Goal: Task Accomplishment & Management: Manage account settings

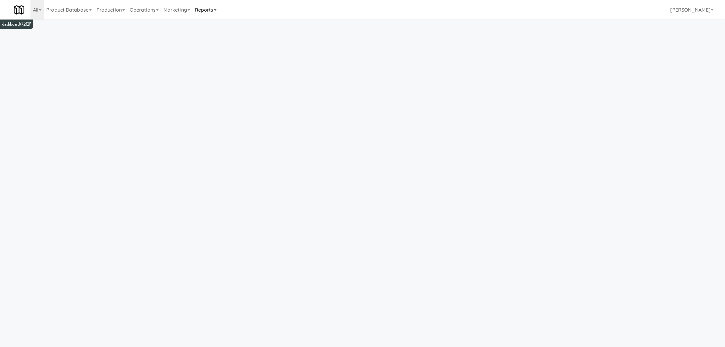
click at [205, 10] on link "Reports" at bounding box center [206, 9] width 27 height 19
click at [214, 46] on link "Payouts" at bounding box center [217, 48] width 49 height 11
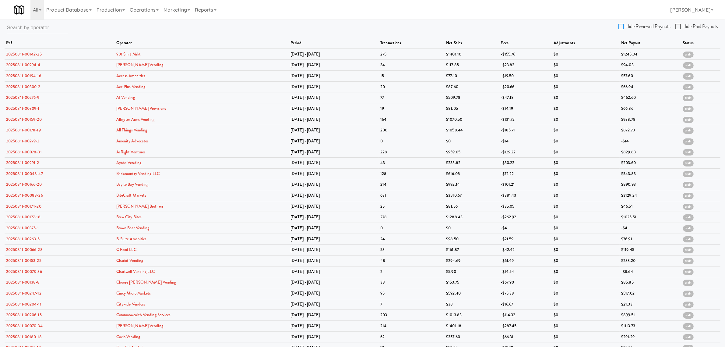
click at [621, 25] on input "Hide Reviewed Payouts" at bounding box center [622, 26] width 7 height 5
checkbox input "true"
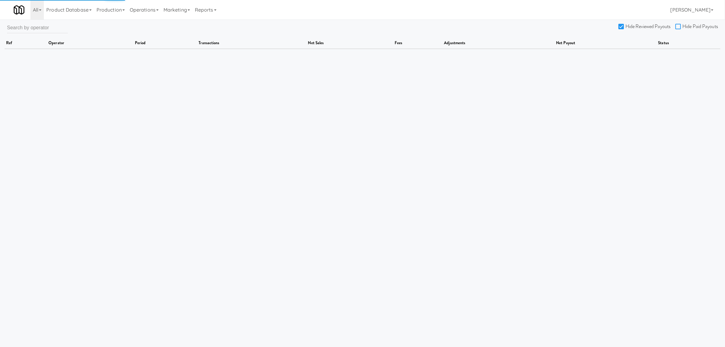
click at [678, 25] on input "Hide Paid Payouts" at bounding box center [679, 26] width 7 height 5
checkbox input "true"
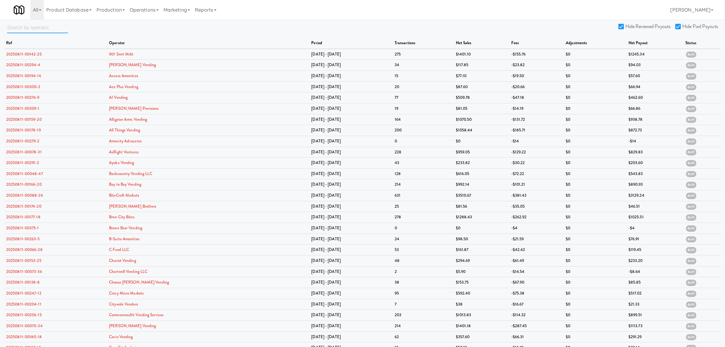
click at [39, 28] on input "text" at bounding box center [37, 27] width 61 height 11
paste input "Backcountry Vending LLC"
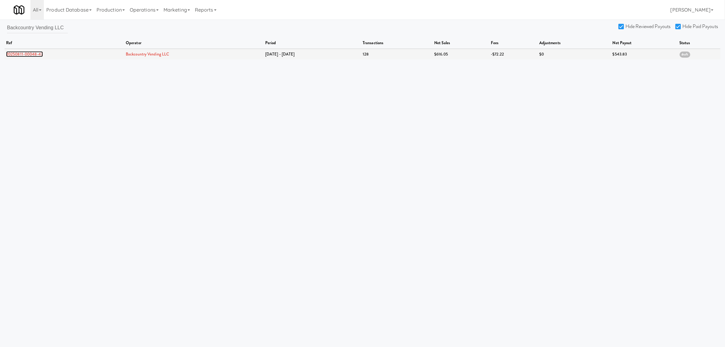
click at [30, 53] on link "20250811-00048-47" at bounding box center [24, 54] width 37 height 6
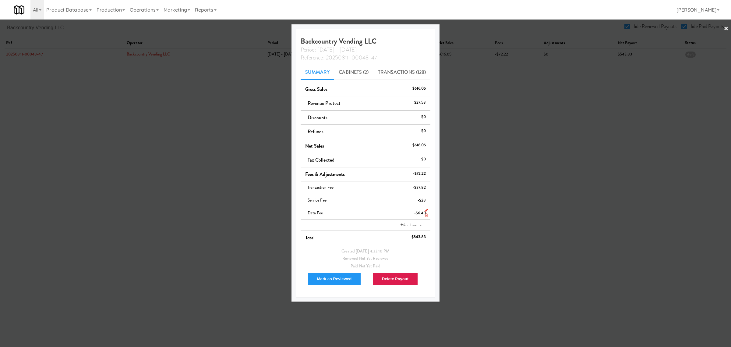
click at [425, 216] on icon at bounding box center [426, 215] width 3 height 4
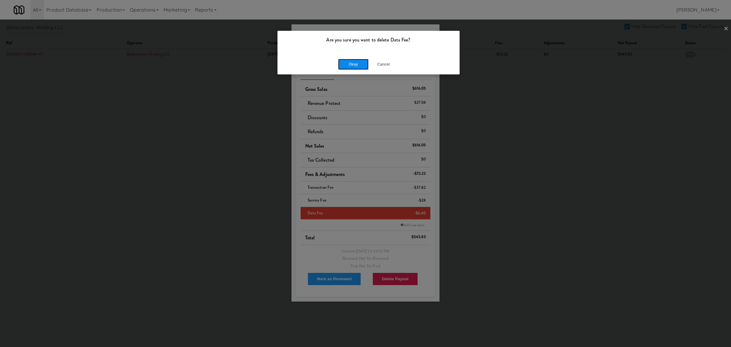
click at [352, 63] on button "Okay" at bounding box center [353, 64] width 30 height 11
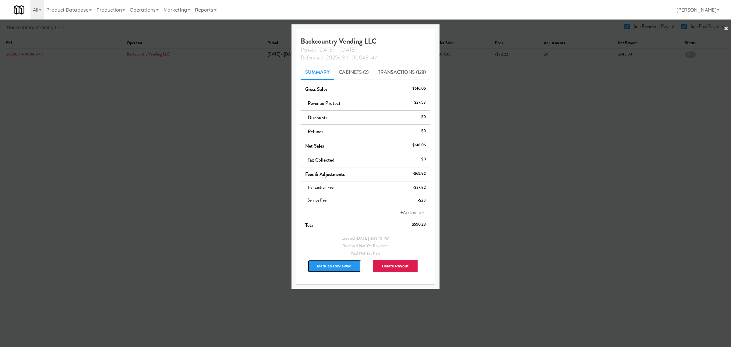
click at [329, 264] on button "Mark as Reviewed" at bounding box center [335, 266] width 54 height 13
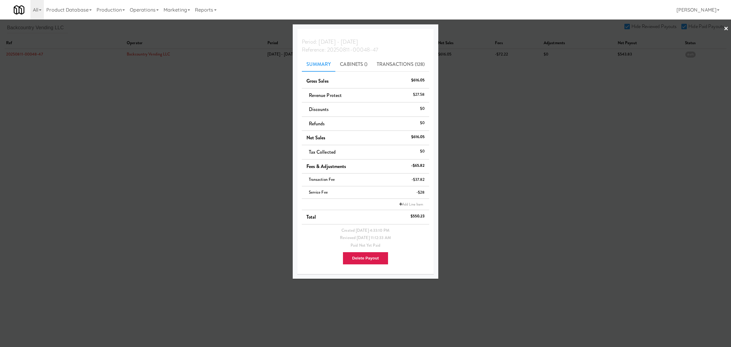
click at [126, 142] on div at bounding box center [365, 173] width 731 height 347
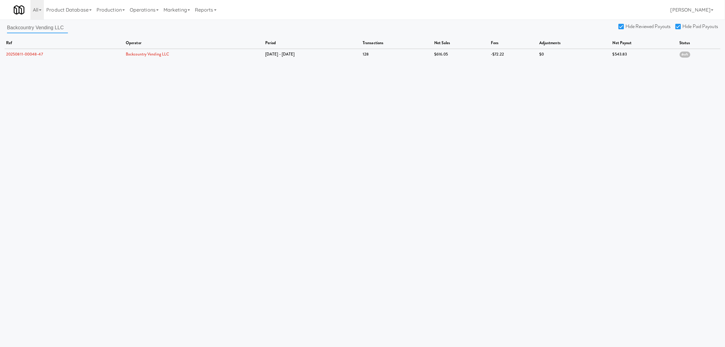
click at [62, 26] on input "Backcountry Vending LLC" at bounding box center [37, 27] width 61 height 11
drag, startPoint x: 65, startPoint y: 26, endPoint x: -52, endPoint y: 19, distance: 117.2
click at [0, 19] on html "Are you sure you want to delete Data Fee? Okay Cancel Okay Are you sure you wan…" at bounding box center [362, 173] width 725 height 347
paste input "Mountain High Markets"
click at [38, 53] on link "20250811-00063-45" at bounding box center [24, 54] width 37 height 6
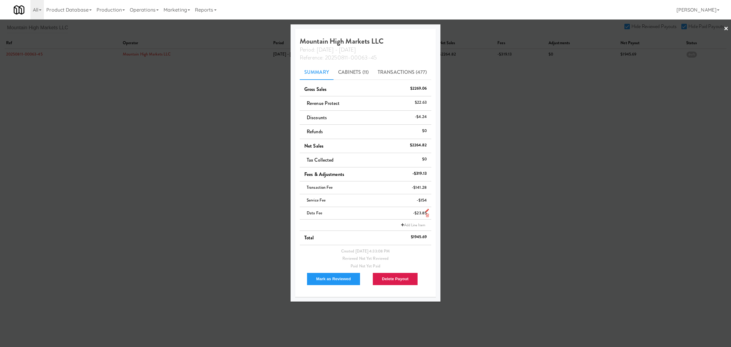
click at [426, 216] on icon at bounding box center [427, 215] width 3 height 4
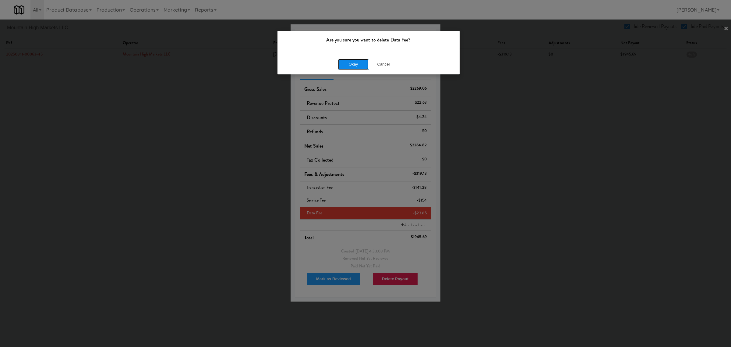
click at [361, 67] on button "Okay" at bounding box center [353, 64] width 30 height 11
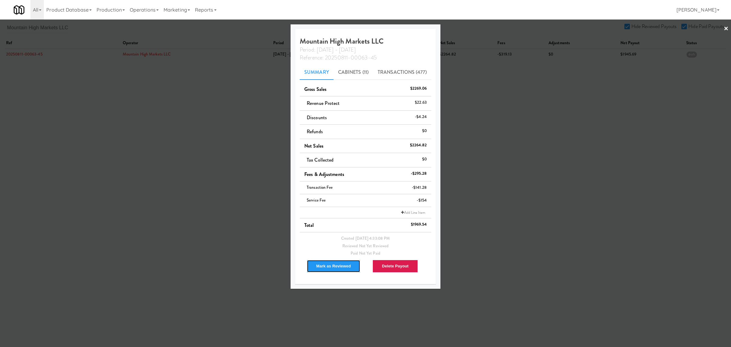
click at [331, 262] on button "Mark as Reviewed" at bounding box center [334, 266] width 54 height 13
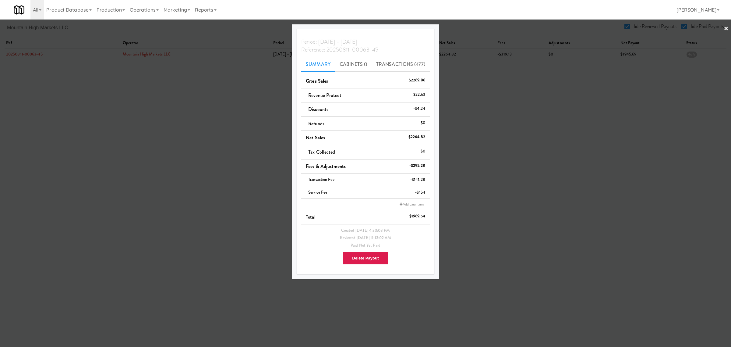
click at [197, 97] on div at bounding box center [365, 173] width 731 height 347
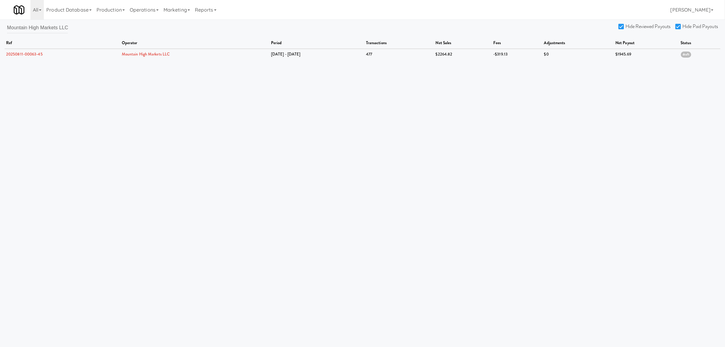
click at [70, 27] on div "Mountain High Markets LLC Hide Reviewed Payouts Hide Paid Payouts ref operator …" at bounding box center [362, 40] width 725 height 37
click at [4, 25] on div "Mountain High Markets LLC Hide Reviewed Payouts Hide Paid Payouts ref operator …" at bounding box center [362, 40] width 725 height 37
drag, startPoint x: 8, startPoint y: 26, endPoint x: 148, endPoint y: 26, distance: 140.1
click at [148, 26] on div "Mountain High Markets LLC Hide Reviewed Payouts Hide Paid Payouts ref operator …" at bounding box center [362, 40] width 725 height 37
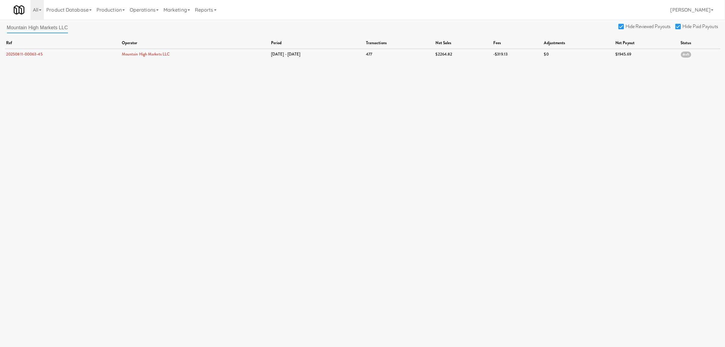
paste input "Premier Markets & Vending"
click at [27, 53] on link "20250811-00146-18" at bounding box center [23, 54] width 35 height 6
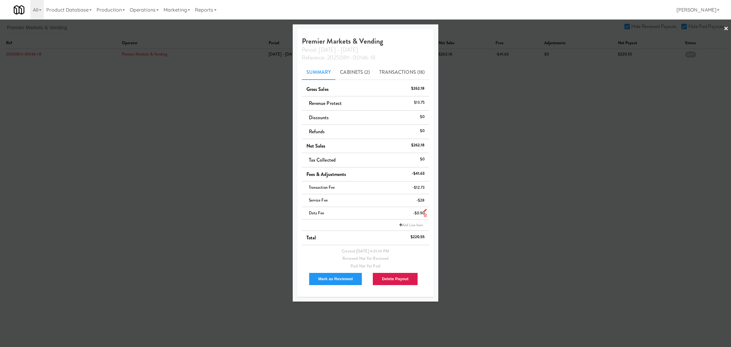
click at [424, 215] on icon at bounding box center [425, 215] width 3 height 4
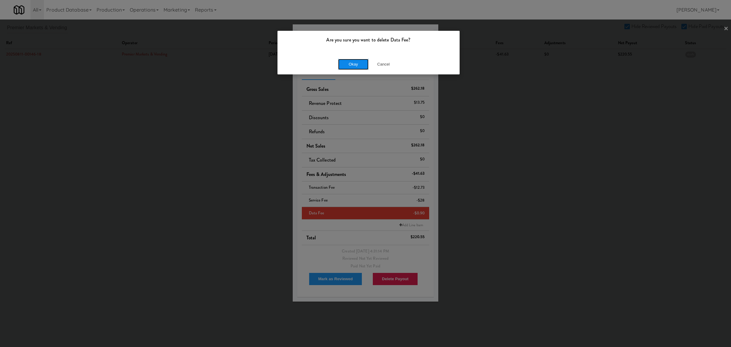
click at [360, 66] on button "Okay" at bounding box center [353, 64] width 30 height 11
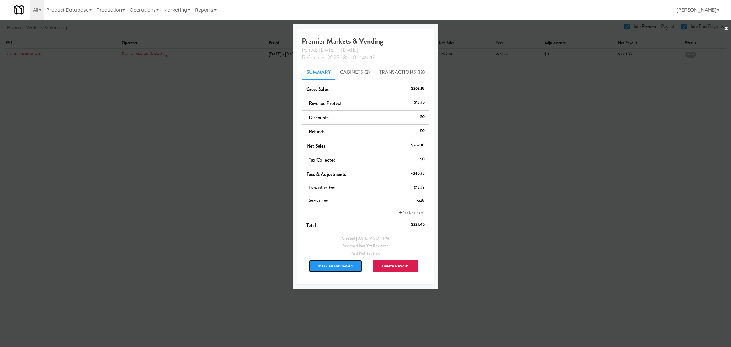
click at [330, 267] on button "Mark as Reviewed" at bounding box center [336, 266] width 54 height 13
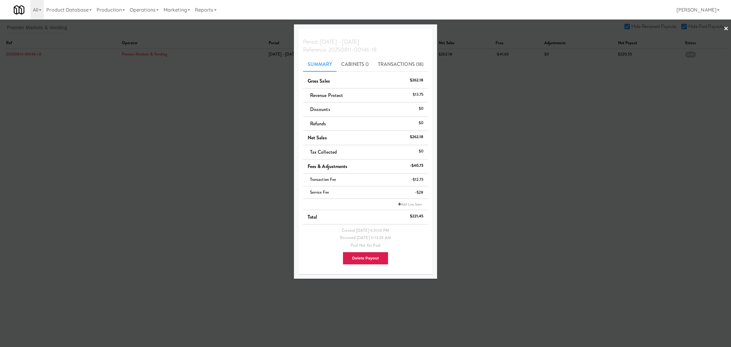
click at [173, 172] on div at bounding box center [365, 173] width 731 height 347
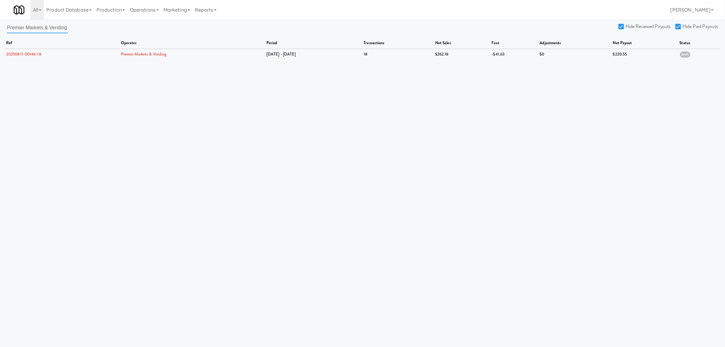
click at [9, 29] on input "Premier Markets & Vending" at bounding box center [37, 27] width 61 height 11
drag, startPoint x: 7, startPoint y: 27, endPoint x: 133, endPoint y: 37, distance: 126.5
click at [133, 37] on div "Premier Markets & Vending Hide Reviewed Payouts Hide Paid Payouts ref operator …" at bounding box center [362, 40] width 725 height 37
paste input "Star Family Markets"
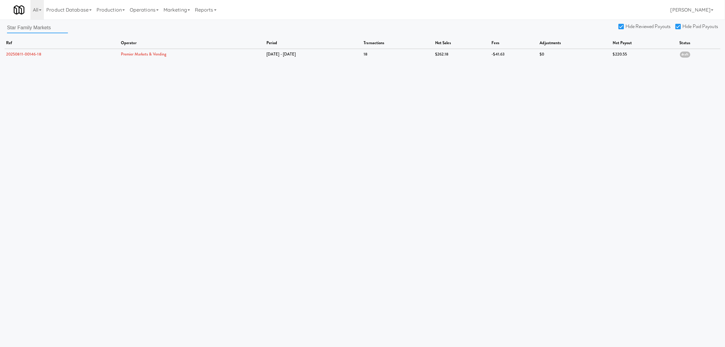
scroll to position [0, 0]
type input "Star Family Markets"
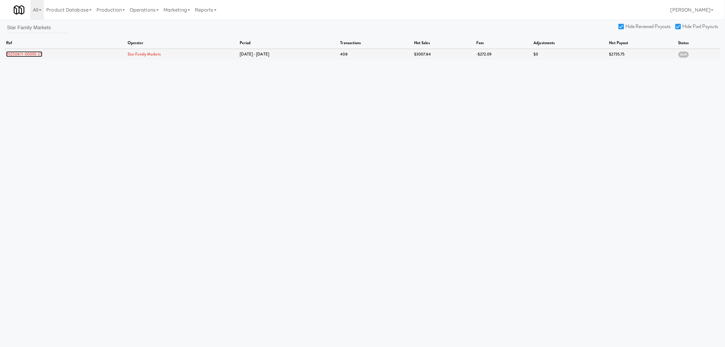
click at [12, 55] on link "20250811-00095-25" at bounding box center [24, 54] width 36 height 6
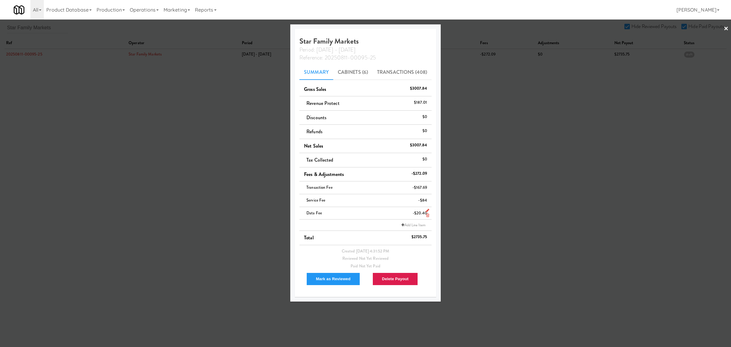
click at [426, 217] on icon at bounding box center [427, 215] width 3 height 4
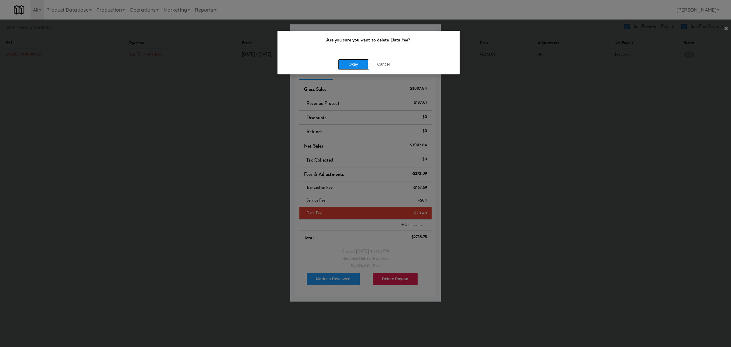
click at [362, 66] on button "Okay" at bounding box center [353, 64] width 30 height 11
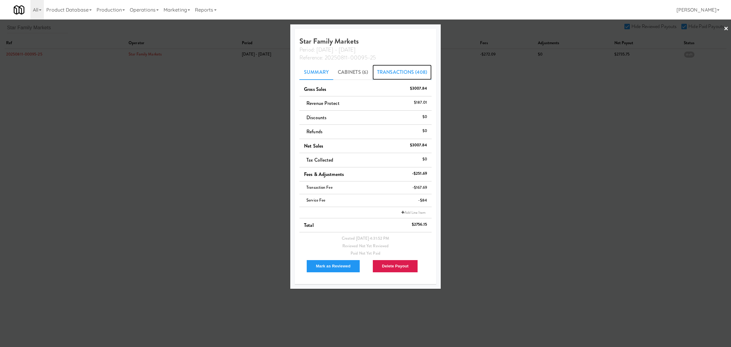
click at [401, 72] on link "Transactions (408)" at bounding box center [402, 72] width 59 height 15
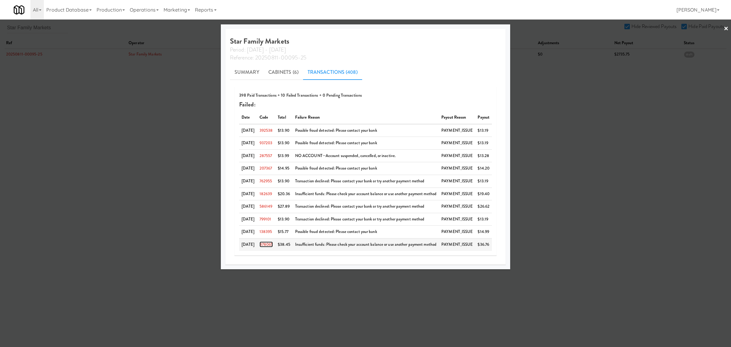
click at [270, 242] on link "478065" at bounding box center [267, 244] width 14 height 6
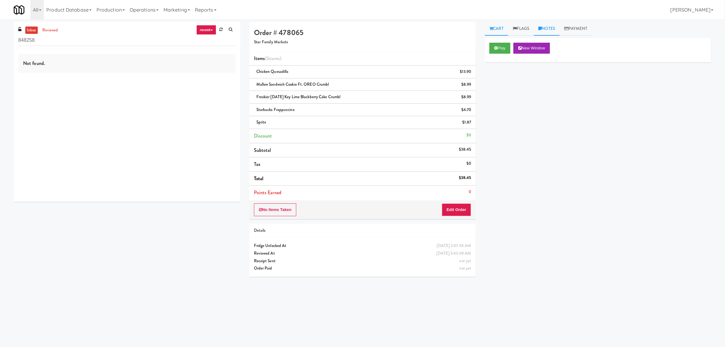
click at [546, 30] on link "Notes" at bounding box center [547, 29] width 26 height 14
click at [528, 29] on link "Flags" at bounding box center [521, 29] width 26 height 14
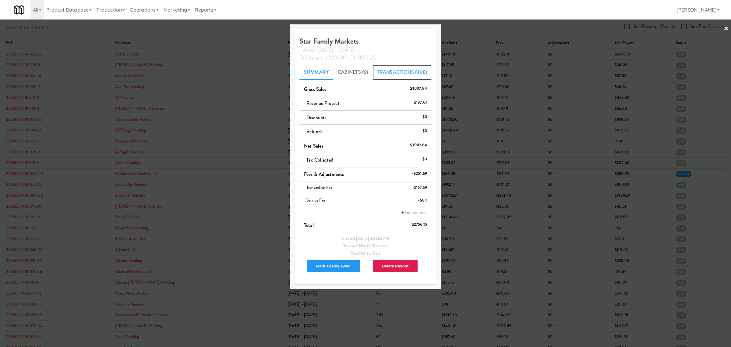
click at [414, 75] on link "Transactions (408)" at bounding box center [402, 72] width 59 height 15
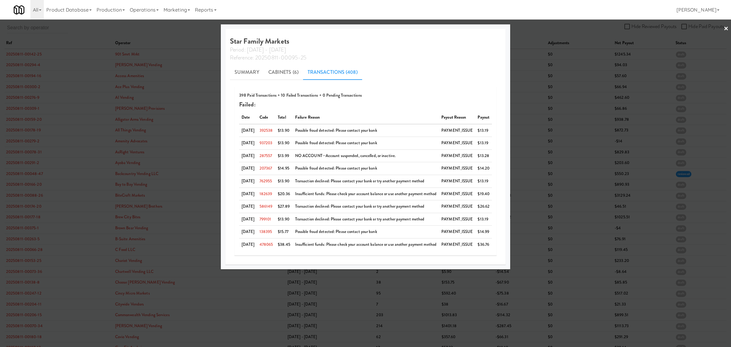
click at [166, 30] on div at bounding box center [365, 173] width 731 height 347
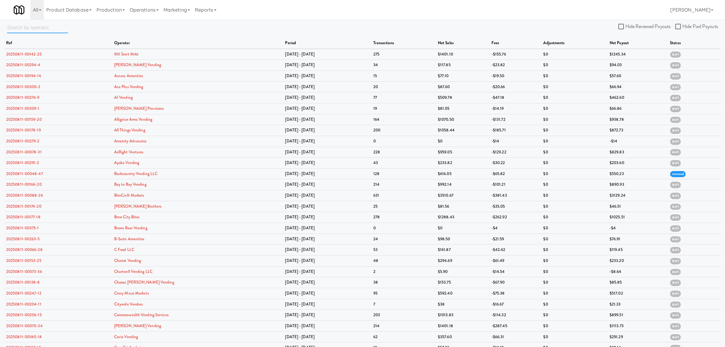
click at [42, 28] on input "text" at bounding box center [37, 27] width 61 height 11
click at [42, 27] on input "text" at bounding box center [37, 27] width 61 height 11
paste input "Star Family Markets"
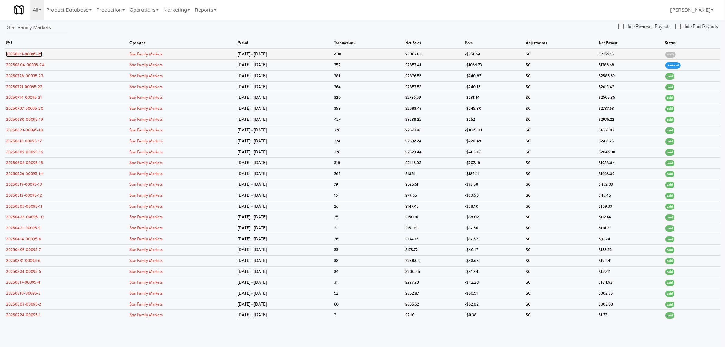
click at [34, 53] on link "20250811-00095-25" at bounding box center [24, 54] width 36 height 6
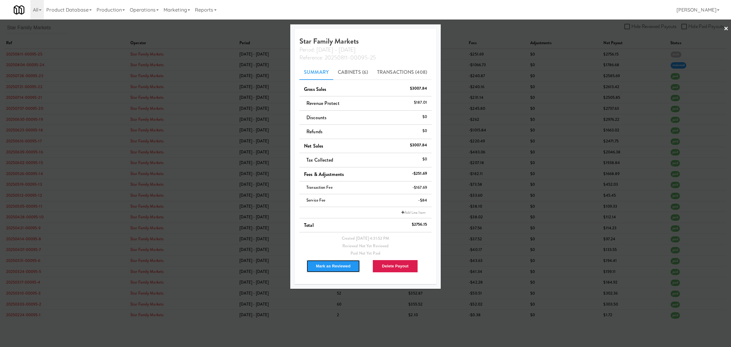
click at [328, 267] on button "Mark as Reviewed" at bounding box center [333, 266] width 54 height 13
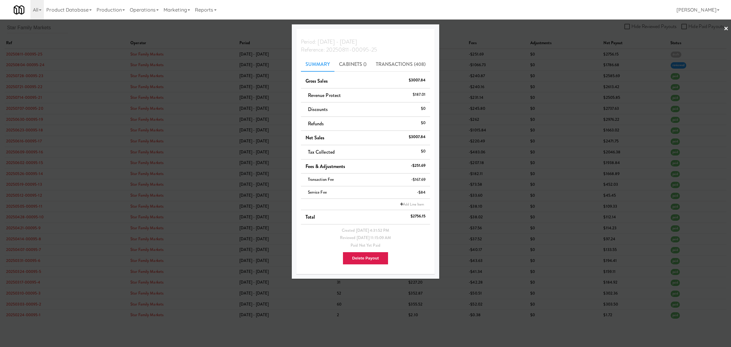
click at [168, 33] on div at bounding box center [365, 173] width 731 height 347
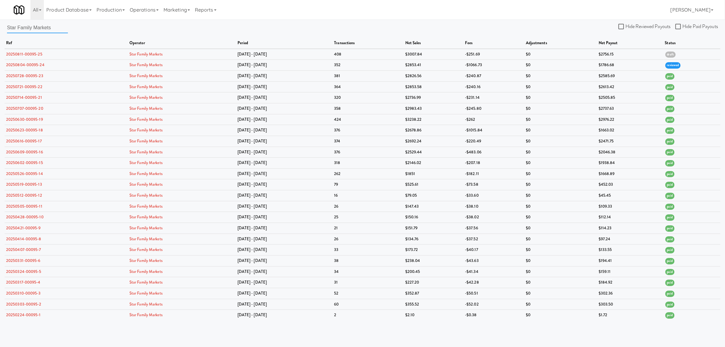
drag, startPoint x: 54, startPoint y: 28, endPoint x: -55, endPoint y: 27, distance: 108.1
click at [0, 27] on html "Are you sure you want to delete Data Fee? Okay Cancel Okay Are you sure you wan…" at bounding box center [362, 173] width 725 height 347
paste input "Good Neighbors Vending LLC"
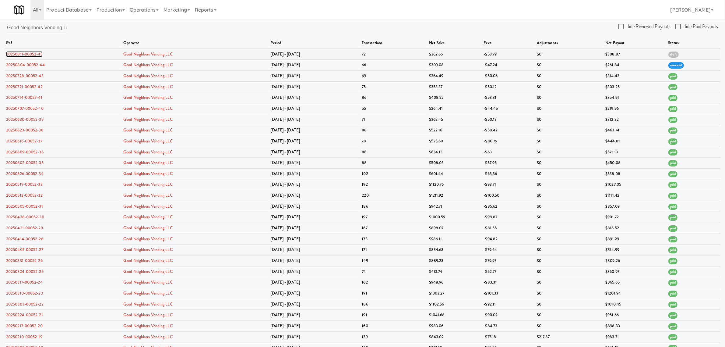
click at [33, 54] on link "20250811-00052-45" at bounding box center [24, 54] width 37 height 6
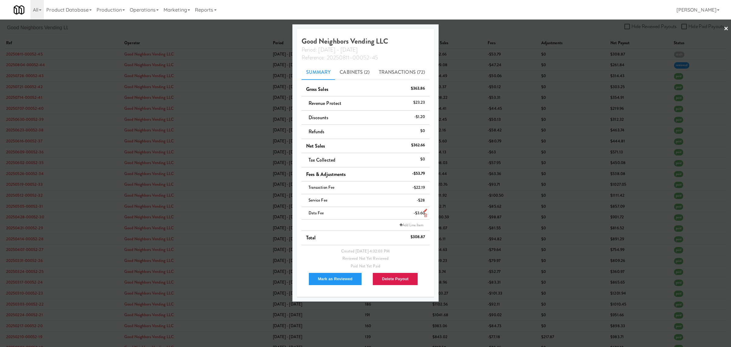
click at [424, 216] on icon at bounding box center [425, 215] width 3 height 4
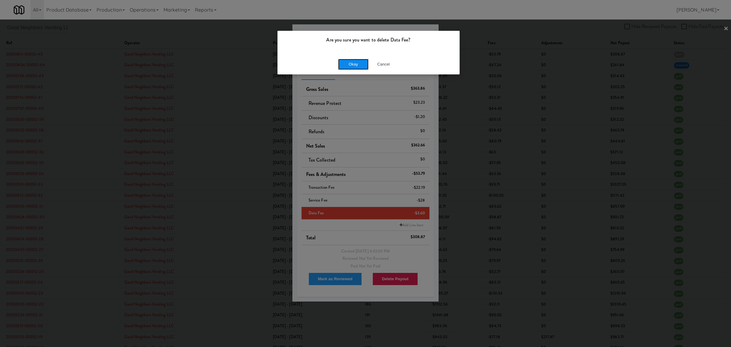
click at [356, 64] on button "Okay" at bounding box center [353, 64] width 30 height 11
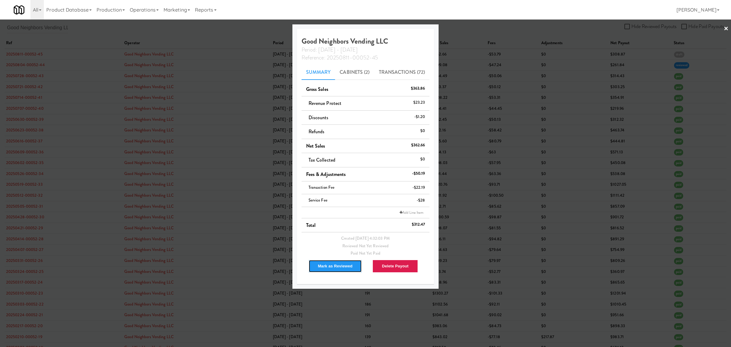
click at [339, 263] on button "Mark as Reviewed" at bounding box center [336, 266] width 54 height 13
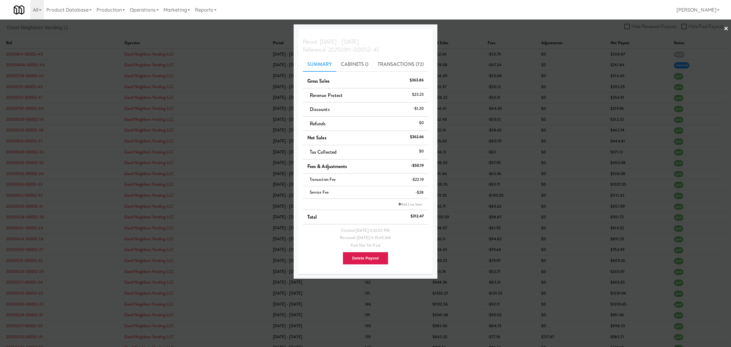
click at [180, 27] on div at bounding box center [365, 173] width 731 height 347
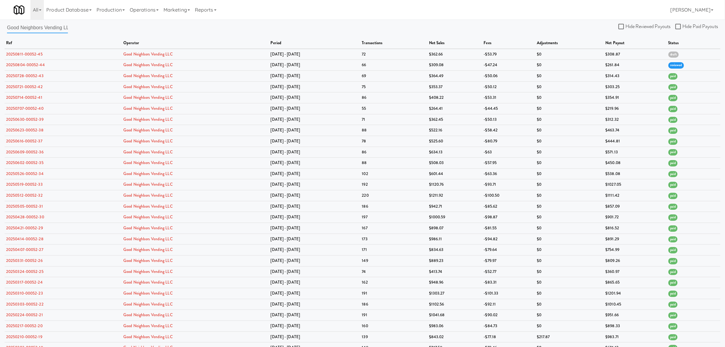
scroll to position [0, 6]
drag, startPoint x: 9, startPoint y: 27, endPoint x: 176, endPoint y: 37, distance: 167.5
click at [176, 37] on div "Good Neighbors Vending LLC Hide Reviewed Payouts Hide Paid Payouts ref operator…" at bounding box center [362, 252] width 725 height 461
paste input "[PERSON_NAME] Vending"
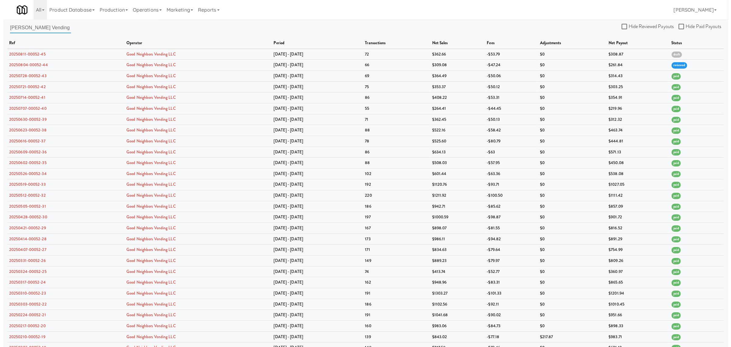
scroll to position [0, 0]
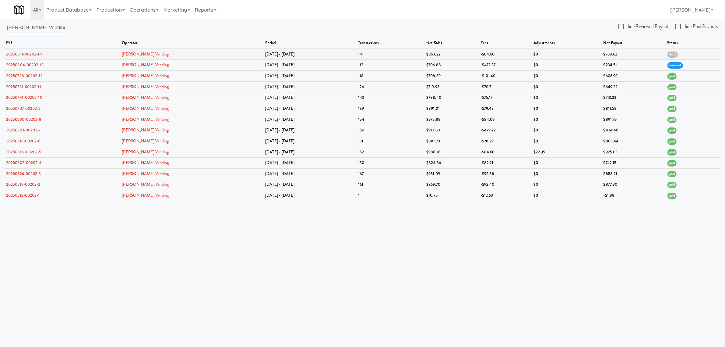
type input "[PERSON_NAME] Vending"
click at [18, 53] on link "20250811-00202-14" at bounding box center [24, 54] width 36 height 6
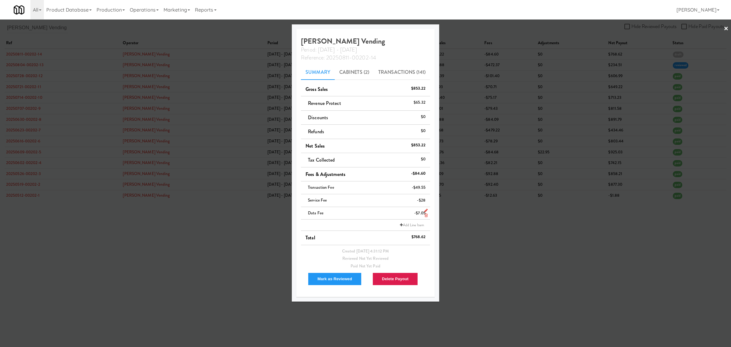
click at [426, 215] on icon at bounding box center [426, 215] width 3 height 4
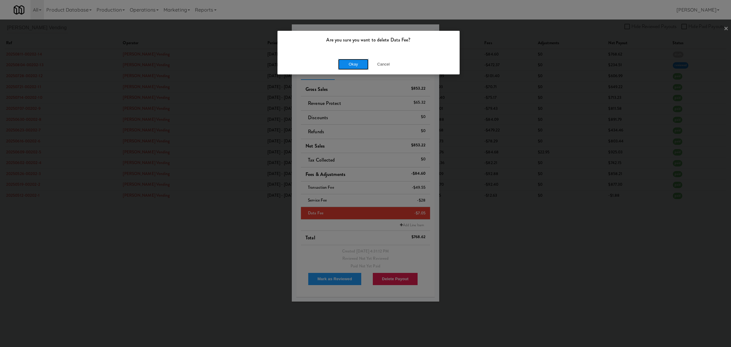
click at [345, 63] on button "Okay" at bounding box center [353, 64] width 30 height 11
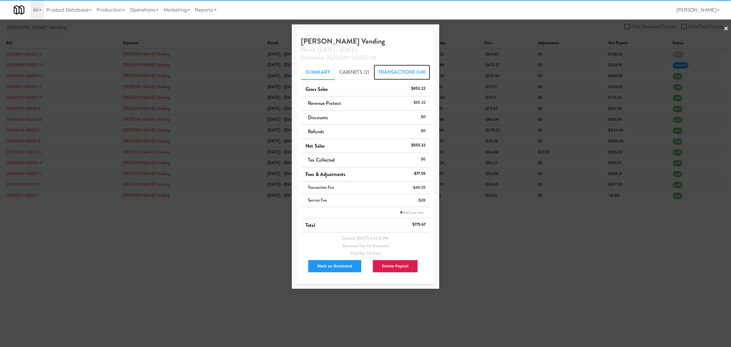
click at [404, 69] on link "Transactions (141)" at bounding box center [402, 72] width 56 height 15
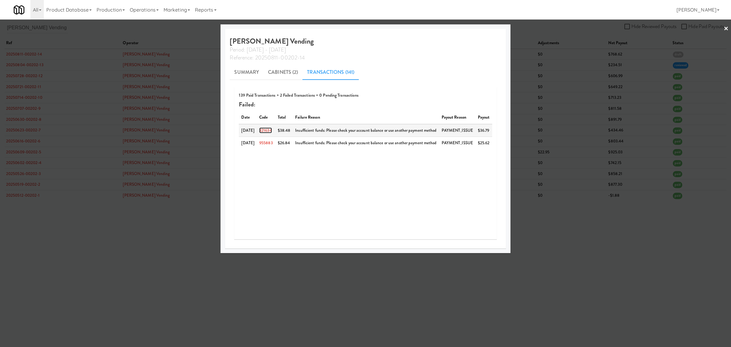
click at [266, 129] on link "321634" at bounding box center [265, 130] width 13 height 6
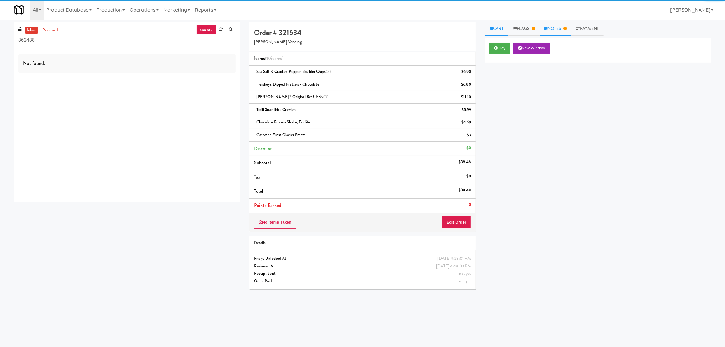
click at [558, 24] on link "Notes" at bounding box center [556, 29] width 32 height 14
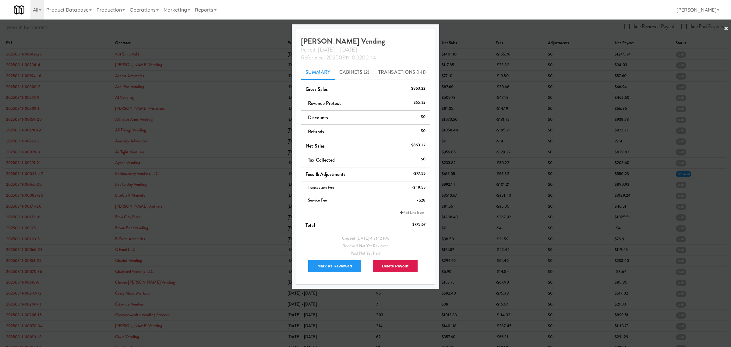
click at [221, 35] on div at bounding box center [365, 173] width 731 height 347
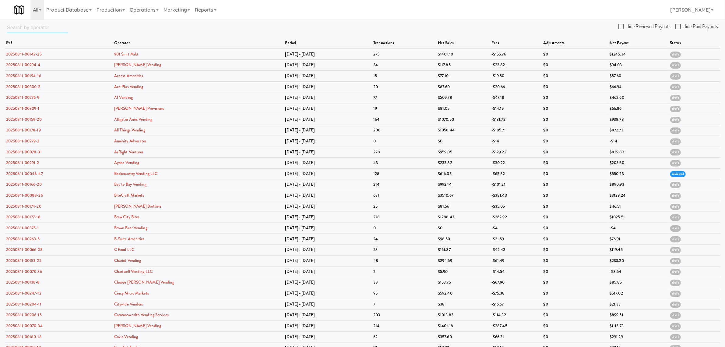
click at [52, 30] on input "text" at bounding box center [37, 27] width 61 height 11
click at [37, 28] on input "text" at bounding box center [37, 27] width 61 height 11
paste input "[PERSON_NAME] Vending"
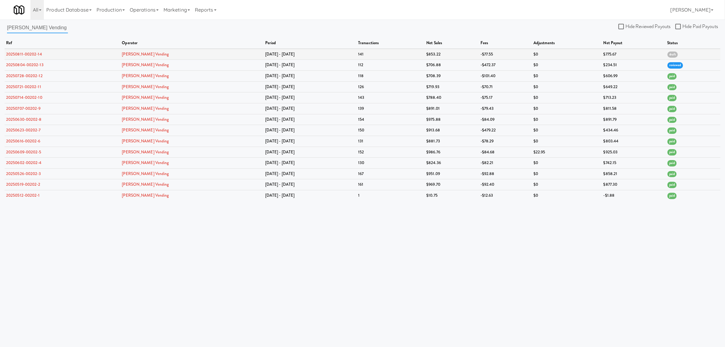
type input "[PERSON_NAME] Vending"
click at [33, 55] on link "20250811-00202-14" at bounding box center [24, 54] width 36 height 6
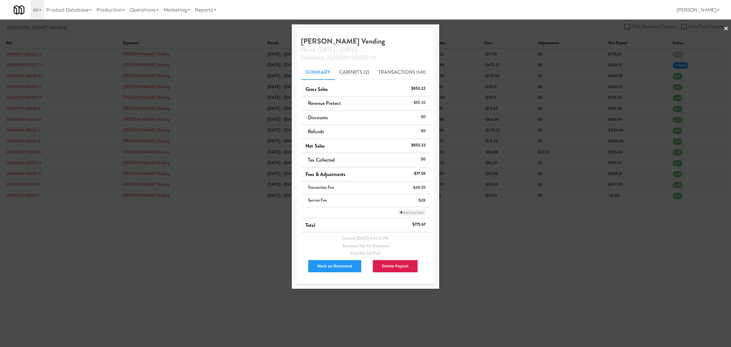
click at [407, 212] on link "Add Line Item" at bounding box center [411, 212] width 27 height 6
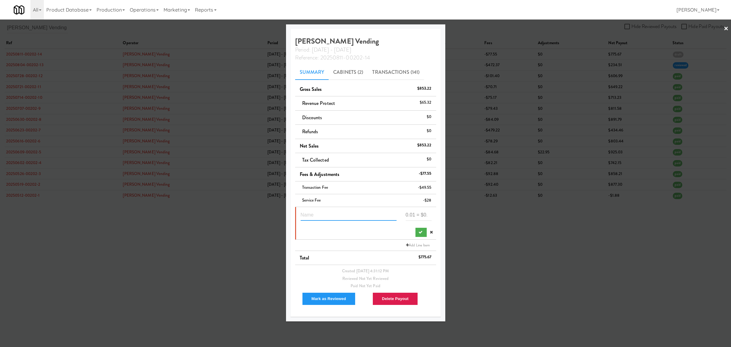
click at [334, 215] on input "text" at bounding box center [349, 214] width 96 height 11
type input "Suspected Theft 321634"
type input "-28.48"
click at [419, 231] on icon "submit" at bounding box center [421, 232] width 4 height 4
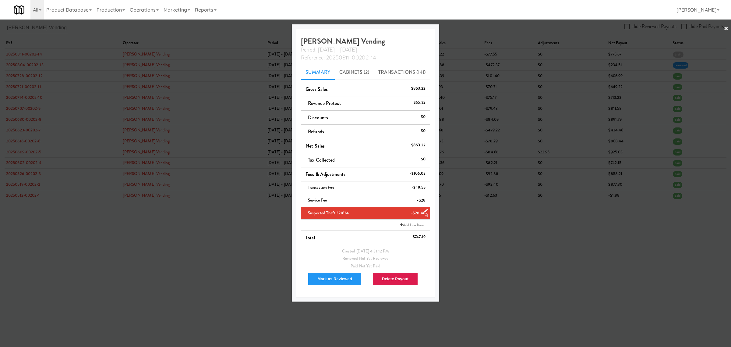
click at [253, 241] on div at bounding box center [365, 173] width 731 height 347
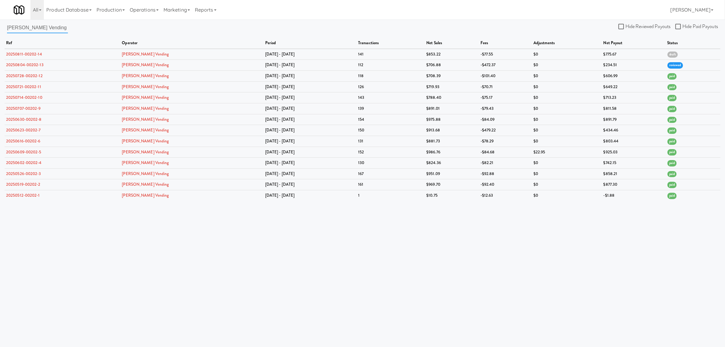
click at [52, 28] on input "[PERSON_NAME] Vending" at bounding box center [37, 27] width 61 height 11
drag, startPoint x: 52, startPoint y: 28, endPoint x: -27, endPoint y: 25, distance: 79.0
click at [0, 25] on html "Are you sure you want to delete Data Fee? Okay Cancel Okay Are you sure you wan…" at bounding box center [362, 173] width 725 height 347
paste input "Urban Value Corner Store"
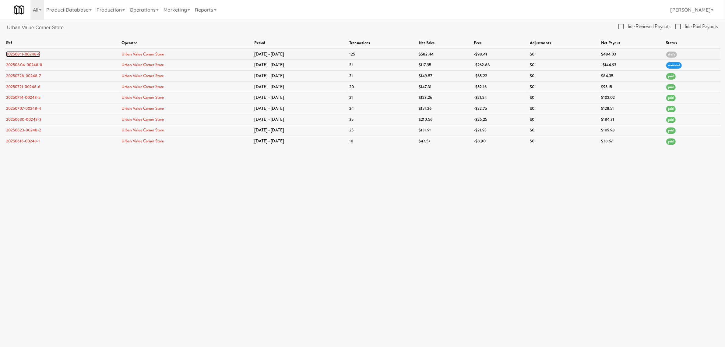
click at [22, 54] on link "20250811-00248-9" at bounding box center [23, 54] width 34 height 6
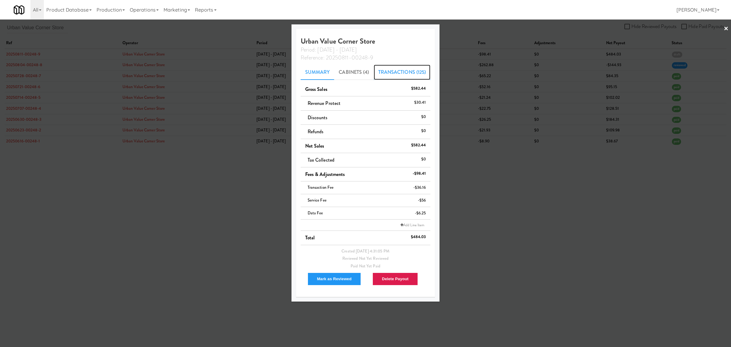
click at [386, 68] on link "Transactions (125)" at bounding box center [402, 72] width 57 height 15
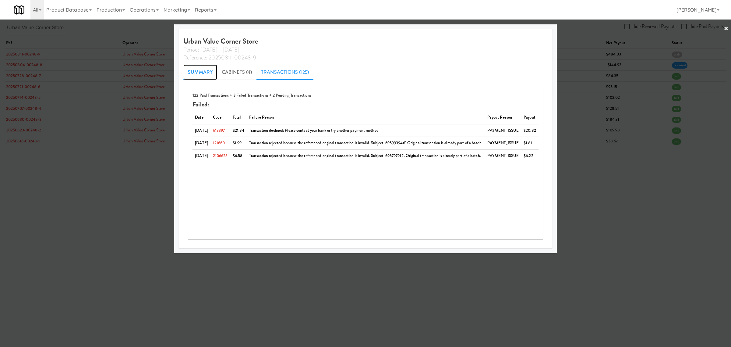
click at [200, 69] on link "Summary" at bounding box center [200, 72] width 34 height 15
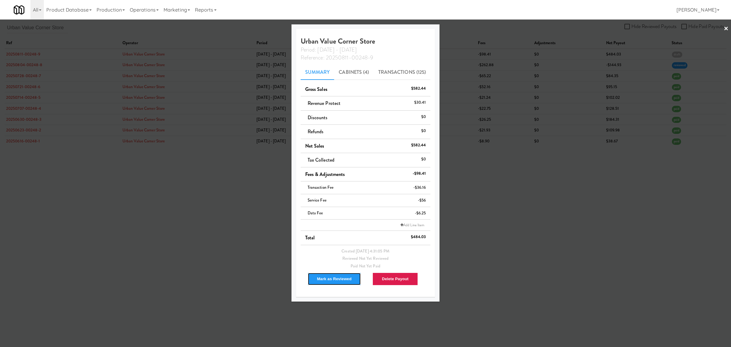
click at [343, 279] on button "Mark as Reviewed" at bounding box center [335, 278] width 54 height 13
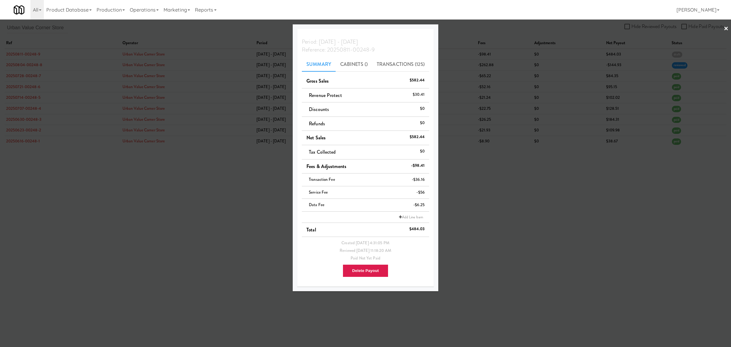
click at [107, 193] on div at bounding box center [365, 173] width 731 height 347
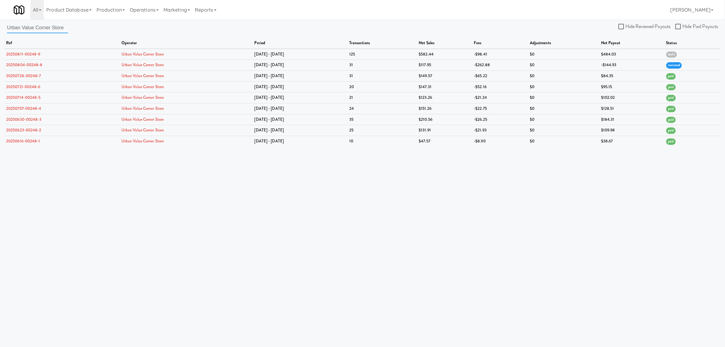
drag, startPoint x: 7, startPoint y: 28, endPoint x: 192, endPoint y: 35, distance: 185.4
click at [192, 35] on div "Urban Value Corner Store Hide Reviewed Payouts Hide Paid Payouts ref operator p…" at bounding box center [362, 84] width 725 height 125
paste input "St [PERSON_NAME] Vending"
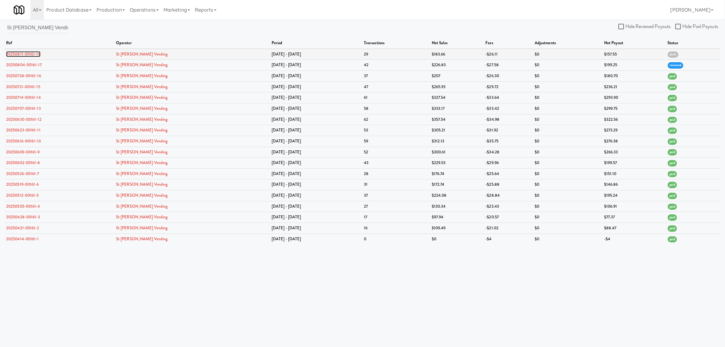
click at [33, 55] on link "20250811-00161-18" at bounding box center [23, 54] width 34 height 6
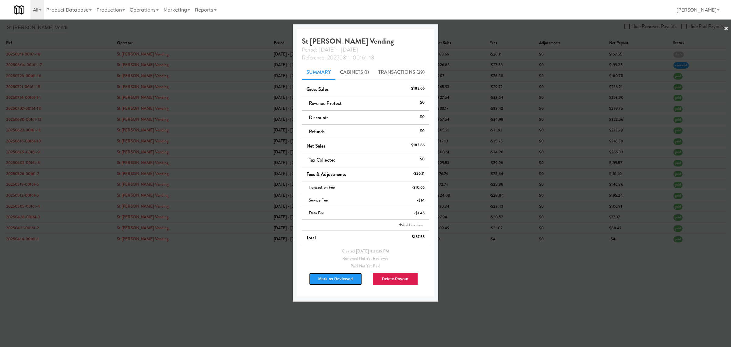
click at [327, 279] on button "Mark as Reviewed" at bounding box center [336, 278] width 54 height 13
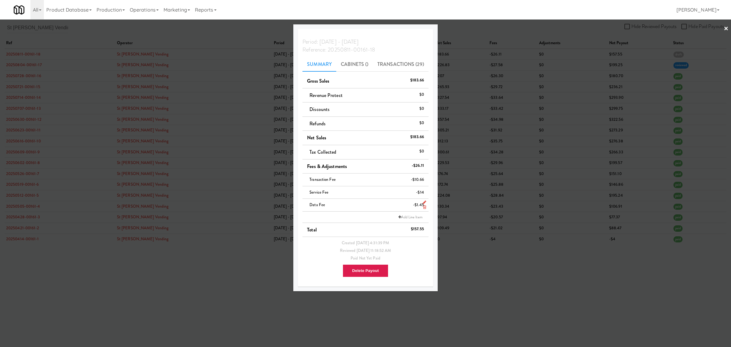
click at [424, 207] on icon at bounding box center [424, 207] width 3 height 4
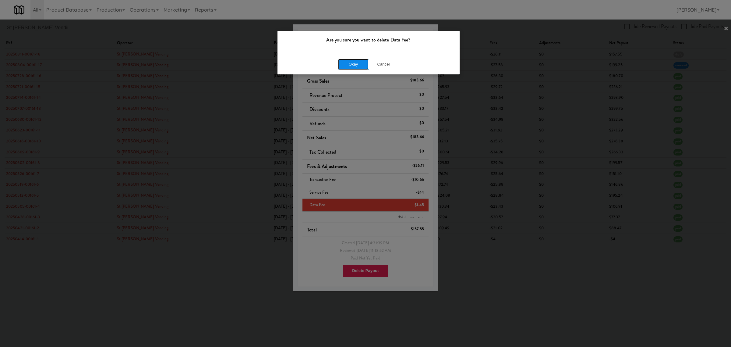
click at [356, 63] on button "Okay" at bounding box center [353, 64] width 30 height 11
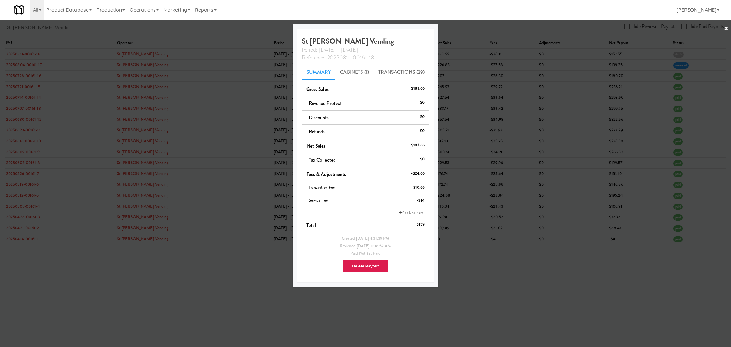
click at [210, 285] on div at bounding box center [365, 173] width 731 height 347
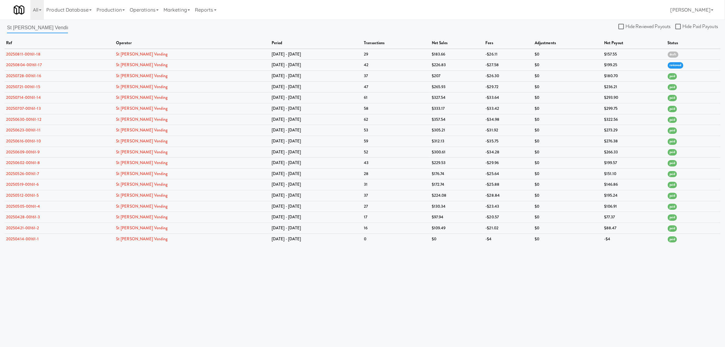
click at [39, 25] on input "St [PERSON_NAME] Vending" at bounding box center [37, 27] width 61 height 11
drag, startPoint x: 49, startPoint y: 25, endPoint x: -45, endPoint y: 25, distance: 94.4
click at [0, 25] on html "Are you sure you want to delete Data Fee? Okay Cancel Okay Are you sure you wan…" at bounding box center [362, 173] width 725 height 347
paste input "[GEOGRAPHIC_DATA]"
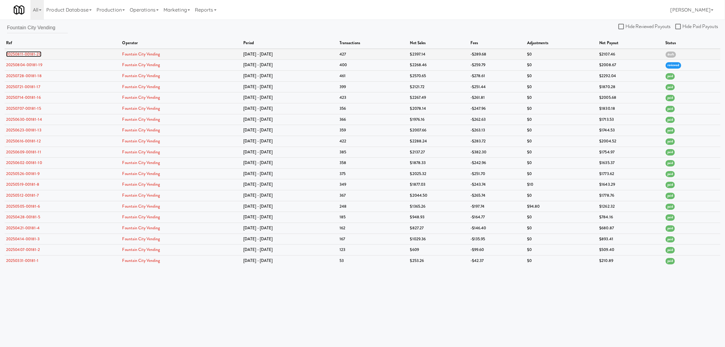
click at [34, 53] on link "20250811-00181-20" at bounding box center [23, 54] width 35 height 6
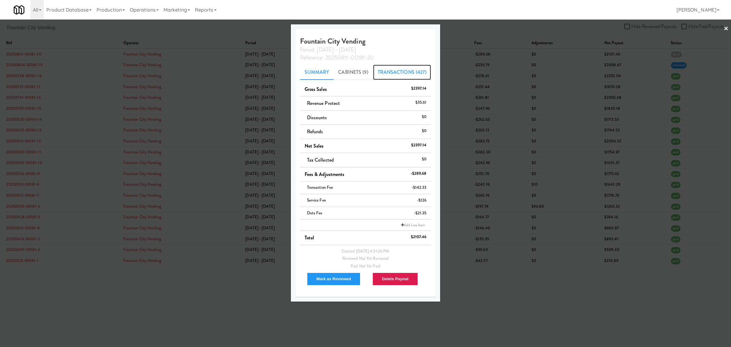
click at [398, 74] on link "Transactions (427)" at bounding box center [402, 72] width 58 height 15
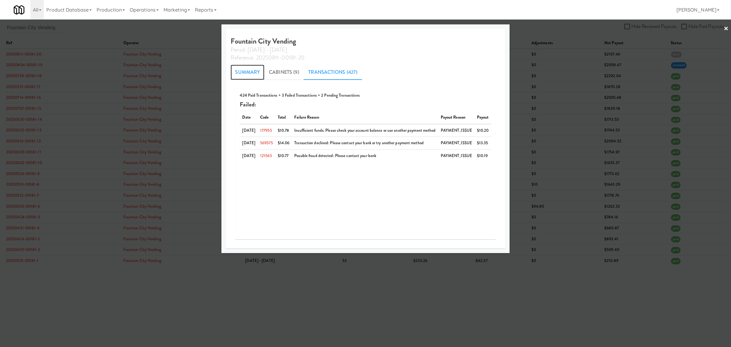
click at [244, 69] on link "Summary" at bounding box center [248, 72] width 34 height 15
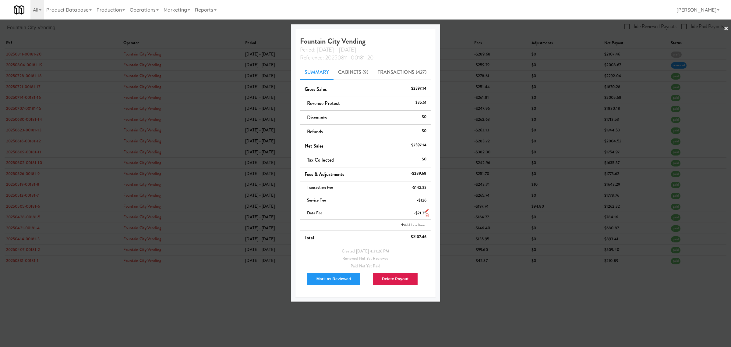
click at [427, 215] on icon at bounding box center [427, 215] width 3 height 4
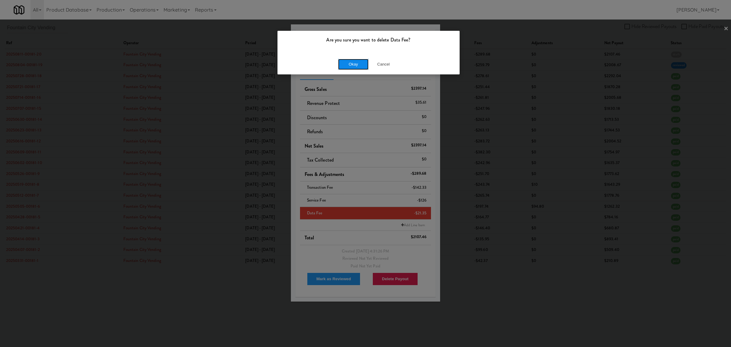
click at [359, 63] on button "Okay" at bounding box center [353, 64] width 30 height 11
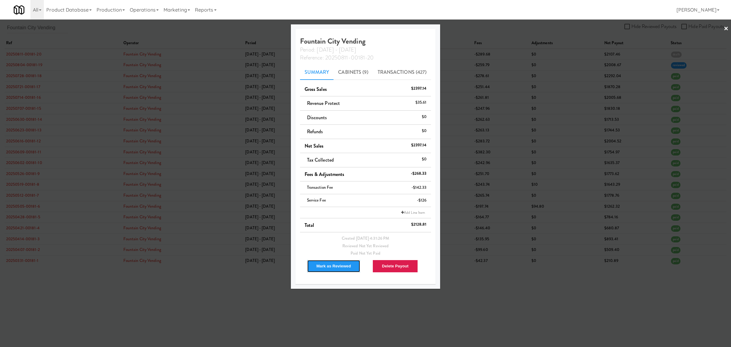
click at [338, 264] on button "Mark as Reviewed" at bounding box center [334, 266] width 54 height 13
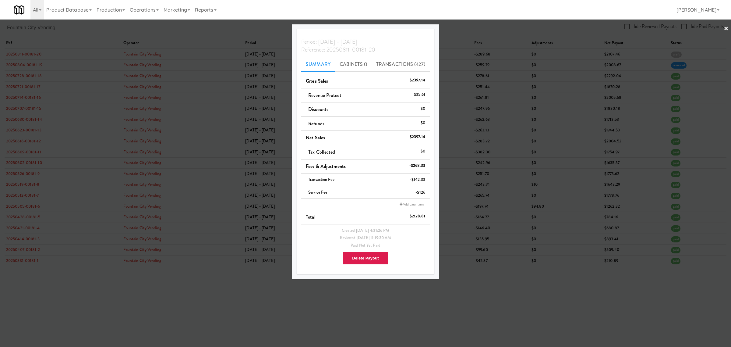
click at [68, 29] on div at bounding box center [365, 173] width 731 height 347
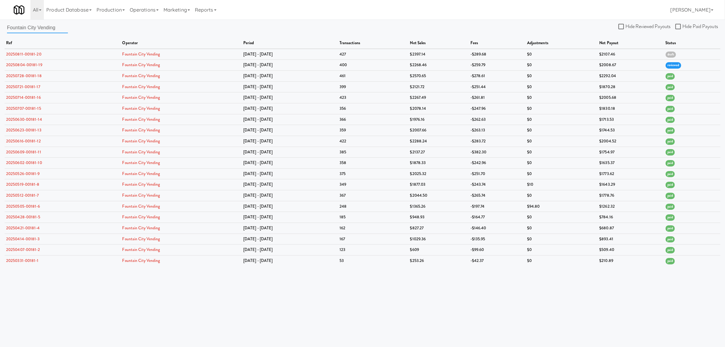
click at [54, 25] on input "Fountain City Vending" at bounding box center [37, 27] width 61 height 11
drag, startPoint x: 49, startPoint y: 29, endPoint x: -74, endPoint y: 31, distance: 122.8
click at [0, 31] on html "Are you sure you want to delete Data Fee? Okay Cancel Okay Are you sure you wan…" at bounding box center [362, 173] width 725 height 347
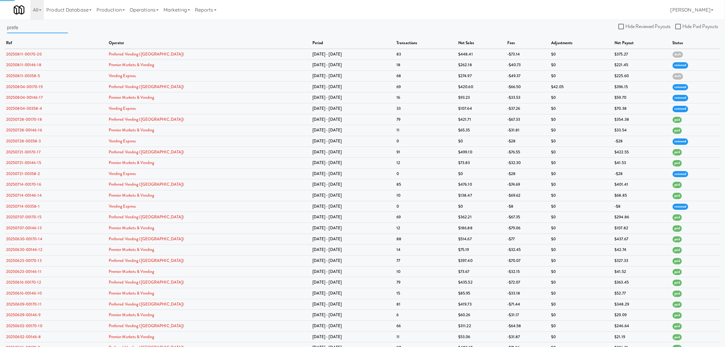
type input "prefe"
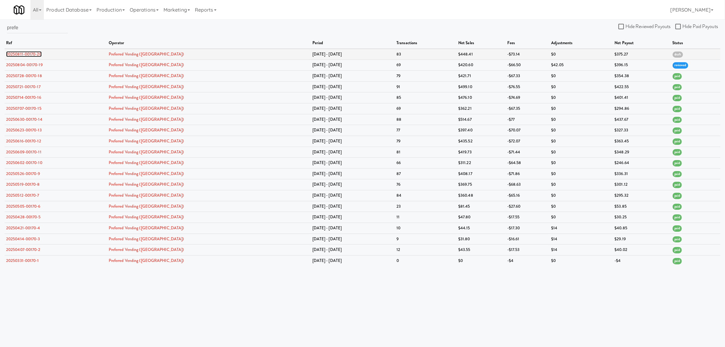
click at [31, 53] on link "20250811-00170-20" at bounding box center [24, 54] width 36 height 6
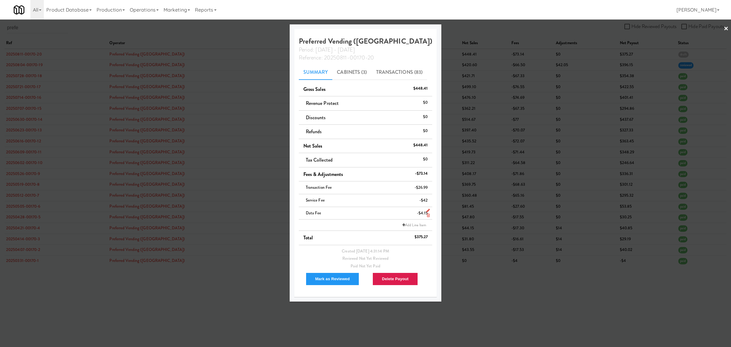
click at [427, 215] on icon at bounding box center [428, 215] width 3 height 4
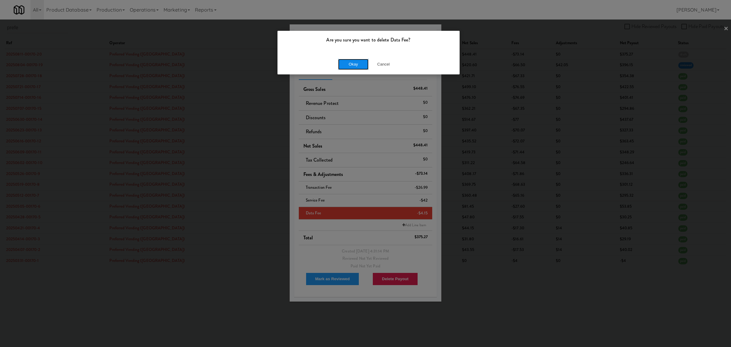
click at [356, 65] on button "Okay" at bounding box center [353, 64] width 30 height 11
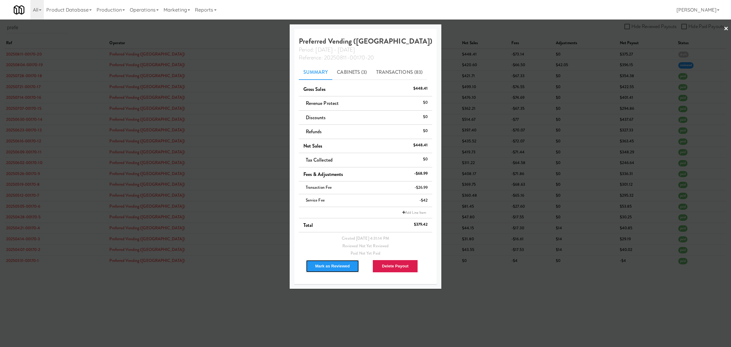
click at [347, 267] on button "Mark as Reviewed" at bounding box center [333, 266] width 54 height 13
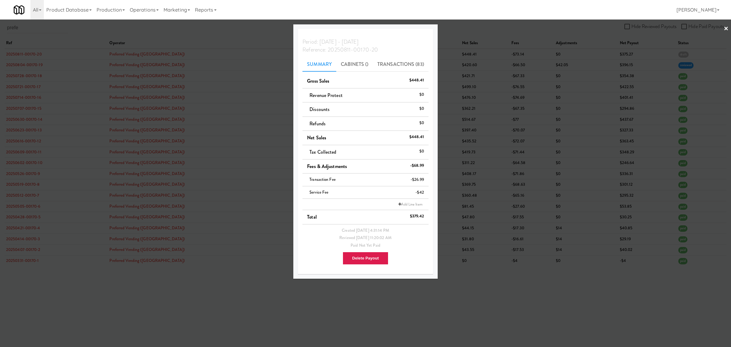
click at [202, 281] on div at bounding box center [365, 173] width 731 height 347
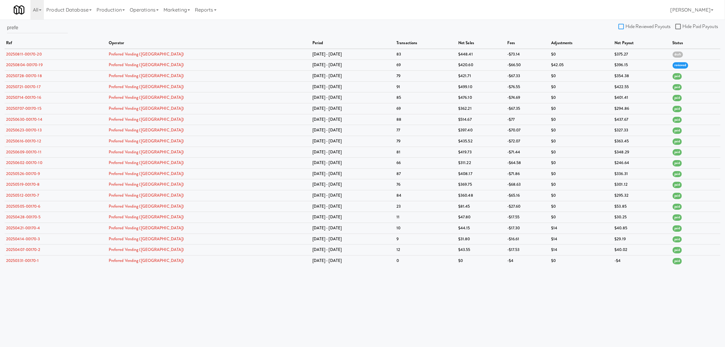
click at [623, 27] on input "Hide Reviewed Payouts" at bounding box center [622, 26] width 7 height 5
checkbox input "true"
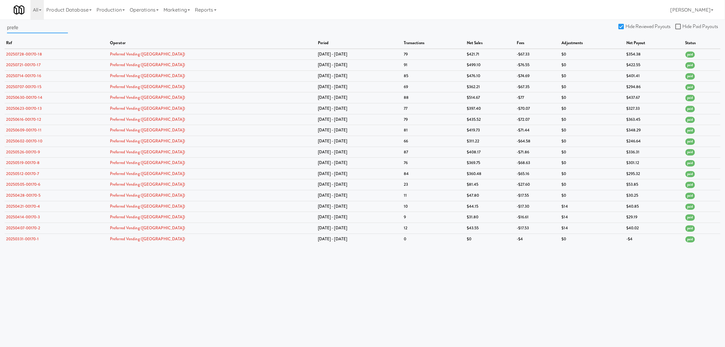
drag, startPoint x: 41, startPoint y: 30, endPoint x: -98, endPoint y: 24, distance: 139.0
click at [0, 24] on html "Are you sure you want to delete Data Fee? Okay Cancel Okay Are you sure you wan…" at bounding box center [362, 173] width 725 height 347
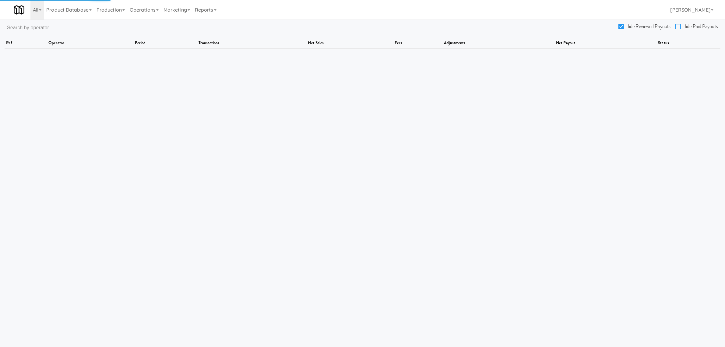
click at [682, 25] on input "Hide Paid Payouts" at bounding box center [679, 26] width 7 height 5
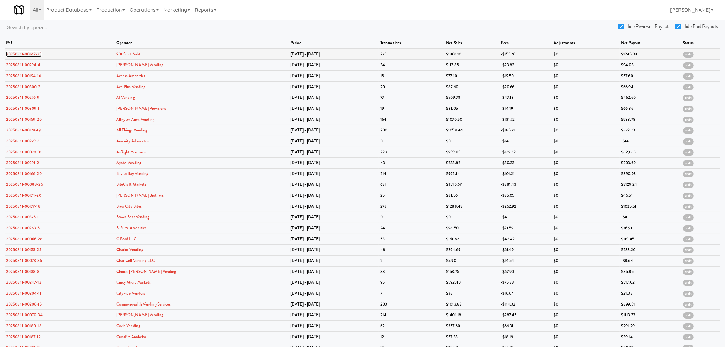
click at [30, 53] on link "20250811-00142-25" at bounding box center [24, 54] width 36 height 6
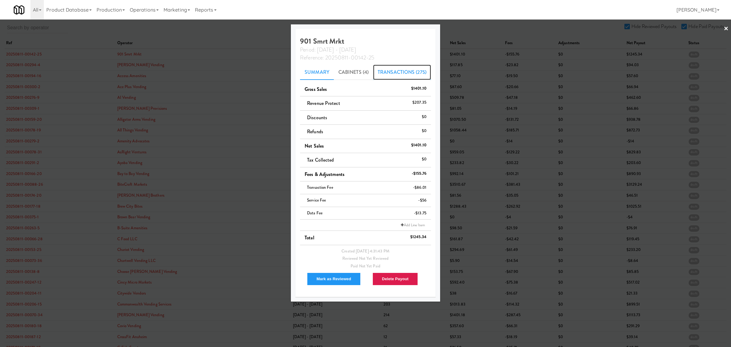
click at [398, 73] on link "Transactions (275)" at bounding box center [402, 72] width 58 height 15
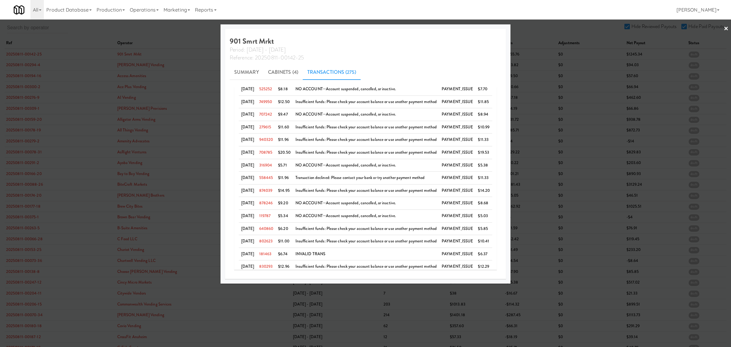
scroll to position [101, 0]
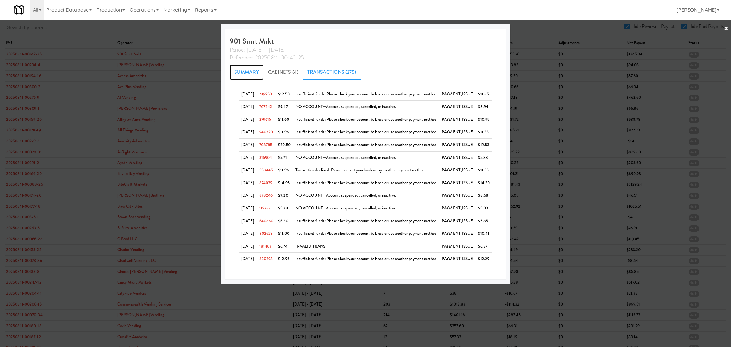
click at [232, 70] on link "Summary" at bounding box center [247, 72] width 34 height 15
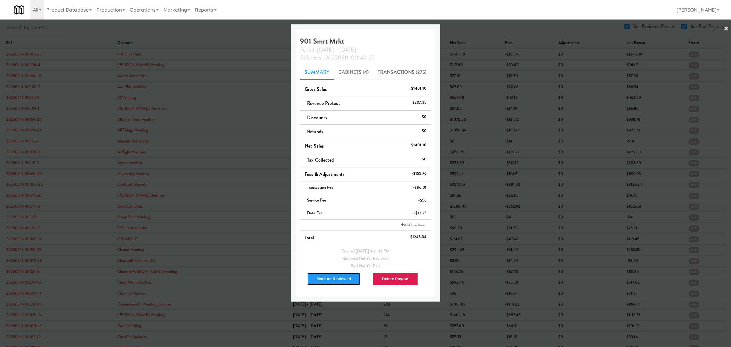
click at [323, 276] on button "Mark as Reviewed" at bounding box center [334, 278] width 54 height 13
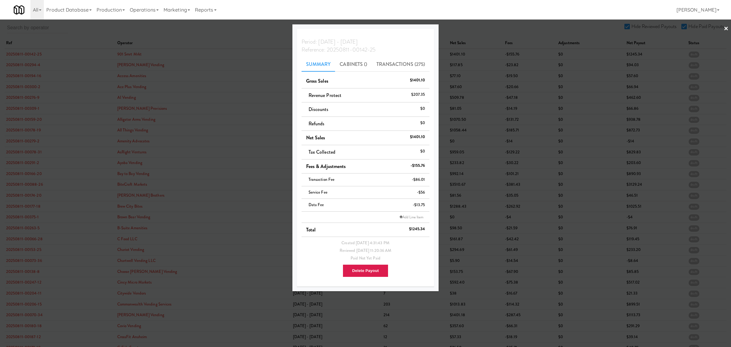
click at [31, 66] on div at bounding box center [365, 173] width 731 height 347
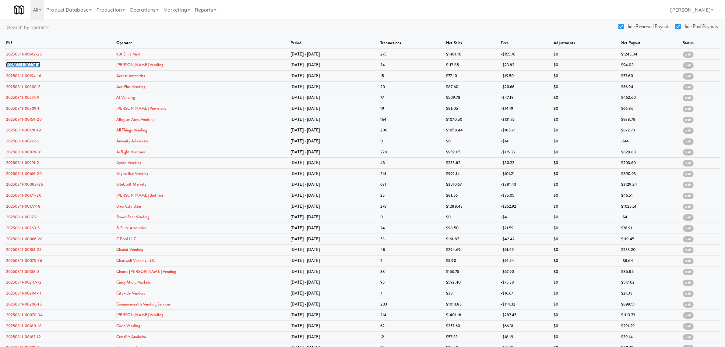
click at [31, 66] on link "20250811-00294-4" at bounding box center [23, 65] width 34 height 6
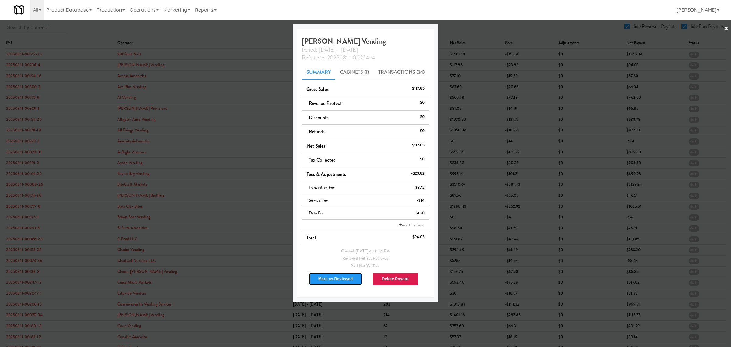
click at [335, 281] on button "Mark as Reviewed" at bounding box center [336, 278] width 54 height 13
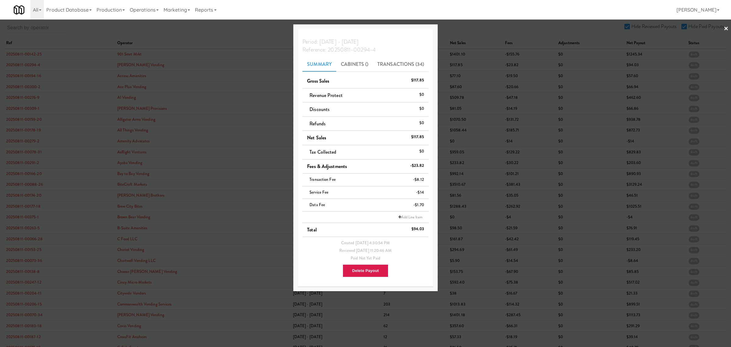
click at [36, 73] on div at bounding box center [365, 173] width 731 height 347
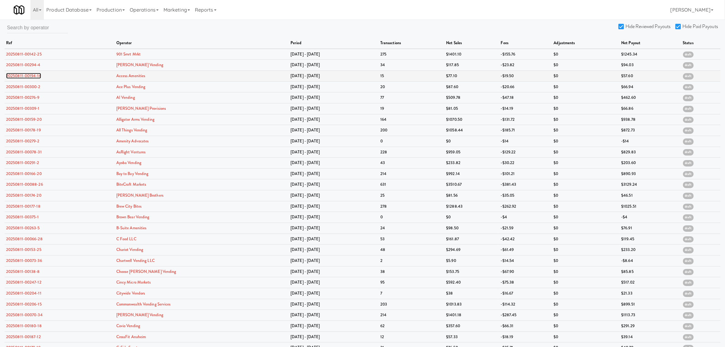
click at [35, 75] on link "20250811-00194-16" at bounding box center [23, 76] width 35 height 6
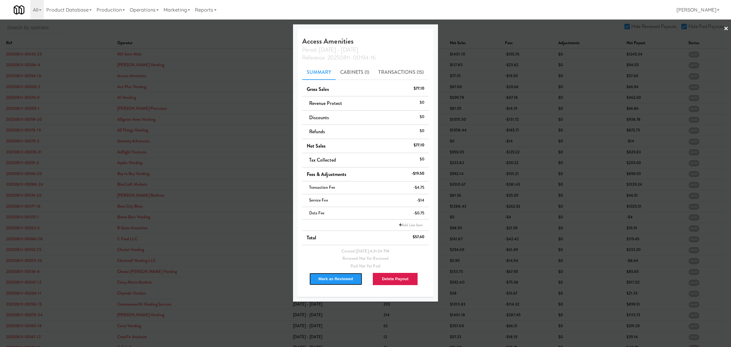
click at [336, 280] on button "Mark as Reviewed" at bounding box center [336, 278] width 54 height 13
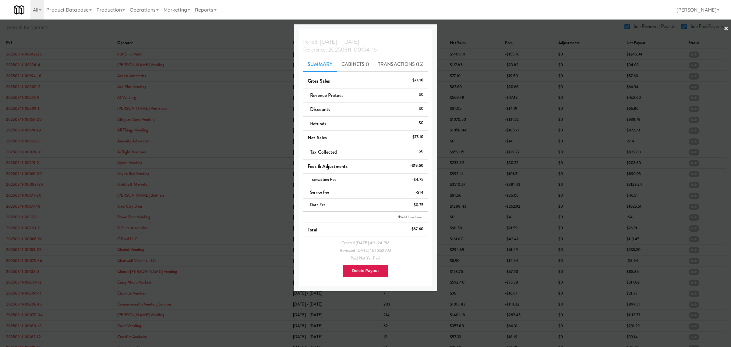
click at [21, 84] on div at bounding box center [365, 173] width 731 height 347
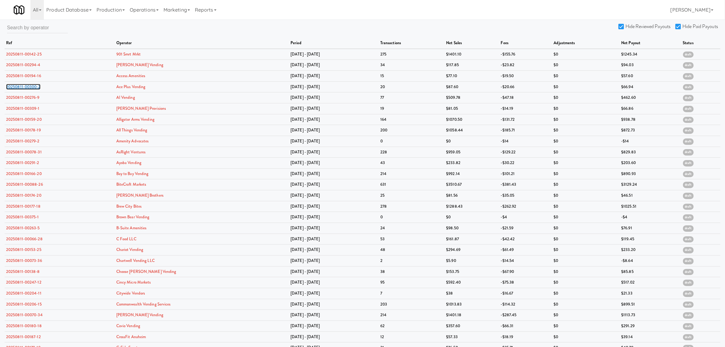
click at [21, 84] on link "20250811-00300-2" at bounding box center [23, 87] width 34 height 6
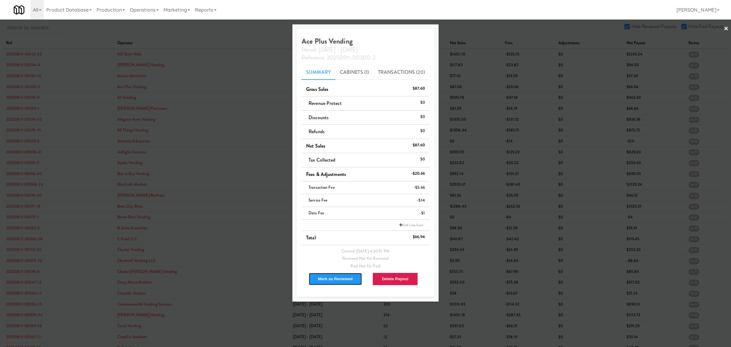
click at [331, 280] on button "Mark as Reviewed" at bounding box center [336, 278] width 54 height 13
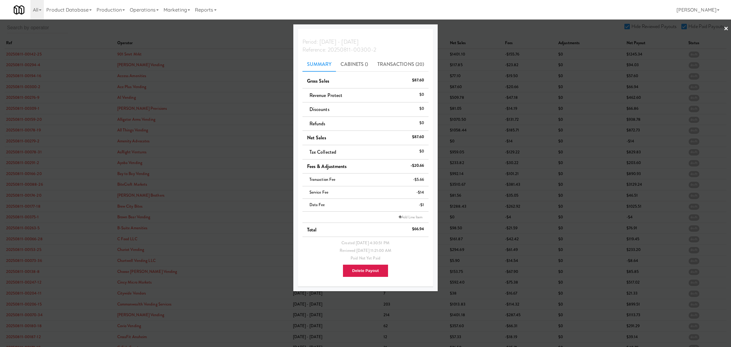
click at [25, 96] on div at bounding box center [365, 173] width 731 height 347
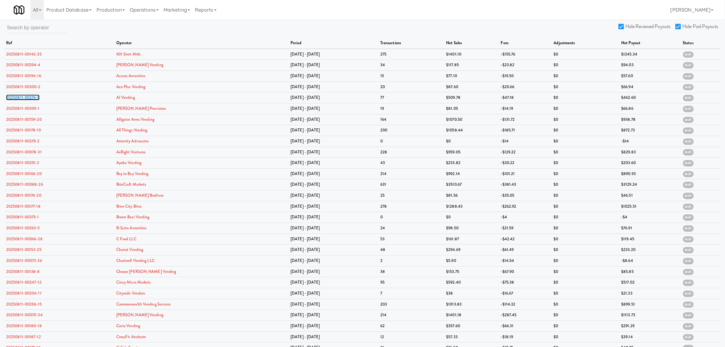
click at [25, 96] on link "20250811-00276-9" at bounding box center [23, 97] width 34 height 6
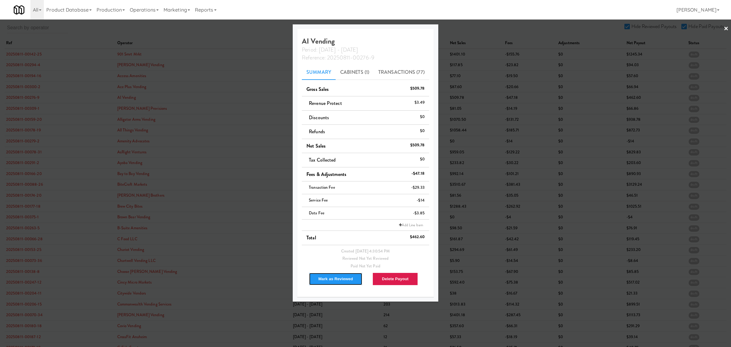
click at [331, 279] on button "Mark as Reviewed" at bounding box center [336, 278] width 54 height 13
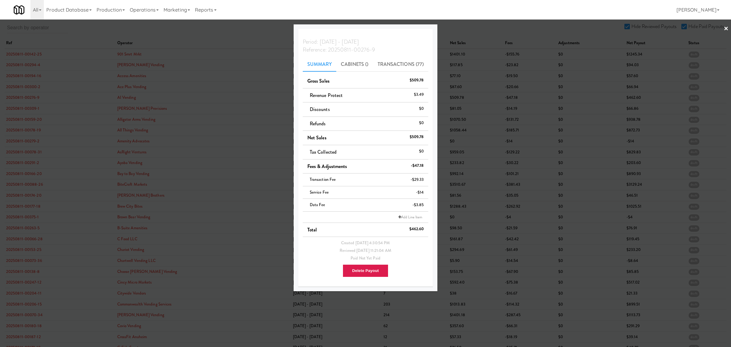
click at [16, 108] on div at bounding box center [365, 173] width 731 height 347
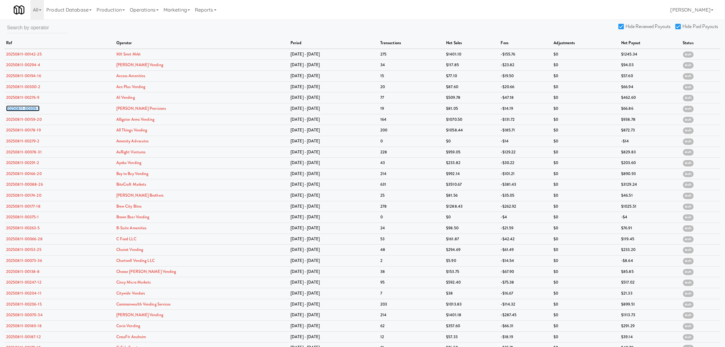
click at [16, 108] on link "20250811-00309-1" at bounding box center [23, 108] width 34 height 6
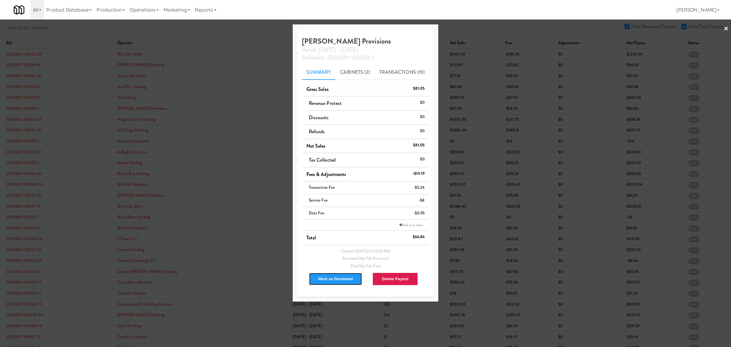
click at [326, 275] on button "Mark as Reviewed" at bounding box center [336, 278] width 54 height 13
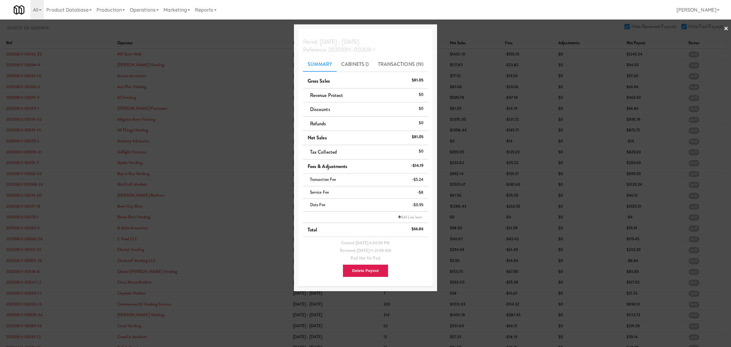
click at [21, 119] on div at bounding box center [365, 173] width 731 height 347
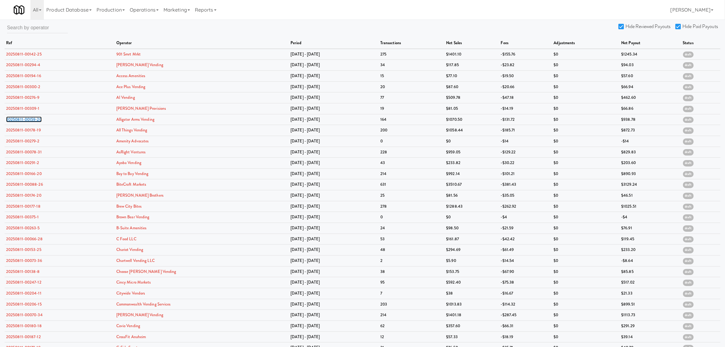
click at [21, 119] on link "20250811-00159-20" at bounding box center [24, 119] width 36 height 6
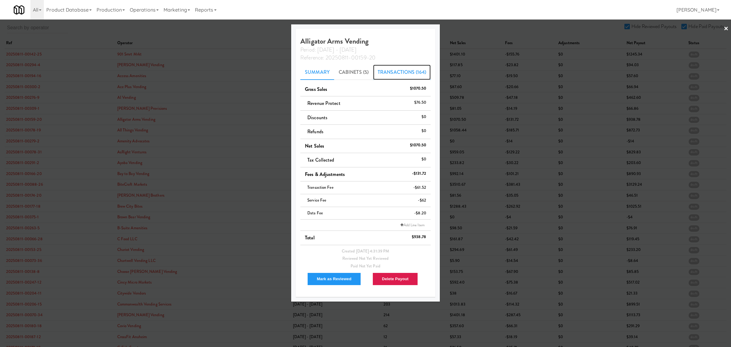
click at [401, 74] on link "Transactions (164)" at bounding box center [402, 72] width 58 height 15
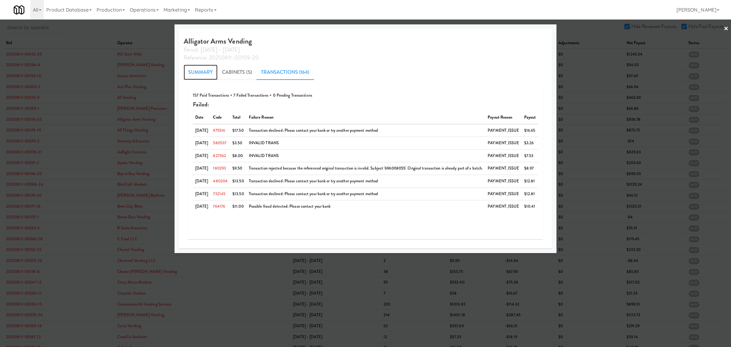
click at [197, 69] on link "Summary" at bounding box center [201, 72] width 34 height 15
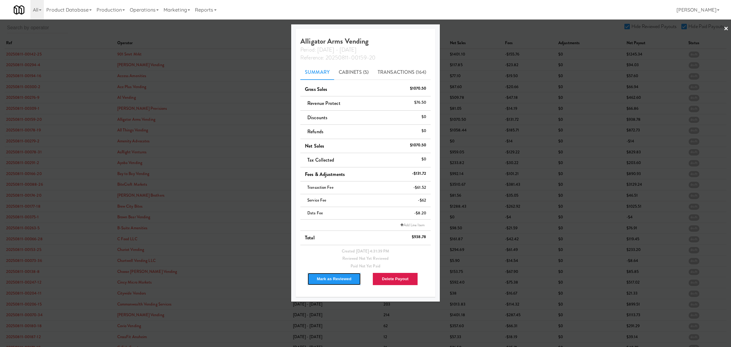
click at [339, 278] on button "Mark as Reviewed" at bounding box center [334, 278] width 54 height 13
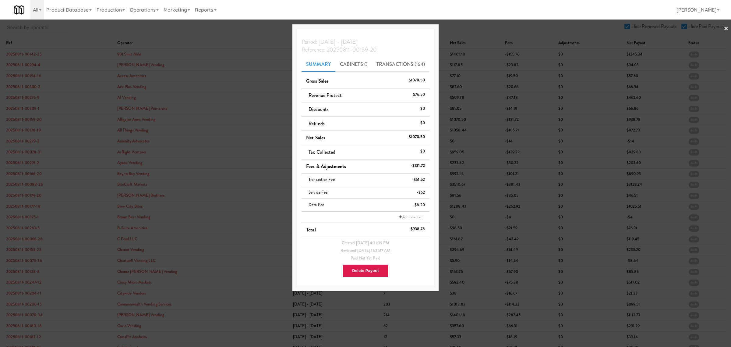
click at [9, 128] on div at bounding box center [365, 173] width 731 height 347
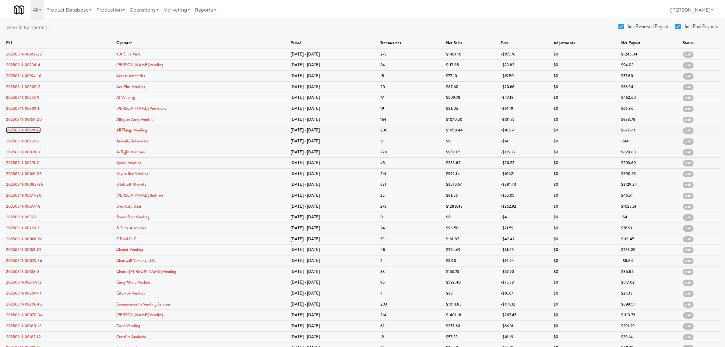
click at [13, 130] on link "20250811-00178-19" at bounding box center [23, 130] width 35 height 6
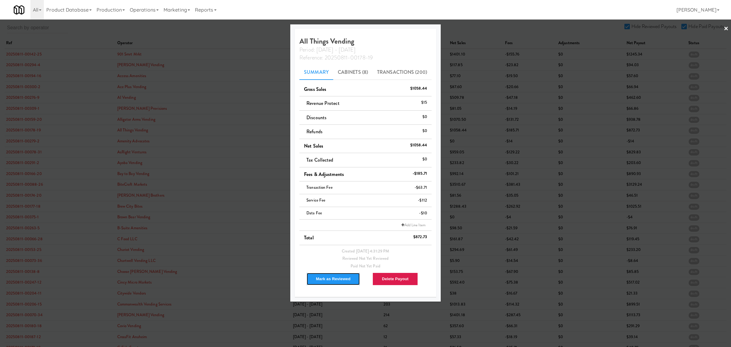
click at [344, 281] on button "Mark as Reviewed" at bounding box center [333, 278] width 54 height 13
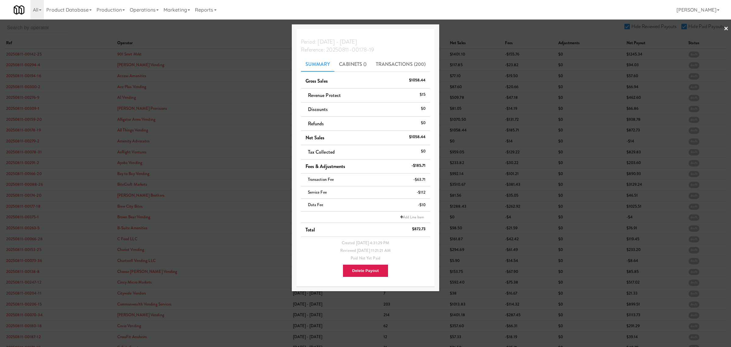
click at [18, 143] on div at bounding box center [365, 173] width 731 height 347
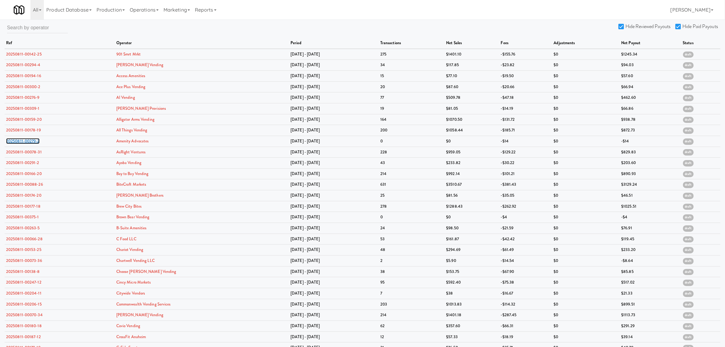
click at [18, 143] on link "20250811-00279-2" at bounding box center [23, 141] width 34 height 6
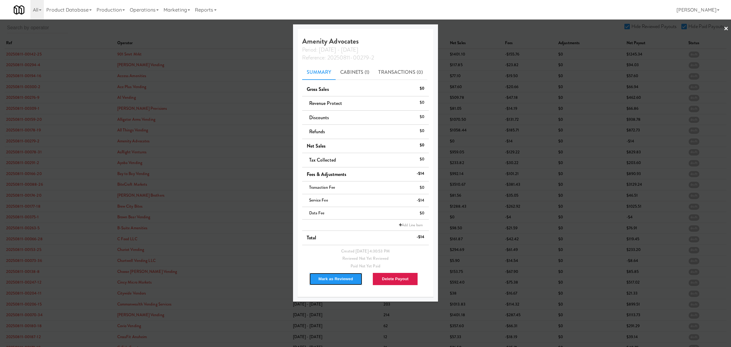
click at [333, 279] on button "Mark as Reviewed" at bounding box center [336, 278] width 54 height 13
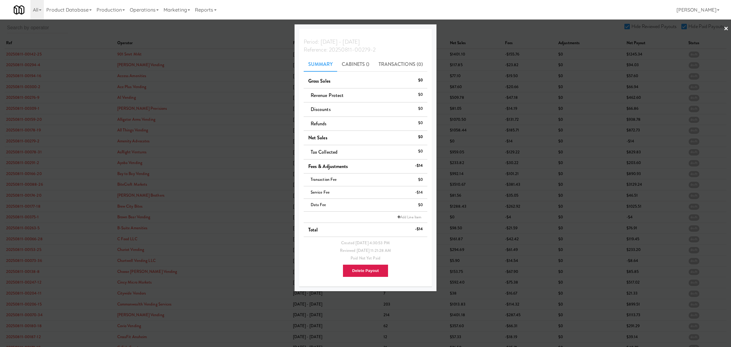
click at [25, 153] on div at bounding box center [365, 173] width 731 height 347
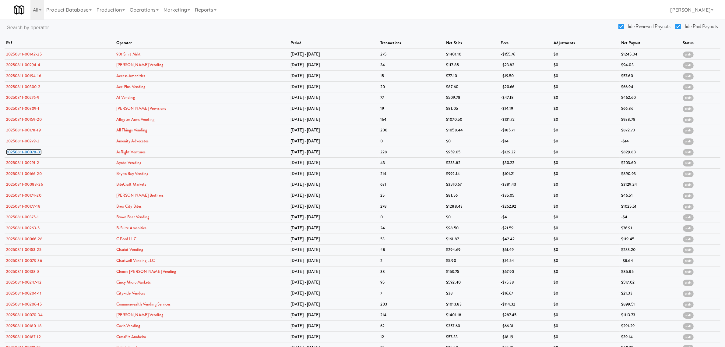
click at [25, 153] on link "20250811-00078-31" at bounding box center [24, 152] width 36 height 6
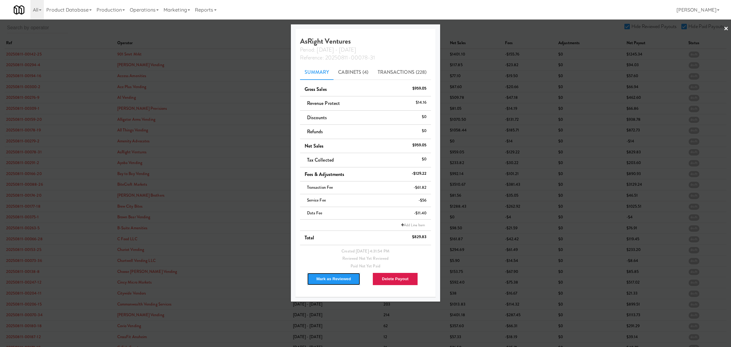
click at [325, 275] on button "Mark as Reviewed" at bounding box center [334, 278] width 54 height 13
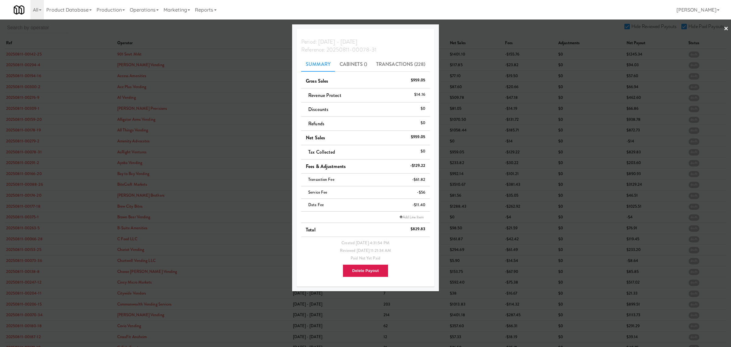
click at [239, 34] on div at bounding box center [365, 173] width 731 height 347
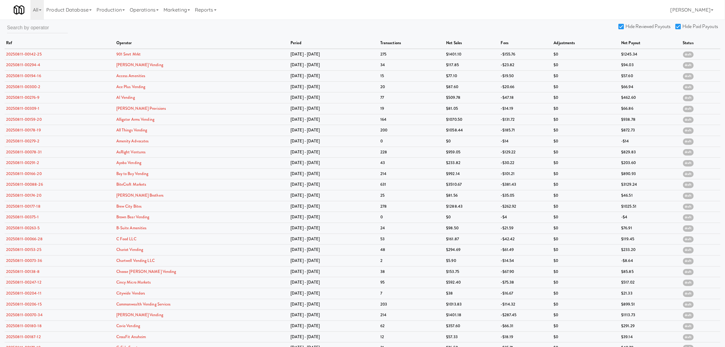
click at [302, 19] on div "All 901 Smrt Mrkt [URL][DOMAIN_NAME] 9518002 [GEOGRAPHIC_DATA] [URL][DOMAIN_NAM…" at bounding box center [363, 9] width 698 height 19
click at [678, 22] on label "Hide Paid Payouts" at bounding box center [697, 26] width 43 height 9
click at [678, 24] on input "Hide Paid Payouts" at bounding box center [679, 26] width 7 height 5
checkbox input "false"
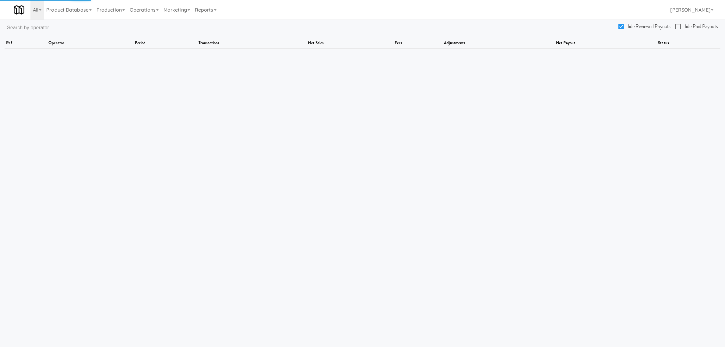
click at [626, 25] on input "Hide Reviewed Payouts" at bounding box center [622, 26] width 7 height 5
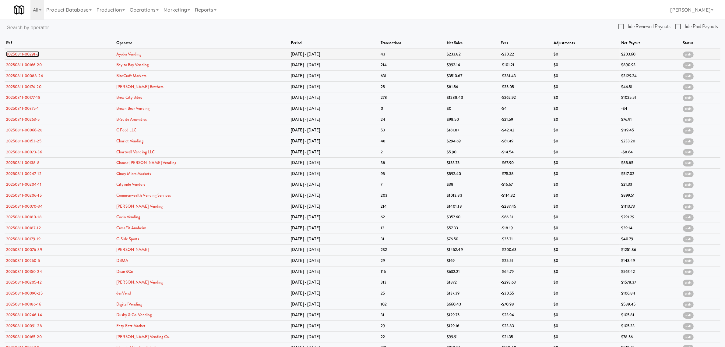
click at [25, 56] on link "20250811-00291-2" at bounding box center [22, 54] width 33 height 6
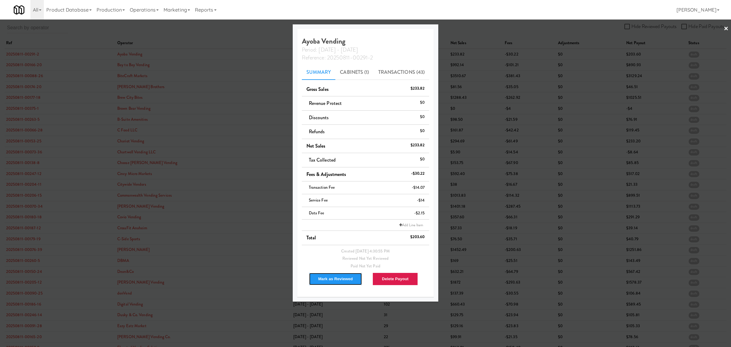
click at [333, 279] on button "Mark as Reviewed" at bounding box center [336, 278] width 54 height 13
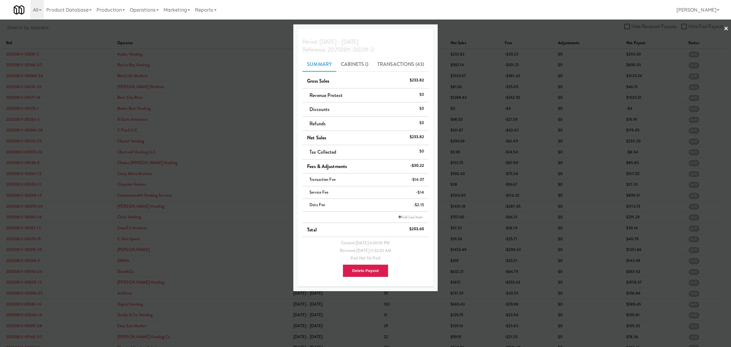
click at [36, 65] on div at bounding box center [365, 173] width 731 height 347
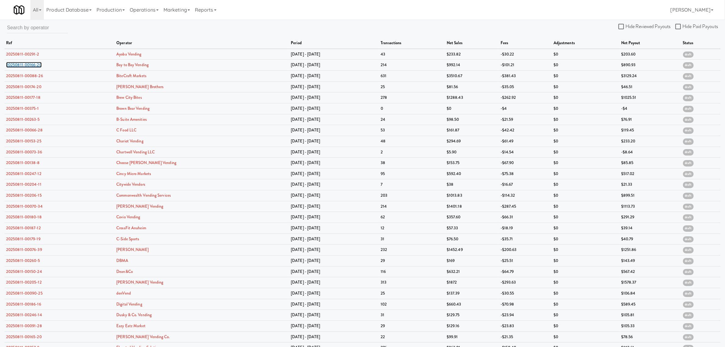
click at [36, 65] on link "20250811-00166-20" at bounding box center [24, 65] width 36 height 6
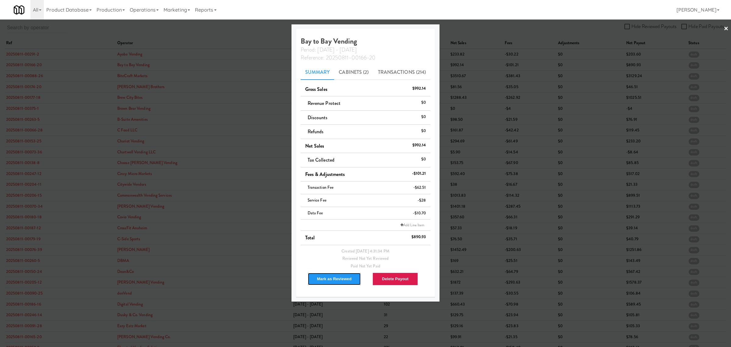
click at [335, 278] on button "Mark as Reviewed" at bounding box center [335, 278] width 54 height 13
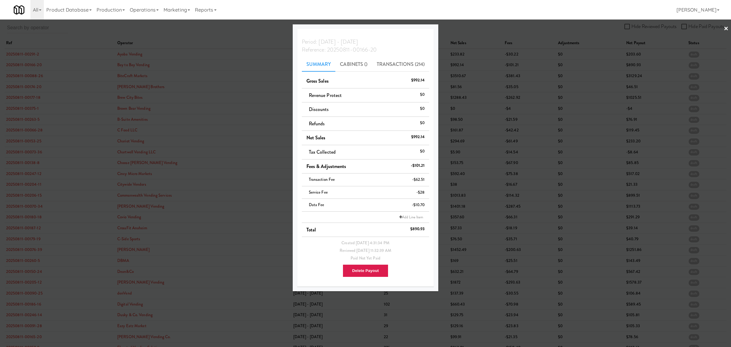
click at [33, 76] on div at bounding box center [365, 173] width 731 height 347
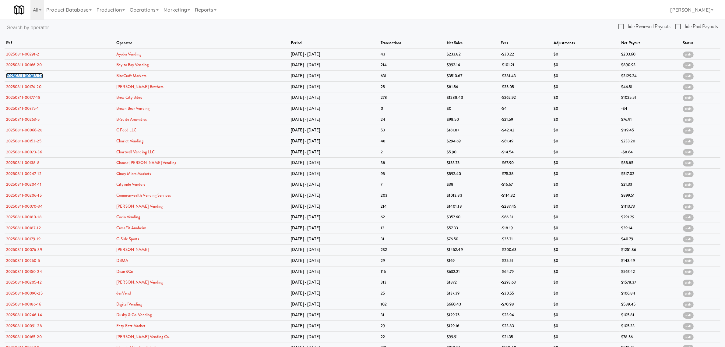
click at [33, 76] on link "20250811-00088-26" at bounding box center [24, 76] width 37 height 6
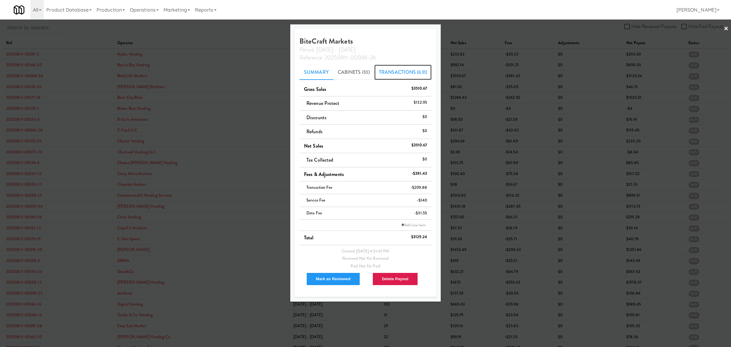
click at [409, 69] on link "Transactions (631)" at bounding box center [402, 72] width 57 height 15
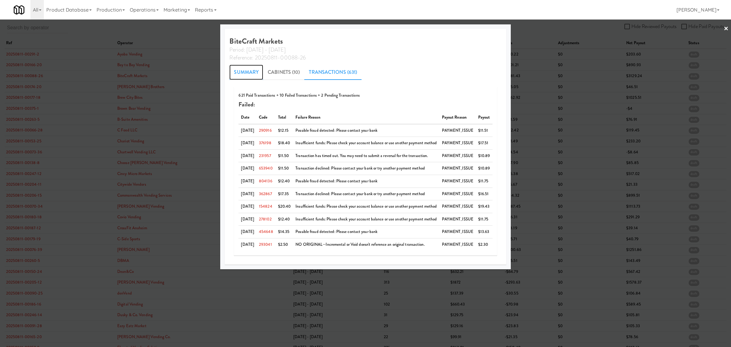
click at [245, 72] on link "Summary" at bounding box center [246, 72] width 34 height 15
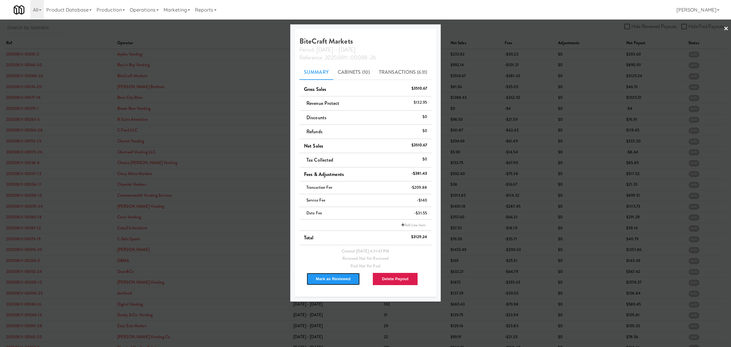
click at [319, 275] on button "Mark as Reviewed" at bounding box center [333, 278] width 54 height 13
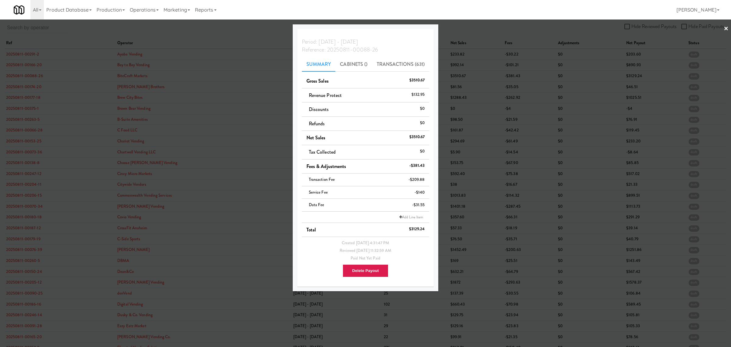
click at [23, 87] on div at bounding box center [365, 173] width 731 height 347
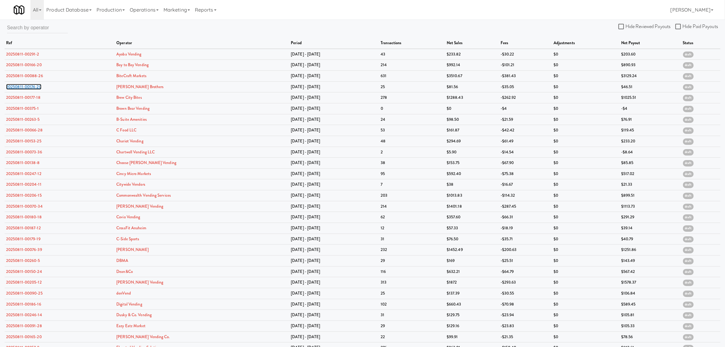
click at [23, 87] on link "20250811-00174-20" at bounding box center [23, 87] width 35 height 6
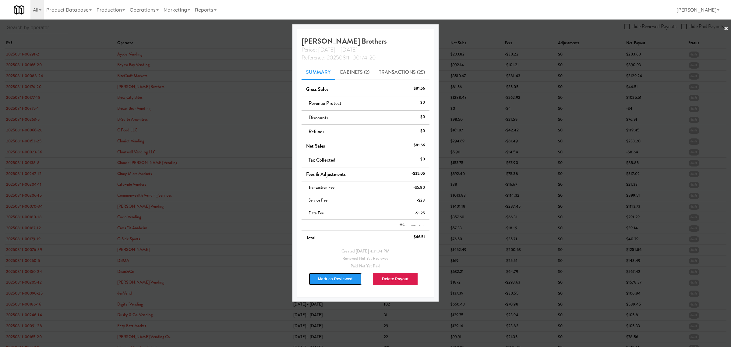
click at [319, 280] on button "Mark as Reviewed" at bounding box center [336, 278] width 54 height 13
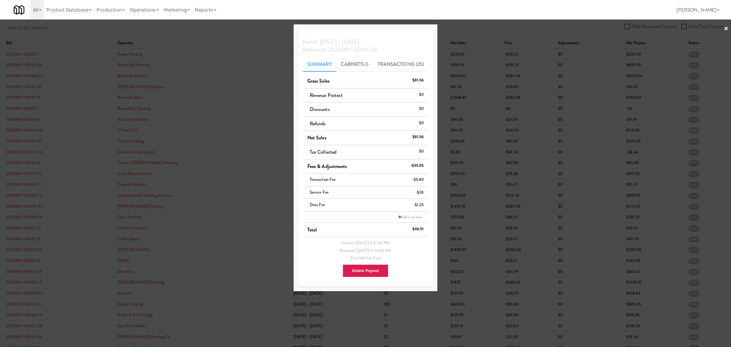
click at [25, 96] on div at bounding box center [365, 173] width 731 height 347
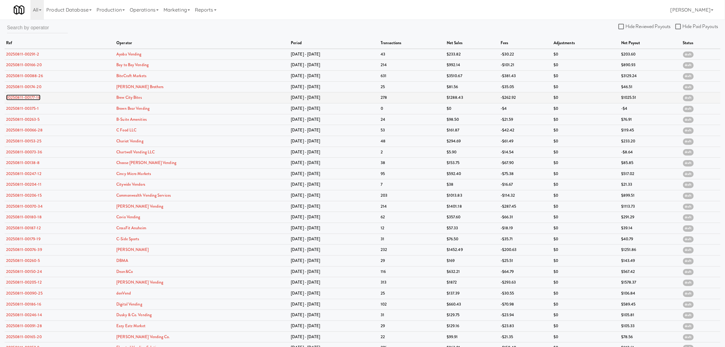
click at [24, 98] on link "20250811-00177-18" at bounding box center [23, 97] width 34 height 6
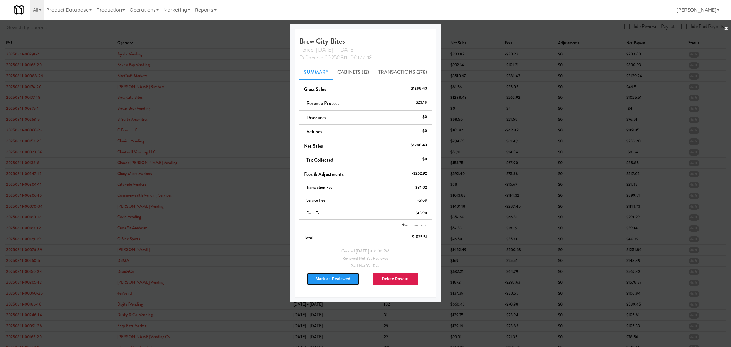
click at [339, 281] on button "Mark as Reviewed" at bounding box center [333, 278] width 54 height 13
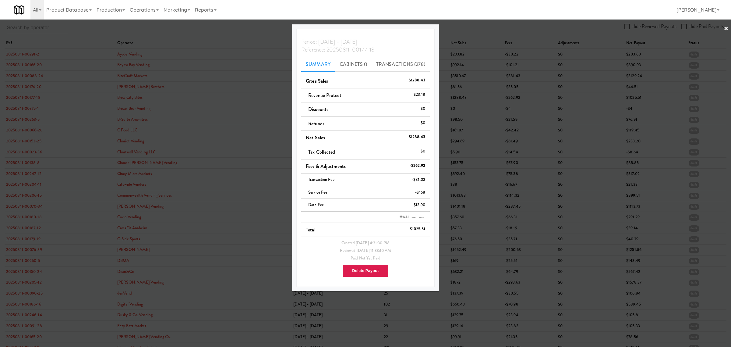
click at [27, 110] on div at bounding box center [365, 173] width 731 height 347
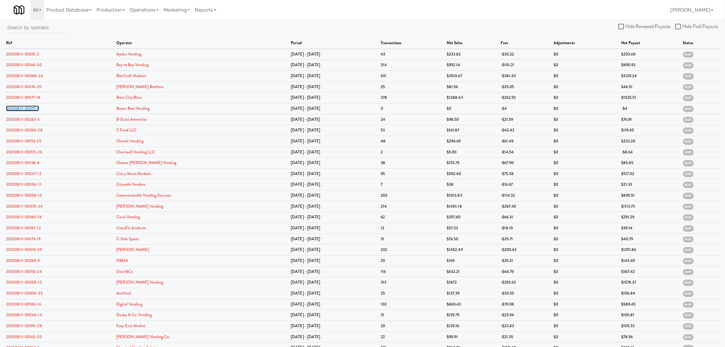
click at [27, 110] on link "20250811-00375-1" at bounding box center [22, 108] width 33 height 6
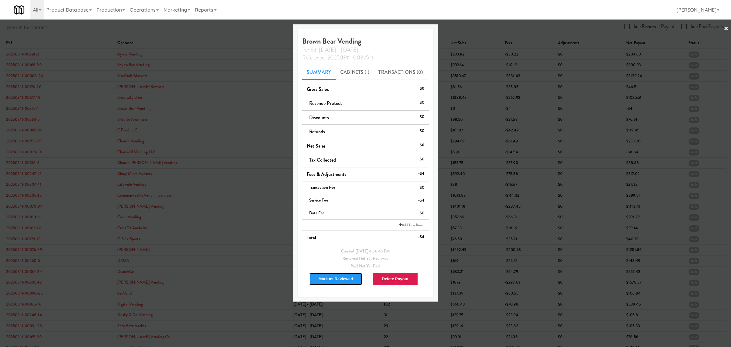
click at [335, 276] on button "Mark as Reviewed" at bounding box center [336, 278] width 54 height 13
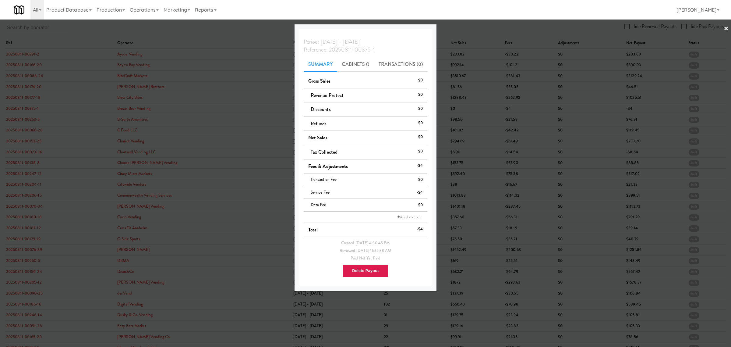
click at [27, 119] on div at bounding box center [365, 173] width 731 height 347
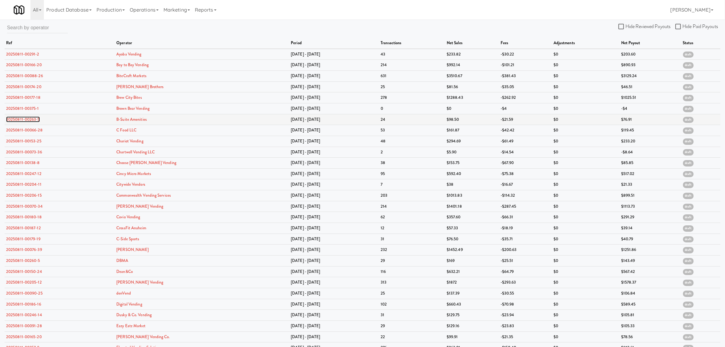
click at [27, 119] on link "20250811-00263-5" at bounding box center [23, 119] width 34 height 6
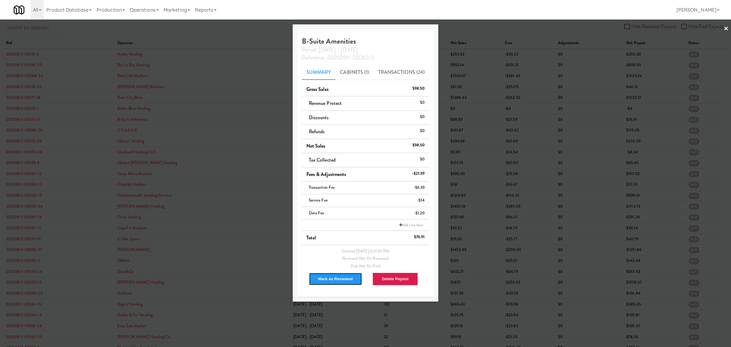
click at [331, 276] on button "Mark as Reviewed" at bounding box center [336, 278] width 54 height 13
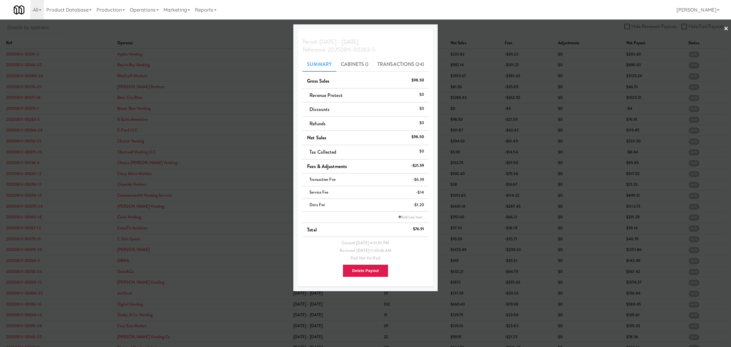
click at [37, 130] on div at bounding box center [365, 173] width 731 height 347
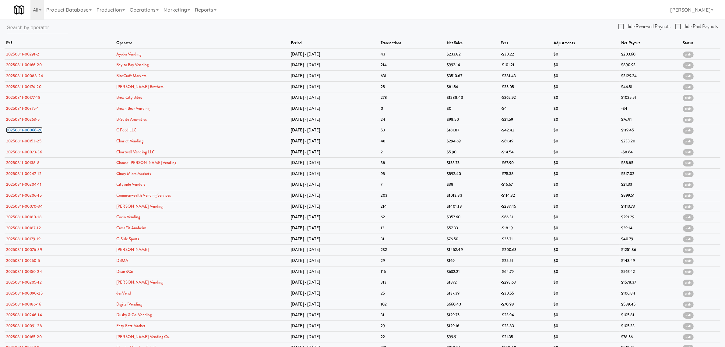
click at [37, 130] on link "20250811-00066-28" at bounding box center [24, 130] width 37 height 6
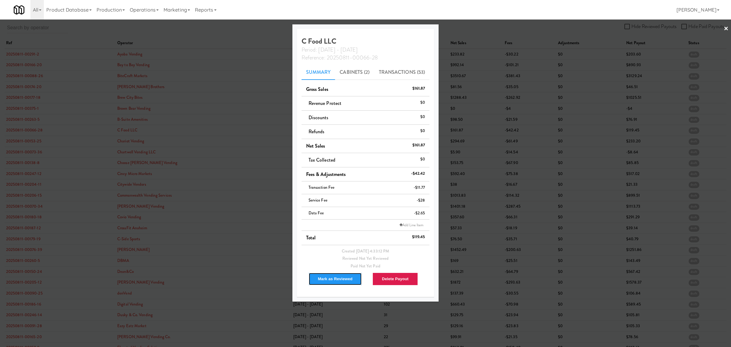
click at [326, 278] on button "Mark as Reviewed" at bounding box center [336, 278] width 54 height 13
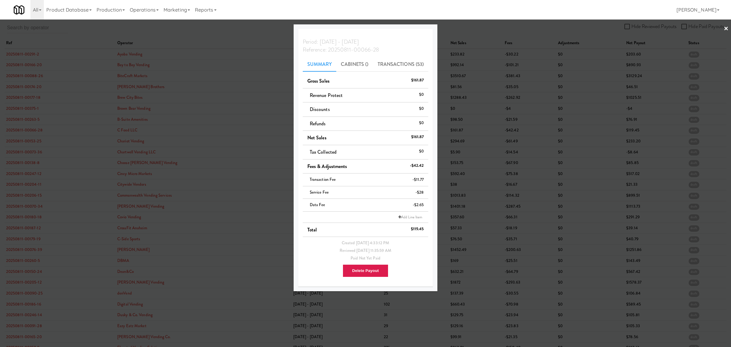
click at [29, 141] on div at bounding box center [365, 173] width 731 height 347
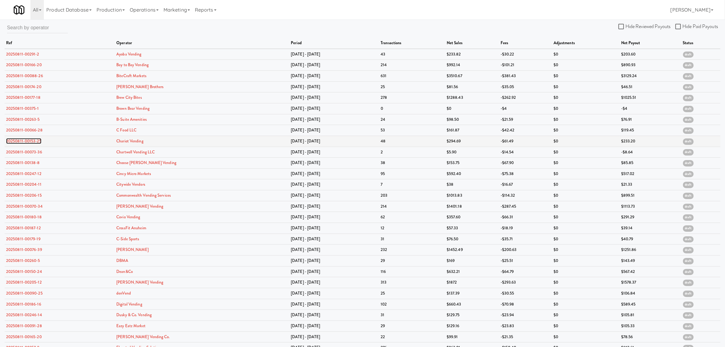
click at [29, 141] on link "20250811-00153-25" at bounding box center [23, 141] width 35 height 6
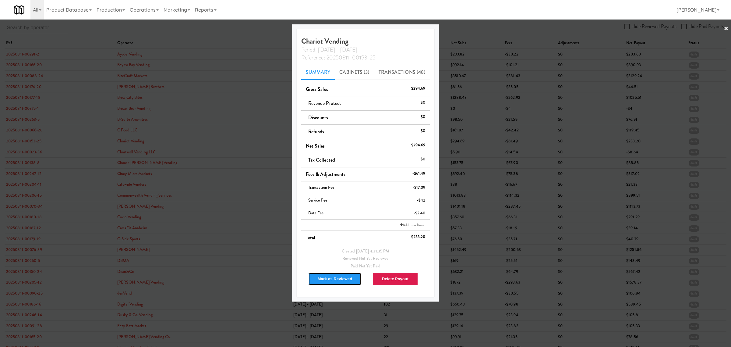
click at [334, 279] on button "Mark as Reviewed" at bounding box center [335, 278] width 54 height 13
click at [27, 152] on div at bounding box center [365, 173] width 731 height 347
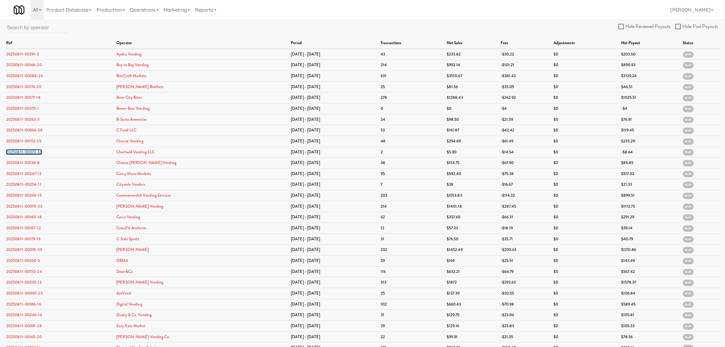
click at [27, 152] on link "20250811-00073-36" at bounding box center [24, 152] width 36 height 6
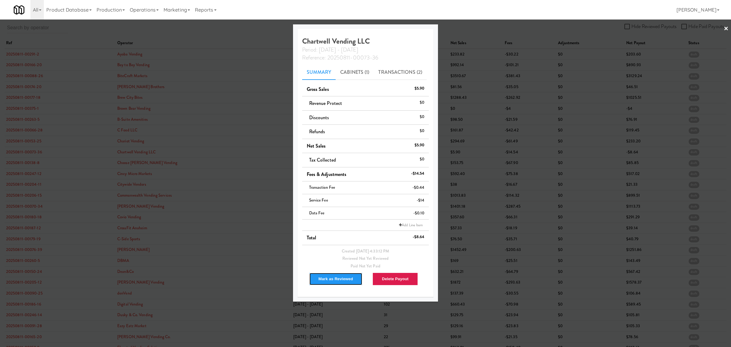
click at [319, 279] on button "Mark as Reviewed" at bounding box center [336, 278] width 54 height 13
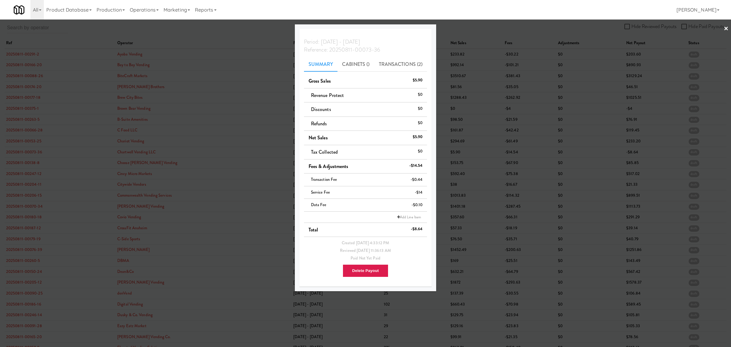
click at [29, 162] on div at bounding box center [365, 173] width 731 height 347
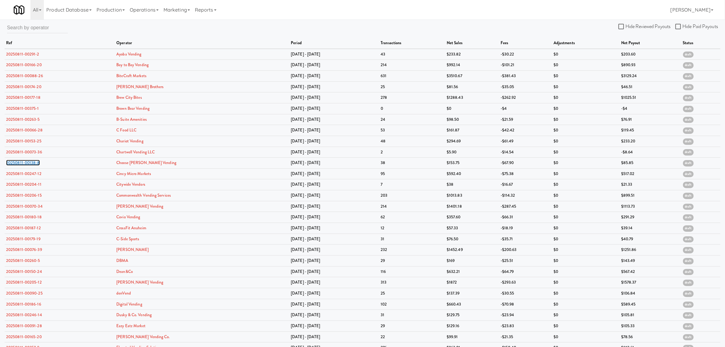
click at [29, 162] on link "20250811-00138-8" at bounding box center [23, 163] width 34 height 6
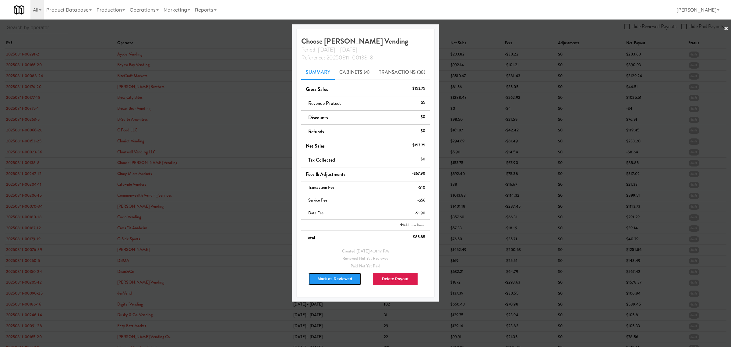
click at [332, 278] on button "Mark as Reviewed" at bounding box center [335, 278] width 54 height 13
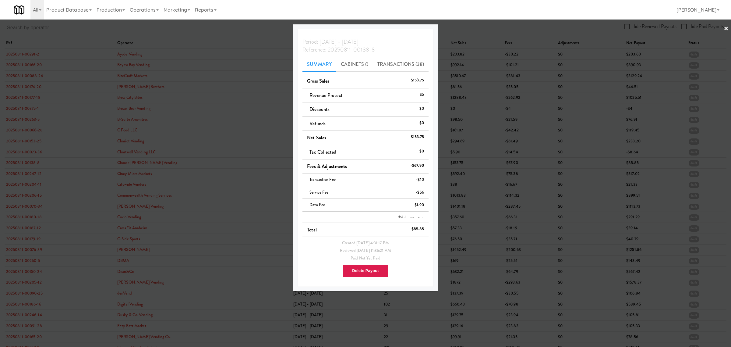
click at [26, 174] on div at bounding box center [365, 173] width 731 height 347
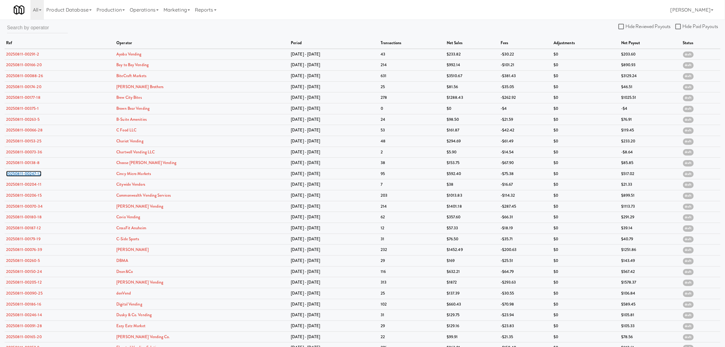
click at [26, 174] on link "20250811-00247-12" at bounding box center [23, 174] width 35 height 6
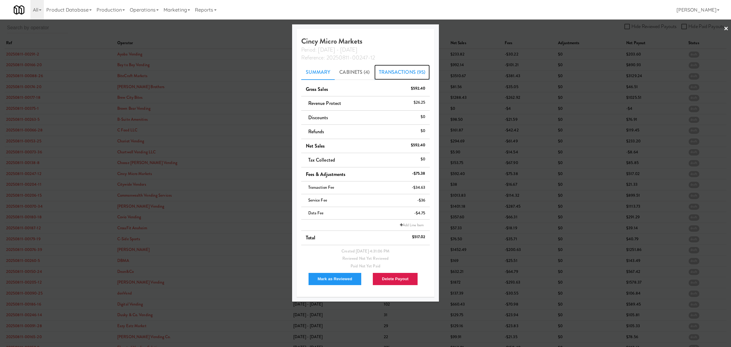
click at [399, 71] on link "Transactions (95)" at bounding box center [402, 72] width 56 height 15
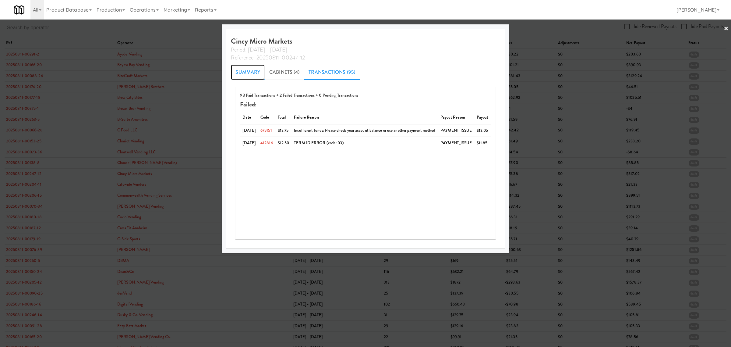
click at [240, 75] on link "Summary" at bounding box center [248, 72] width 34 height 15
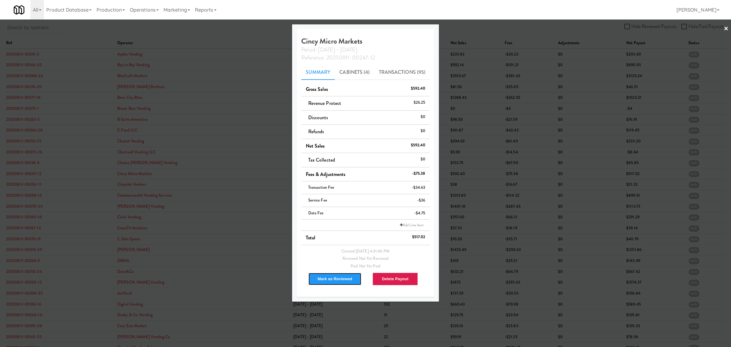
click at [328, 276] on button "Mark as Reviewed" at bounding box center [335, 278] width 54 height 13
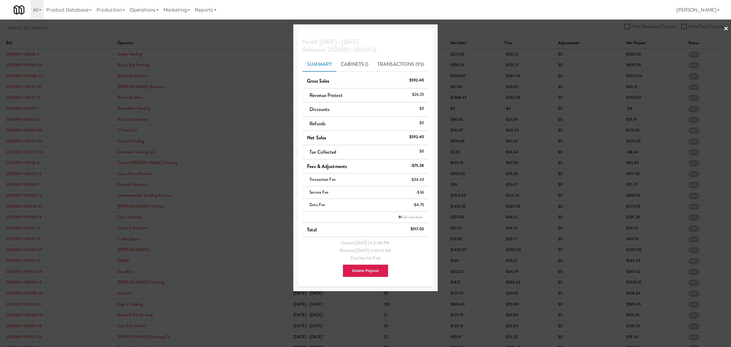
click at [210, 37] on div at bounding box center [365, 173] width 731 height 347
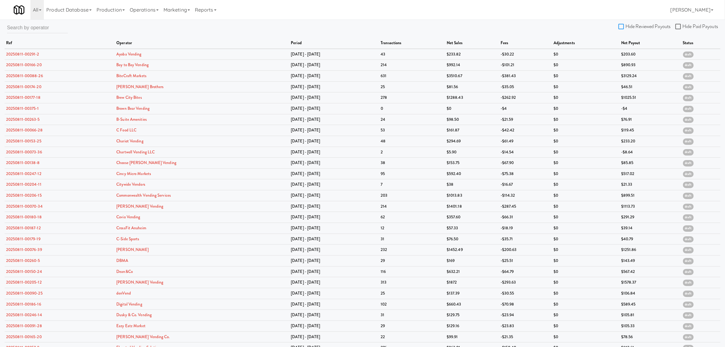
click at [622, 24] on input "Hide Reviewed Payouts" at bounding box center [622, 26] width 7 height 5
checkbox input "true"
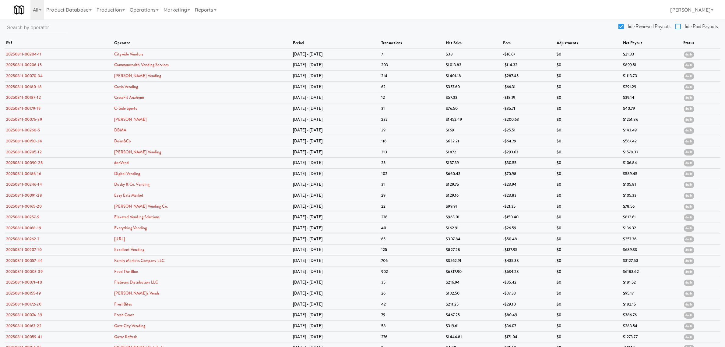
click at [677, 25] on input "Hide Paid Payouts" at bounding box center [679, 26] width 7 height 5
checkbox input "true"
click at [25, 52] on link "20250811-00204-11" at bounding box center [23, 54] width 35 height 6
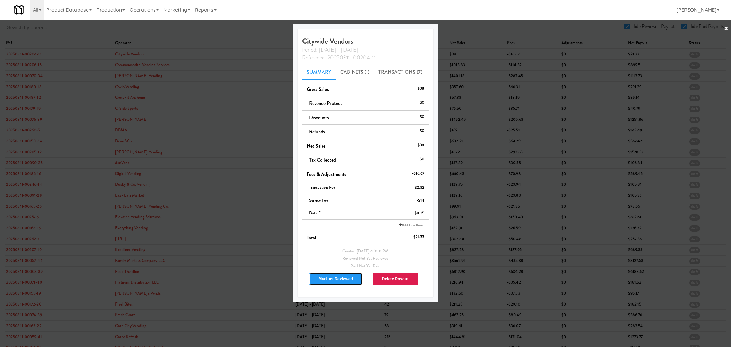
click at [323, 275] on button "Mark as Reviewed" at bounding box center [336, 278] width 54 height 13
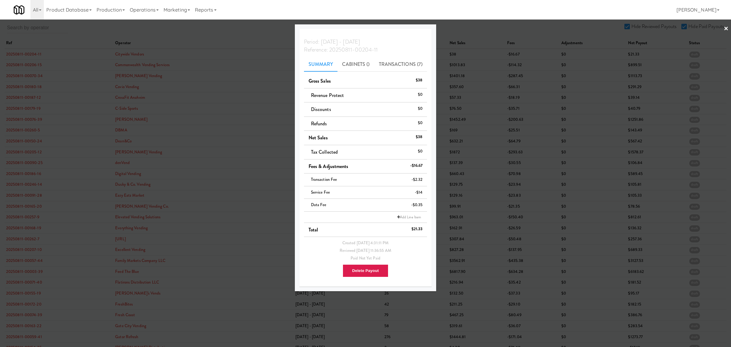
click at [23, 66] on div at bounding box center [365, 173] width 731 height 347
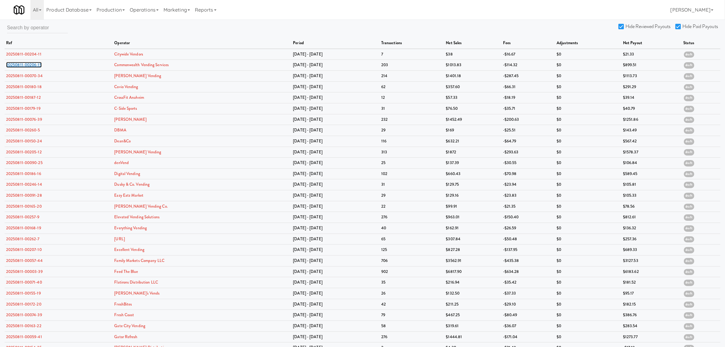
click at [23, 66] on link "20250811-00206-15" at bounding box center [24, 65] width 36 height 6
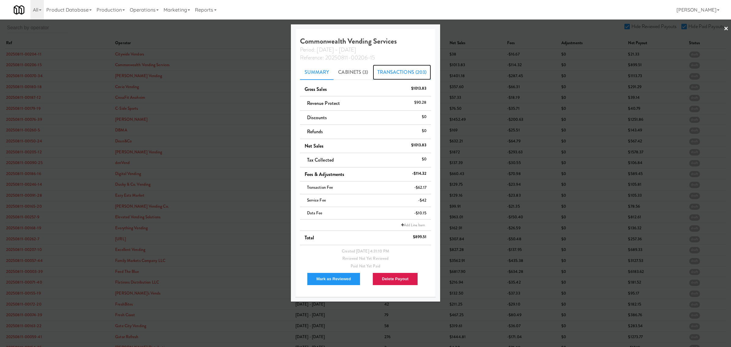
click at [401, 70] on link "Transactions (203)" at bounding box center [402, 72] width 58 height 15
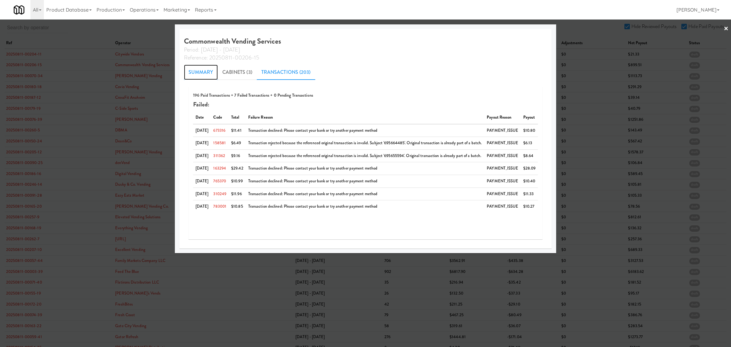
click at [203, 69] on link "Summary" at bounding box center [201, 72] width 34 height 15
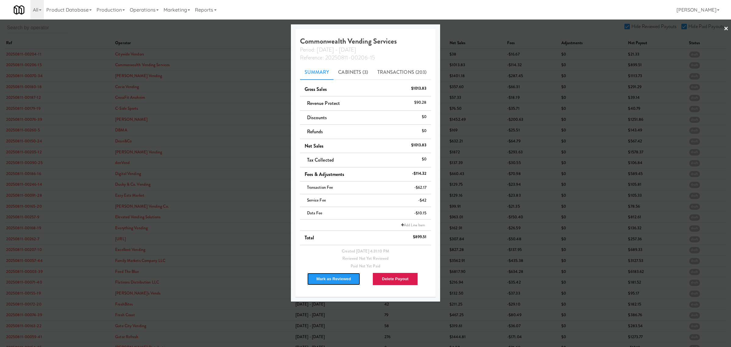
click at [342, 277] on button "Mark as Reviewed" at bounding box center [334, 278] width 54 height 13
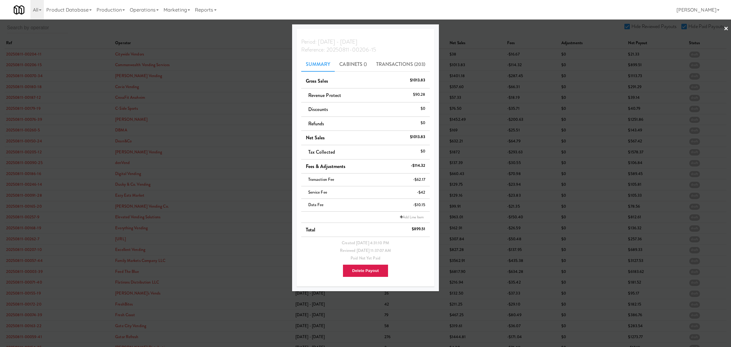
click at [28, 76] on div at bounding box center [365, 173] width 731 height 347
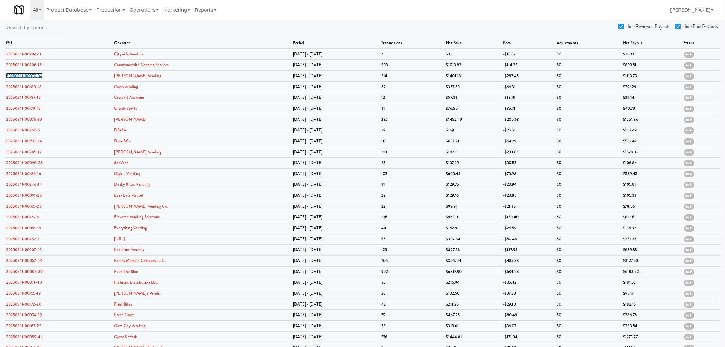
click at [28, 76] on link "20250811-00070-34" at bounding box center [24, 76] width 37 height 6
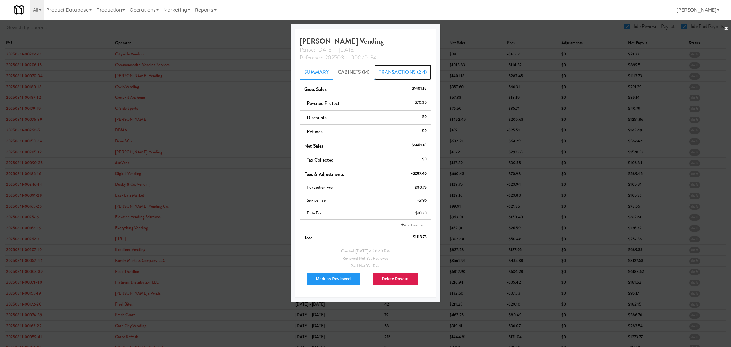
click at [391, 68] on link "Transactions (214)" at bounding box center [402, 72] width 57 height 15
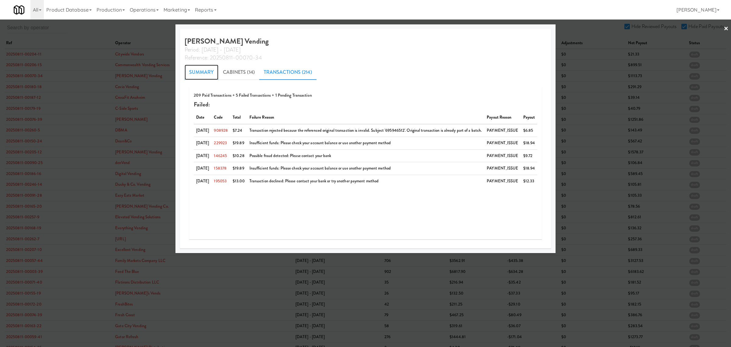
click at [193, 71] on link "Summary" at bounding box center [202, 72] width 34 height 15
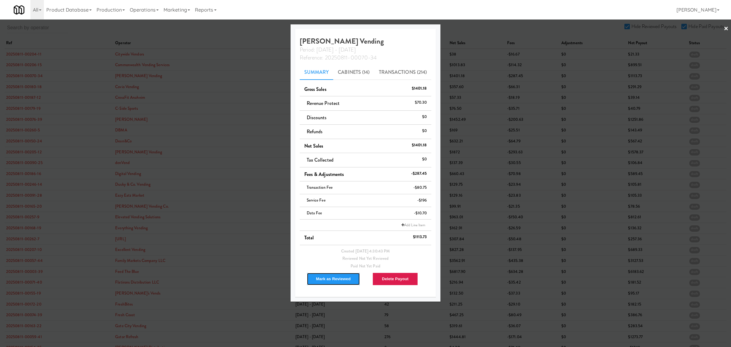
click at [323, 277] on button "Mark as Reviewed" at bounding box center [334, 278] width 54 height 13
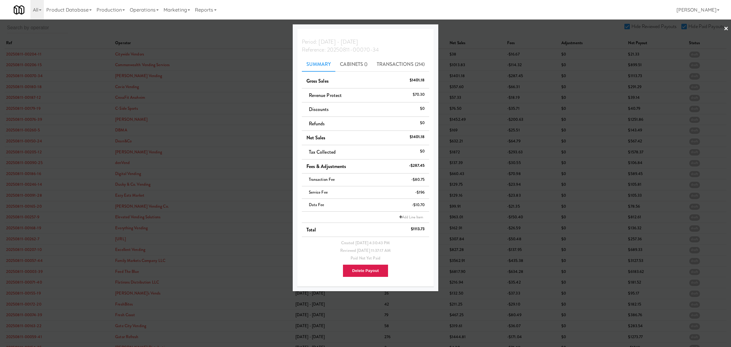
click at [36, 98] on div at bounding box center [365, 173] width 731 height 347
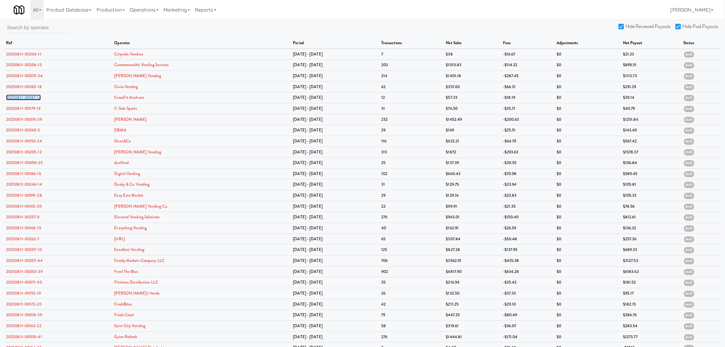
click at [36, 98] on link "20250811-00187-12" at bounding box center [23, 97] width 35 height 6
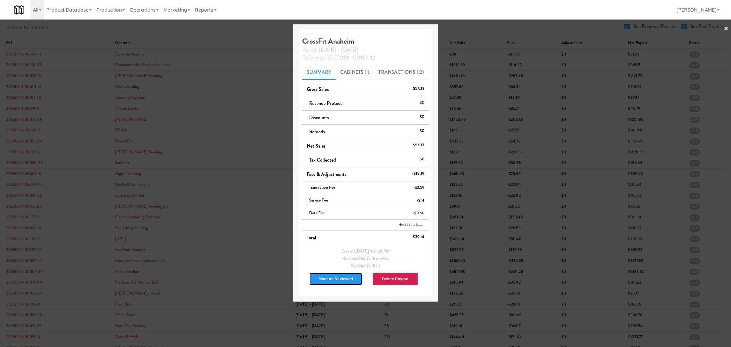
click at [330, 274] on button "Mark as Reviewed" at bounding box center [336, 278] width 54 height 13
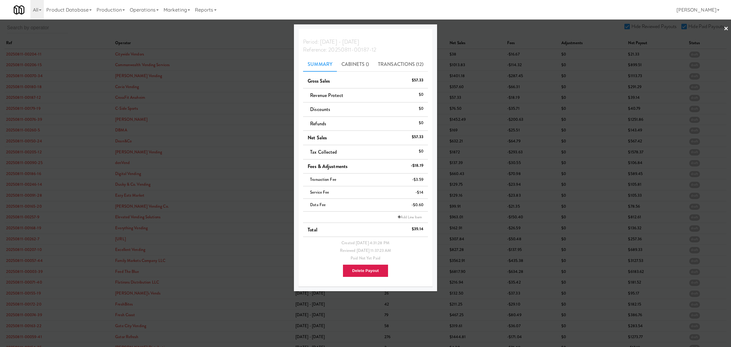
click at [34, 110] on div at bounding box center [365, 173] width 731 height 347
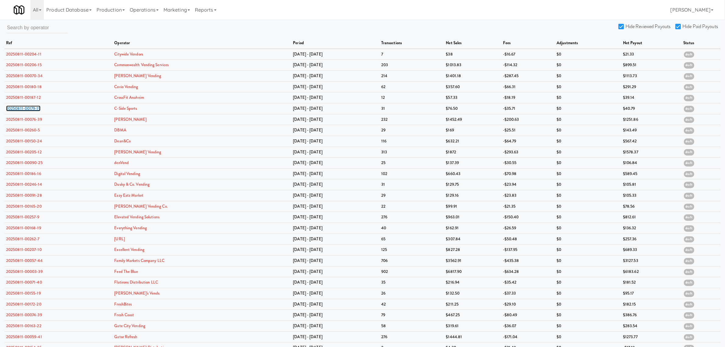
click at [34, 110] on link "20250811-00179-19" at bounding box center [23, 108] width 34 height 6
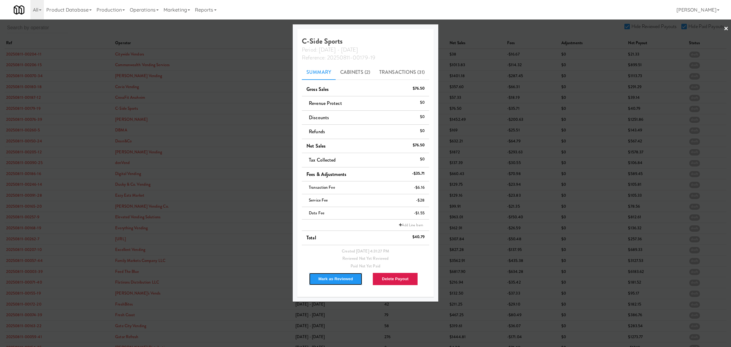
click at [328, 280] on button "Mark as Reviewed" at bounding box center [336, 278] width 54 height 13
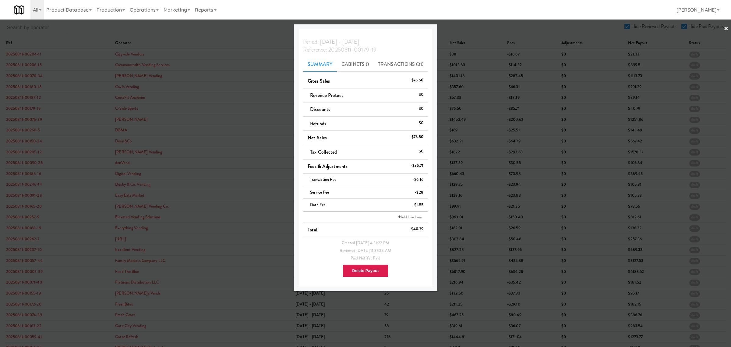
click at [18, 120] on div at bounding box center [365, 173] width 731 height 347
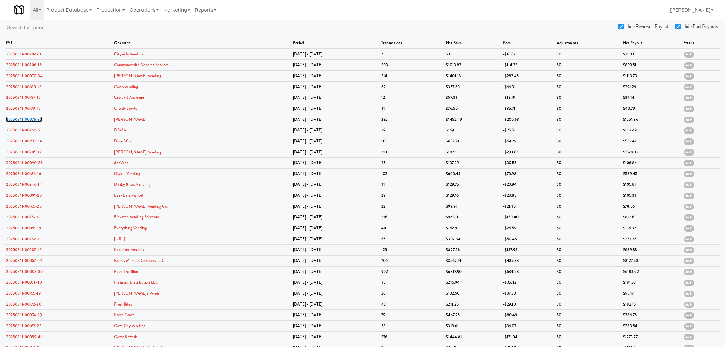
click at [18, 120] on link "20250811-00076-39" at bounding box center [24, 119] width 36 height 6
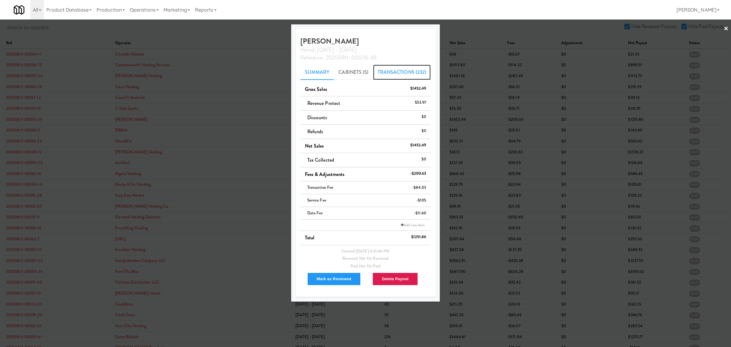
click at [392, 73] on link "Transactions (232)" at bounding box center [402, 72] width 58 height 15
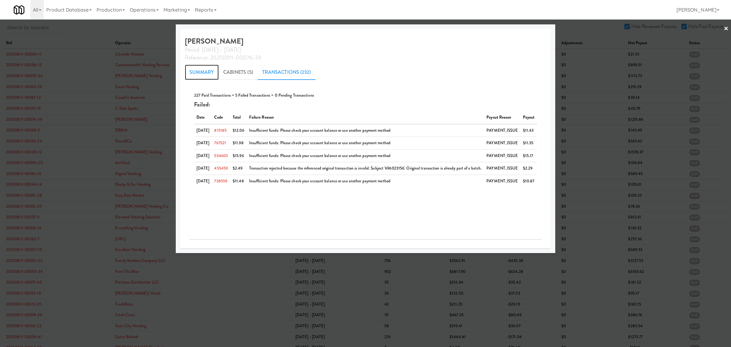
click at [204, 69] on link "Summary" at bounding box center [202, 72] width 34 height 15
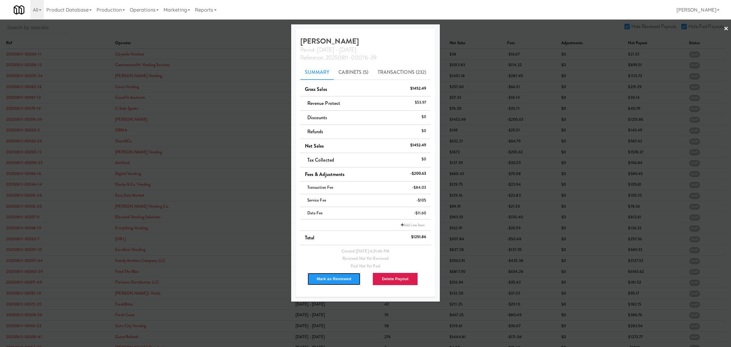
click at [327, 281] on button "Mark as Reviewed" at bounding box center [334, 278] width 54 height 13
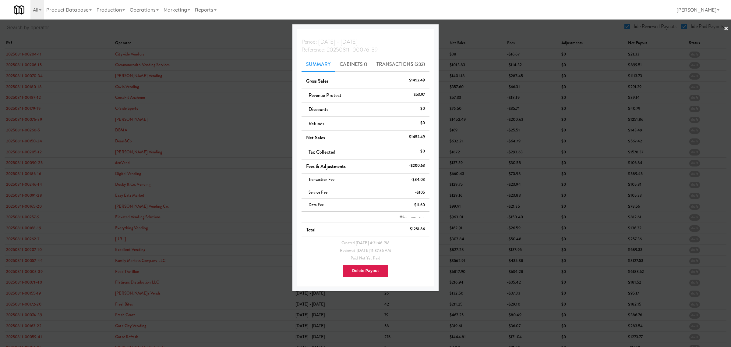
click at [17, 129] on div at bounding box center [365, 173] width 731 height 347
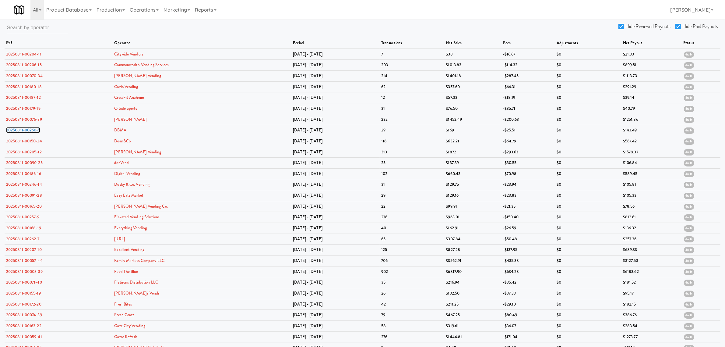
click at [17, 129] on link "20250811-00260-5" at bounding box center [23, 130] width 34 height 6
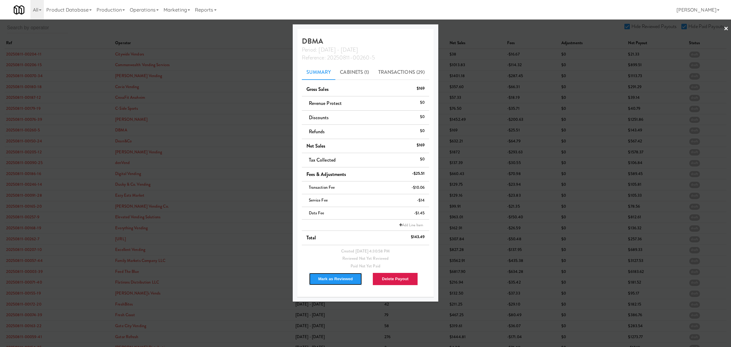
click at [331, 282] on button "Mark as Reviewed" at bounding box center [336, 278] width 54 height 13
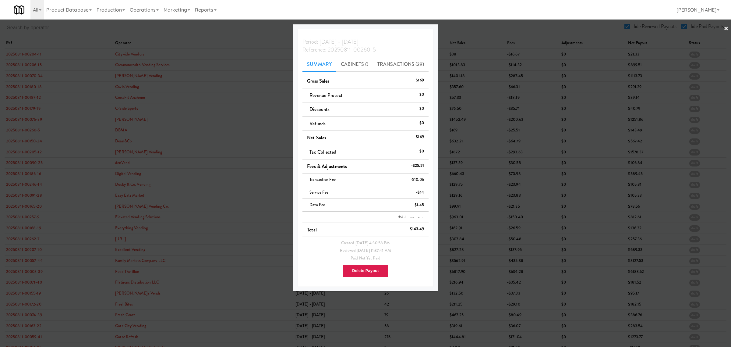
click at [27, 139] on div at bounding box center [365, 173] width 731 height 347
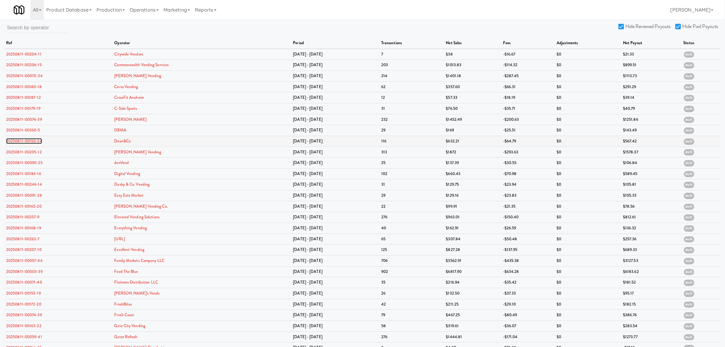
click at [27, 141] on link "20250811-00150-24" at bounding box center [24, 141] width 36 height 6
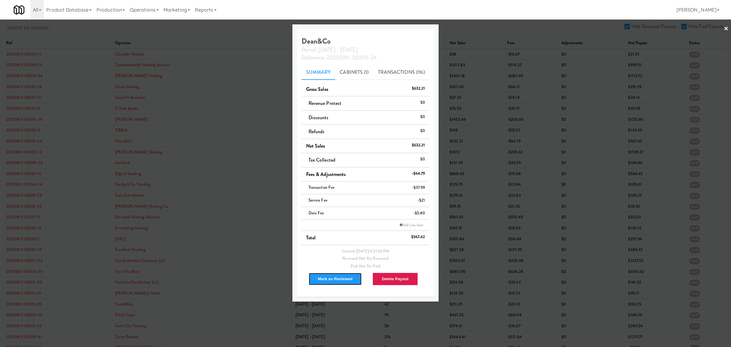
click at [333, 275] on button "Mark as Reviewed" at bounding box center [336, 278] width 54 height 13
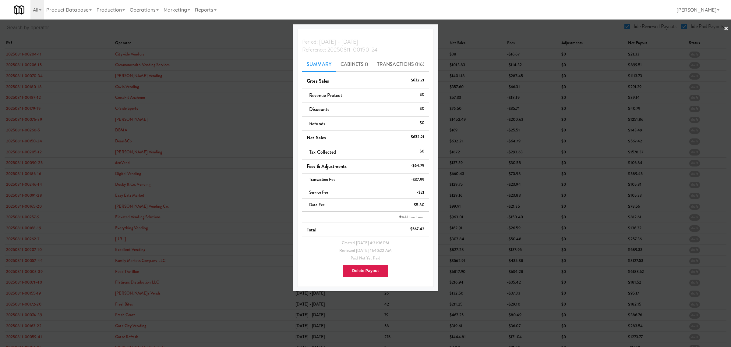
click at [19, 163] on div at bounding box center [365, 173] width 731 height 347
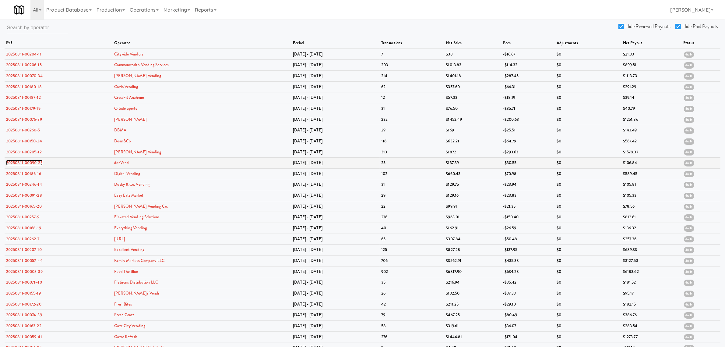
click at [19, 163] on link "20250811-00090-25" at bounding box center [24, 163] width 37 height 6
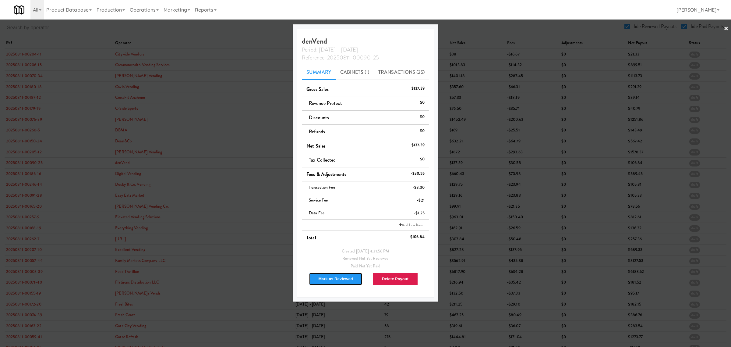
click at [344, 279] on button "Mark as Reviewed" at bounding box center [336, 278] width 54 height 13
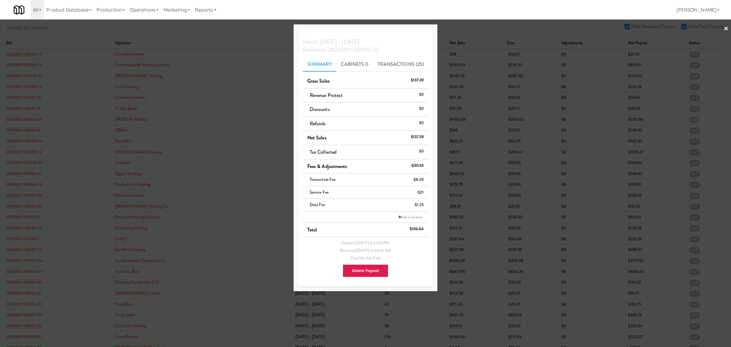
click at [28, 175] on div at bounding box center [365, 173] width 731 height 347
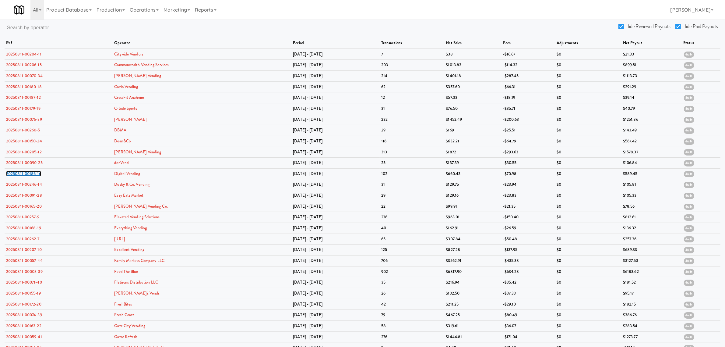
click at [28, 175] on link "20250811-00186-16" at bounding box center [23, 174] width 35 height 6
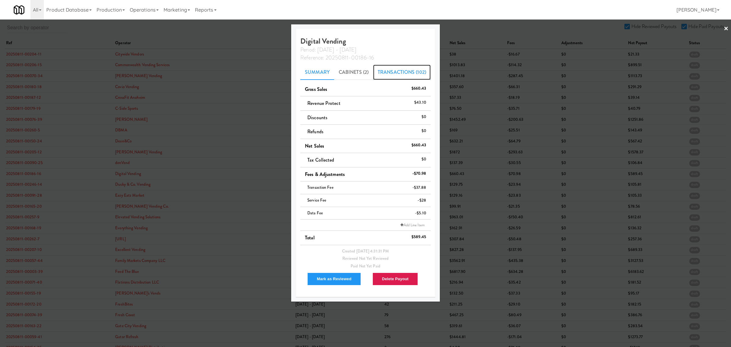
click at [394, 73] on link "Transactions (102)" at bounding box center [402, 72] width 58 height 15
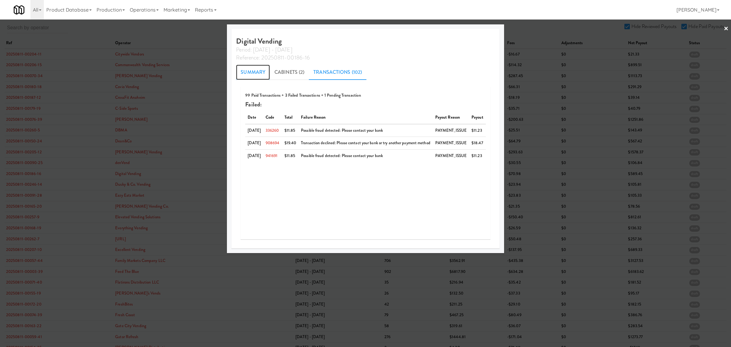
click at [245, 70] on link "Summary" at bounding box center [253, 72] width 34 height 15
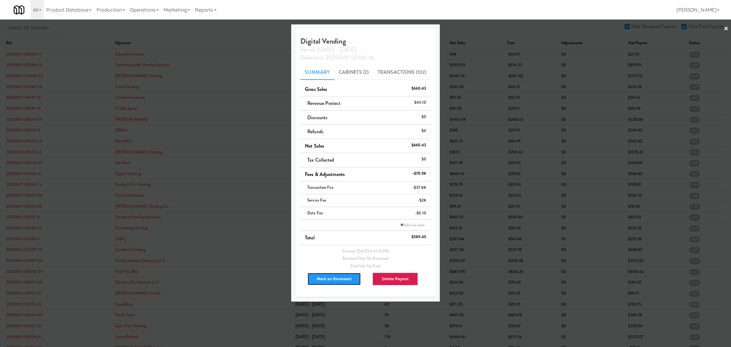
click at [324, 275] on button "Mark as Reviewed" at bounding box center [334, 278] width 54 height 13
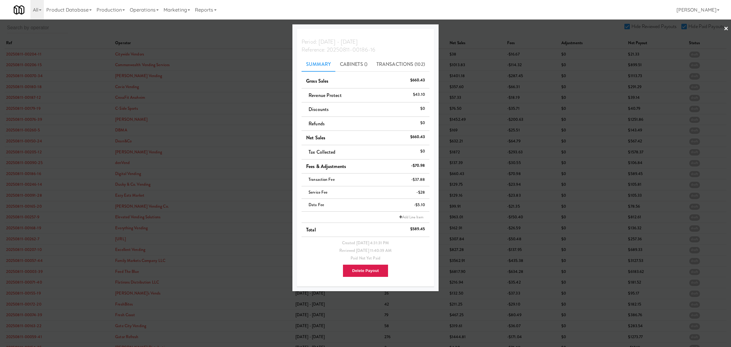
click at [27, 175] on div at bounding box center [365, 173] width 731 height 347
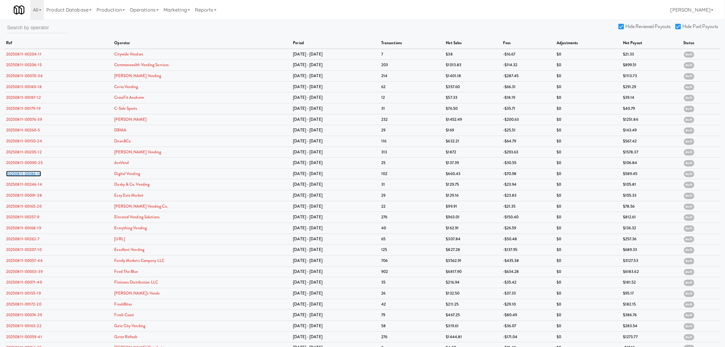
click at [27, 175] on link "20250811-00186-16" at bounding box center [23, 174] width 35 height 6
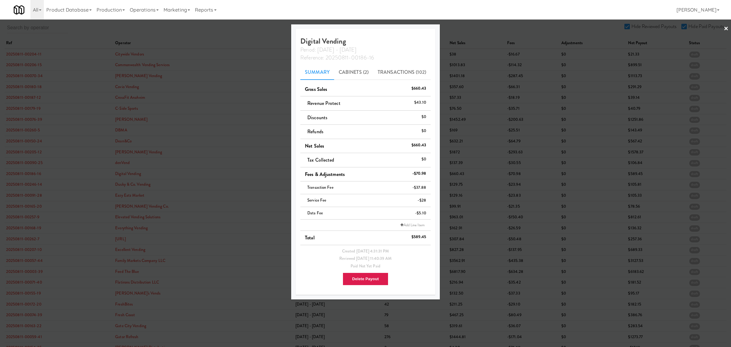
click at [223, 35] on div at bounding box center [365, 173] width 731 height 347
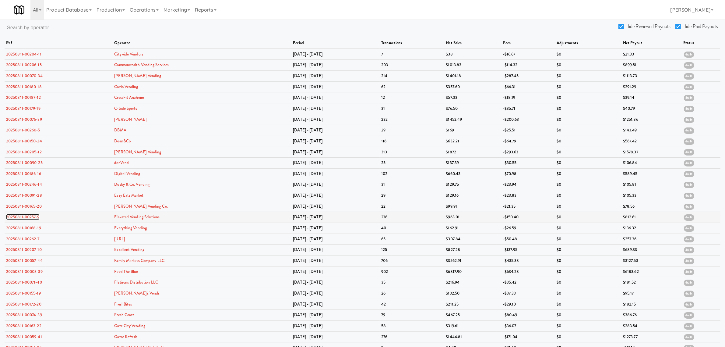
click at [32, 218] on link "20250811-00257-9" at bounding box center [23, 217] width 34 height 6
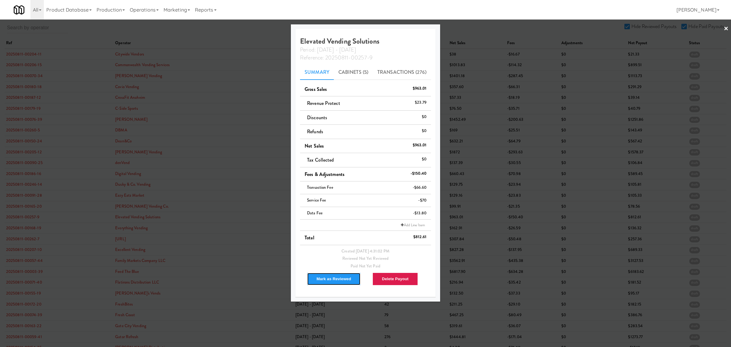
click at [329, 278] on button "Mark as Reviewed" at bounding box center [334, 278] width 54 height 13
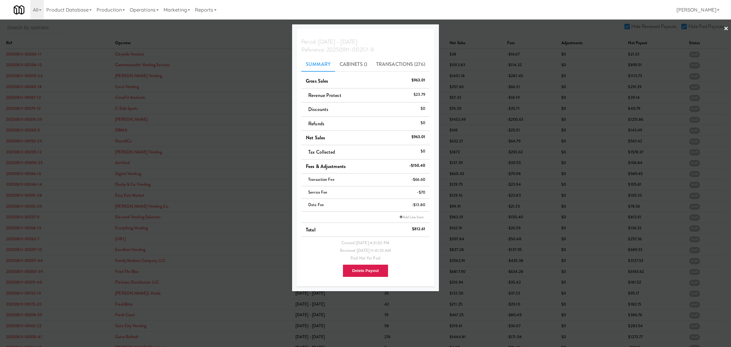
click at [27, 230] on div at bounding box center [365, 173] width 731 height 347
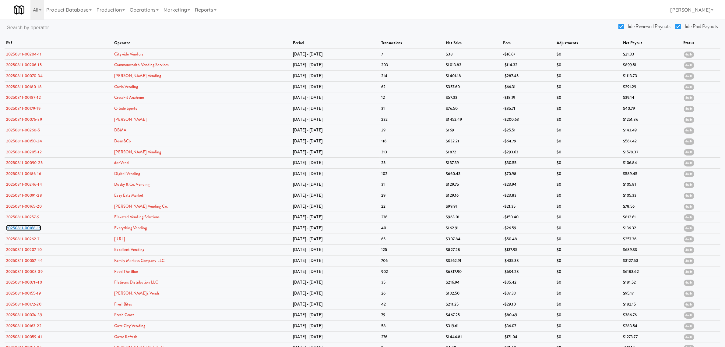
click at [27, 230] on link "20250811-00168-19" at bounding box center [23, 228] width 35 height 6
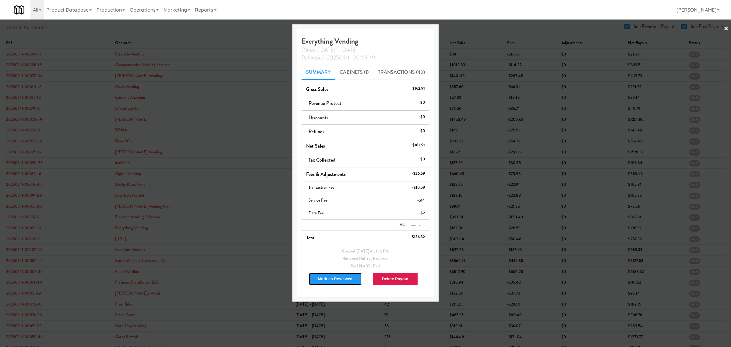
click at [324, 277] on button "Mark as Reviewed" at bounding box center [336, 278] width 54 height 13
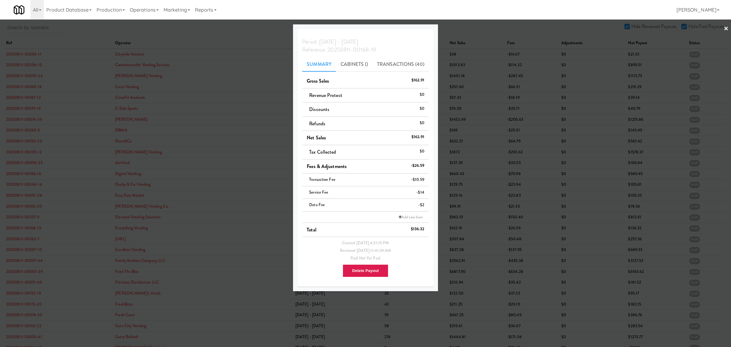
click at [28, 239] on div at bounding box center [365, 173] width 731 height 347
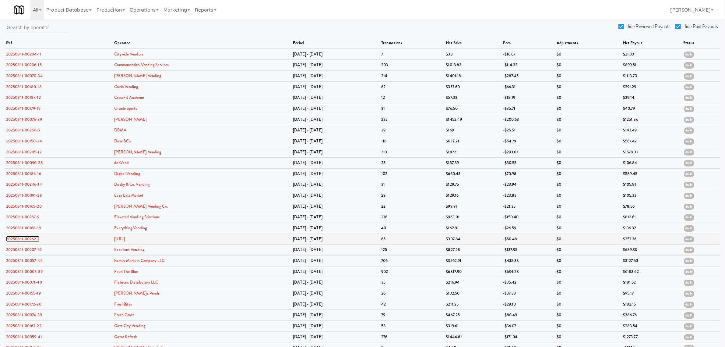
click at [28, 239] on link "20250811-00262-7" at bounding box center [23, 239] width 34 height 6
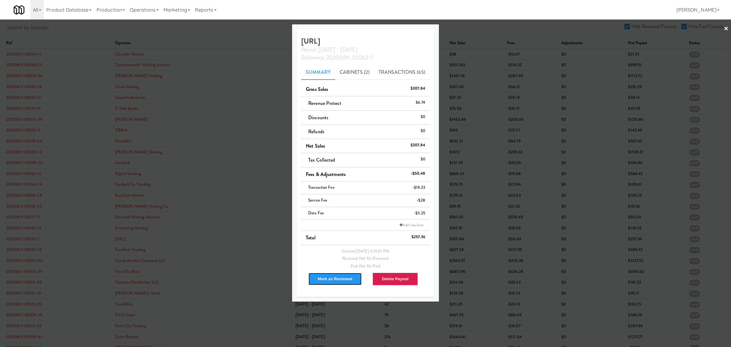
click at [335, 279] on button "Mark as Reviewed" at bounding box center [335, 278] width 54 height 13
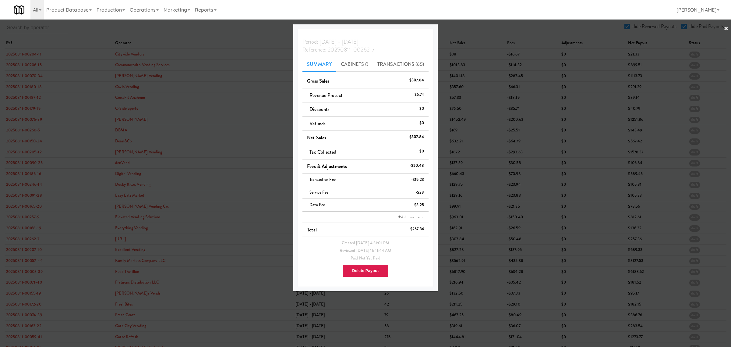
click at [19, 205] on div at bounding box center [365, 173] width 731 height 347
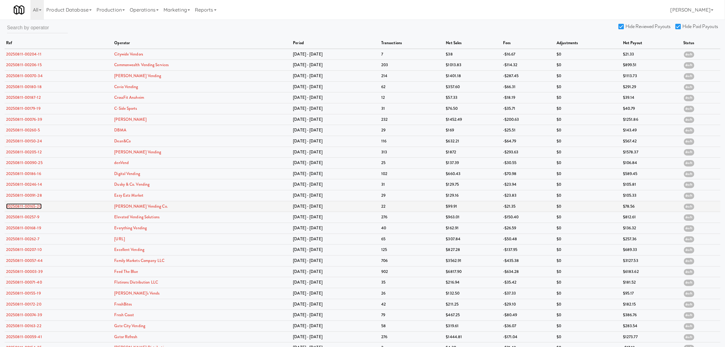
click at [19, 205] on link "20250811-00165-20" at bounding box center [24, 206] width 36 height 6
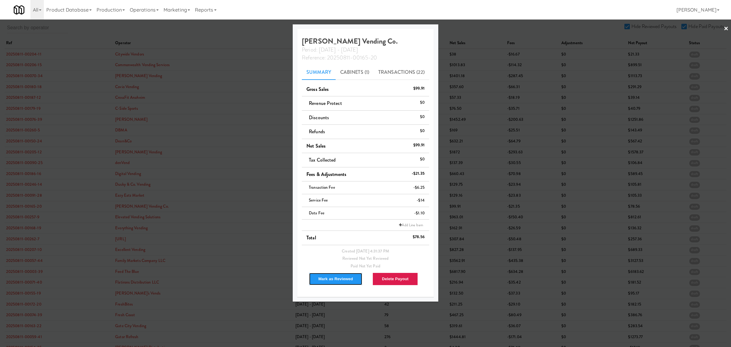
click at [325, 274] on button "Mark as Reviewed" at bounding box center [336, 278] width 54 height 13
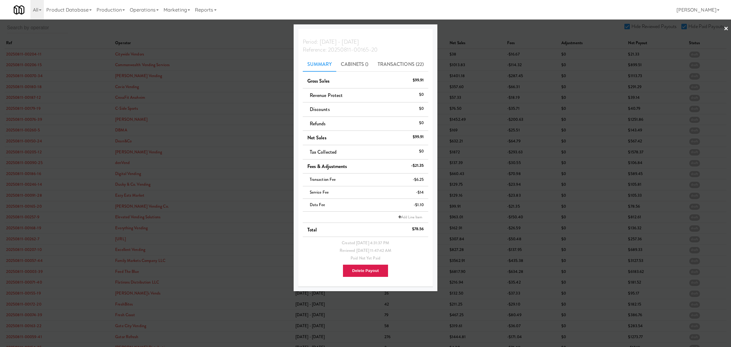
click at [31, 218] on div at bounding box center [365, 173] width 731 height 347
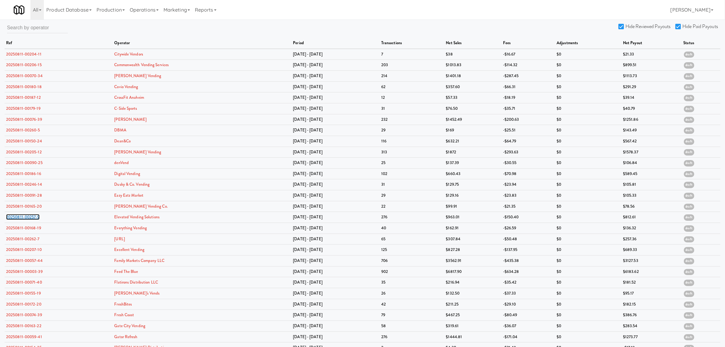
click at [31, 218] on link "20250811-00257-9" at bounding box center [23, 217] width 34 height 6
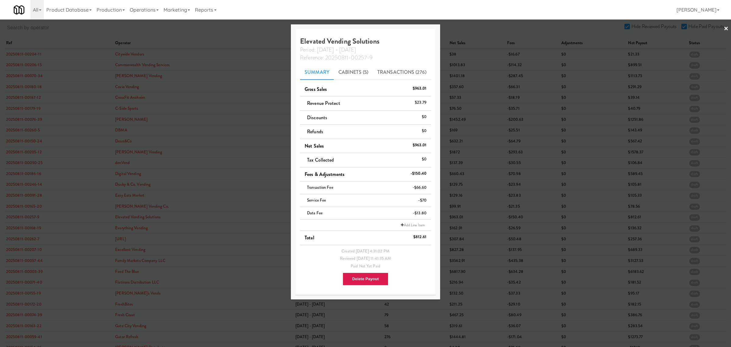
click at [30, 230] on div at bounding box center [365, 173] width 731 height 347
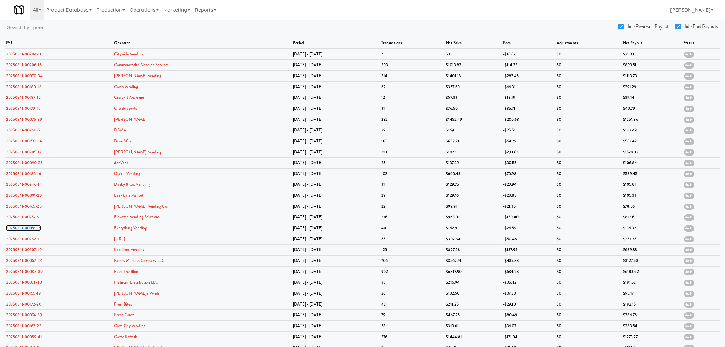
click at [30, 230] on link "20250811-00168-19" at bounding box center [23, 228] width 35 height 6
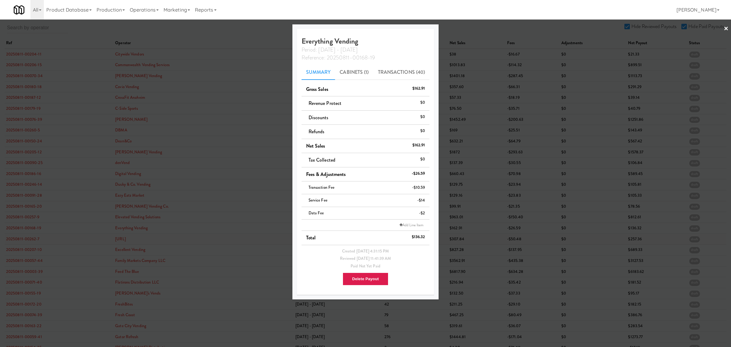
click at [27, 241] on div at bounding box center [365, 173] width 731 height 347
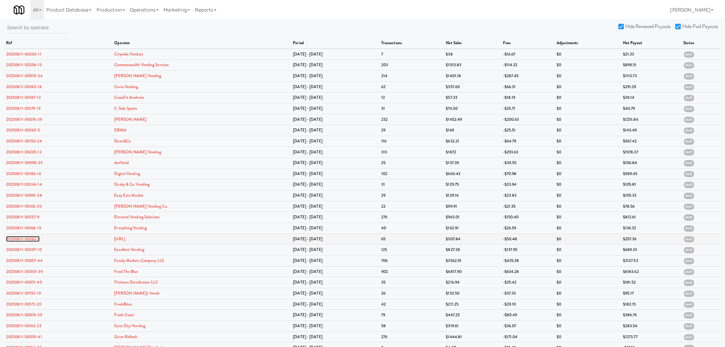
click at [27, 241] on link "20250811-00262-7" at bounding box center [23, 239] width 34 height 6
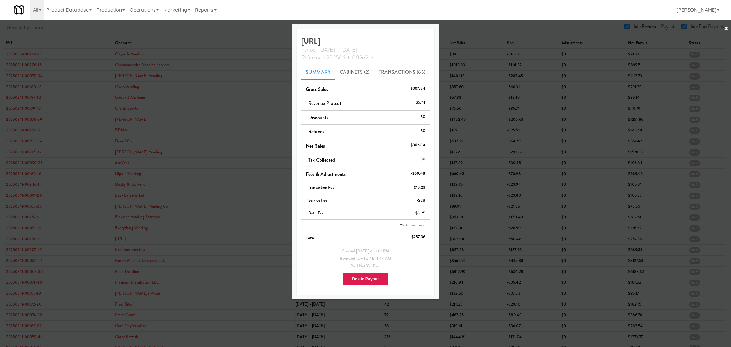
click at [203, 31] on div at bounding box center [365, 173] width 731 height 347
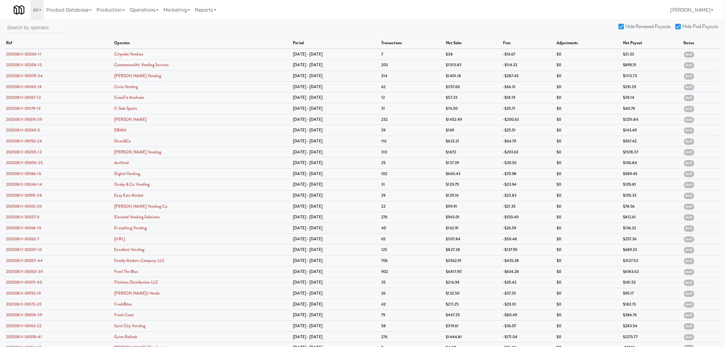
click at [623, 26] on input "Hide Reviewed Payouts" at bounding box center [622, 26] width 7 height 5
checkbox input "false"
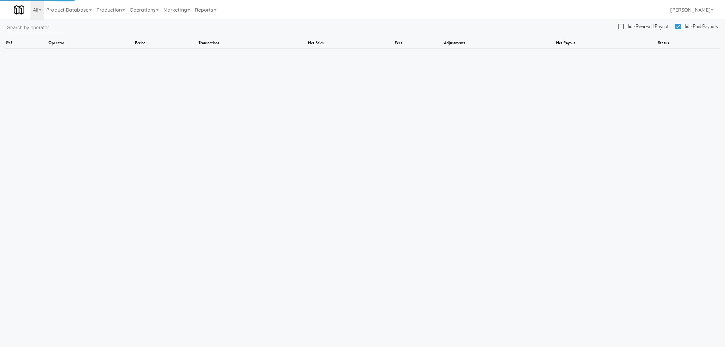
click at [678, 24] on input "Hide Paid Payouts" at bounding box center [679, 26] width 7 height 5
checkbox input "false"
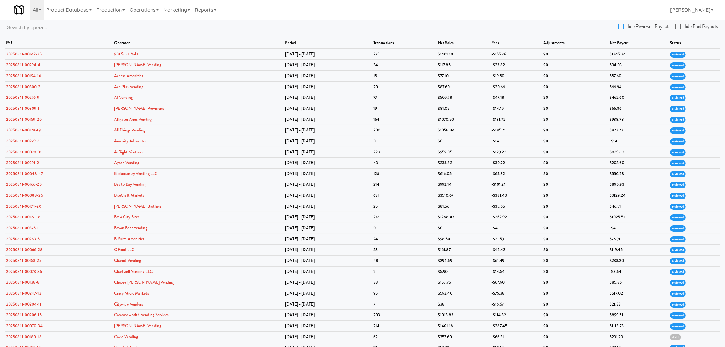
click at [620, 25] on input "Hide Reviewed Payouts" at bounding box center [622, 26] width 7 height 5
checkbox input "true"
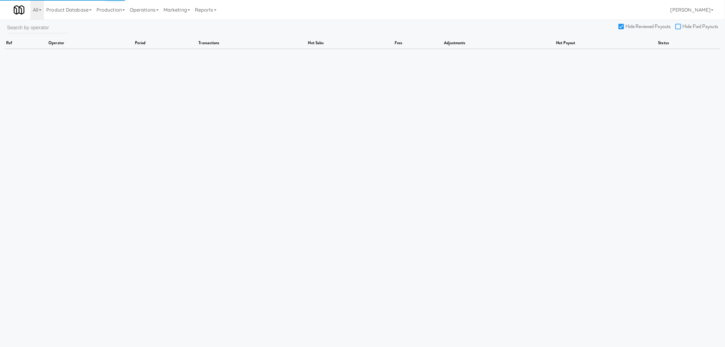
click at [680, 25] on input "Hide Paid Payouts" at bounding box center [679, 26] width 7 height 5
checkbox input "true"
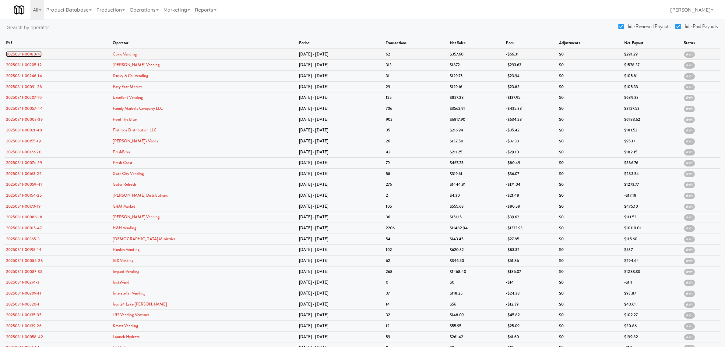
click at [25, 54] on link "20250811-00180-18" at bounding box center [24, 54] width 36 height 6
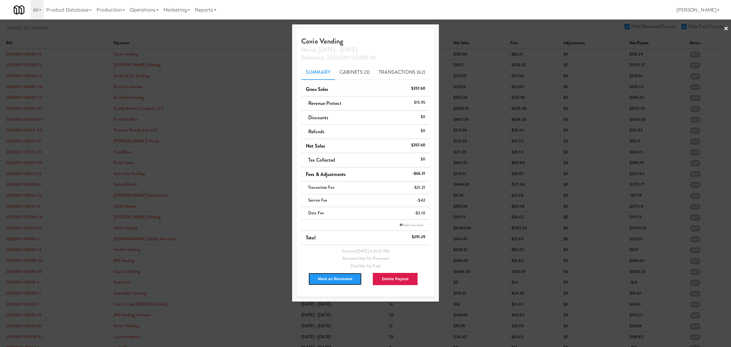
click at [324, 281] on button "Mark as Reviewed" at bounding box center [335, 278] width 54 height 13
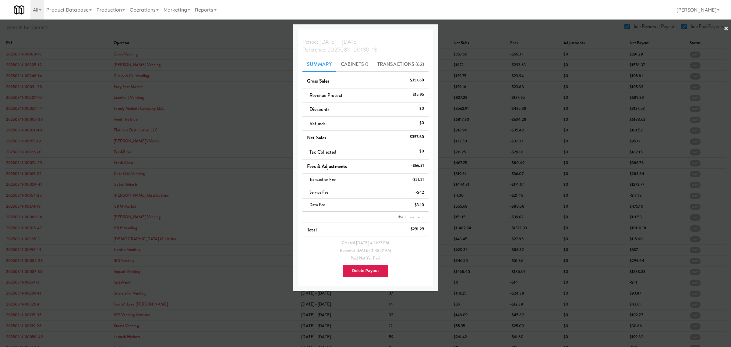
click at [27, 64] on div at bounding box center [365, 173] width 731 height 347
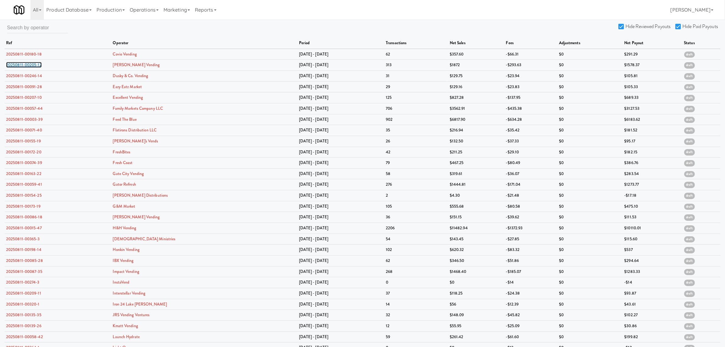
click at [27, 64] on link "20250811-00205-12" at bounding box center [24, 65] width 36 height 6
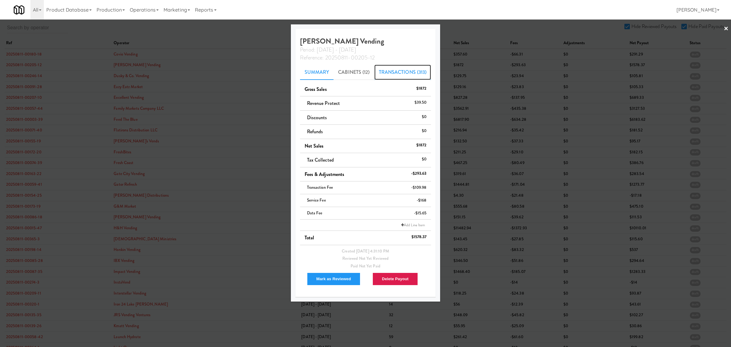
click at [393, 73] on link "Transactions (313)" at bounding box center [402, 72] width 57 height 15
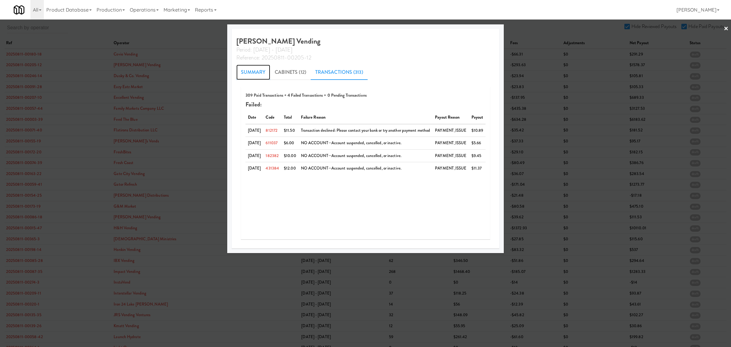
click at [240, 67] on link "Summary" at bounding box center [253, 72] width 34 height 15
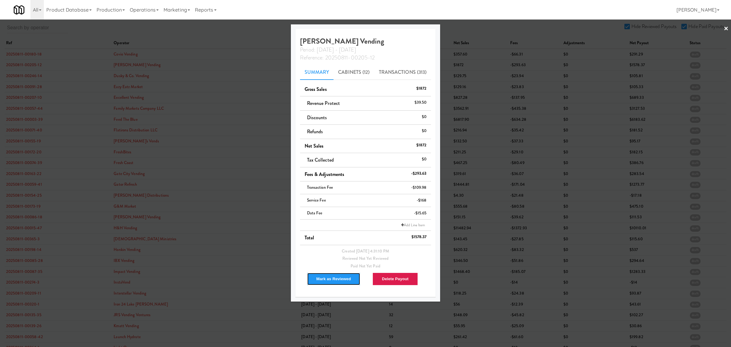
click at [324, 278] on button "Mark as Reviewed" at bounding box center [334, 278] width 54 height 13
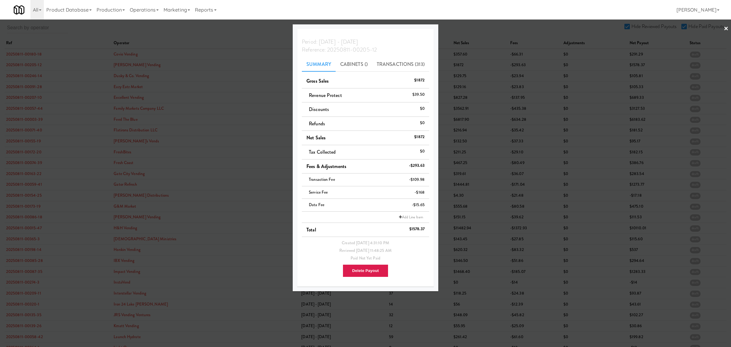
click at [35, 76] on div at bounding box center [365, 173] width 731 height 347
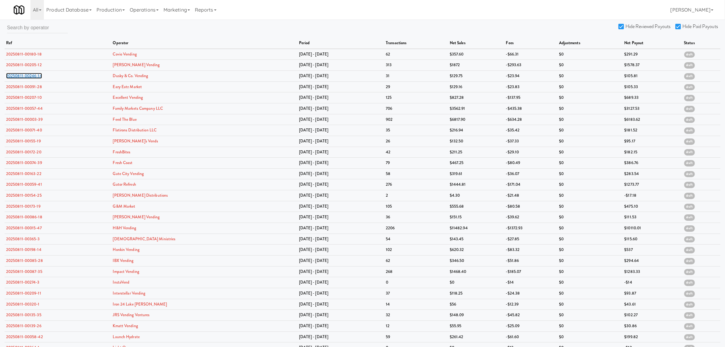
click at [35, 76] on link "20250811-00246-14" at bounding box center [24, 76] width 36 height 6
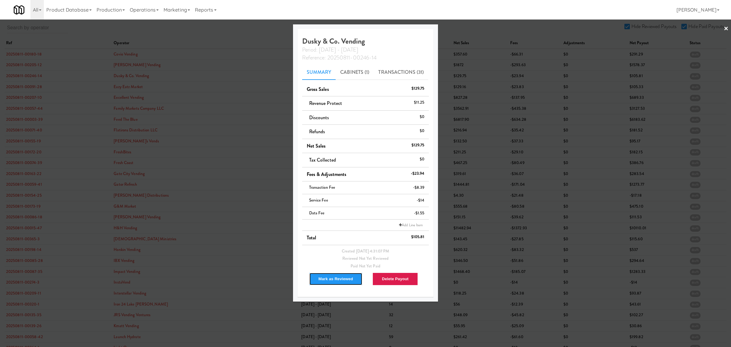
click at [323, 277] on button "Mark as Reviewed" at bounding box center [336, 278] width 54 height 13
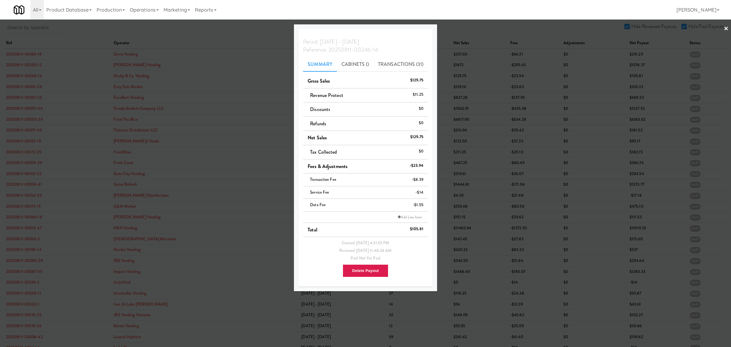
click at [34, 87] on div at bounding box center [365, 173] width 731 height 347
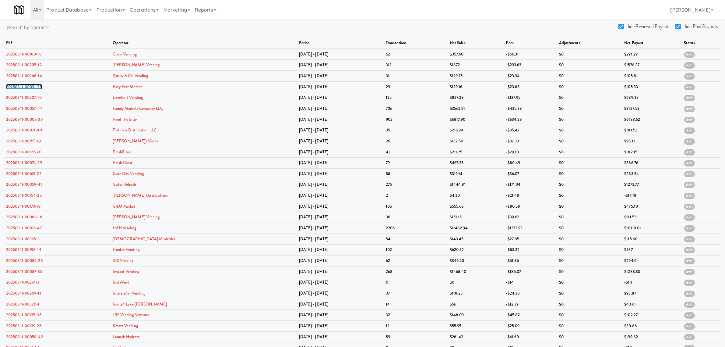
click at [34, 87] on link "20250811-00091-28" at bounding box center [24, 87] width 36 height 6
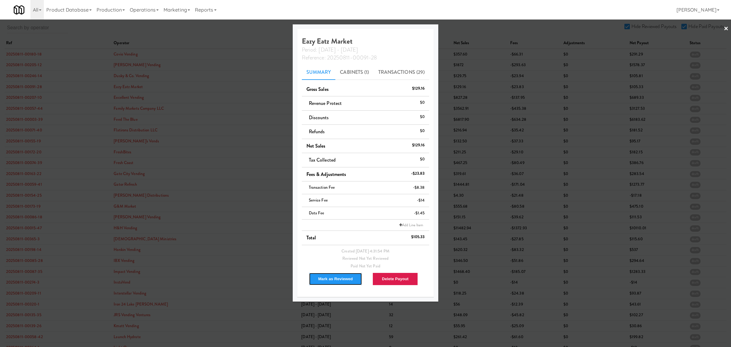
click at [328, 278] on button "Mark as Reviewed" at bounding box center [336, 278] width 54 height 13
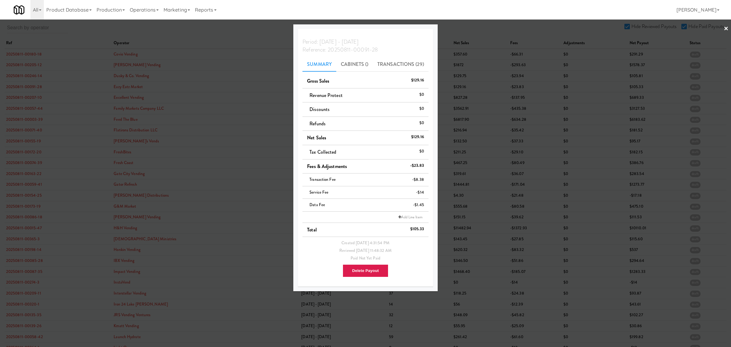
click at [23, 98] on div at bounding box center [365, 173] width 731 height 347
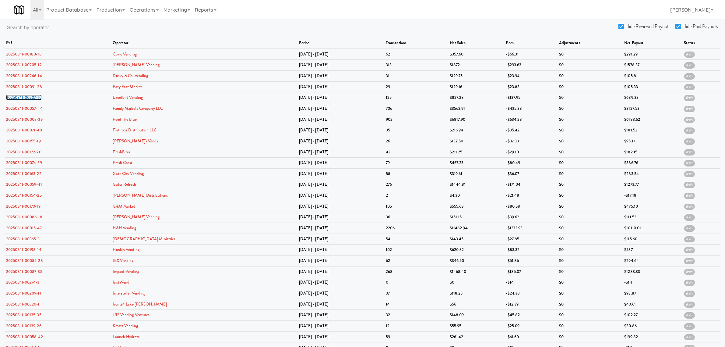
click at [23, 98] on link "20250811-00207-10" at bounding box center [24, 97] width 36 height 6
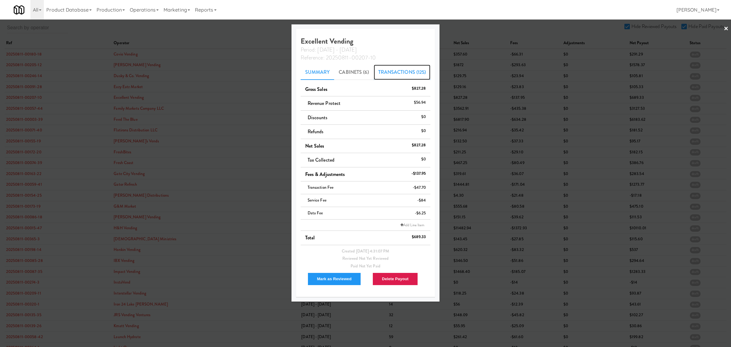
click at [383, 70] on link "Transactions (125)" at bounding box center [402, 72] width 57 height 15
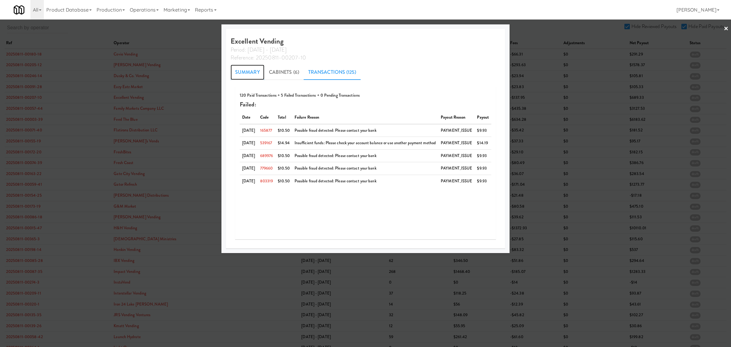
click at [245, 68] on link "Summary" at bounding box center [248, 72] width 34 height 15
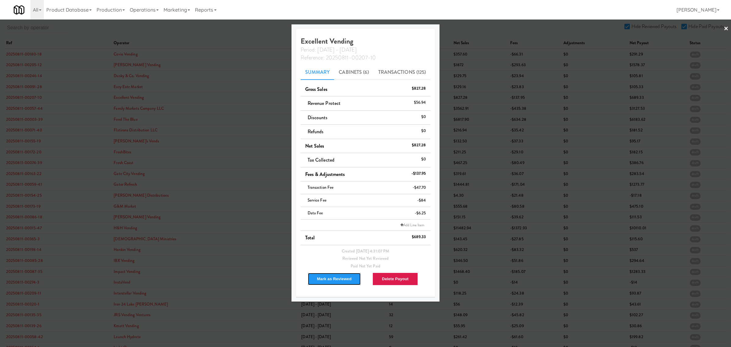
click at [330, 280] on button "Mark as Reviewed" at bounding box center [335, 278] width 54 height 13
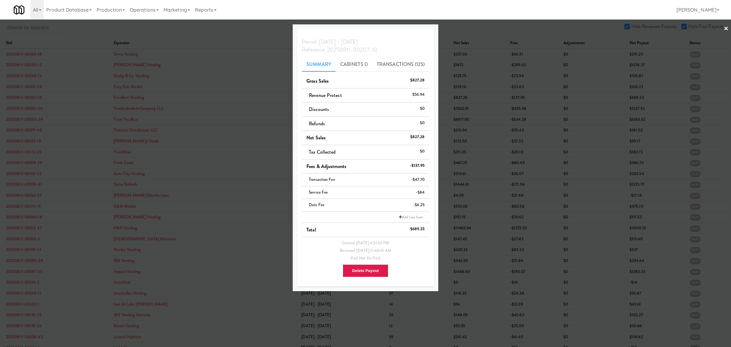
click at [19, 109] on div at bounding box center [365, 173] width 731 height 347
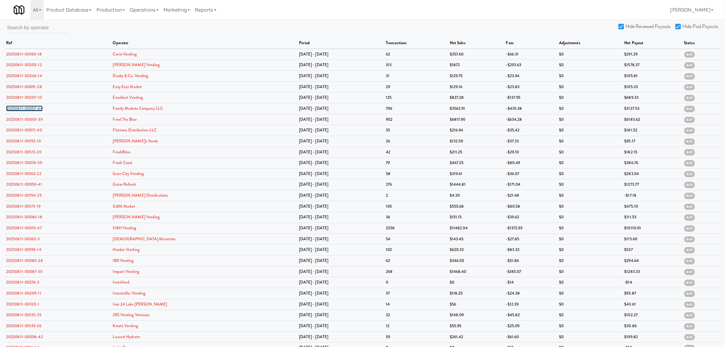
click at [19, 109] on link "20250811-00057-44" at bounding box center [24, 108] width 37 height 6
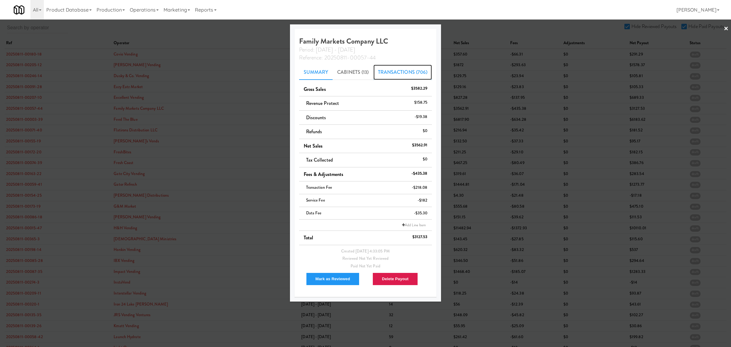
click at [398, 76] on link "Transactions (706)" at bounding box center [402, 72] width 59 height 15
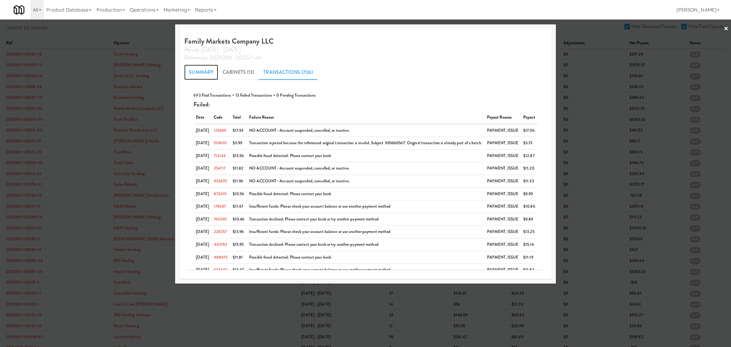
click at [203, 65] on link "Summary" at bounding box center [201, 72] width 34 height 15
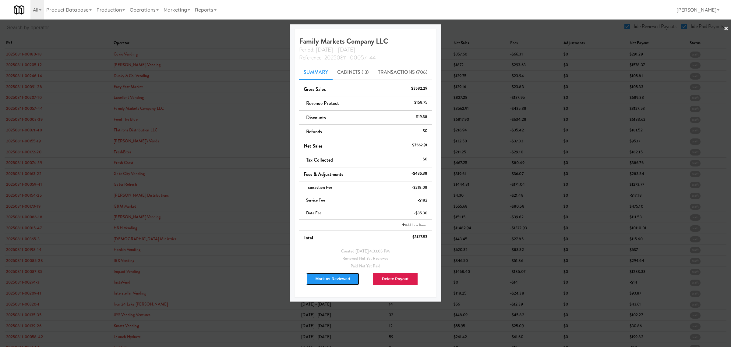
click at [335, 282] on button "Mark as Reviewed" at bounding box center [333, 278] width 54 height 13
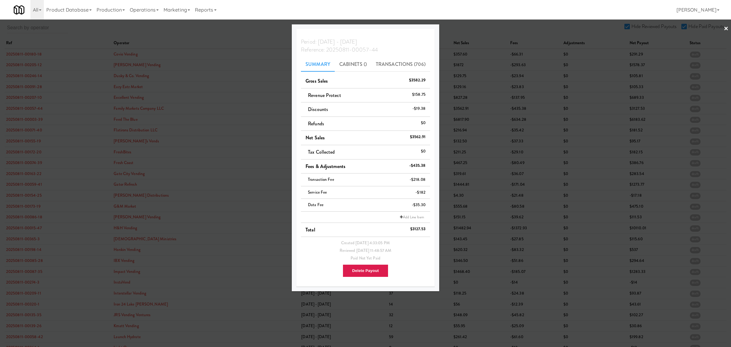
click at [24, 121] on div at bounding box center [365, 173] width 731 height 347
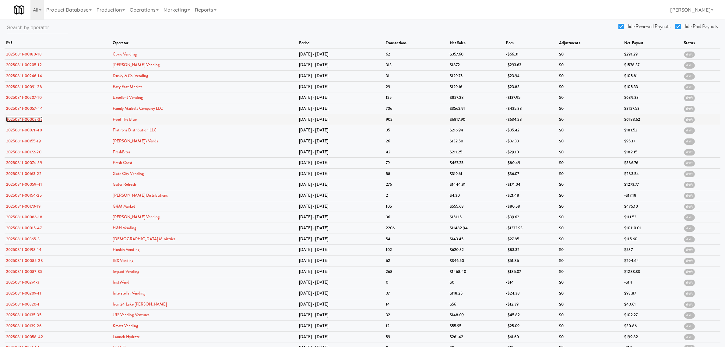
click at [25, 119] on link "20250811-00003-39" at bounding box center [24, 119] width 37 height 6
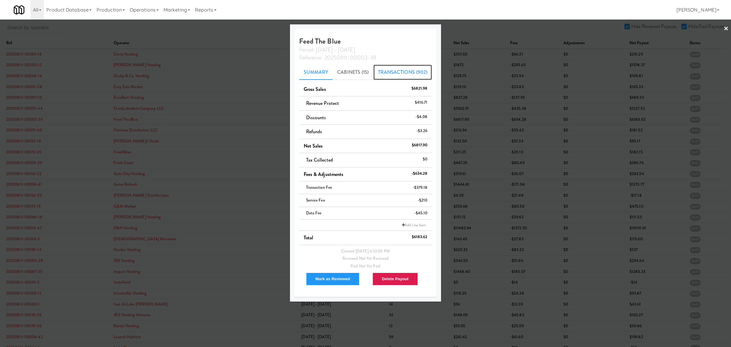
click at [405, 75] on link "Transactions (902)" at bounding box center [402, 72] width 59 height 15
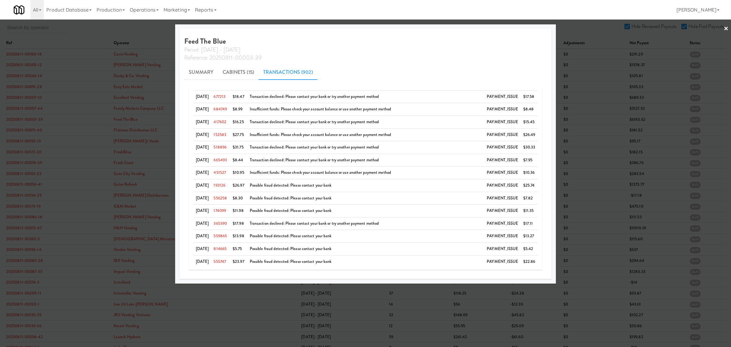
scroll to position [253, 0]
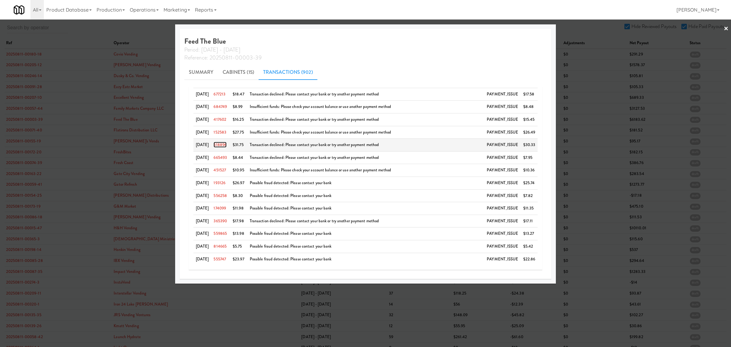
click at [222, 145] on link "518896" at bounding box center [220, 145] width 13 height 6
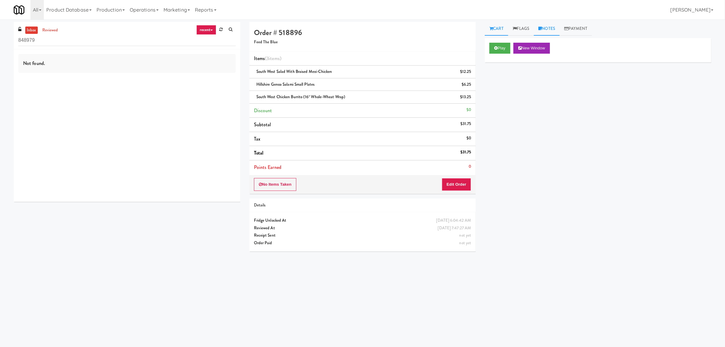
click at [544, 27] on link "Notes" at bounding box center [547, 29] width 26 height 14
click at [526, 27] on link "Flags" at bounding box center [521, 29] width 26 height 14
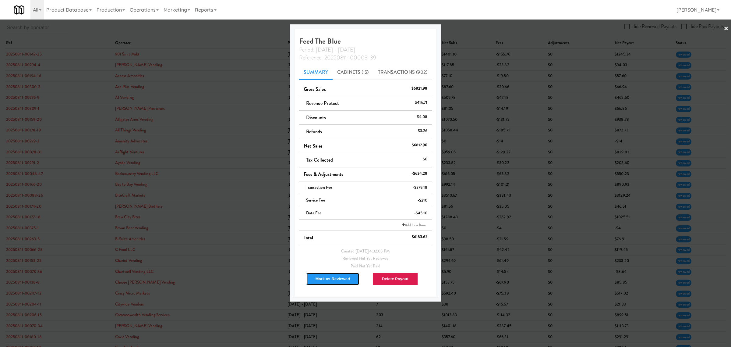
click at [345, 280] on button "Mark as Reviewed" at bounding box center [333, 278] width 54 height 13
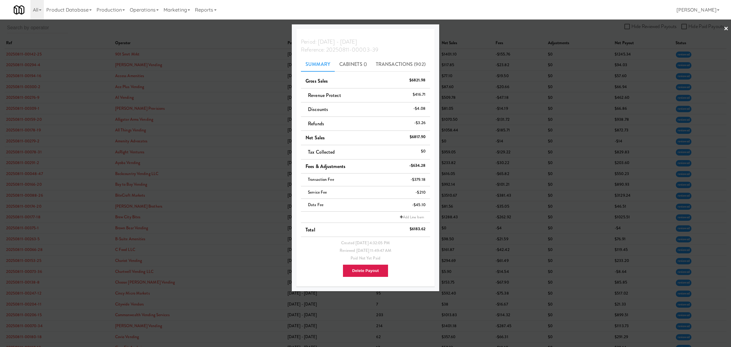
click at [187, 36] on div at bounding box center [365, 173] width 731 height 347
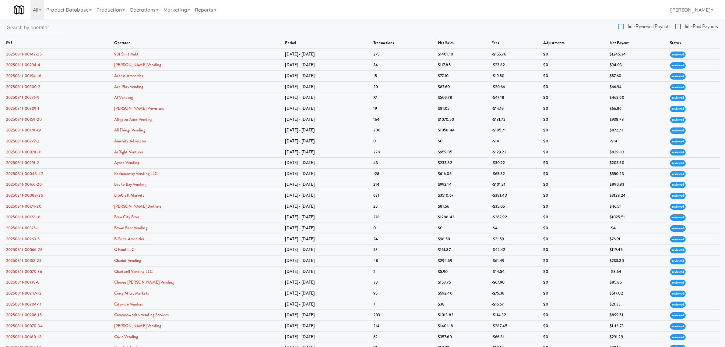
click at [621, 24] on input "Hide Reviewed Payouts" at bounding box center [622, 26] width 7 height 5
checkbox input "true"
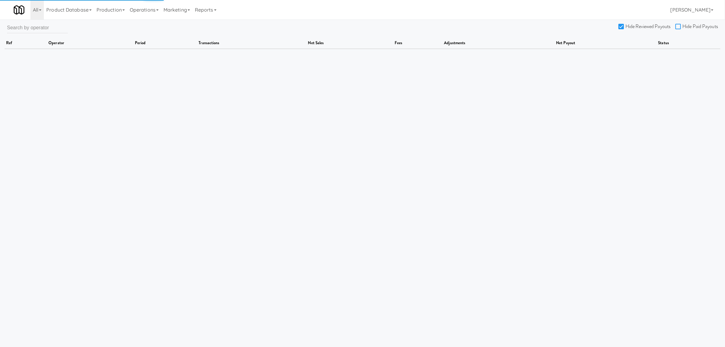
click at [678, 28] on input "Hide Paid Payouts" at bounding box center [679, 26] width 7 height 5
checkbox input "true"
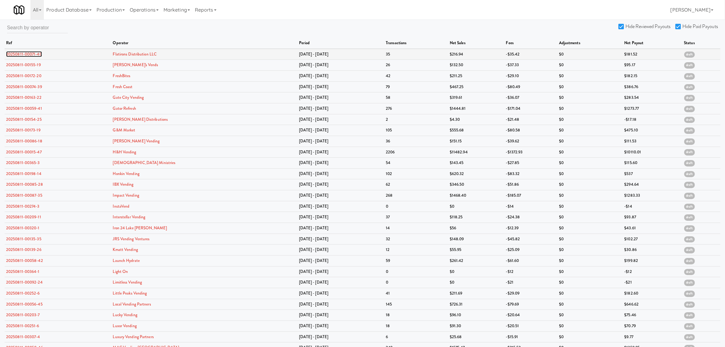
click at [27, 55] on link "20250811-00071-40" at bounding box center [24, 54] width 36 height 6
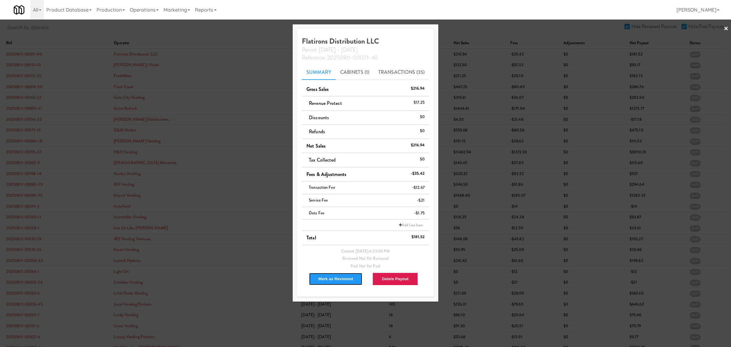
click at [320, 276] on button "Mark as Reviewed" at bounding box center [336, 278] width 54 height 13
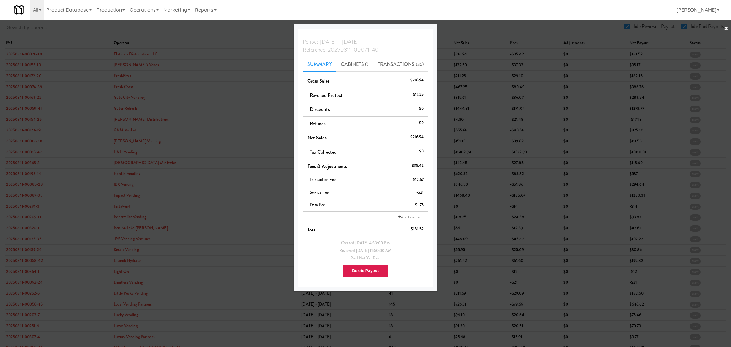
click at [21, 62] on div at bounding box center [365, 173] width 731 height 347
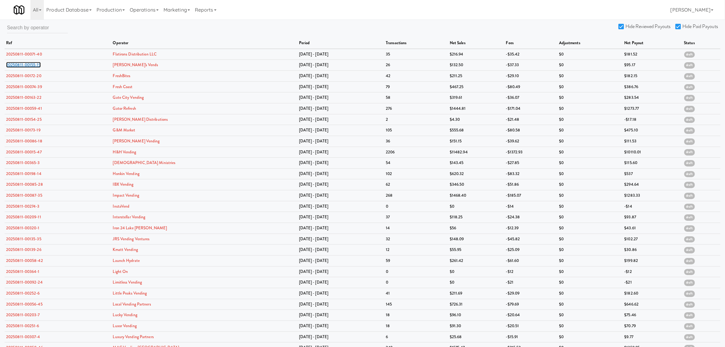
click at [21, 62] on link "20250811-00155-19" at bounding box center [23, 65] width 35 height 6
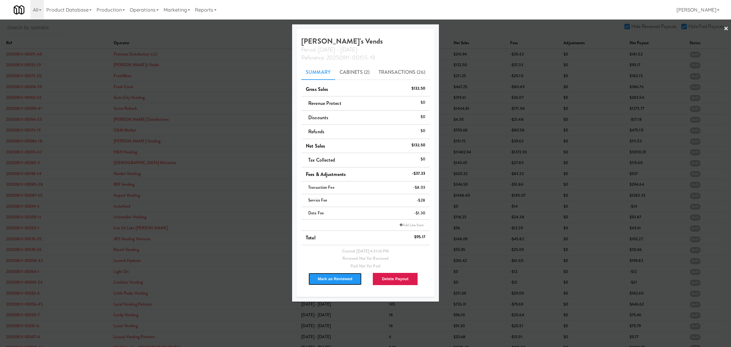
click at [324, 281] on button "Mark as Reviewed" at bounding box center [335, 278] width 54 height 13
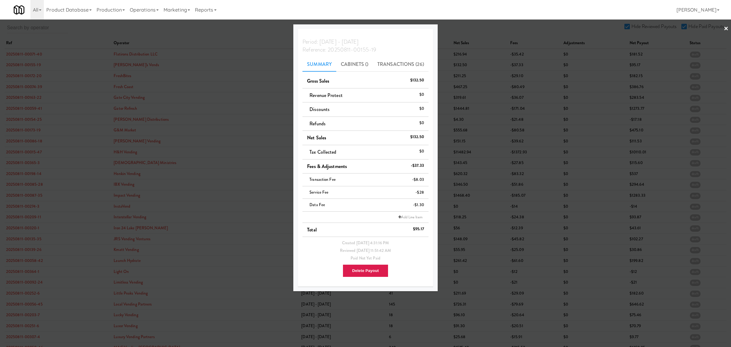
click at [23, 76] on div at bounding box center [365, 173] width 731 height 347
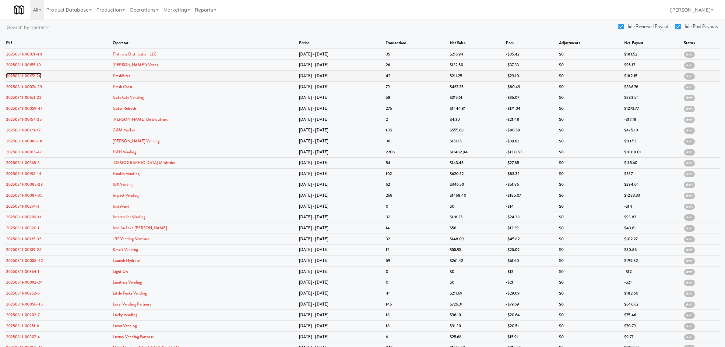
click at [23, 76] on link "20250811-00172-20" at bounding box center [23, 76] width 35 height 6
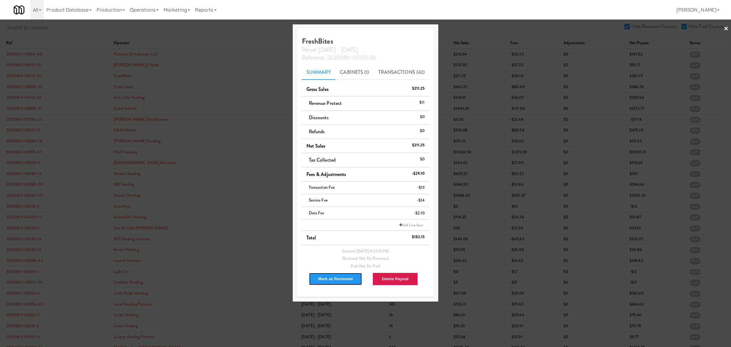
click at [318, 274] on button "Mark as Reviewed" at bounding box center [336, 278] width 54 height 13
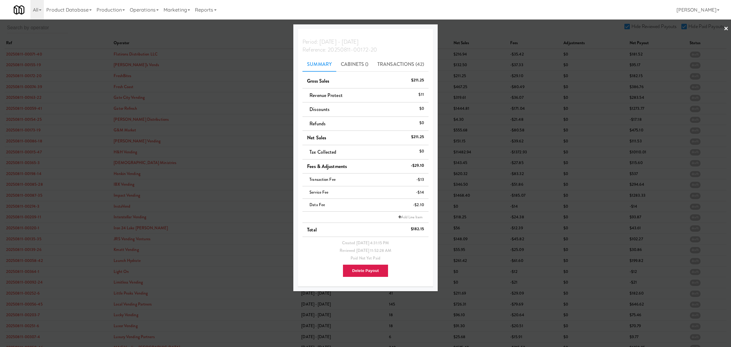
click at [26, 87] on div at bounding box center [365, 173] width 731 height 347
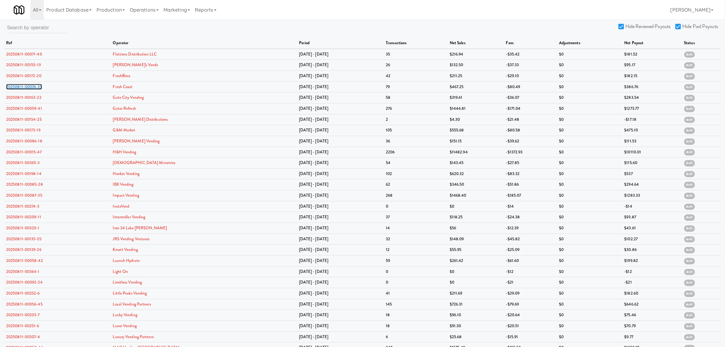
click at [26, 87] on link "20250811-00074-39" at bounding box center [24, 87] width 36 height 6
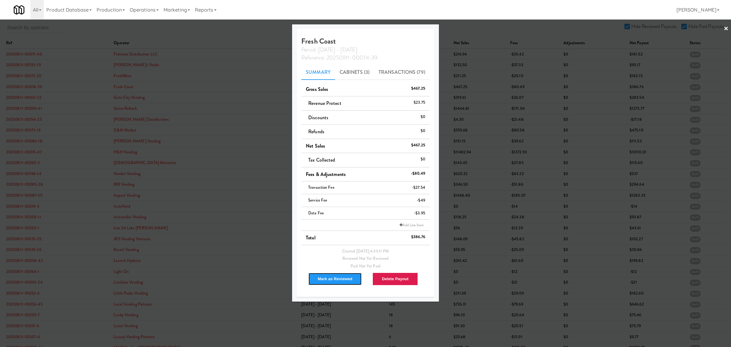
click at [324, 276] on button "Mark as Reviewed" at bounding box center [335, 278] width 54 height 13
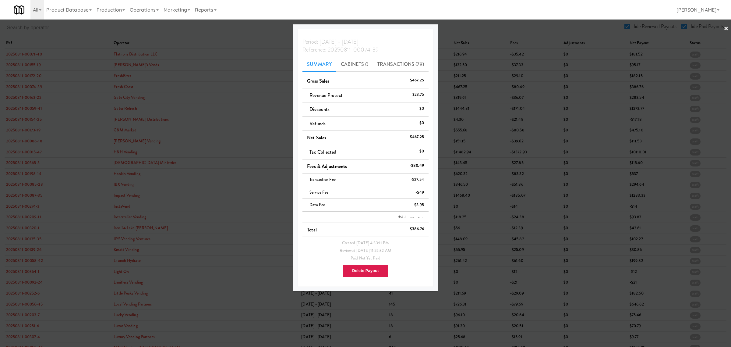
click at [38, 97] on div at bounding box center [365, 173] width 731 height 347
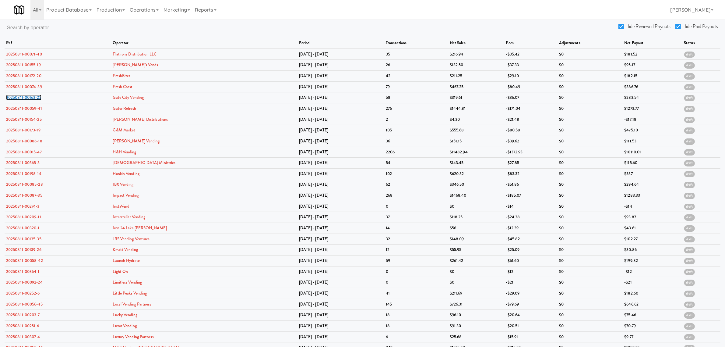
click at [38, 97] on link "20250811-00163-22" at bounding box center [23, 97] width 35 height 6
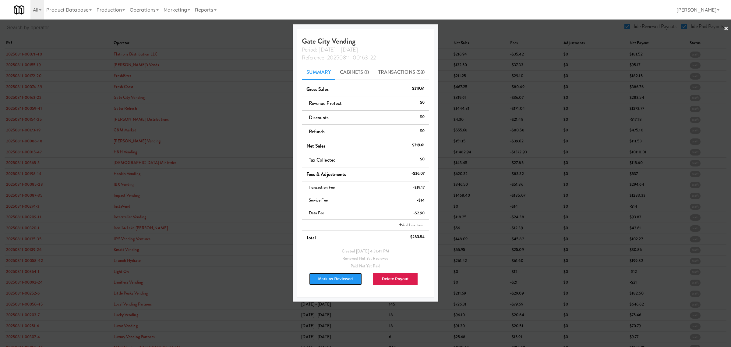
click at [338, 279] on button "Mark as Reviewed" at bounding box center [336, 278] width 54 height 13
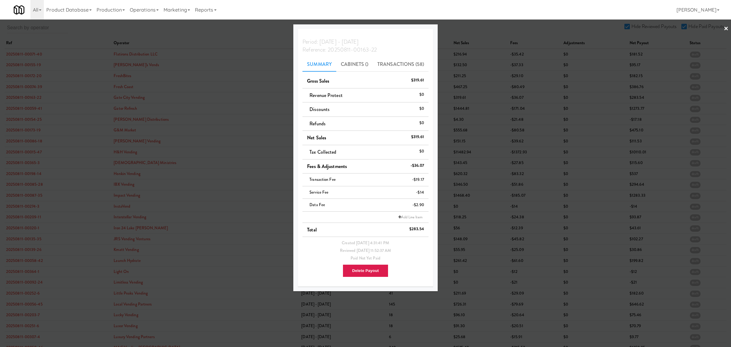
click at [29, 110] on div at bounding box center [365, 173] width 731 height 347
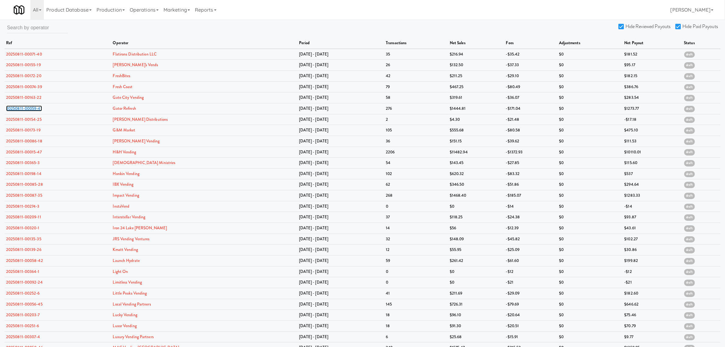
click at [29, 110] on link "20250811-00059-41" at bounding box center [24, 108] width 36 height 6
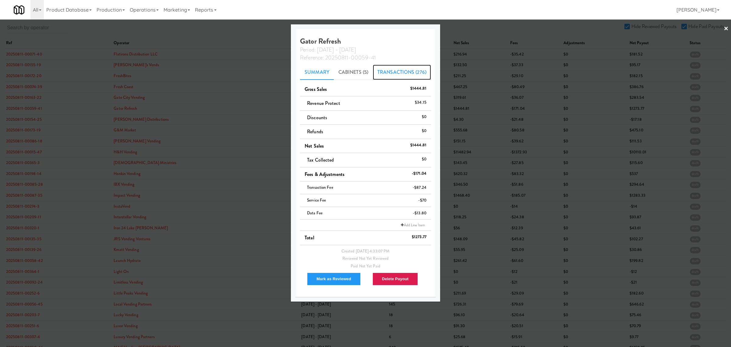
click at [381, 70] on link "Transactions (276)" at bounding box center [402, 72] width 58 height 15
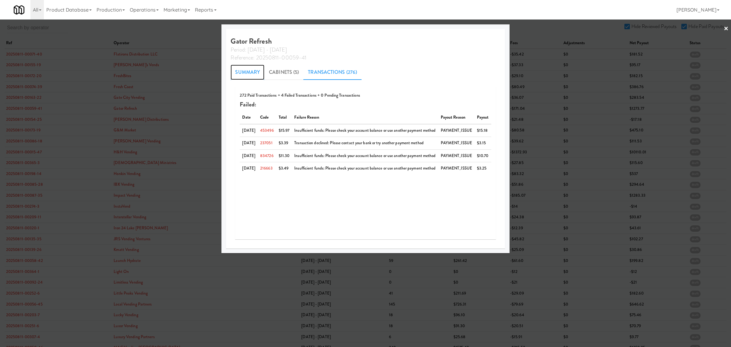
click at [241, 74] on link "Summary" at bounding box center [248, 72] width 34 height 15
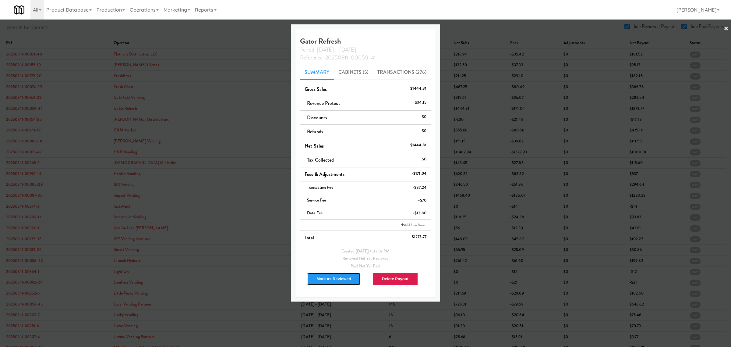
click at [331, 281] on button "Mark as Reviewed" at bounding box center [334, 278] width 54 height 13
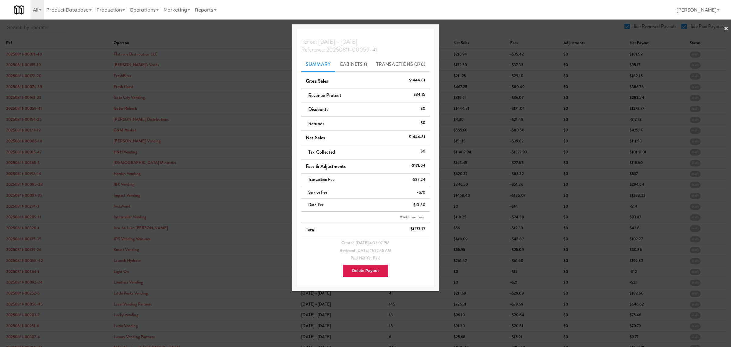
click at [28, 107] on div at bounding box center [365, 173] width 731 height 347
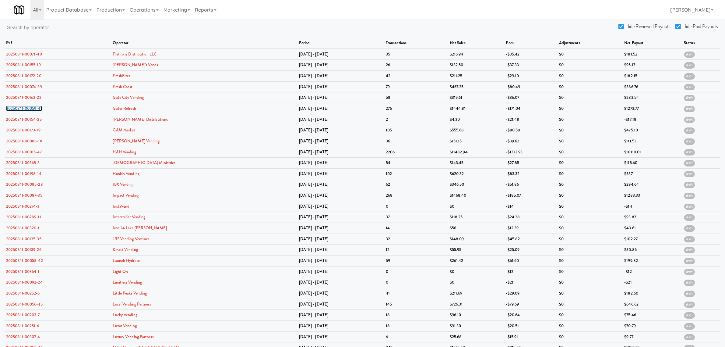
click at [28, 107] on link "20250811-00059-41" at bounding box center [24, 108] width 36 height 6
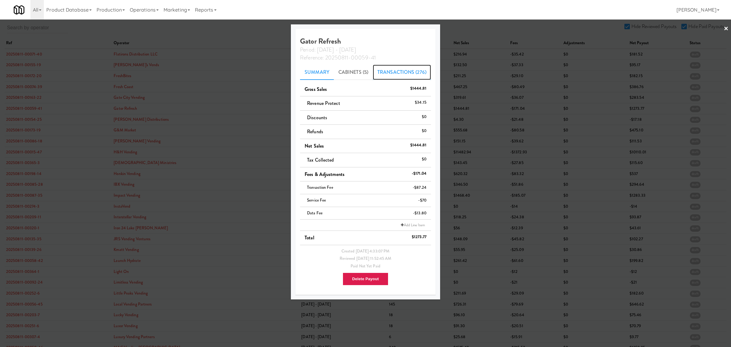
click at [387, 69] on link "Transactions (276)" at bounding box center [402, 72] width 58 height 15
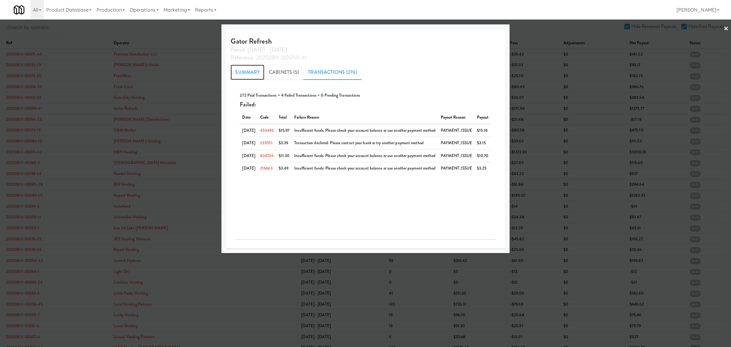
click at [244, 68] on link "Summary" at bounding box center [248, 72] width 34 height 15
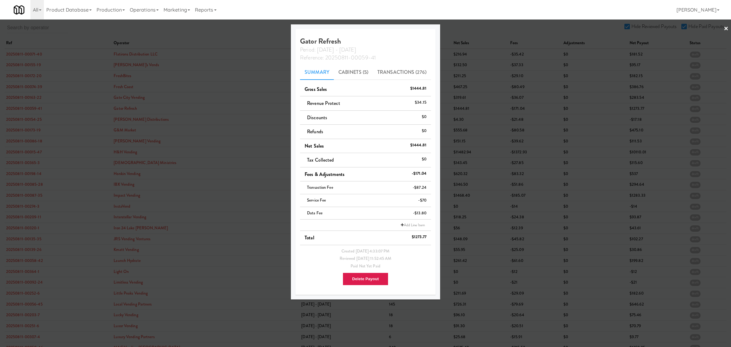
click at [34, 118] on div at bounding box center [365, 173] width 731 height 347
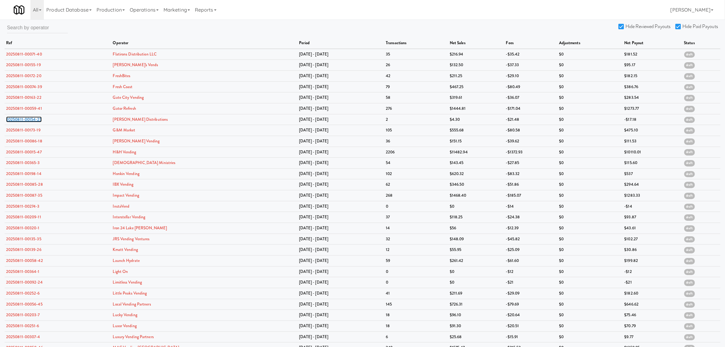
click at [34, 118] on link "20250811-00154-25" at bounding box center [24, 119] width 36 height 6
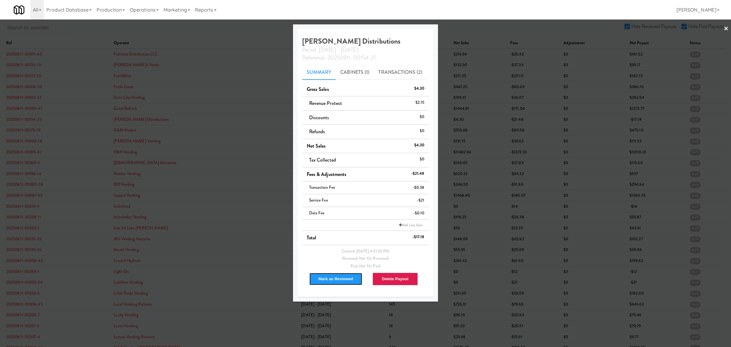
click at [345, 282] on button "Mark as Reviewed" at bounding box center [336, 278] width 54 height 13
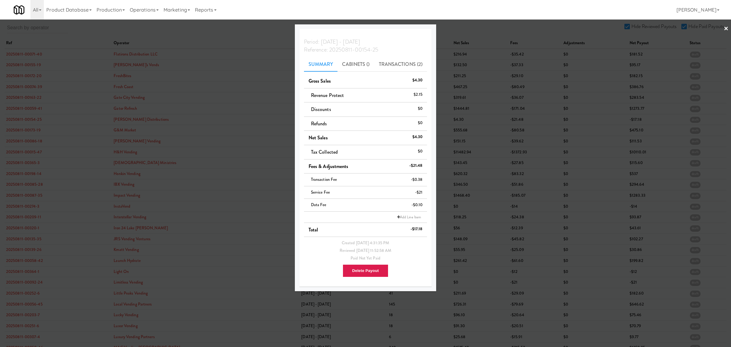
click at [31, 132] on div at bounding box center [365, 173] width 731 height 347
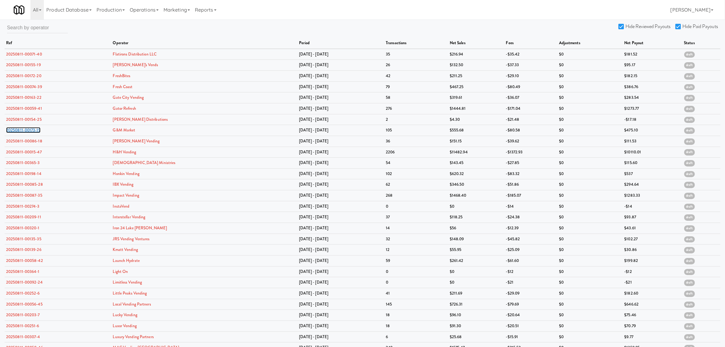
click at [31, 132] on link "20250811-00173-19" at bounding box center [23, 130] width 34 height 6
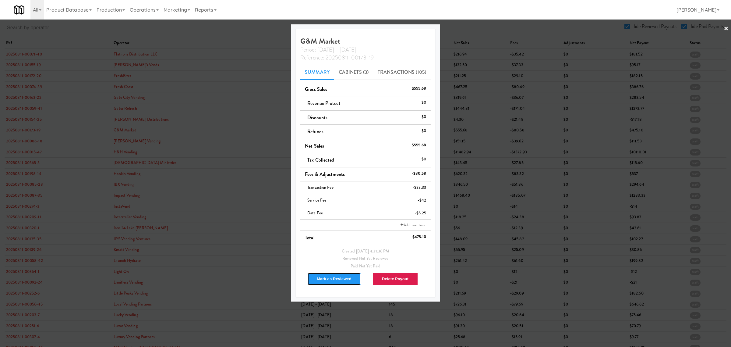
click at [332, 280] on button "Mark as Reviewed" at bounding box center [334, 278] width 54 height 13
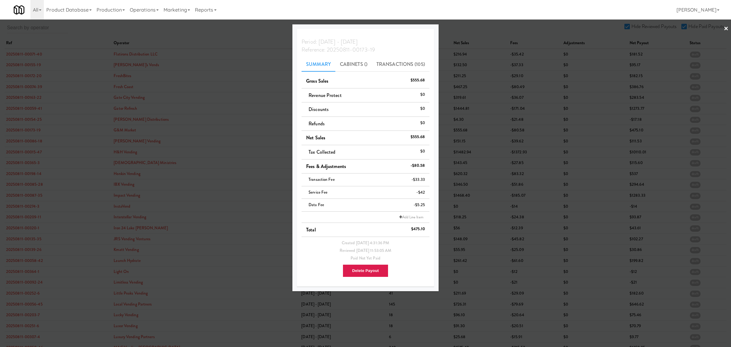
click at [16, 140] on div at bounding box center [365, 173] width 731 height 347
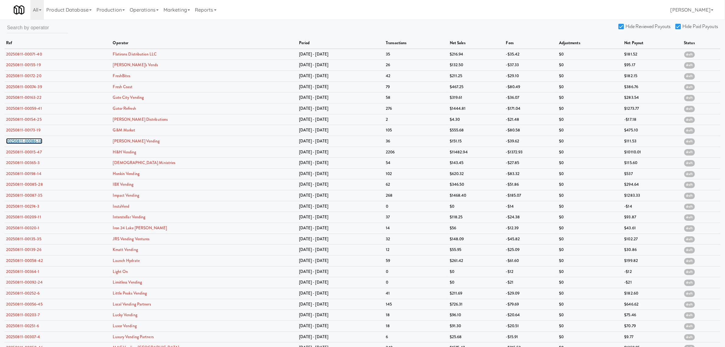
click at [16, 140] on link "20250811-00086-18" at bounding box center [24, 141] width 36 height 6
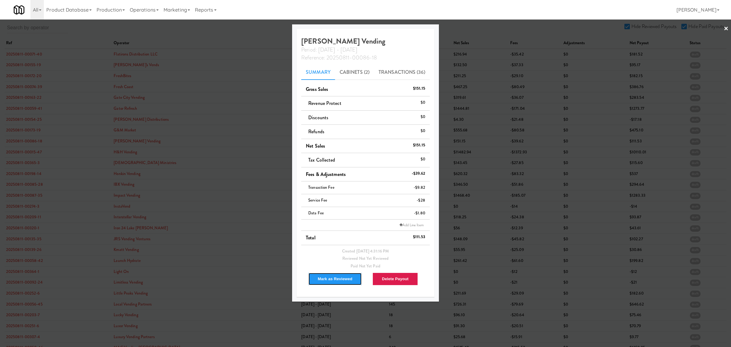
click at [334, 277] on button "Mark as Reviewed" at bounding box center [335, 278] width 54 height 13
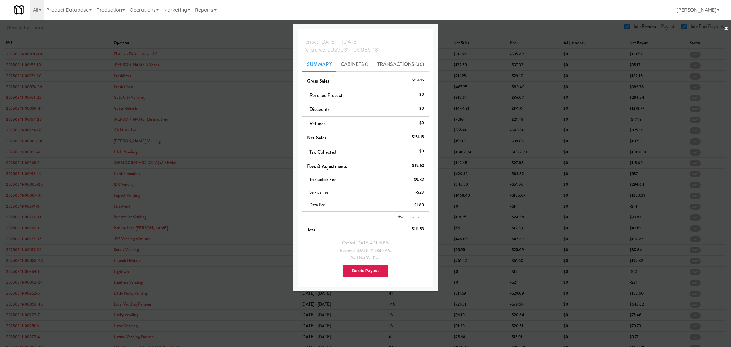
click at [20, 150] on div at bounding box center [365, 173] width 731 height 347
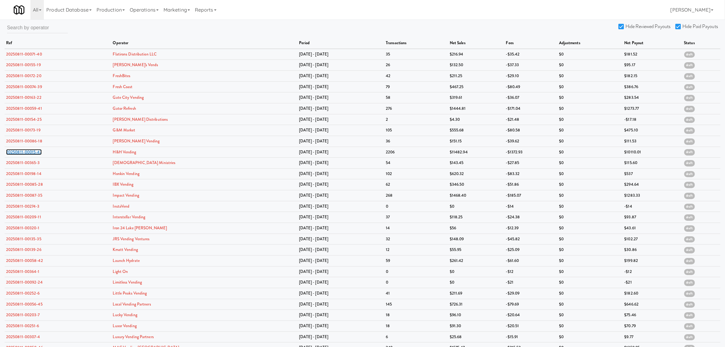
click at [20, 150] on link "20250811-00015-47" at bounding box center [24, 152] width 36 height 6
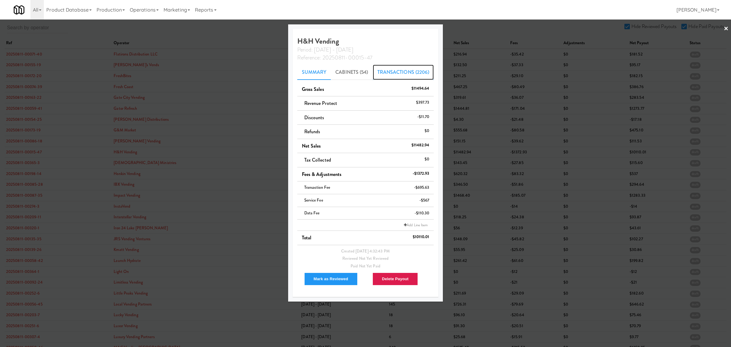
click at [389, 71] on link "Transactions (2206)" at bounding box center [403, 72] width 61 height 15
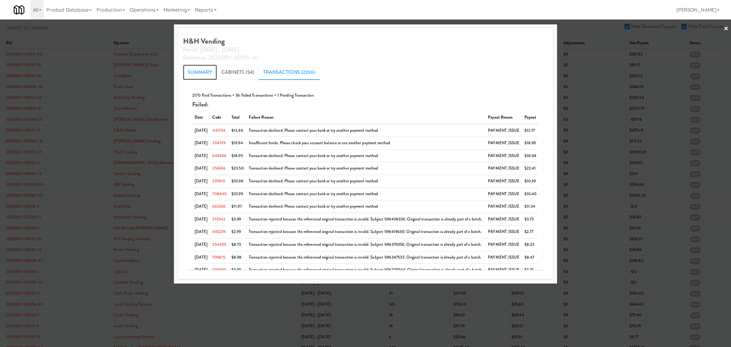
click at [193, 67] on link "Summary" at bounding box center [200, 72] width 34 height 15
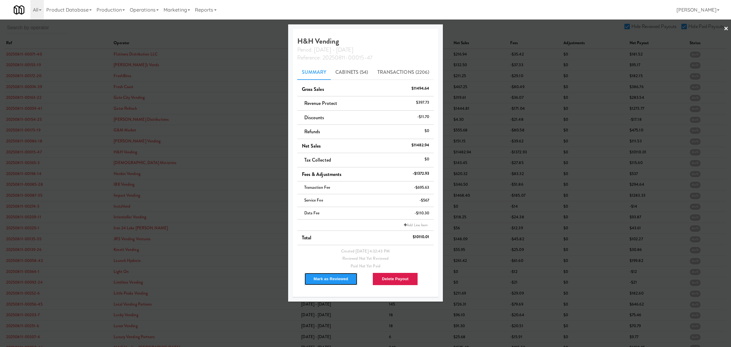
click at [324, 277] on button "Mark as Reviewed" at bounding box center [331, 278] width 54 height 13
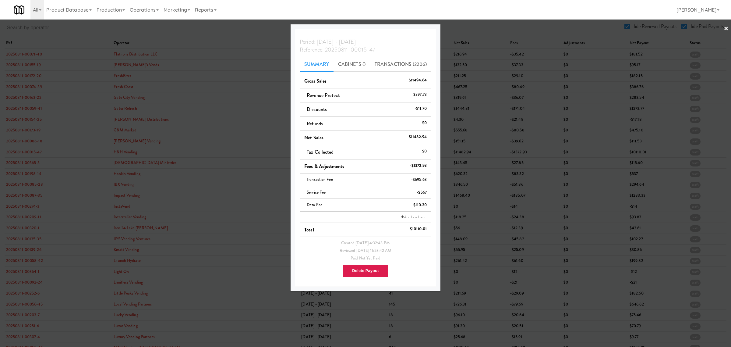
click at [34, 165] on div at bounding box center [365, 173] width 731 height 347
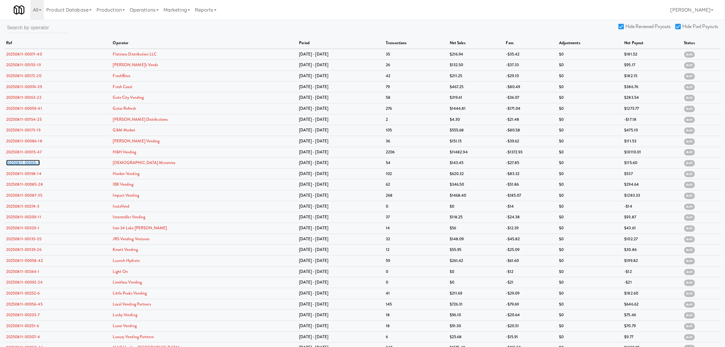
click at [34, 165] on link "20250811-00365-3" at bounding box center [23, 163] width 34 height 6
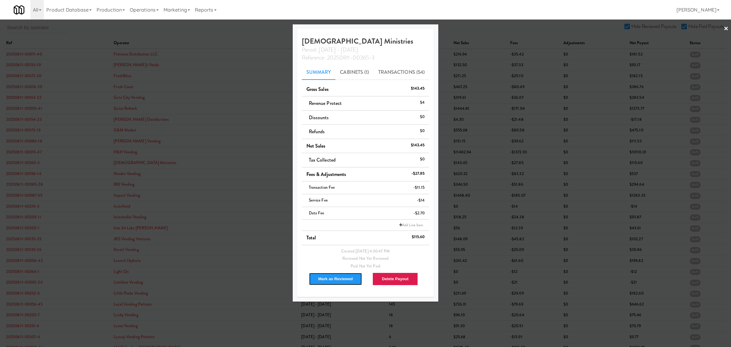
click at [337, 281] on button "Mark as Reviewed" at bounding box center [336, 278] width 54 height 13
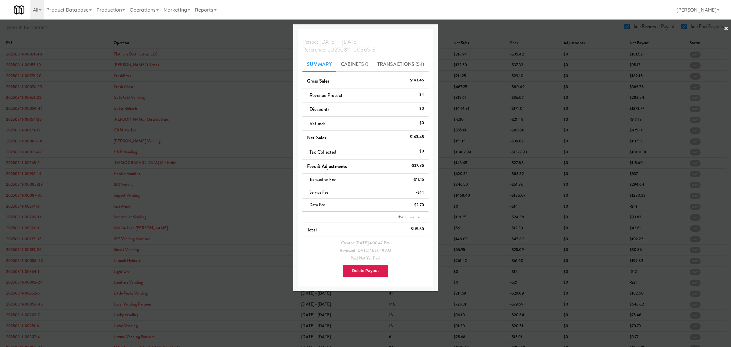
click at [30, 176] on div at bounding box center [365, 173] width 731 height 347
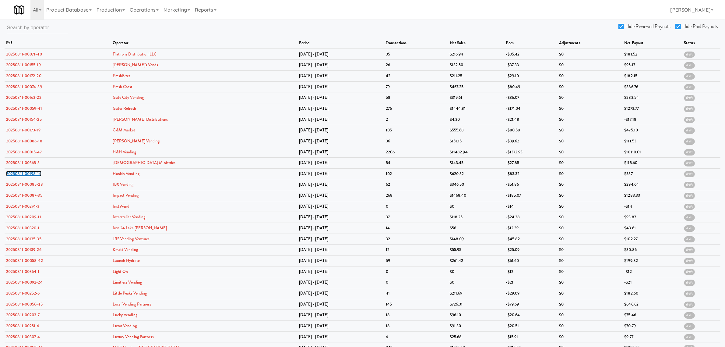
click at [30, 176] on link "20250811-00198-14" at bounding box center [23, 174] width 35 height 6
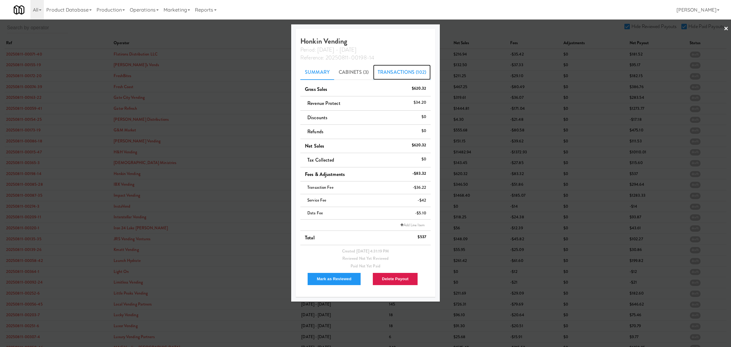
click at [387, 66] on link "Transactions (102)" at bounding box center [402, 72] width 58 height 15
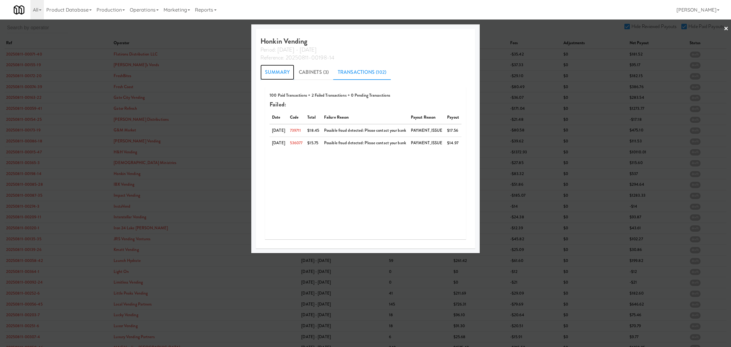
click at [260, 68] on link "Summary" at bounding box center [277, 72] width 34 height 15
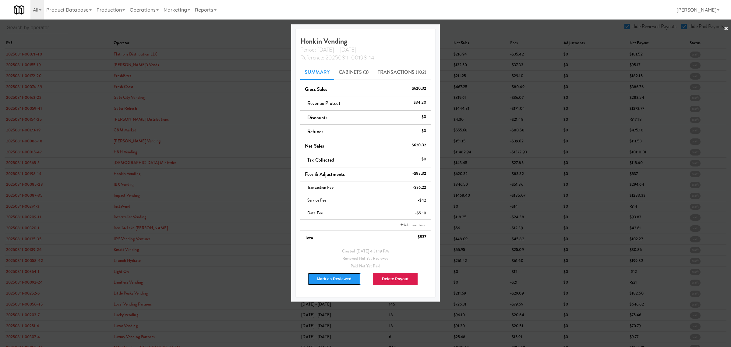
click at [334, 276] on button "Mark as Reviewed" at bounding box center [334, 278] width 54 height 13
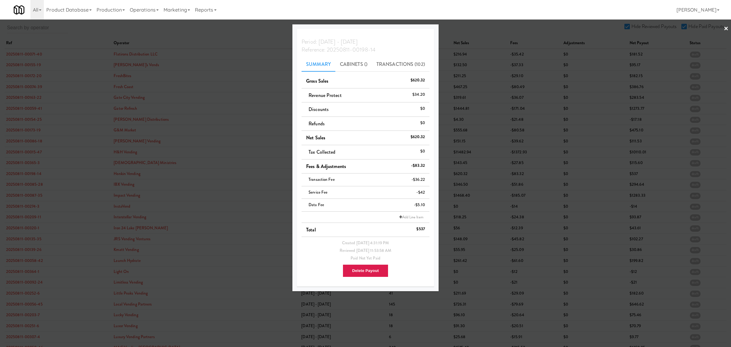
click at [38, 186] on div at bounding box center [365, 173] width 731 height 347
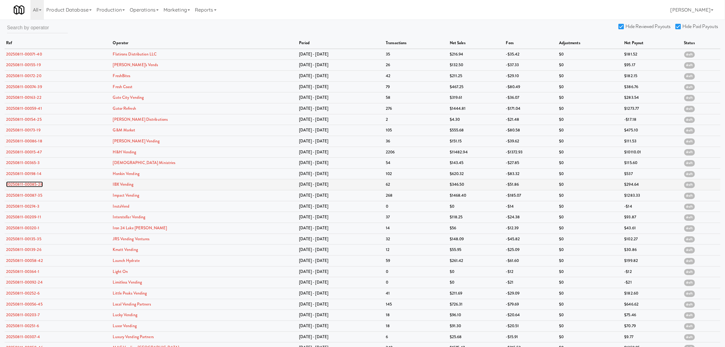
click at [30, 185] on link "20250811-00085-28" at bounding box center [24, 184] width 37 height 6
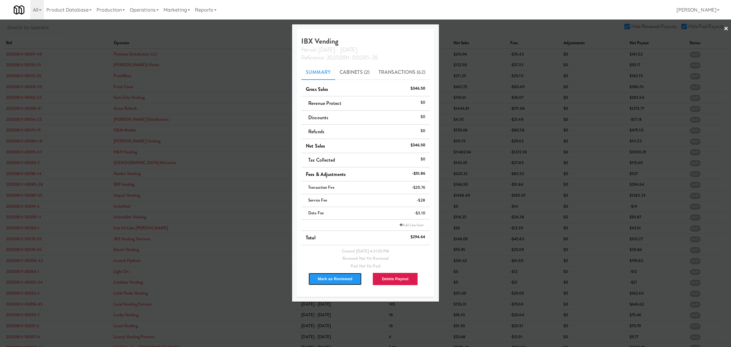
click at [322, 279] on button "Mark as Reviewed" at bounding box center [335, 278] width 54 height 13
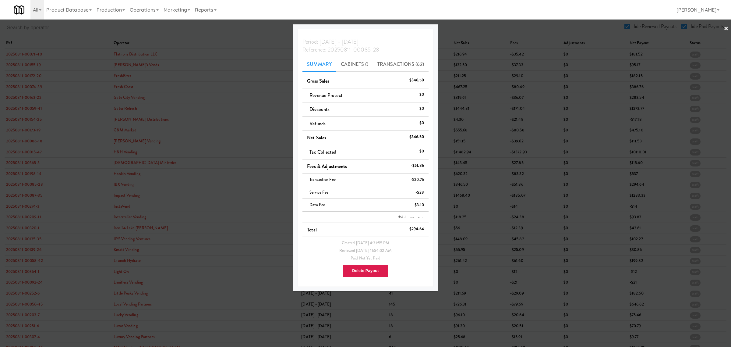
click at [19, 199] on div at bounding box center [365, 173] width 731 height 347
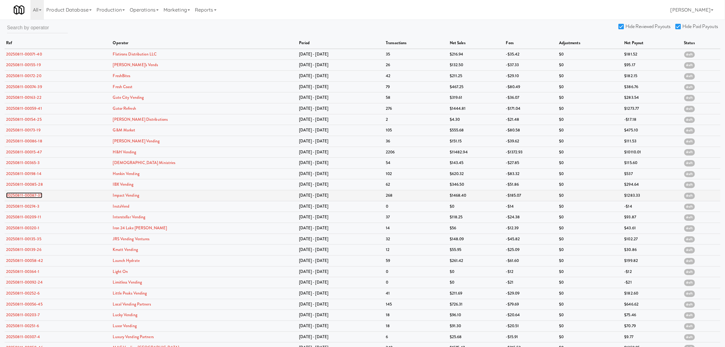
click at [19, 198] on link "20250811-00087-35" at bounding box center [24, 195] width 36 height 6
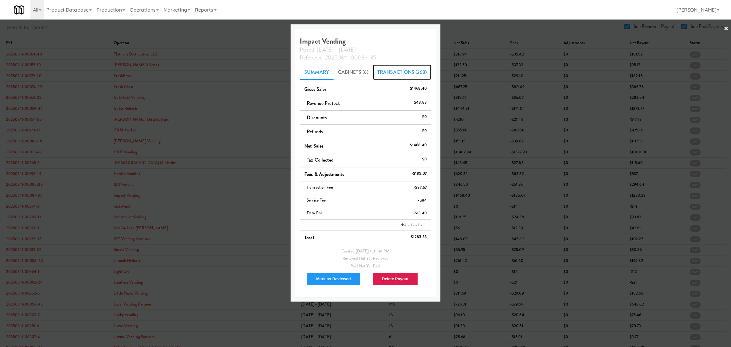
click at [401, 70] on link "Transactions (268)" at bounding box center [402, 72] width 58 height 15
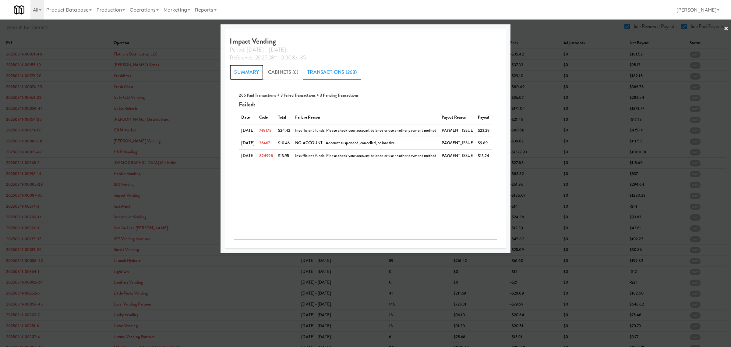
click at [230, 73] on link "Summary" at bounding box center [247, 72] width 34 height 15
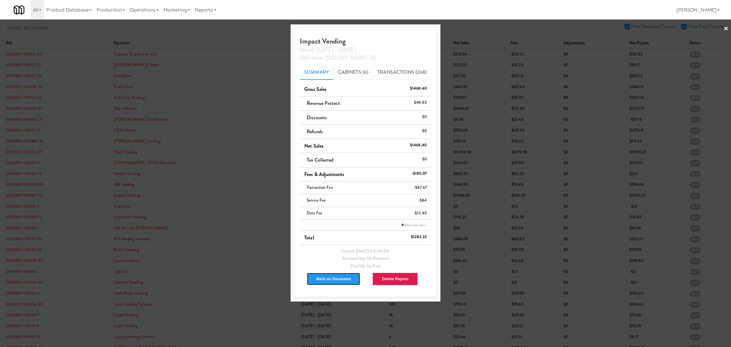
click at [328, 282] on button "Mark as Reviewed" at bounding box center [334, 278] width 54 height 13
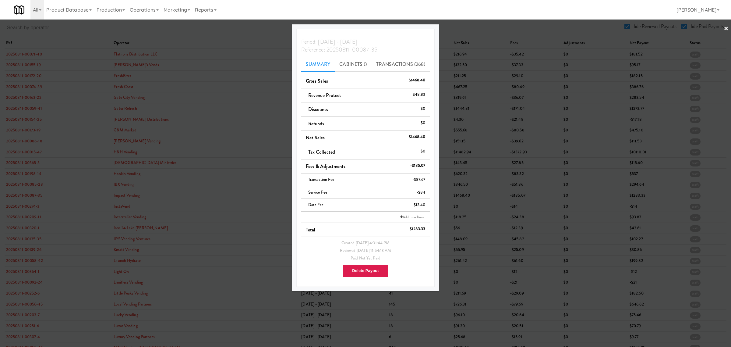
click at [12, 206] on div at bounding box center [365, 173] width 731 height 347
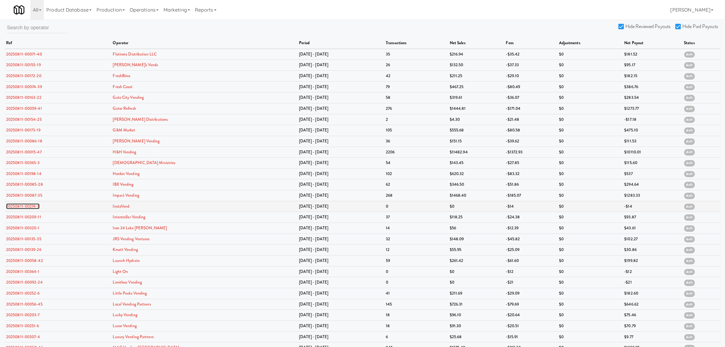
click at [12, 206] on link "20250811-00274-3" at bounding box center [23, 206] width 34 height 6
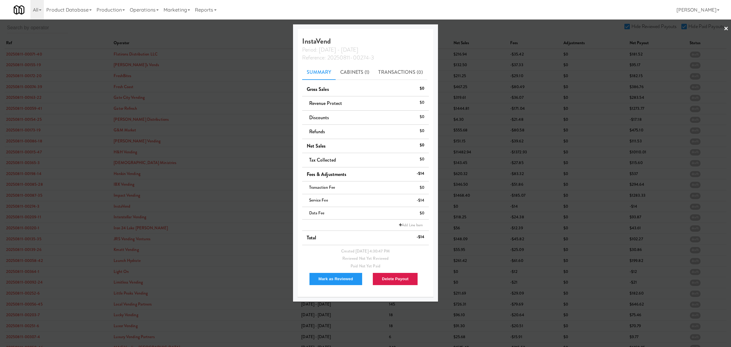
click at [335, 273] on div "Mark as Reviewed" at bounding box center [333, 279] width 63 height 18
click at [335, 281] on button "Mark as Reviewed" at bounding box center [336, 278] width 54 height 13
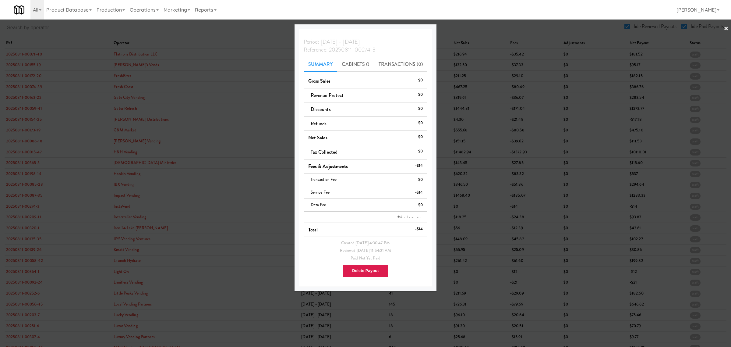
click at [29, 218] on div at bounding box center [365, 173] width 731 height 347
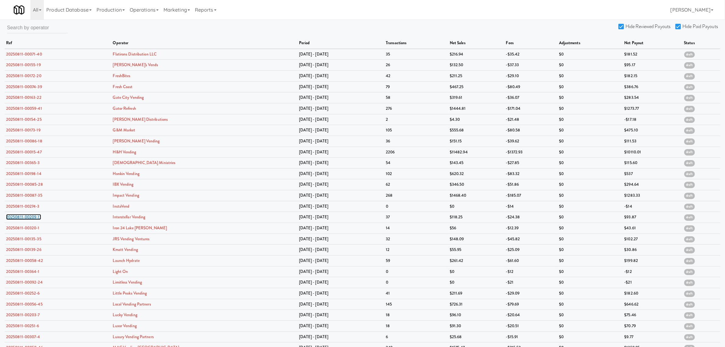
click at [29, 218] on link "20250811-00209-11" at bounding box center [23, 217] width 35 height 6
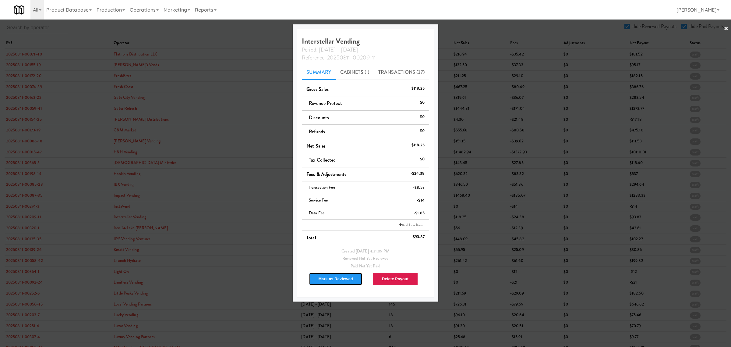
click at [343, 278] on button "Mark as Reviewed" at bounding box center [336, 278] width 54 height 13
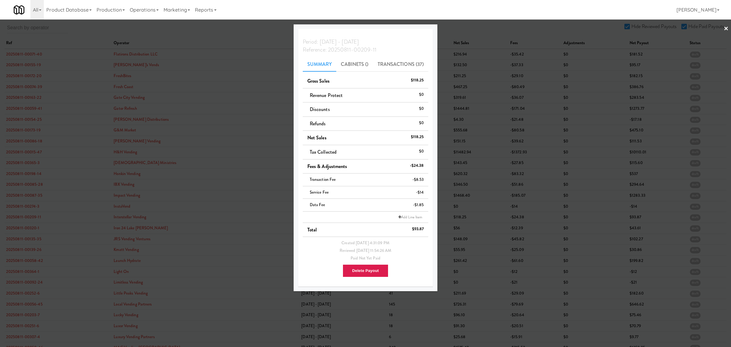
click at [33, 232] on div at bounding box center [365, 173] width 731 height 347
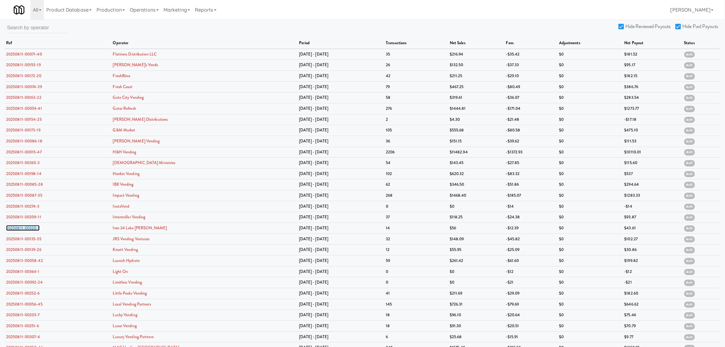
click at [33, 231] on link "20250811-00320-1" at bounding box center [23, 228] width 34 height 6
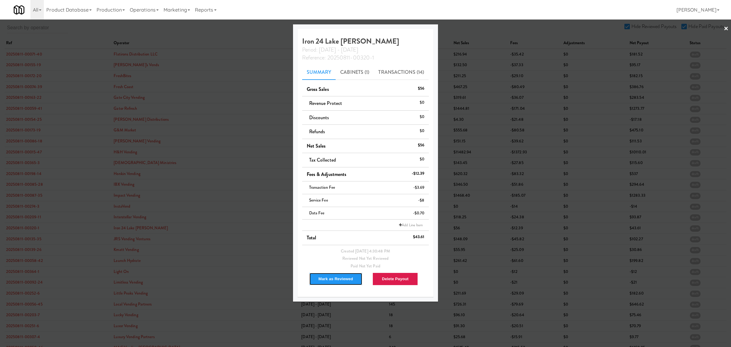
click at [327, 279] on button "Mark as Reviewed" at bounding box center [336, 278] width 54 height 13
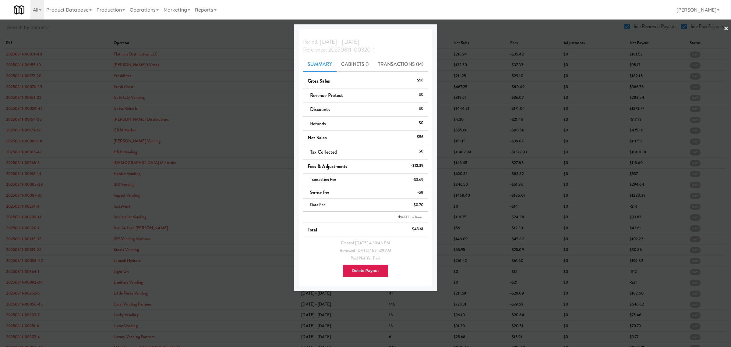
click at [24, 239] on div at bounding box center [365, 173] width 731 height 347
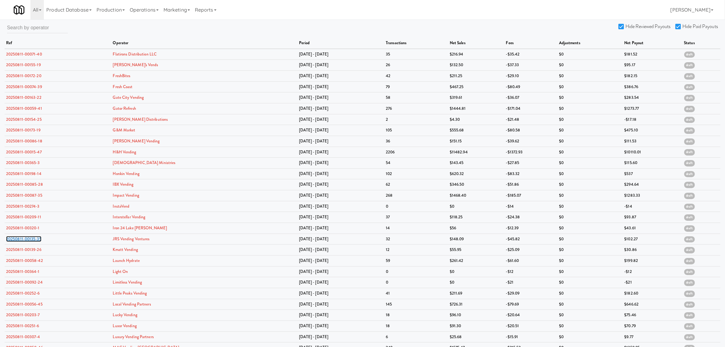
click at [24, 239] on link "20250811-00135-35" at bounding box center [23, 239] width 35 height 6
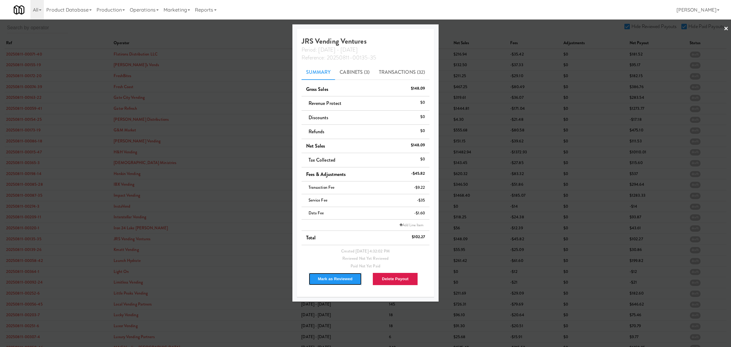
click at [319, 276] on button "Mark as Reviewed" at bounding box center [336, 278] width 54 height 13
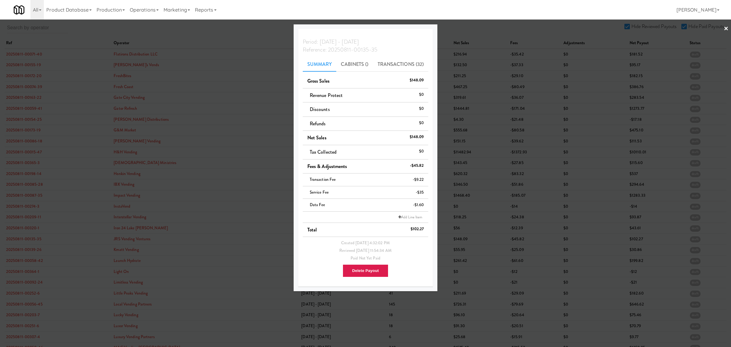
click at [33, 250] on div at bounding box center [365, 173] width 731 height 347
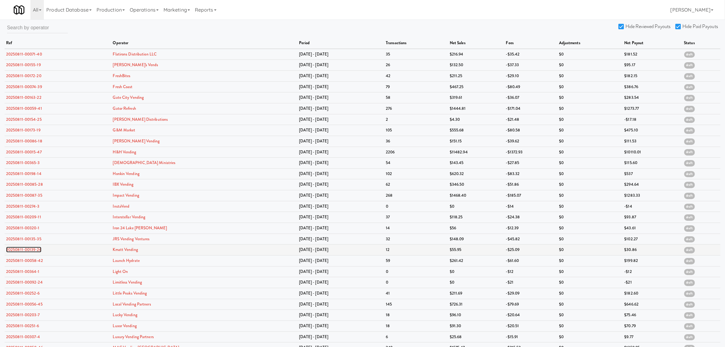
click at [30, 251] on link "20250811-00139-26" at bounding box center [23, 249] width 35 height 6
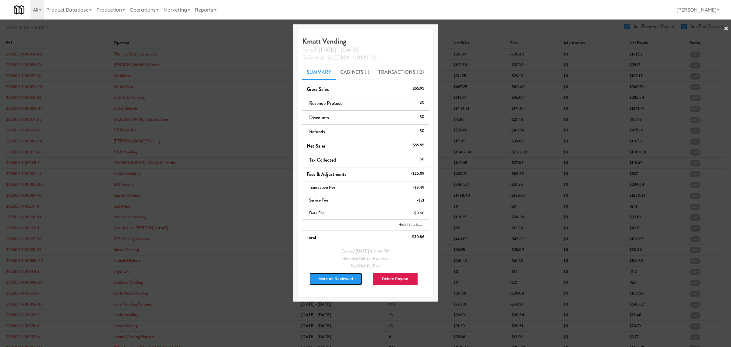
click at [319, 278] on button "Mark as Reviewed" at bounding box center [336, 278] width 54 height 13
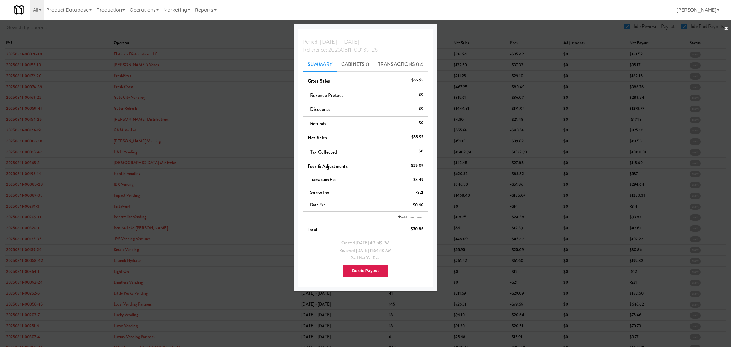
click at [27, 261] on div at bounding box center [365, 173] width 731 height 347
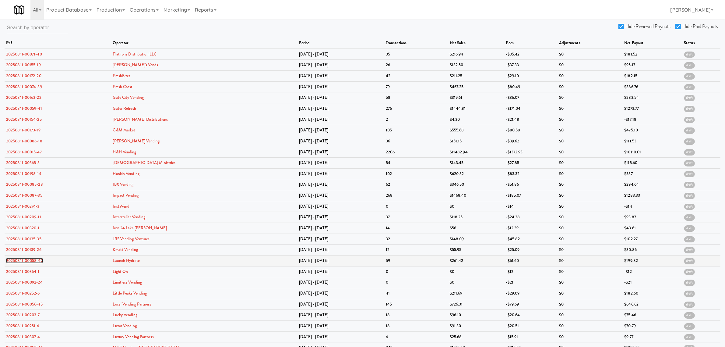
click at [26, 261] on link "20250811-00058-42" at bounding box center [24, 260] width 37 height 6
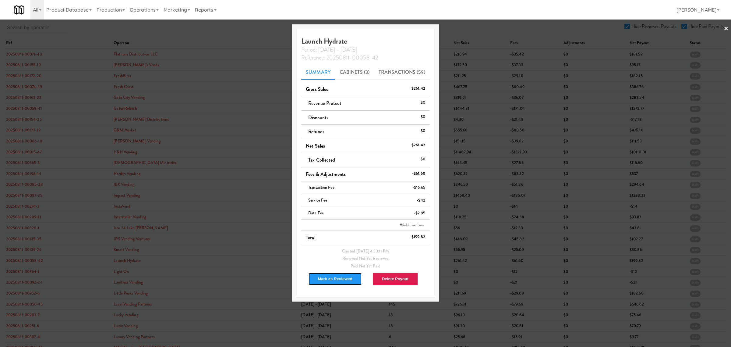
click at [331, 279] on button "Mark as Reviewed" at bounding box center [335, 278] width 54 height 13
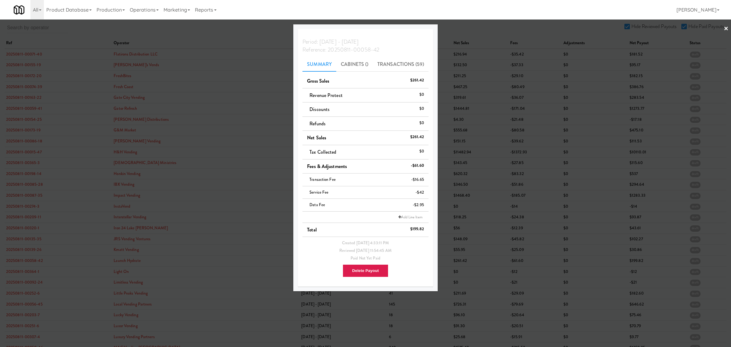
click at [12, 273] on div at bounding box center [365, 173] width 731 height 347
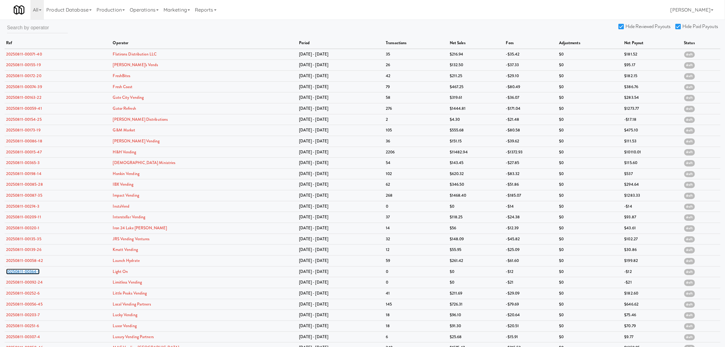
click at [12, 273] on link "20250811-00364-1" at bounding box center [23, 271] width 34 height 6
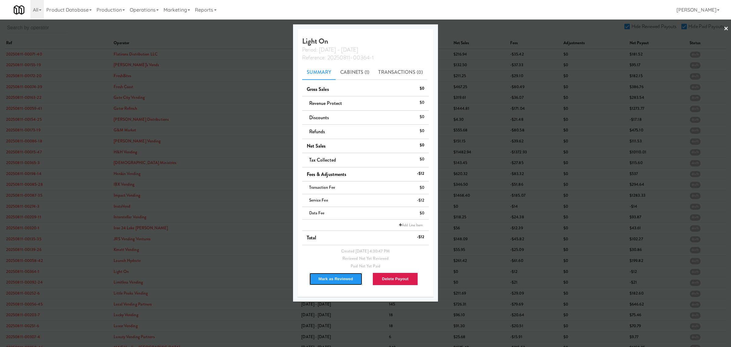
click at [322, 279] on button "Mark as Reviewed" at bounding box center [336, 278] width 54 height 13
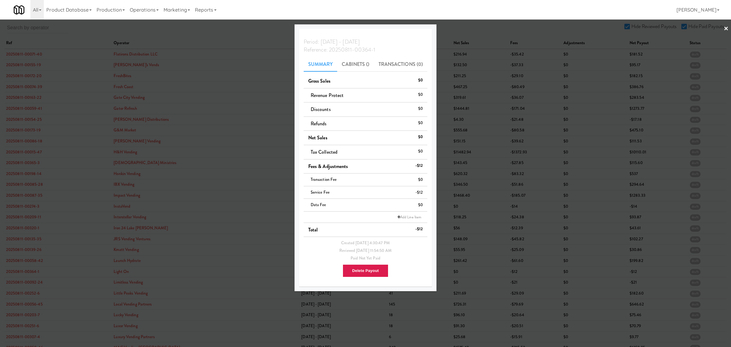
click at [30, 282] on div at bounding box center [365, 173] width 731 height 347
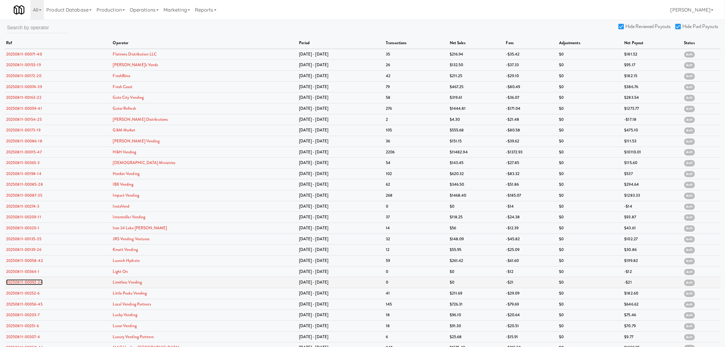
click at [30, 284] on link "20250811-00092-24" at bounding box center [24, 282] width 37 height 6
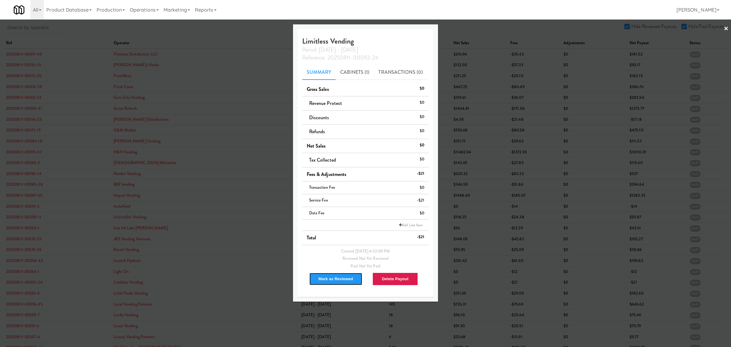
click at [326, 279] on button "Mark as Reviewed" at bounding box center [336, 278] width 54 height 13
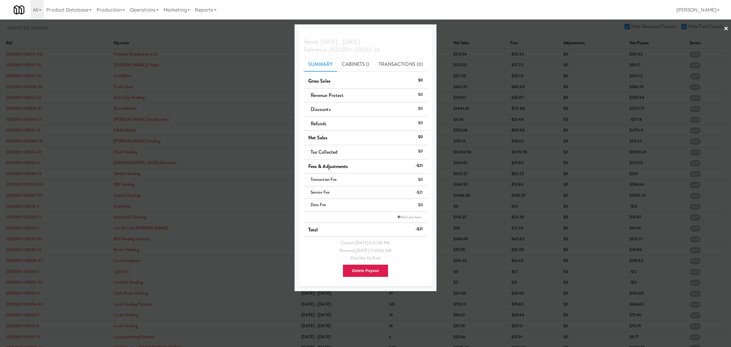
click at [21, 296] on div at bounding box center [365, 173] width 731 height 347
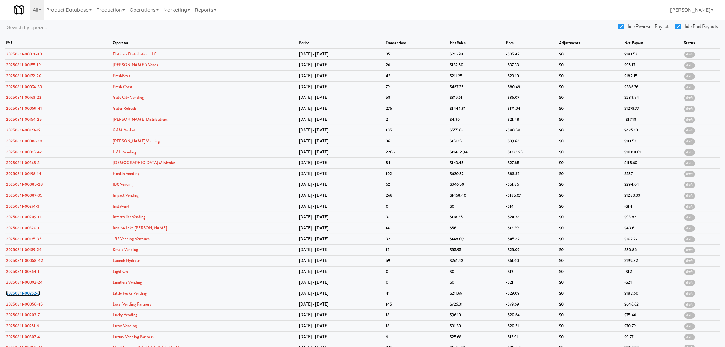
click at [21, 296] on link "20250811-00252-6" at bounding box center [23, 293] width 34 height 6
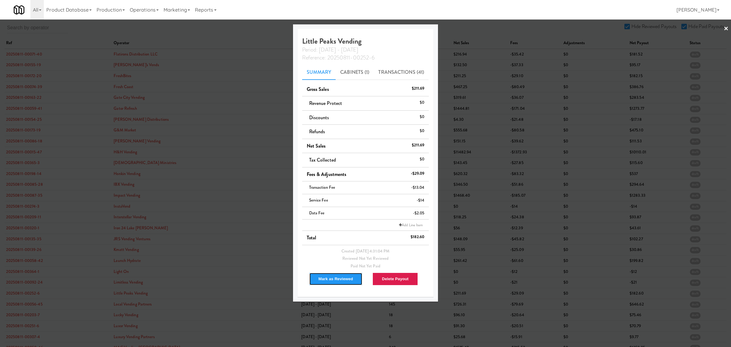
click at [319, 277] on button "Mark as Reviewed" at bounding box center [336, 278] width 54 height 13
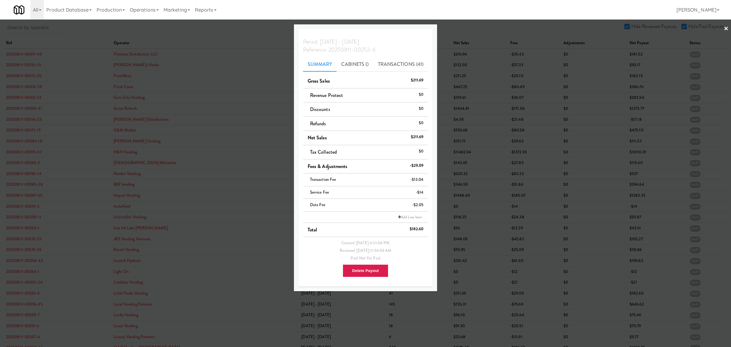
click at [21, 264] on div at bounding box center [365, 173] width 731 height 347
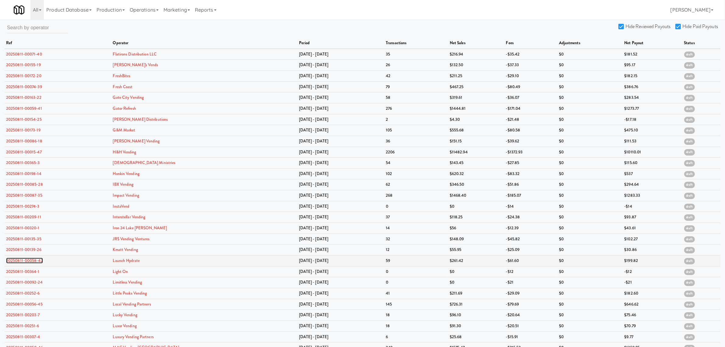
click at [25, 261] on link "20250811-00058-42" at bounding box center [24, 260] width 37 height 6
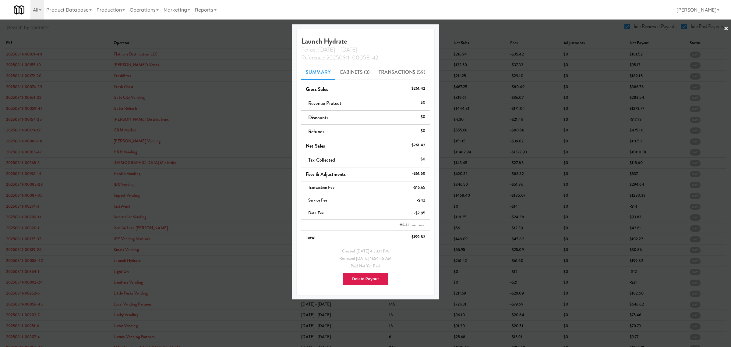
click at [23, 276] on div at bounding box center [365, 173] width 731 height 347
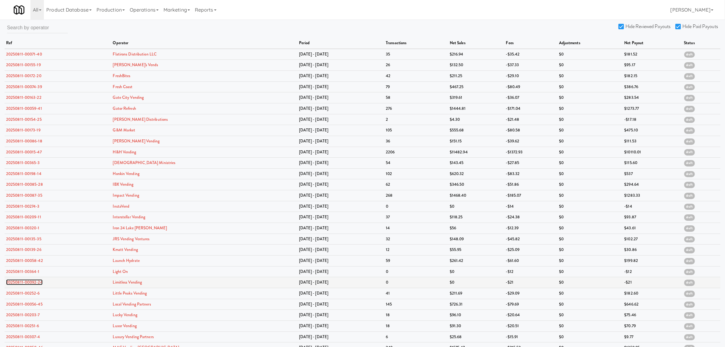
click at [25, 282] on link "20250811-00092-24" at bounding box center [24, 282] width 37 height 6
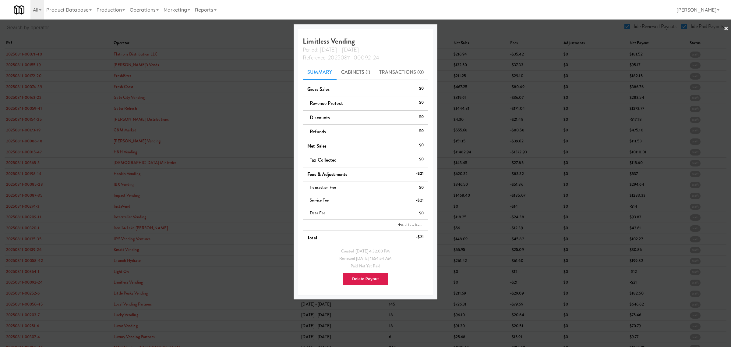
click at [19, 310] on div at bounding box center [365, 173] width 731 height 347
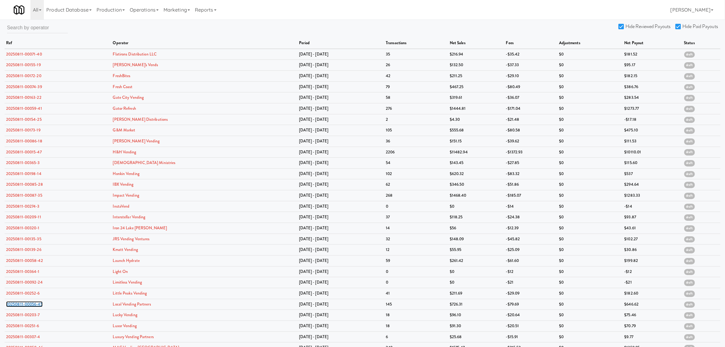
click at [19, 307] on link "20250811-00056-45" at bounding box center [24, 304] width 37 height 6
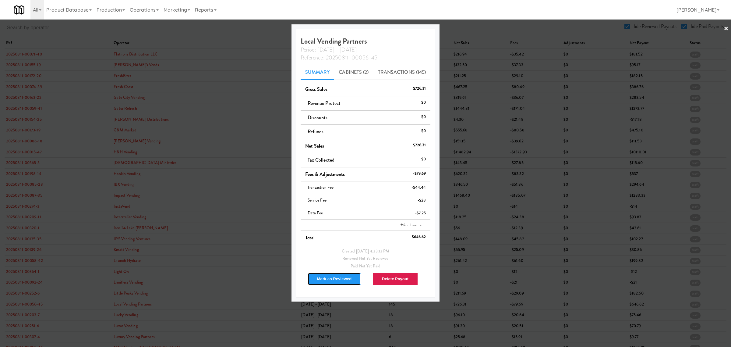
click at [334, 283] on button "Mark as Reviewed" at bounding box center [335, 278] width 54 height 13
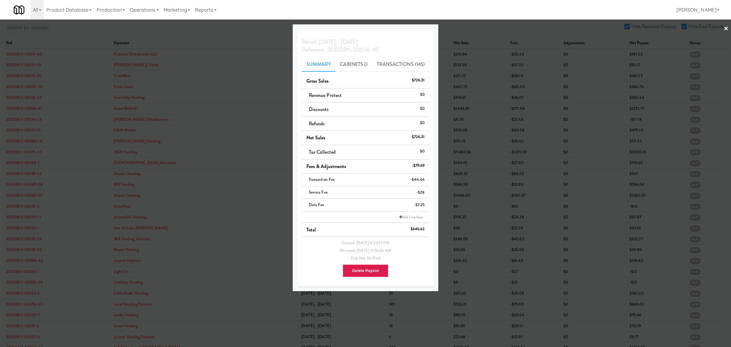
click at [37, 317] on div at bounding box center [365, 173] width 731 height 347
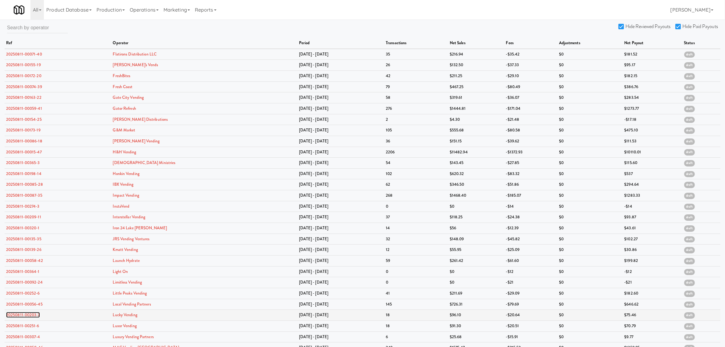
click at [34, 317] on link "20250811-00203-7" at bounding box center [23, 315] width 34 height 6
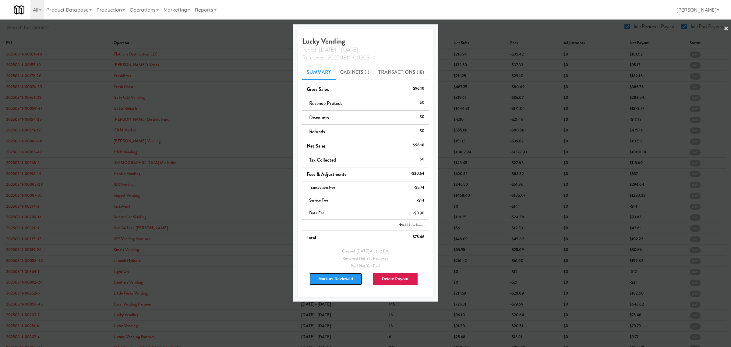
click at [336, 281] on button "Mark as Reviewed" at bounding box center [336, 278] width 54 height 13
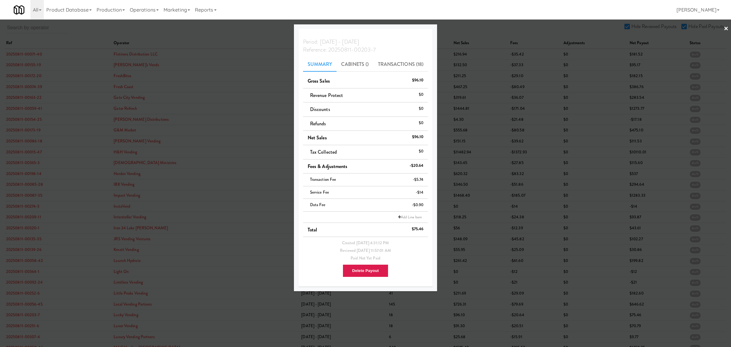
click at [29, 330] on div at bounding box center [365, 173] width 731 height 347
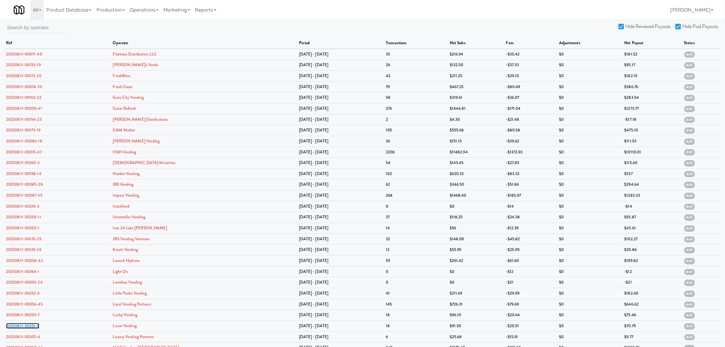
click at [29, 328] on link "20250811-00251-6" at bounding box center [22, 326] width 33 height 6
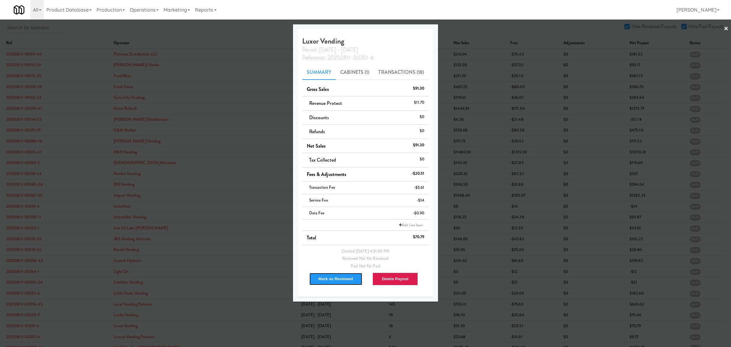
click at [326, 276] on button "Mark as Reviewed" at bounding box center [336, 278] width 54 height 13
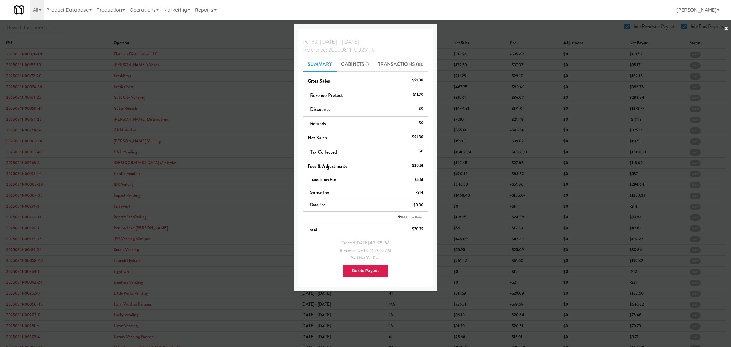
click at [23, 339] on div at bounding box center [365, 173] width 731 height 347
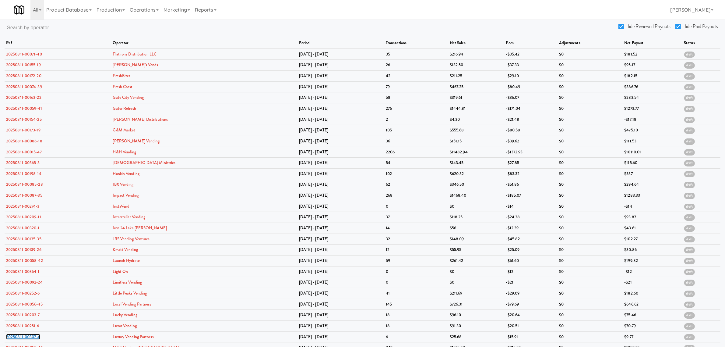
click at [23, 339] on link "20250811-00307-4" at bounding box center [23, 337] width 34 height 6
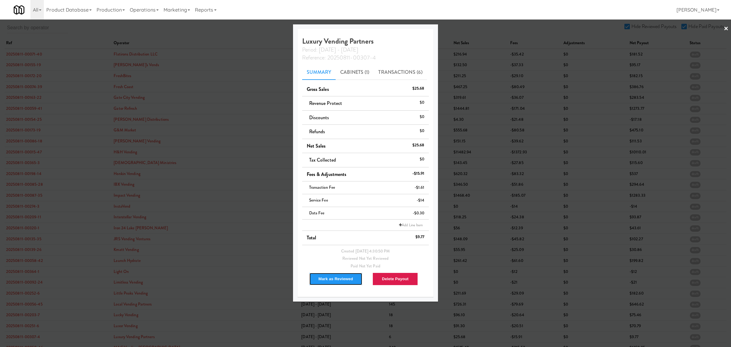
click at [324, 279] on button "Mark as Reviewed" at bounding box center [336, 278] width 54 height 13
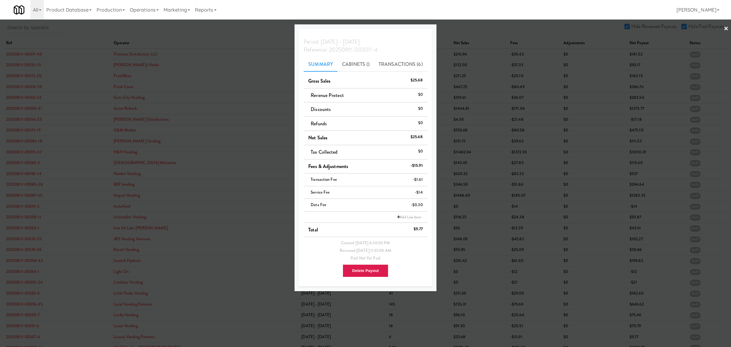
click at [223, 27] on div at bounding box center [365, 173] width 731 height 347
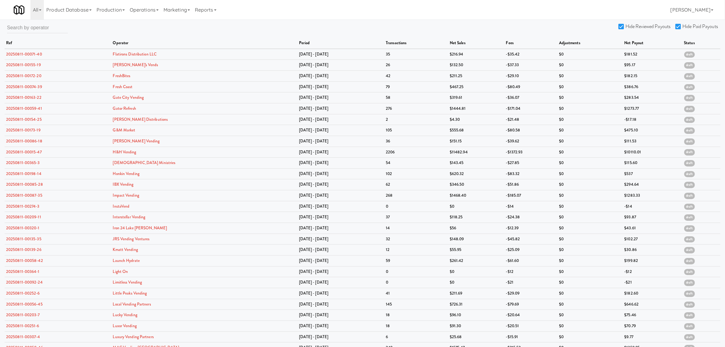
click at [619, 26] on input "Hide Reviewed Payouts" at bounding box center [622, 26] width 7 height 5
checkbox input "false"
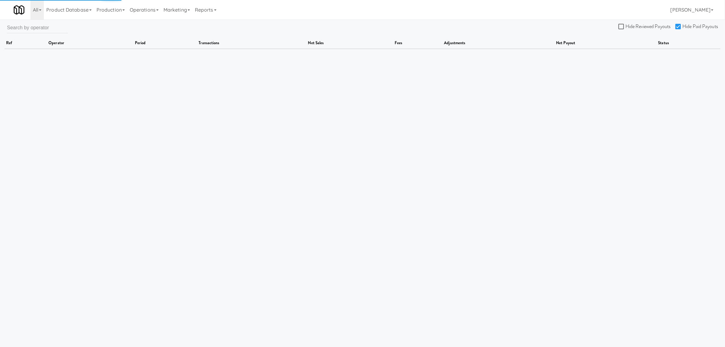
click at [677, 26] on input "Hide Paid Payouts" at bounding box center [679, 26] width 7 height 5
checkbox input "false"
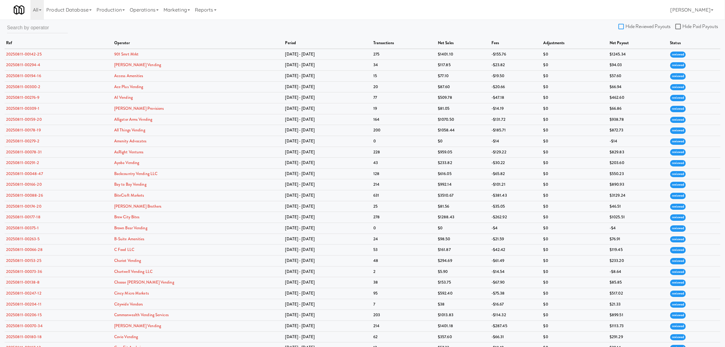
click at [622, 24] on input "Hide Reviewed Payouts" at bounding box center [622, 26] width 7 height 5
checkbox input "true"
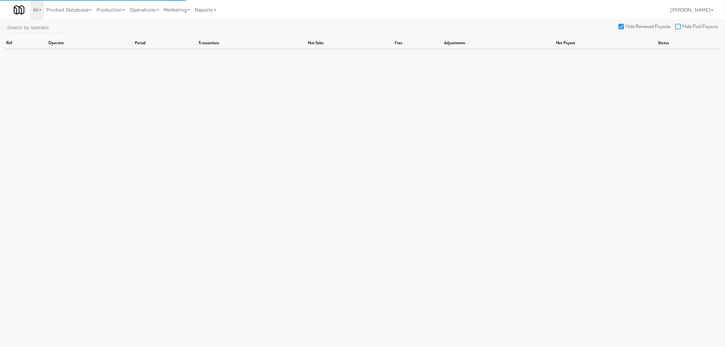
click at [680, 25] on input "Hide Paid Payouts" at bounding box center [679, 26] width 7 height 5
checkbox input "true"
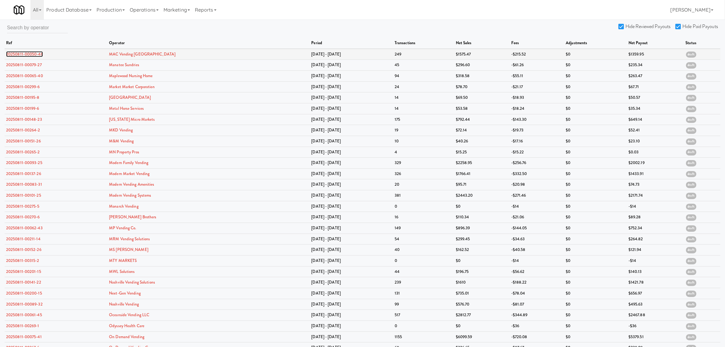
click at [28, 52] on link "20250811-00050-46" at bounding box center [24, 54] width 37 height 6
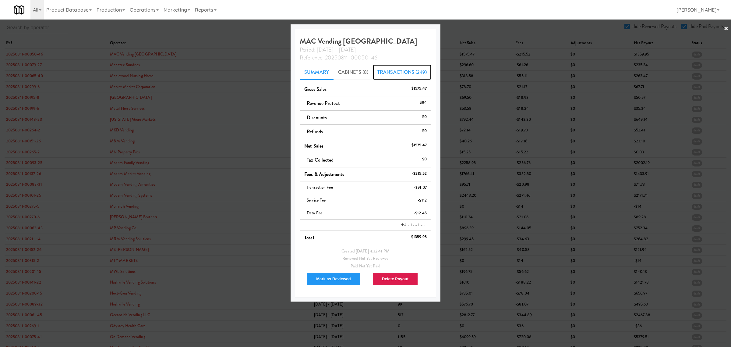
click at [395, 68] on link "Transactions (249)" at bounding box center [402, 72] width 58 height 15
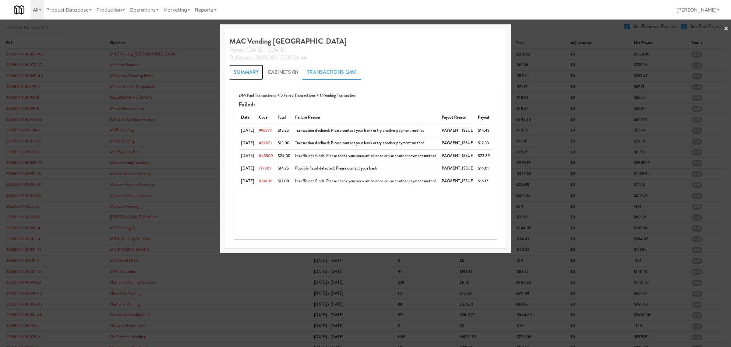
click at [245, 68] on link "Summary" at bounding box center [246, 72] width 34 height 15
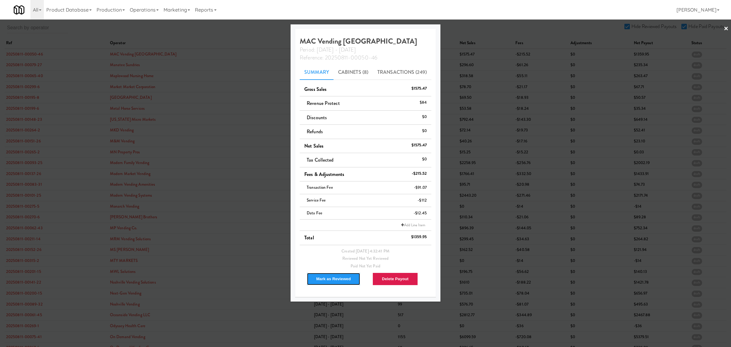
click at [326, 277] on button "Mark as Reviewed" at bounding box center [334, 278] width 54 height 13
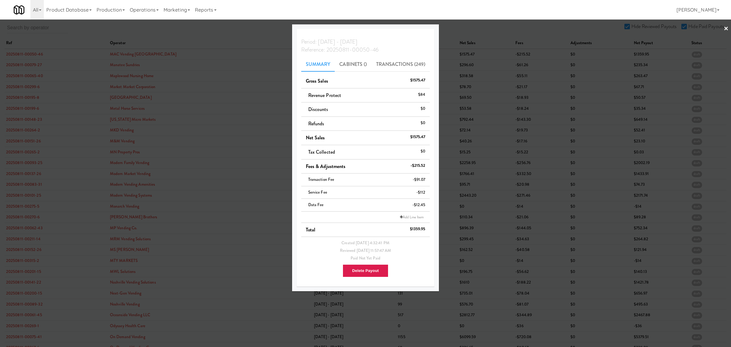
click at [24, 66] on div at bounding box center [365, 173] width 731 height 347
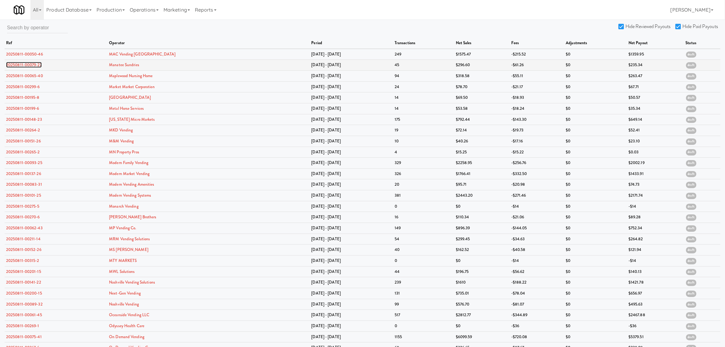
click at [24, 66] on link "20250811-00079-27" at bounding box center [24, 65] width 36 height 6
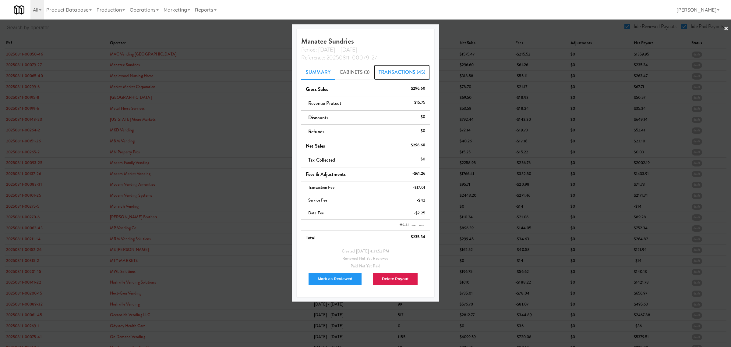
click at [398, 73] on link "Transactions (45)" at bounding box center [402, 72] width 56 height 15
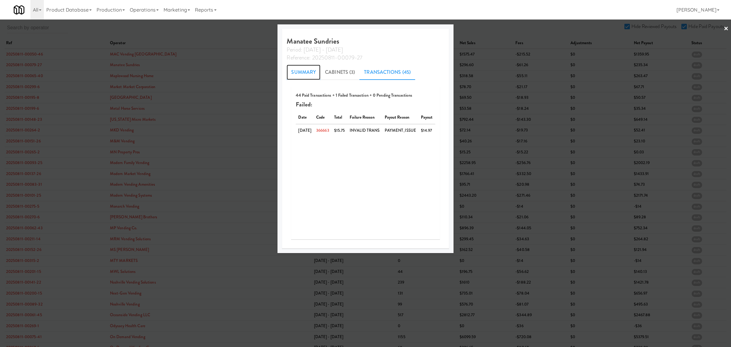
click at [305, 70] on link "Summary" at bounding box center [304, 72] width 34 height 15
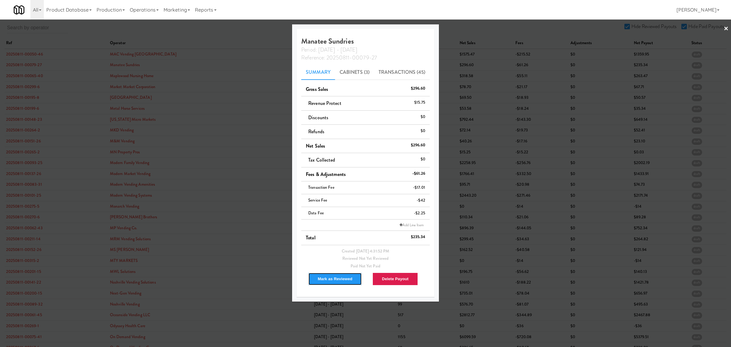
click at [340, 281] on button "Mark as Reviewed" at bounding box center [335, 278] width 54 height 13
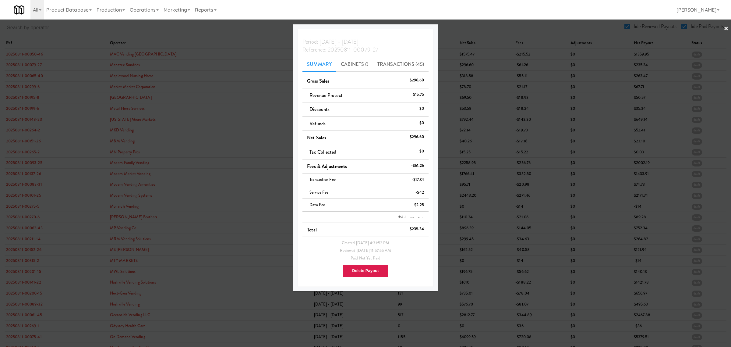
click at [26, 76] on div at bounding box center [365, 173] width 731 height 347
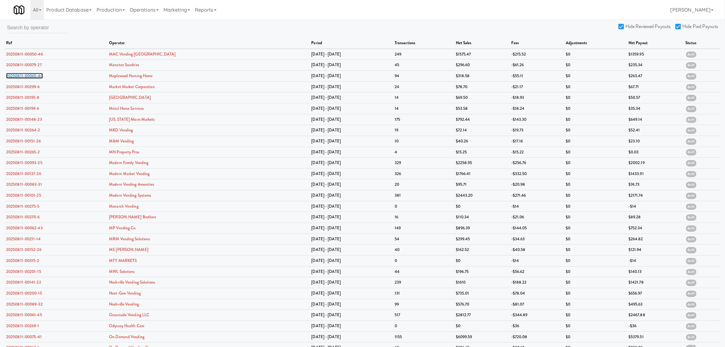
click at [26, 76] on link "20250811-00065-40" at bounding box center [24, 76] width 37 height 6
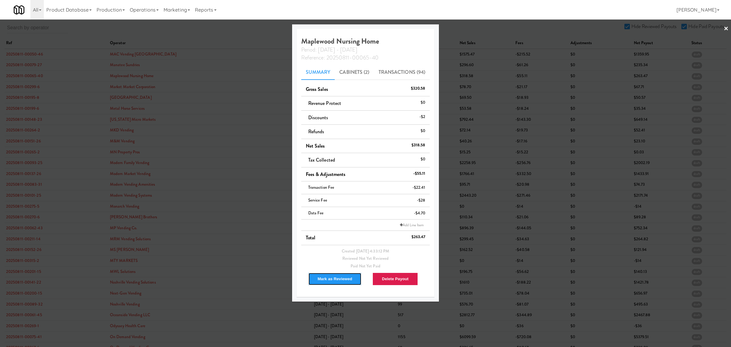
click at [345, 279] on button "Mark as Reviewed" at bounding box center [335, 278] width 54 height 13
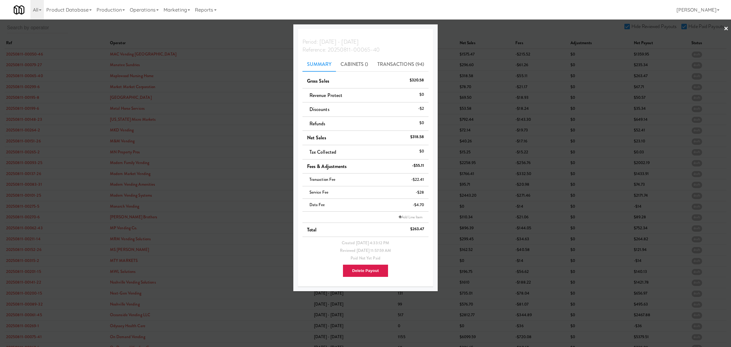
click at [23, 86] on div at bounding box center [365, 173] width 731 height 347
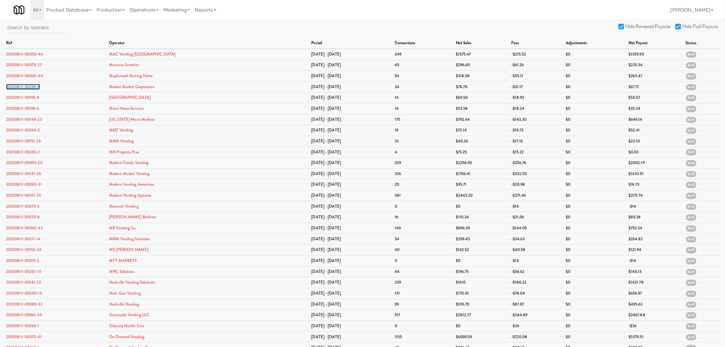
click at [23, 86] on link "20250811-00299-6" at bounding box center [23, 87] width 34 height 6
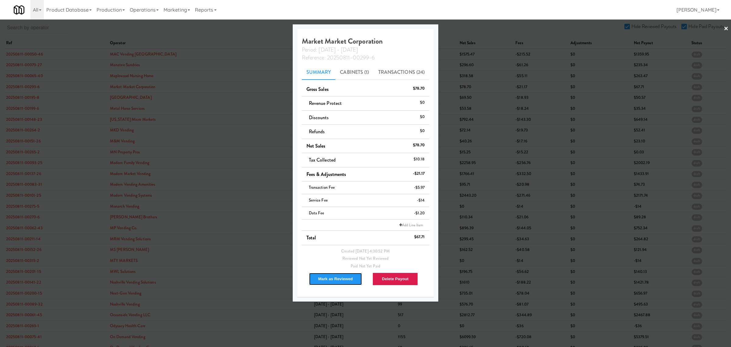
click at [325, 281] on button "Mark as Reviewed" at bounding box center [336, 278] width 54 height 13
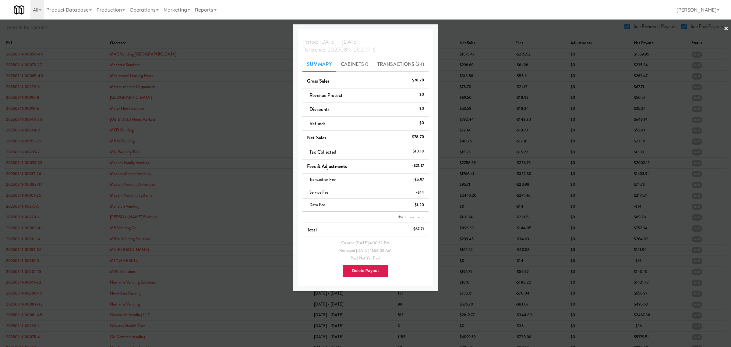
click at [28, 100] on div at bounding box center [365, 173] width 731 height 347
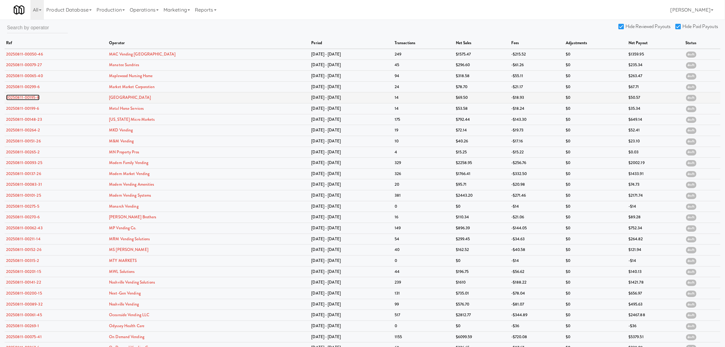
click at [28, 98] on link "20250811-00195-8" at bounding box center [23, 97] width 34 height 6
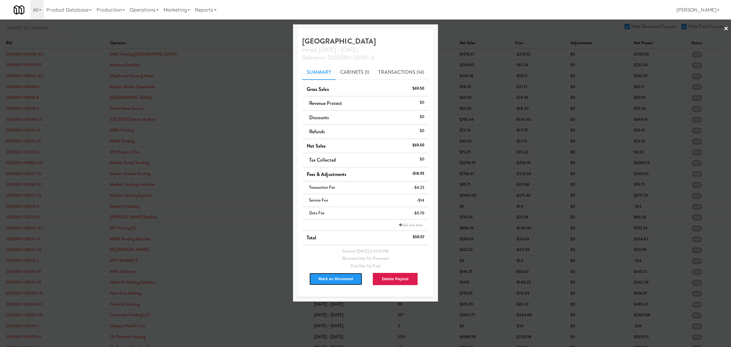
click at [337, 280] on button "Mark as Reviewed" at bounding box center [336, 278] width 54 height 13
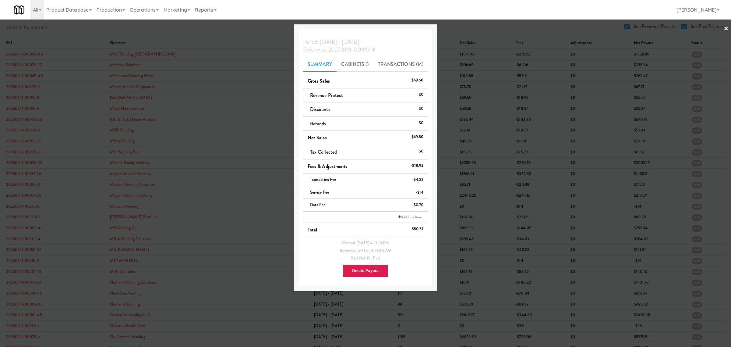
click at [20, 107] on div at bounding box center [365, 173] width 731 height 347
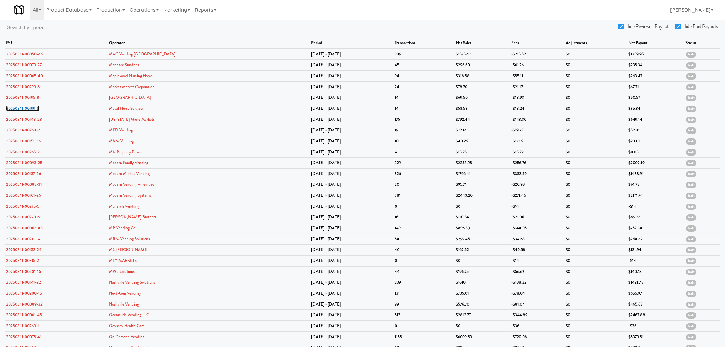
click at [20, 107] on link "20250811-00199-6" at bounding box center [22, 108] width 33 height 6
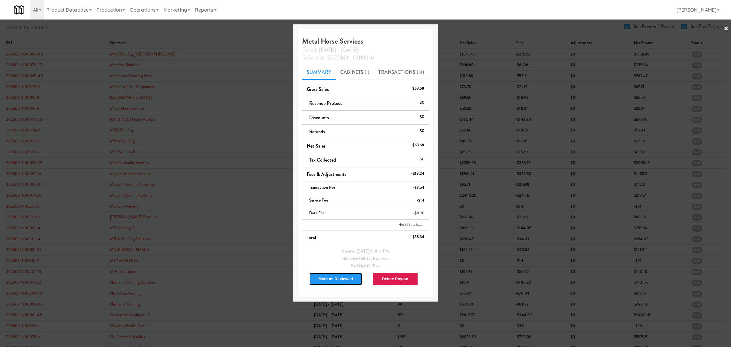
click at [328, 281] on button "Mark as Reviewed" at bounding box center [336, 278] width 54 height 13
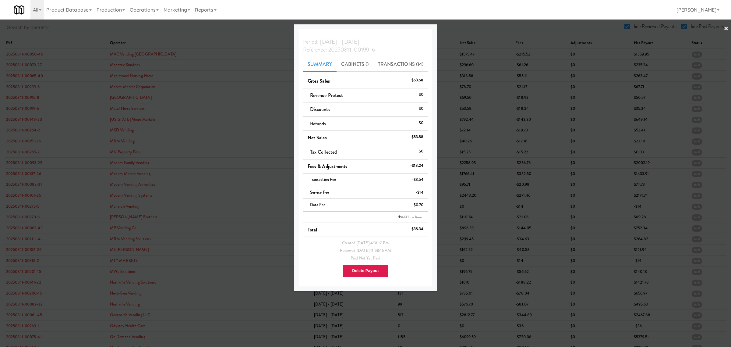
click at [32, 118] on div at bounding box center [365, 173] width 731 height 347
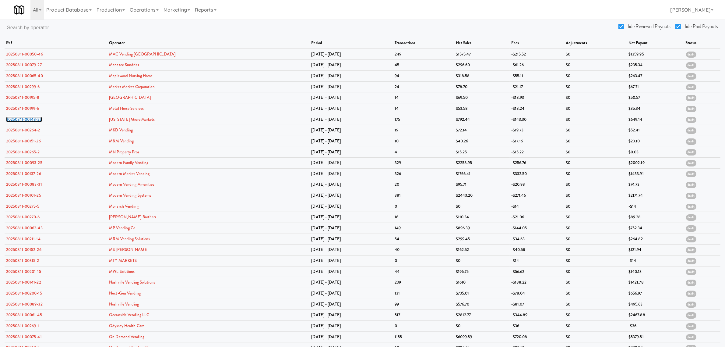
click at [32, 118] on link "20250811-00148-23" at bounding box center [24, 119] width 36 height 6
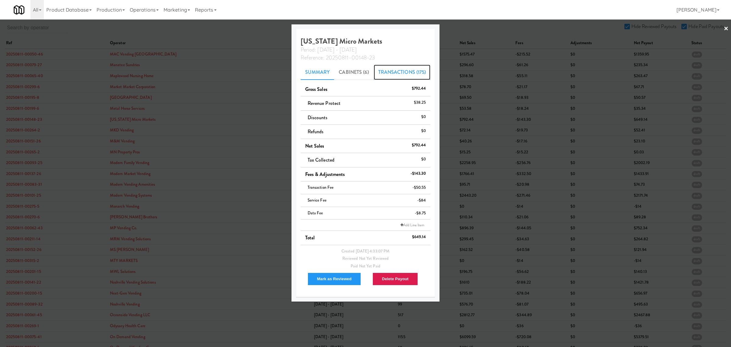
click at [401, 73] on link "Transactions (175)" at bounding box center [402, 72] width 57 height 15
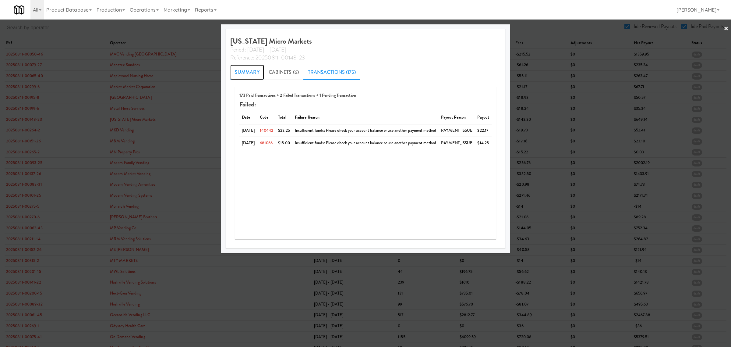
click at [247, 69] on link "Summary" at bounding box center [247, 72] width 34 height 15
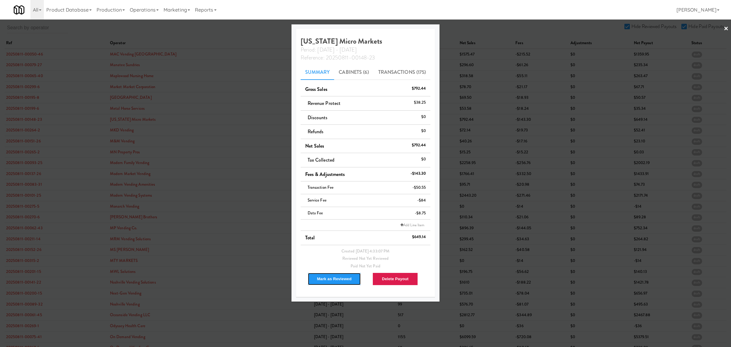
click at [338, 278] on button "Mark as Reviewed" at bounding box center [335, 278] width 54 height 13
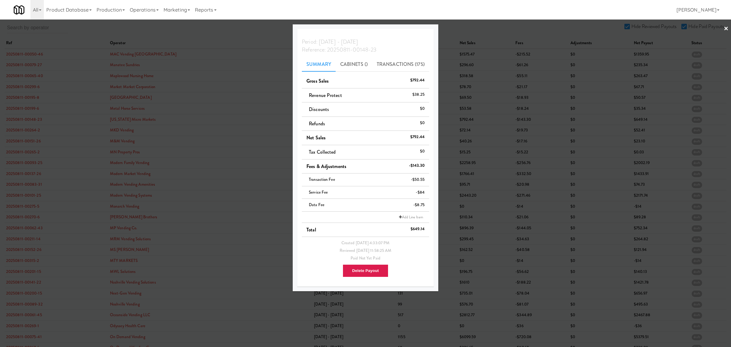
click at [19, 163] on div at bounding box center [365, 173] width 731 height 347
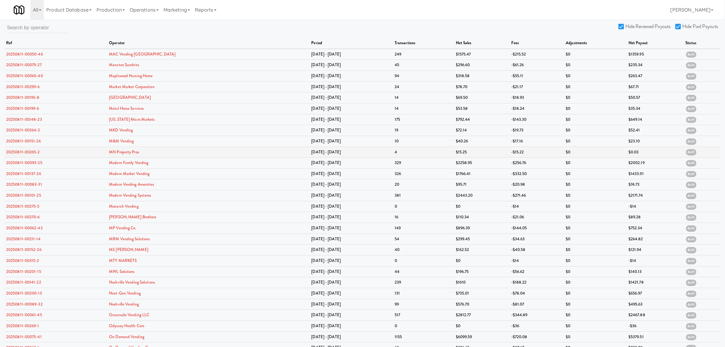
click at [22, 147] on td "20250811-00265-2" at bounding box center [56, 152] width 103 height 11
click at [24, 150] on link "20250811-00265-2" at bounding box center [23, 152] width 34 height 6
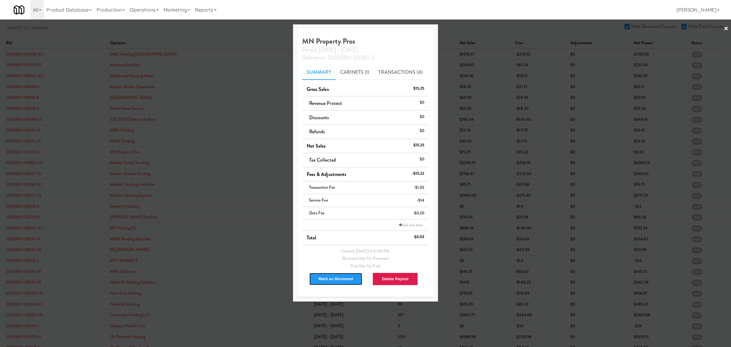
click at [337, 277] on button "Mark as Reviewed" at bounding box center [336, 278] width 54 height 13
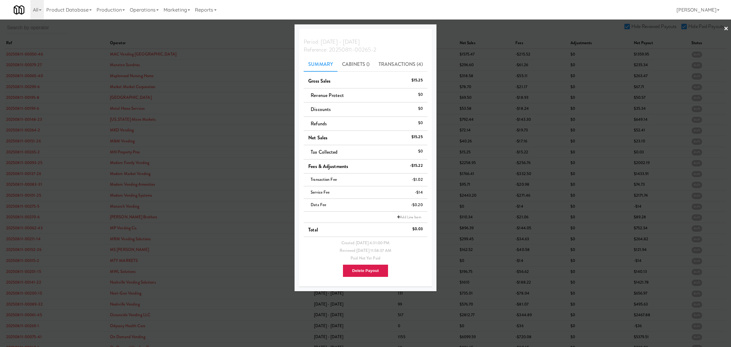
click at [21, 162] on div at bounding box center [365, 173] width 731 height 347
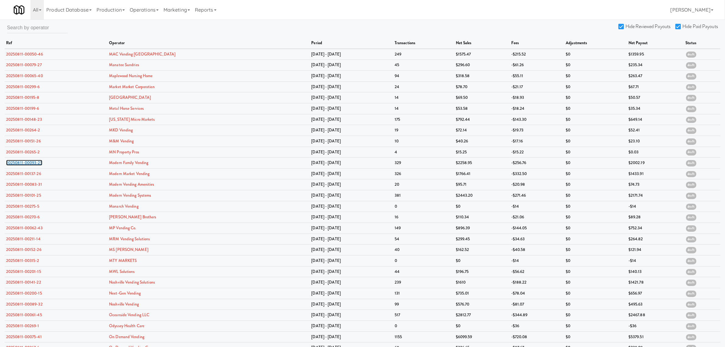
click at [21, 162] on link "20250811-00093-25" at bounding box center [24, 163] width 36 height 6
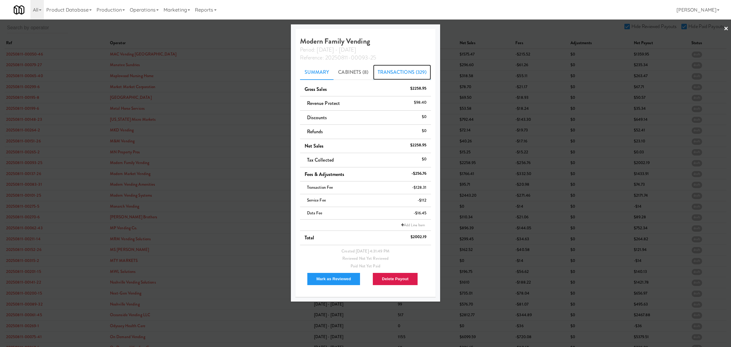
click at [410, 71] on link "Transactions (329)" at bounding box center [402, 72] width 58 height 15
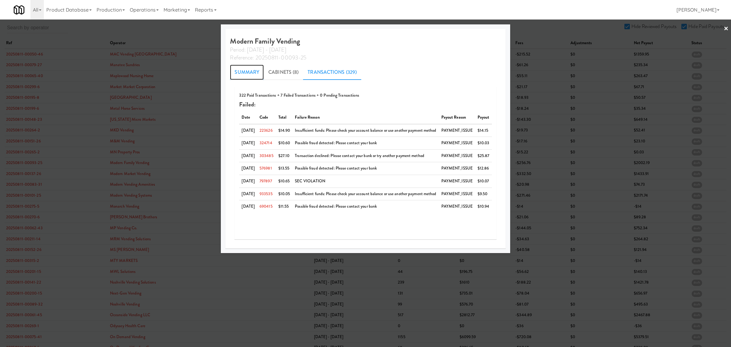
click at [247, 73] on link "Summary" at bounding box center [247, 72] width 34 height 15
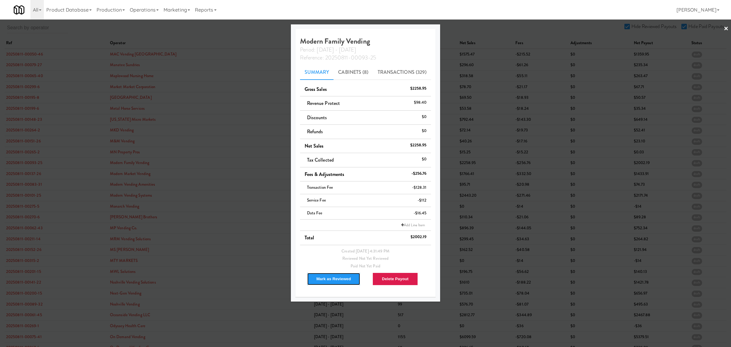
click at [331, 277] on button "Mark as Reviewed" at bounding box center [334, 278] width 54 height 13
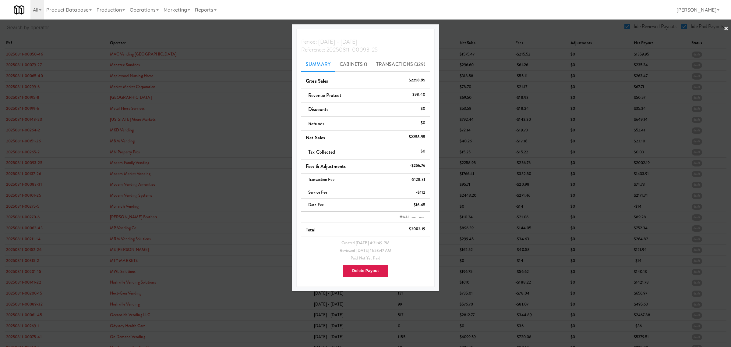
click at [24, 172] on div at bounding box center [365, 173] width 731 height 347
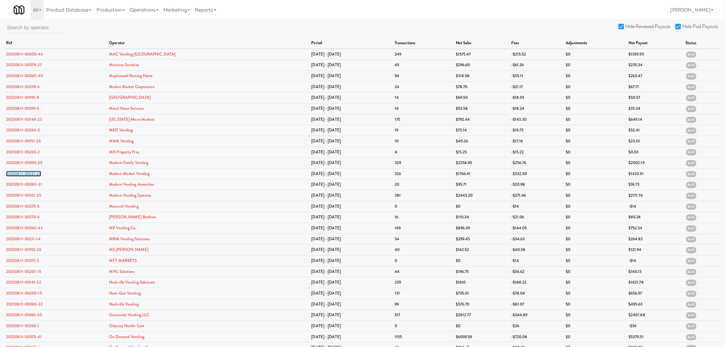
click at [24, 172] on link "20250811-00137-26" at bounding box center [23, 174] width 35 height 6
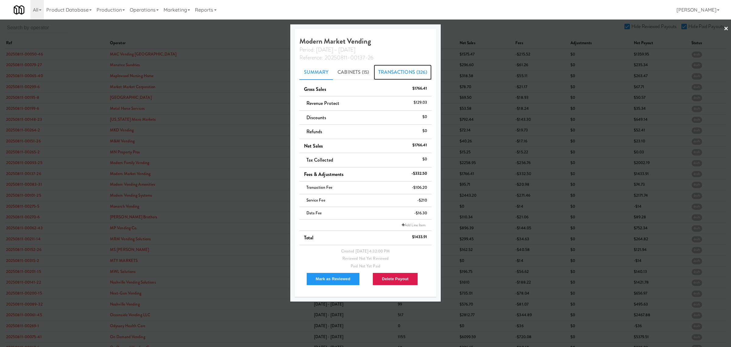
click at [397, 70] on link "Transactions (326)" at bounding box center [403, 72] width 58 height 15
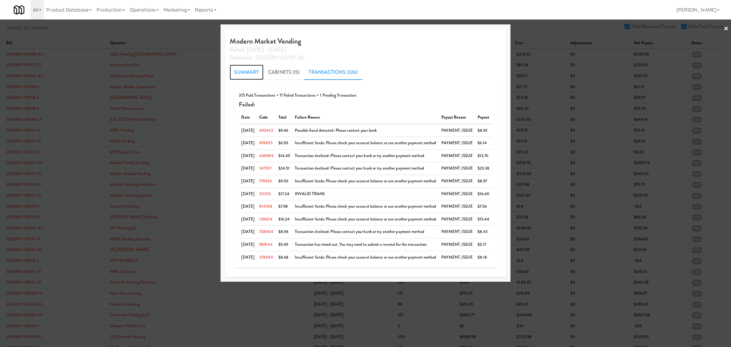
click at [235, 69] on link "Summary" at bounding box center [247, 72] width 34 height 15
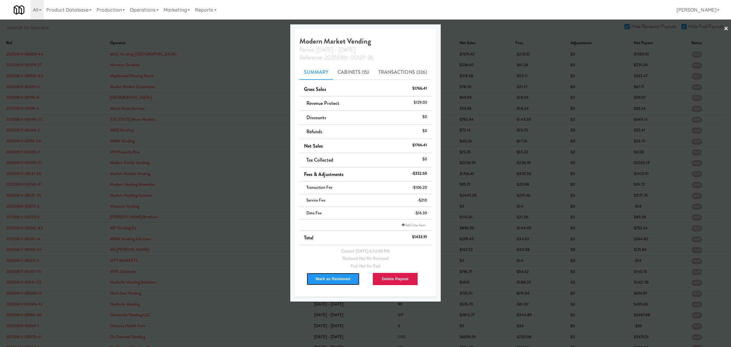
click at [326, 281] on button "Mark as Reviewed" at bounding box center [333, 278] width 54 height 13
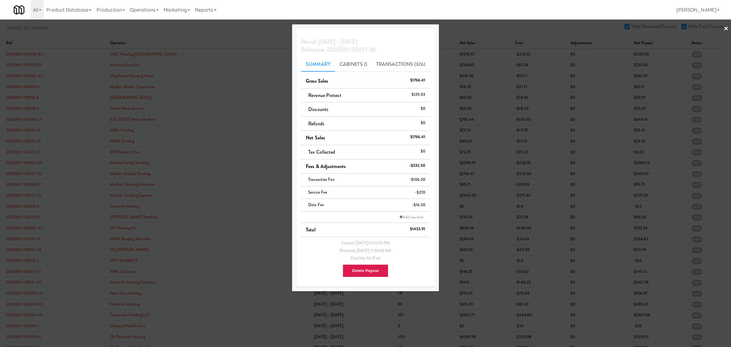
click at [31, 195] on div at bounding box center [365, 173] width 731 height 347
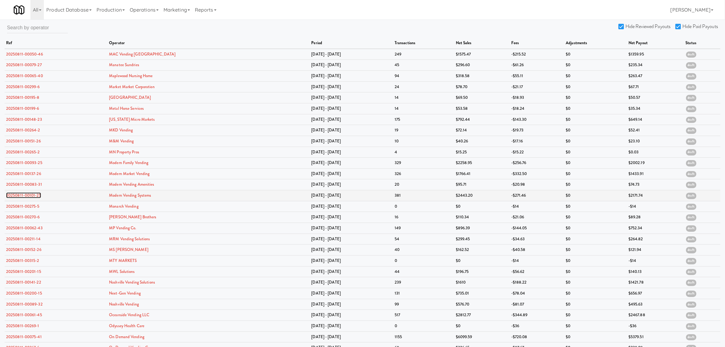
click at [31, 195] on link "20250811-00101-25" at bounding box center [23, 195] width 35 height 6
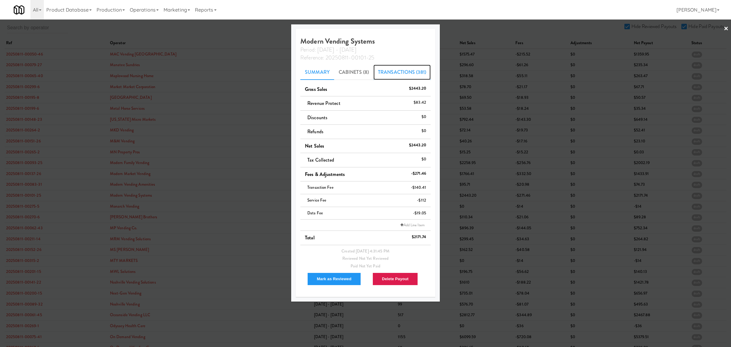
click at [391, 69] on link "Transactions (381)" at bounding box center [401, 72] width 57 height 15
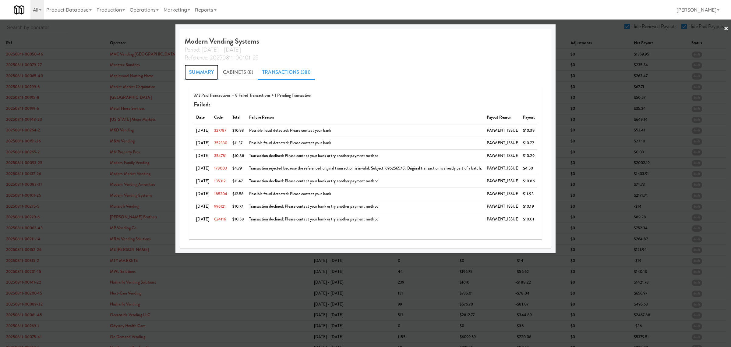
click at [200, 67] on link "Summary" at bounding box center [202, 72] width 34 height 15
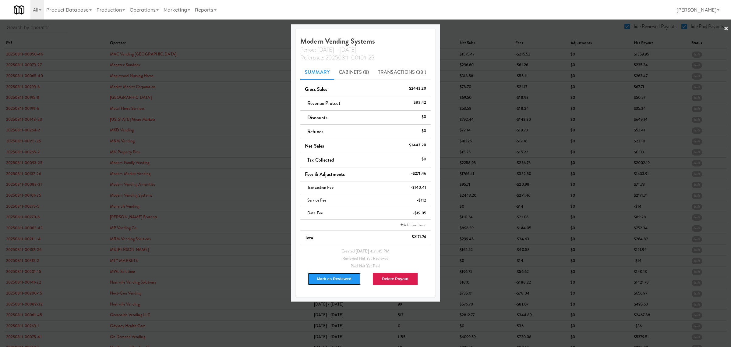
click at [336, 280] on button "Mark as Reviewed" at bounding box center [334, 278] width 54 height 13
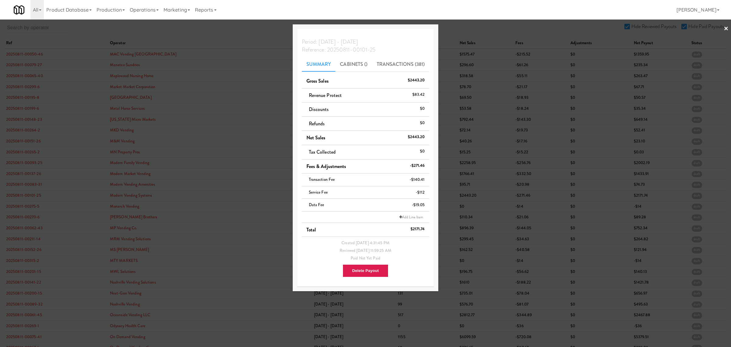
click at [17, 198] on div at bounding box center [365, 173] width 731 height 347
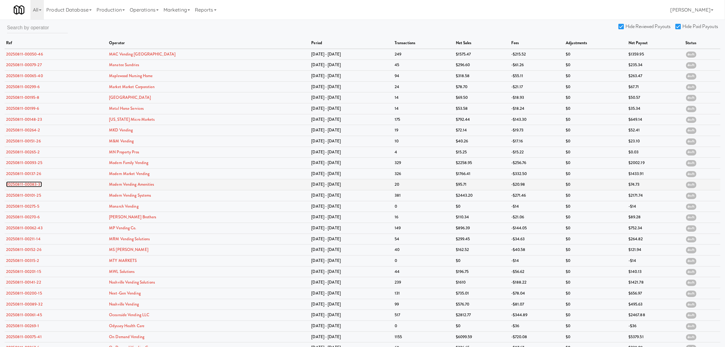
click at [19, 184] on link "20250811-00083-31" at bounding box center [24, 184] width 36 height 6
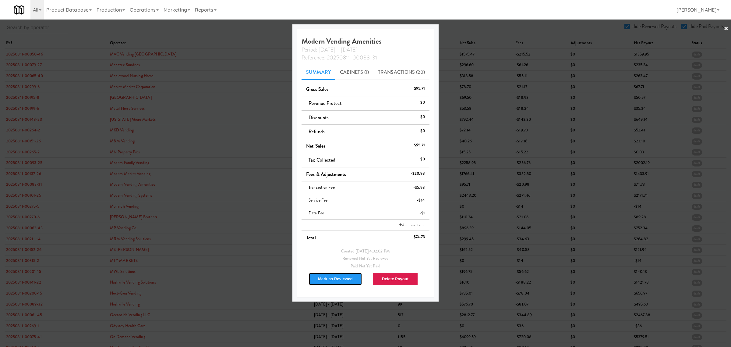
click at [327, 277] on button "Mark as Reviewed" at bounding box center [336, 278] width 54 height 13
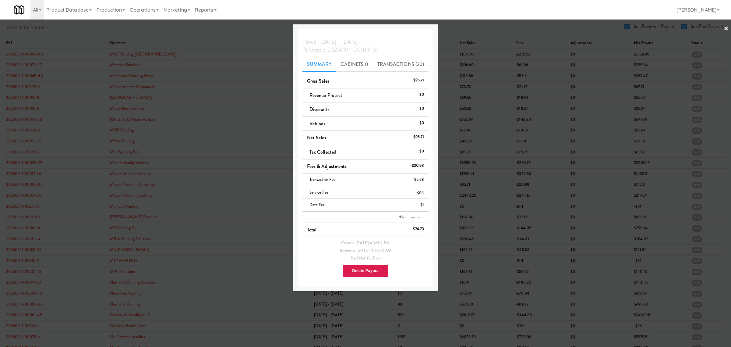
click at [31, 208] on div at bounding box center [365, 173] width 731 height 347
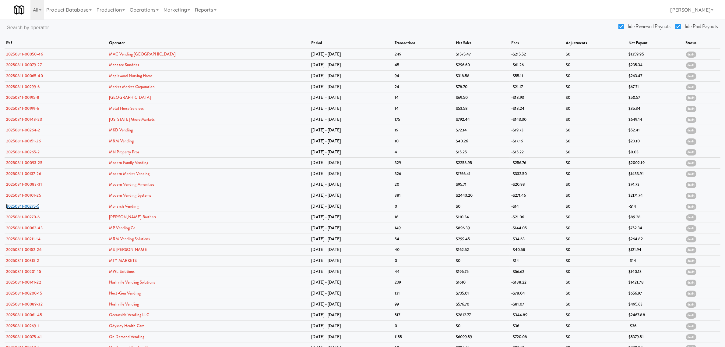
click at [31, 208] on link "20250811-00275-5" at bounding box center [23, 206] width 34 height 6
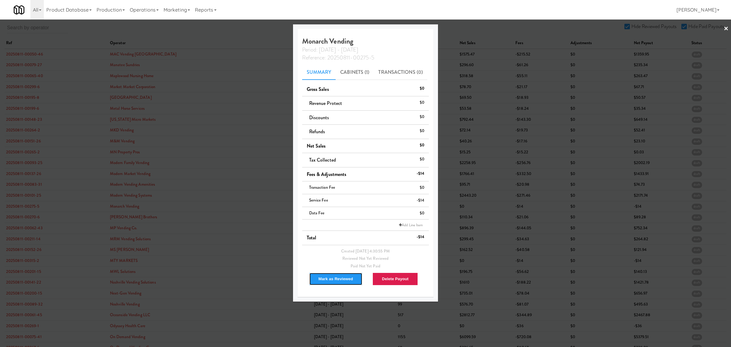
click at [336, 279] on button "Mark as Reviewed" at bounding box center [336, 278] width 54 height 13
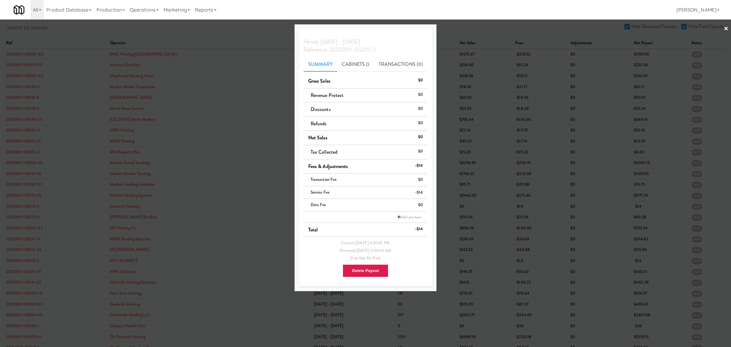
click at [31, 221] on div at bounding box center [365, 173] width 731 height 347
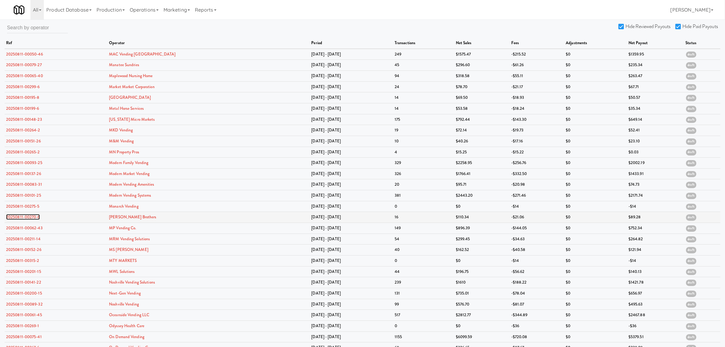
click at [31, 220] on link "20250811-00270-6" at bounding box center [23, 217] width 34 height 6
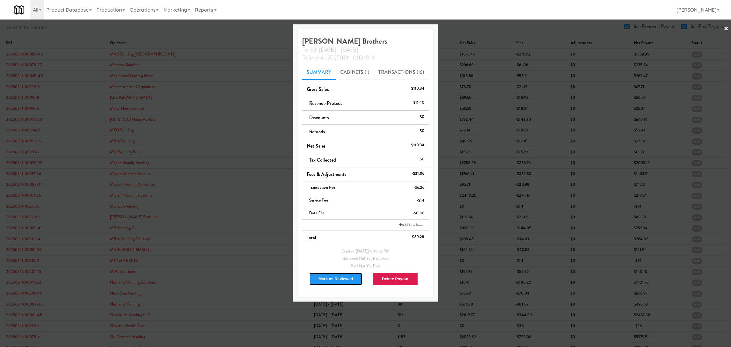
click at [334, 280] on button "Mark as Reviewed" at bounding box center [336, 278] width 54 height 13
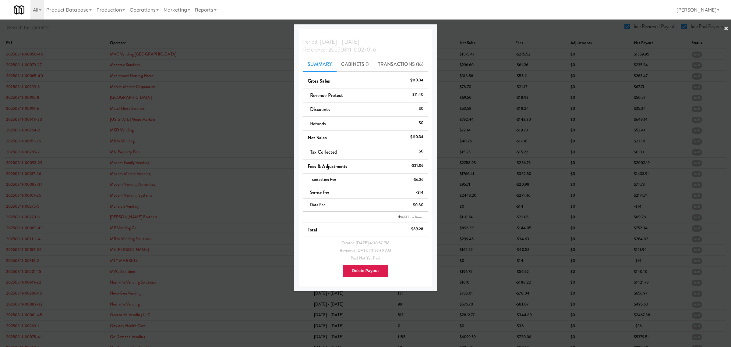
click at [25, 230] on div at bounding box center [365, 173] width 731 height 347
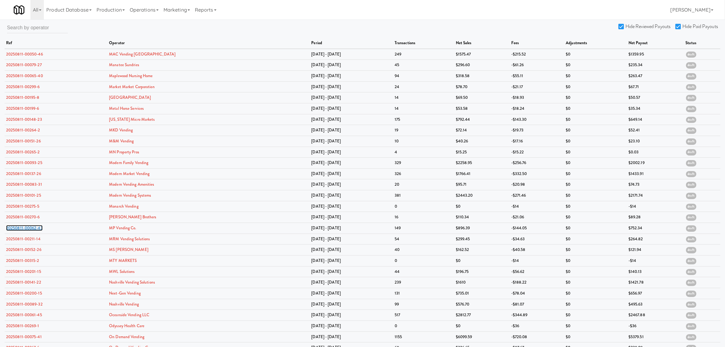
click at [25, 230] on link "20250811-00062-43" at bounding box center [24, 228] width 37 height 6
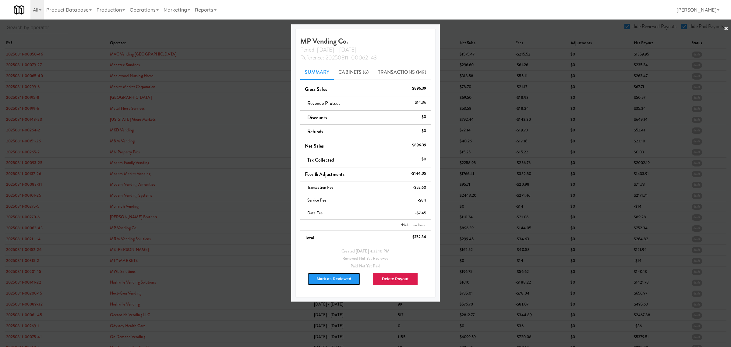
click at [327, 278] on button "Mark as Reviewed" at bounding box center [334, 278] width 54 height 13
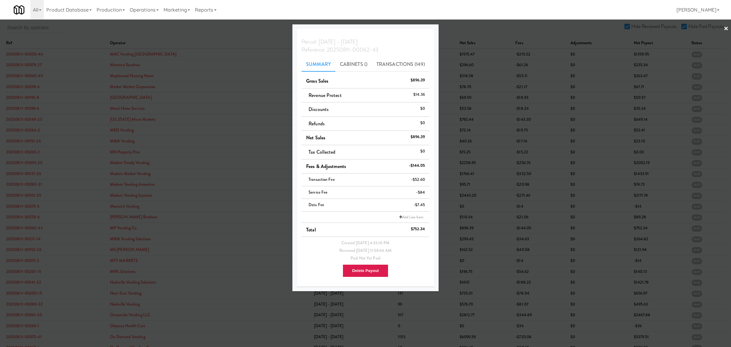
click at [30, 238] on div at bounding box center [365, 173] width 731 height 347
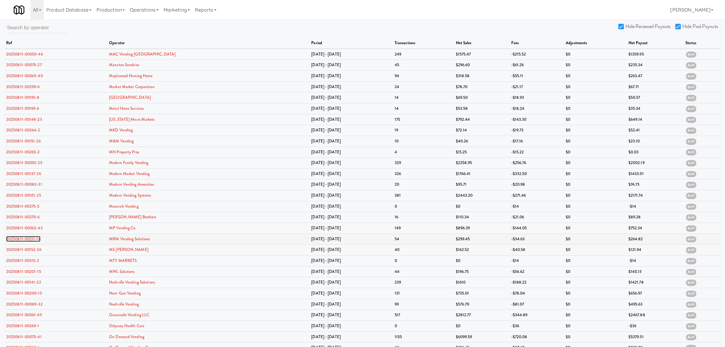
click at [30, 238] on link "20250811-00211-14" at bounding box center [23, 239] width 34 height 6
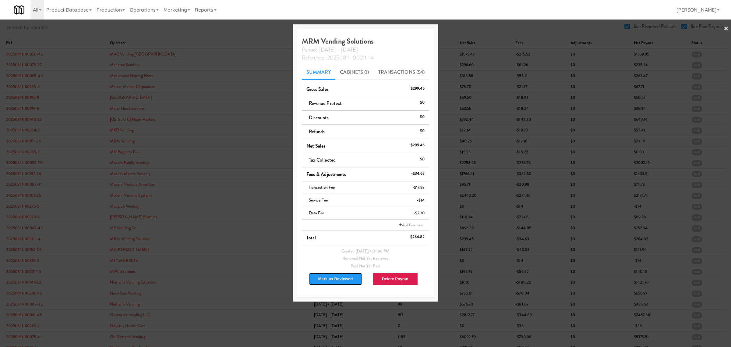
click at [340, 279] on button "Mark as Reviewed" at bounding box center [336, 278] width 54 height 13
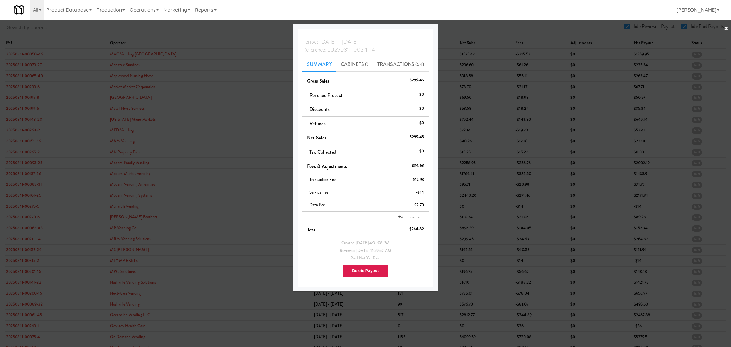
click at [34, 250] on div at bounding box center [365, 173] width 731 height 347
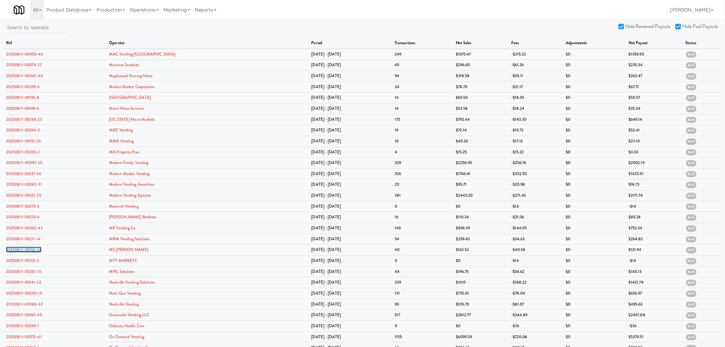
click at [34, 250] on link "20250811-00152-26" at bounding box center [23, 249] width 35 height 6
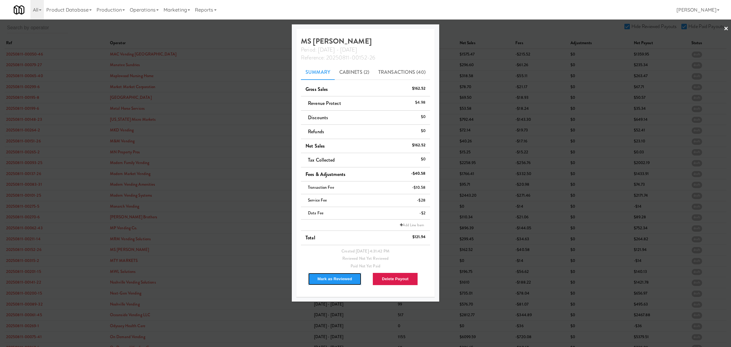
click at [322, 278] on button "Mark as Reviewed" at bounding box center [335, 278] width 54 height 13
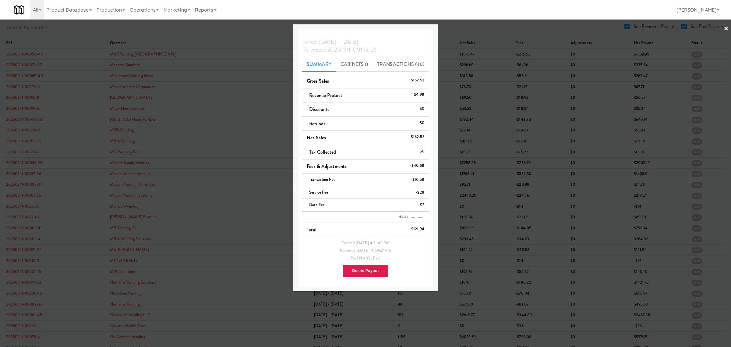
click at [32, 252] on div at bounding box center [365, 173] width 731 height 347
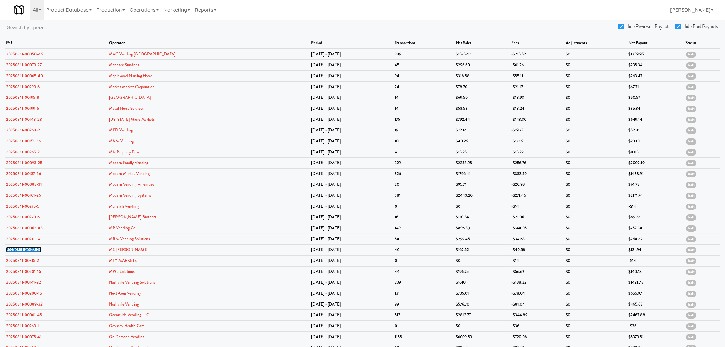
click at [32, 252] on link "20250811-00152-26" at bounding box center [23, 249] width 35 height 6
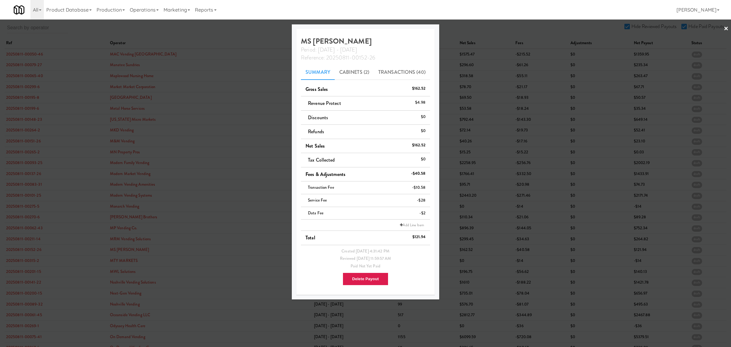
click at [25, 261] on div at bounding box center [365, 173] width 731 height 347
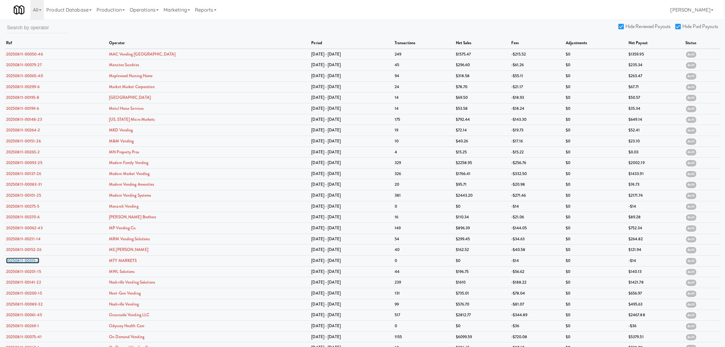
click at [25, 261] on link "20250811-00315-2" at bounding box center [22, 260] width 33 height 6
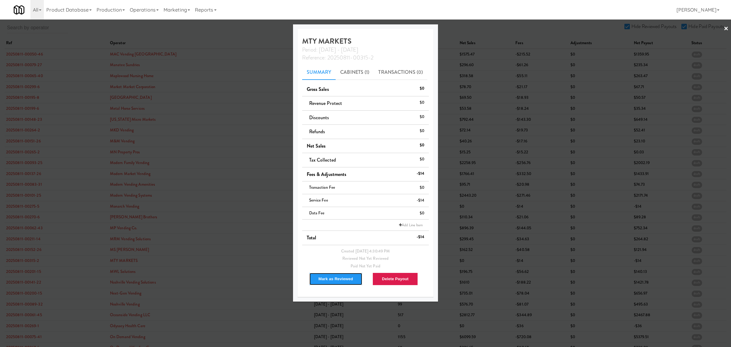
click at [328, 281] on button "Mark as Reviewed" at bounding box center [336, 278] width 54 height 13
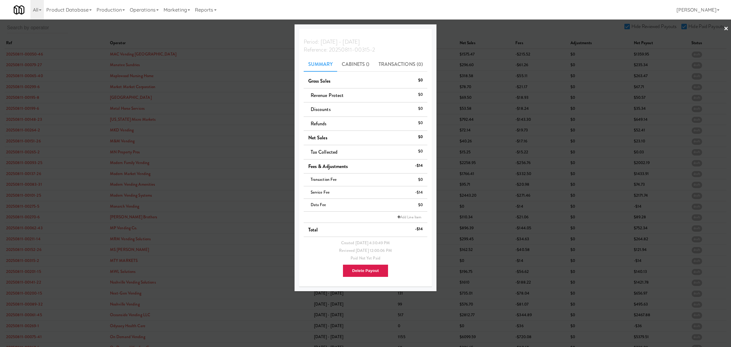
click at [23, 271] on div at bounding box center [365, 173] width 731 height 347
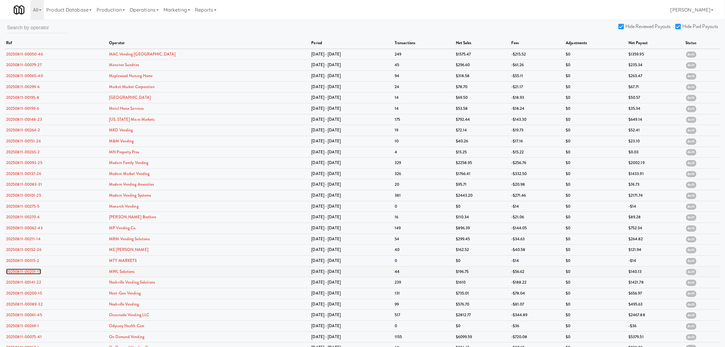
click at [23, 273] on link "20250811-00201-15" at bounding box center [23, 271] width 35 height 6
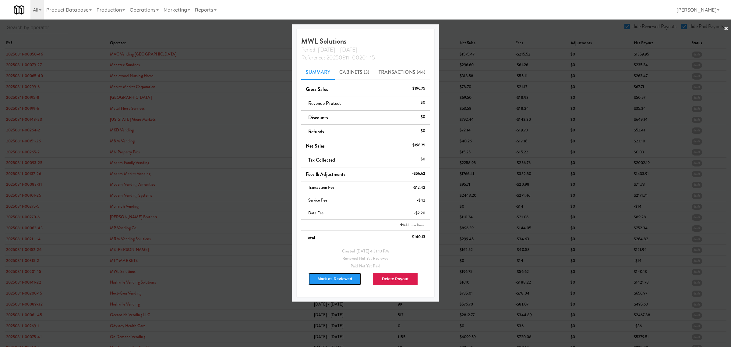
click at [338, 276] on button "Mark as Reviewed" at bounding box center [335, 278] width 54 height 13
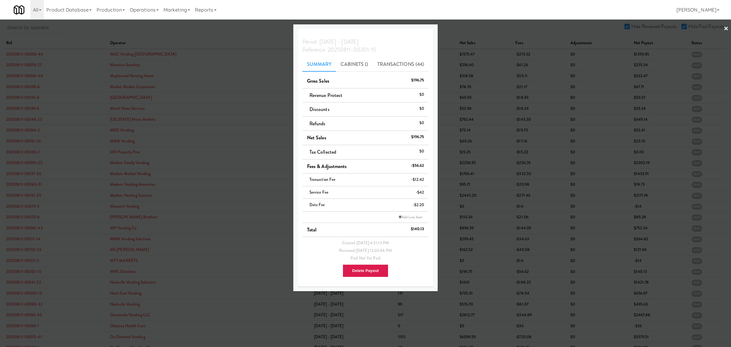
click at [17, 285] on div at bounding box center [365, 173] width 731 height 347
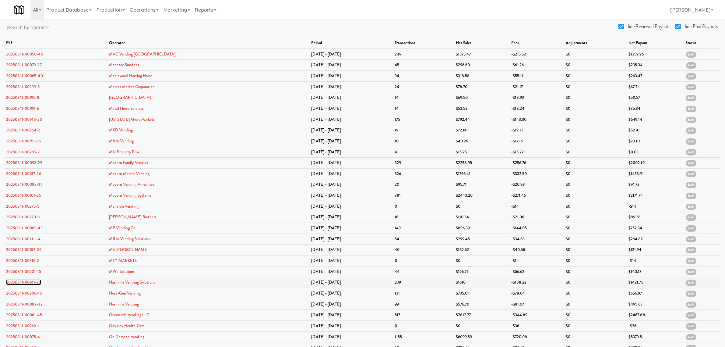
click at [17, 285] on link "20250811-00141-22" at bounding box center [23, 282] width 35 height 6
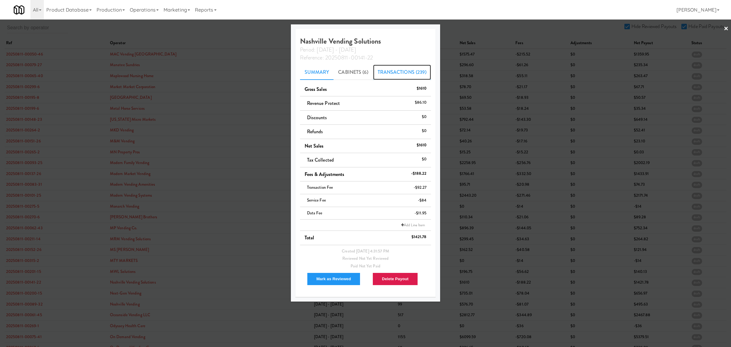
click at [399, 73] on link "Transactions (239)" at bounding box center [402, 72] width 58 height 15
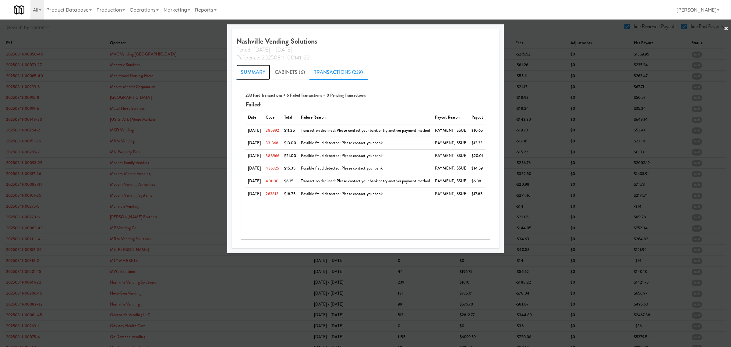
click at [248, 72] on link "Summary" at bounding box center [253, 72] width 34 height 15
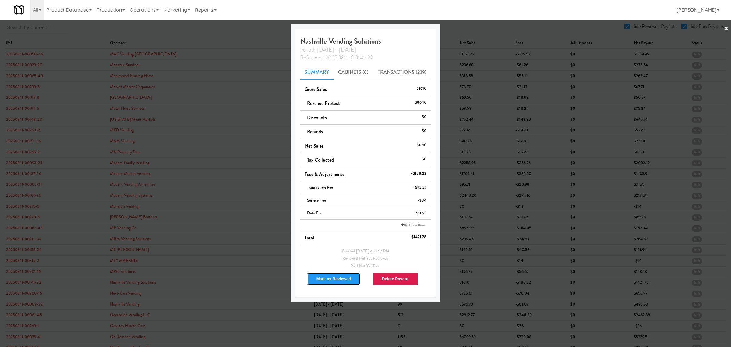
click at [334, 280] on button "Mark as Reviewed" at bounding box center [334, 278] width 54 height 13
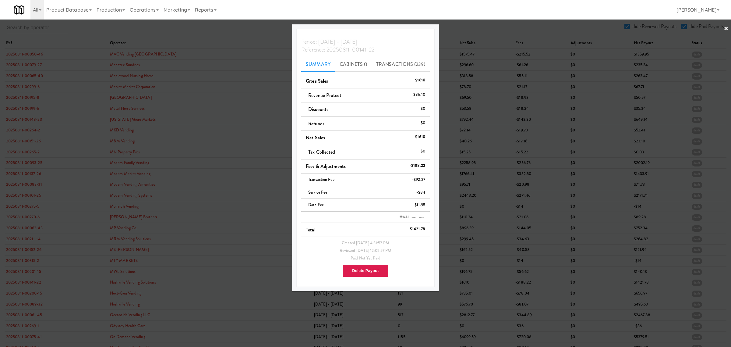
click at [27, 293] on div at bounding box center [365, 173] width 731 height 347
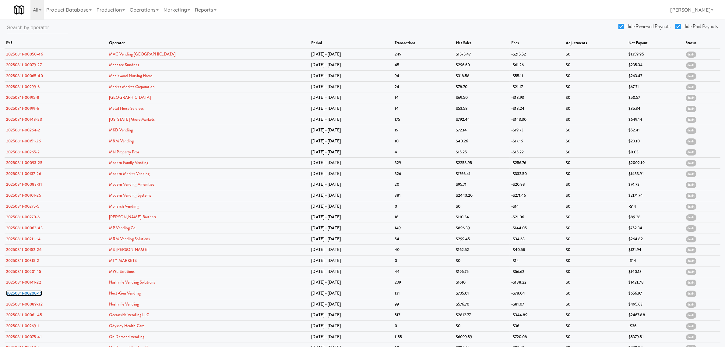
click at [27, 293] on link "20250811-00200-15" at bounding box center [24, 293] width 36 height 6
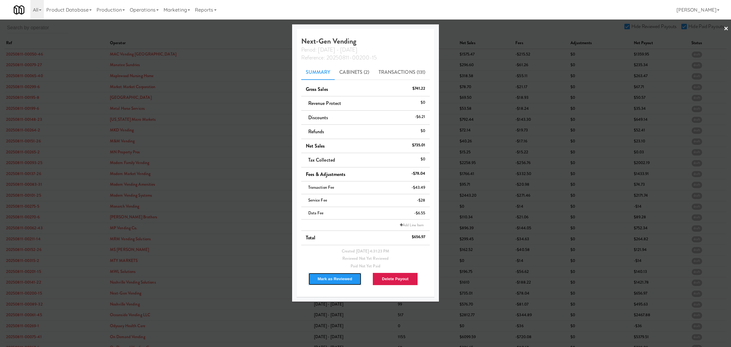
click at [322, 277] on button "Mark as Reviewed" at bounding box center [335, 278] width 54 height 13
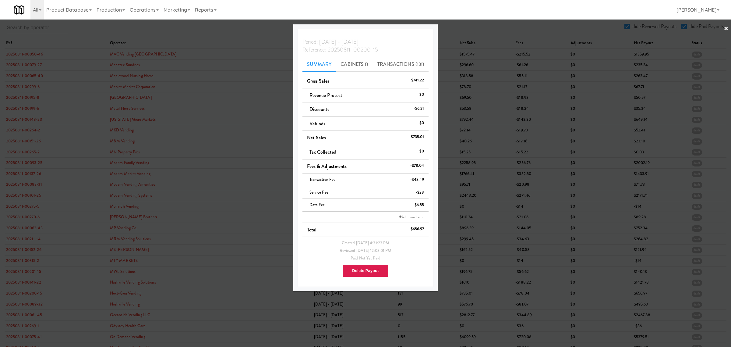
click at [29, 306] on div at bounding box center [365, 173] width 731 height 347
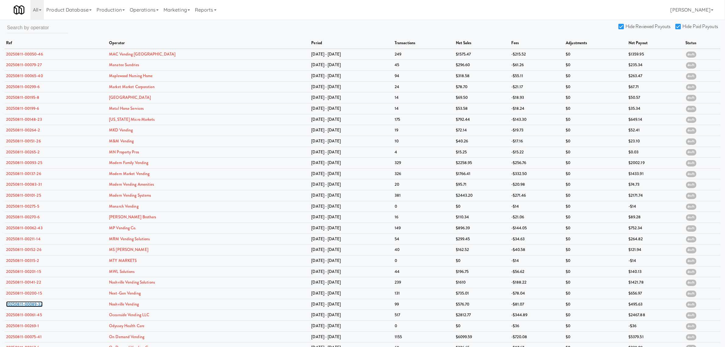
click at [29, 306] on link "20250811-00089-32" at bounding box center [24, 304] width 37 height 6
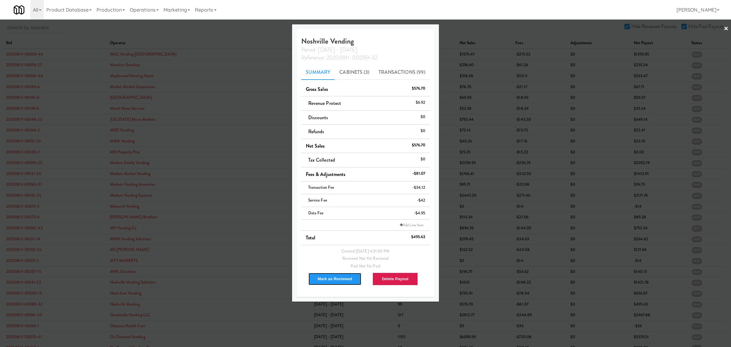
click at [319, 278] on button "Mark as Reviewed" at bounding box center [335, 278] width 54 height 13
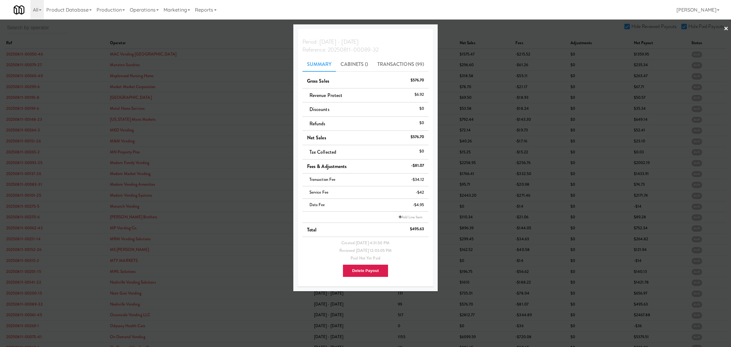
click at [23, 317] on div at bounding box center [365, 173] width 731 height 347
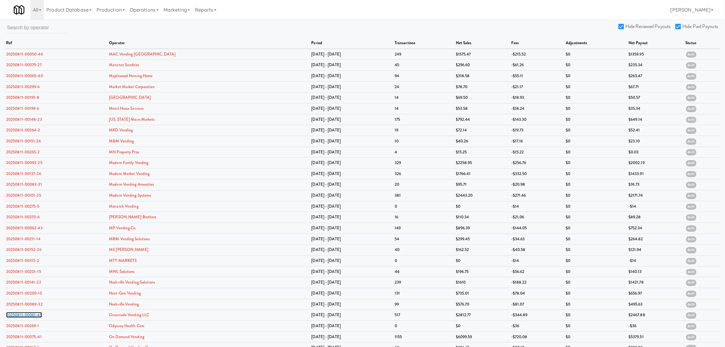
click at [23, 317] on link "20250811-00061-45" at bounding box center [24, 315] width 36 height 6
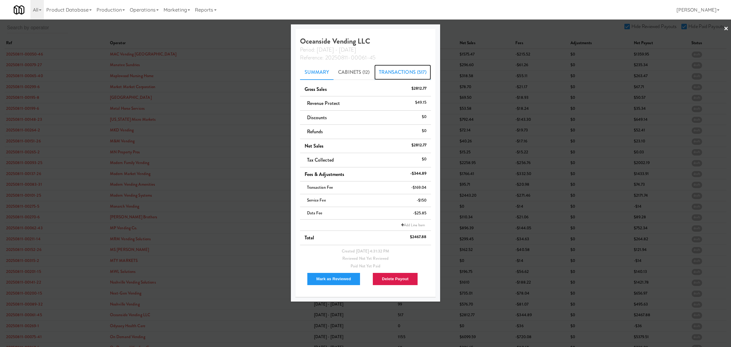
click at [415, 73] on link "Transactions (517)" at bounding box center [402, 72] width 57 height 15
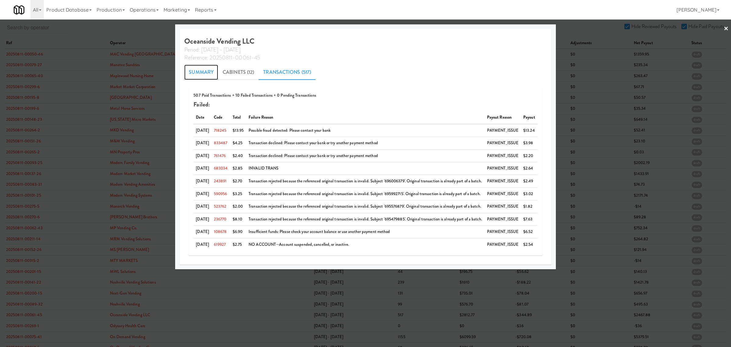
click at [200, 69] on link "Summary" at bounding box center [201, 72] width 34 height 15
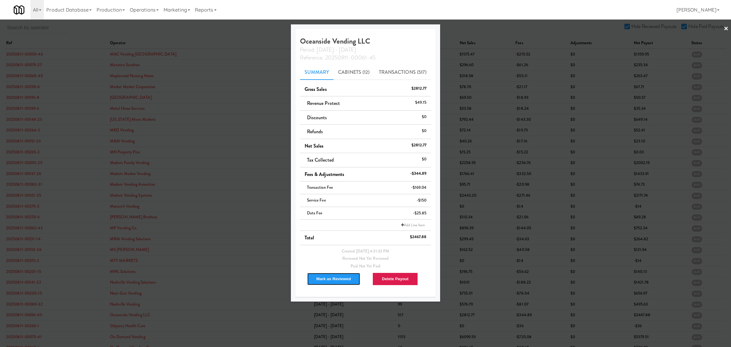
click at [332, 281] on button "Mark as Reviewed" at bounding box center [334, 278] width 54 height 13
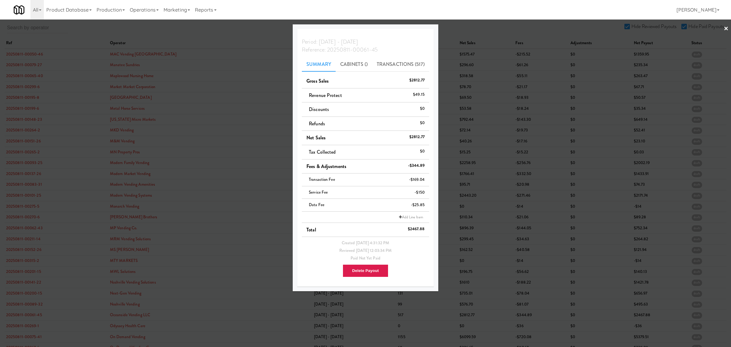
click at [4, 328] on div at bounding box center [365, 173] width 731 height 347
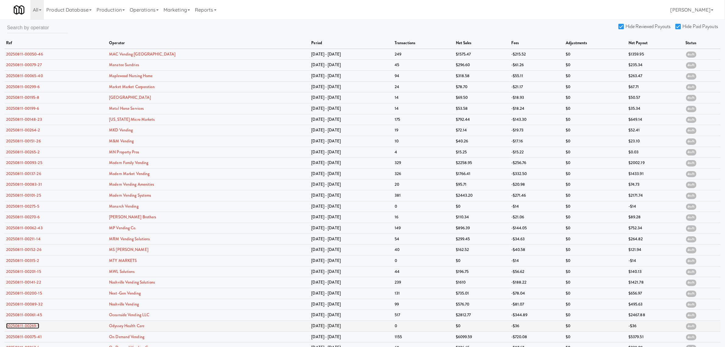
click at [12, 327] on link "20250811-00269-1" at bounding box center [22, 326] width 33 height 6
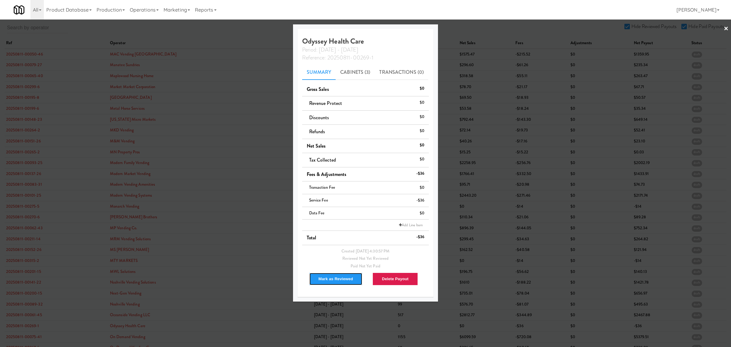
click at [320, 276] on button "Mark as Reviewed" at bounding box center [336, 278] width 54 height 13
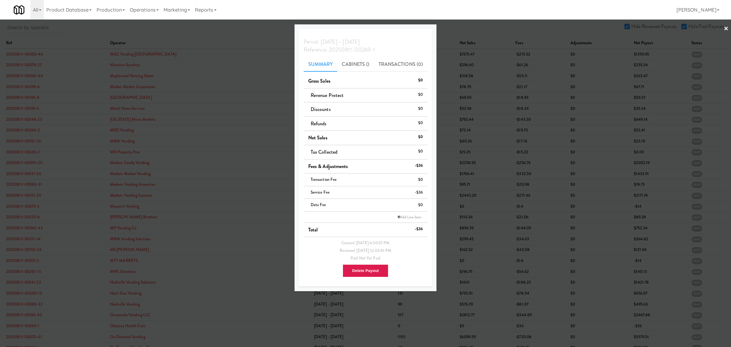
click at [38, 338] on div at bounding box center [365, 173] width 731 height 347
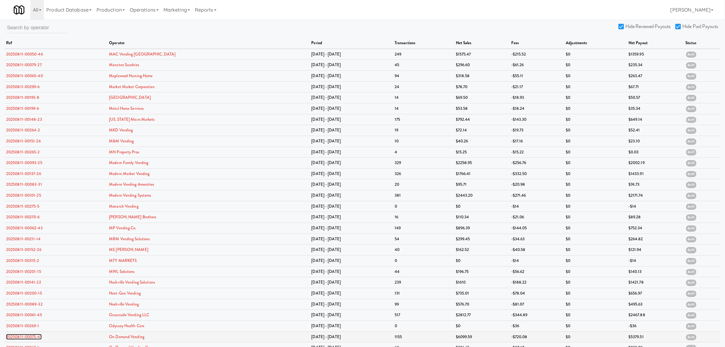
click at [25, 338] on link "20250811-00075-41" at bounding box center [24, 337] width 36 height 6
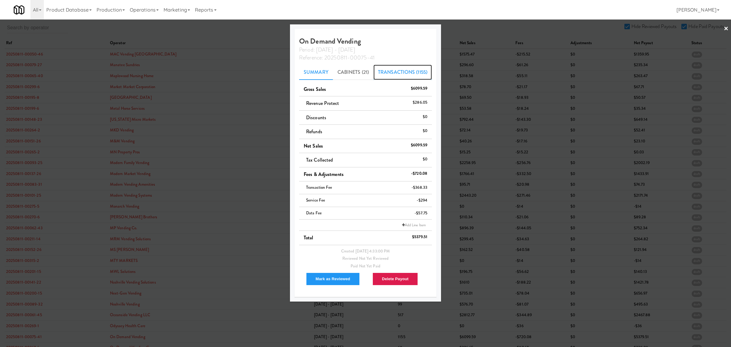
click at [405, 69] on link "Transactions (1155)" at bounding box center [402, 72] width 58 height 15
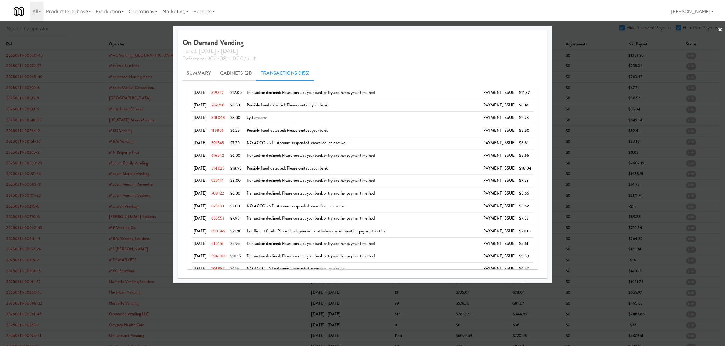
scroll to position [343, 0]
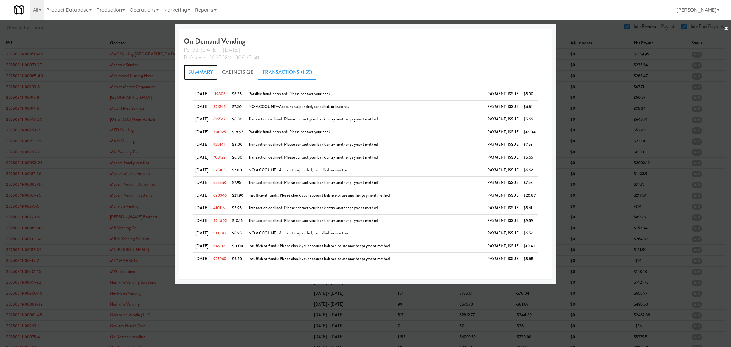
click at [204, 74] on link "Summary" at bounding box center [201, 72] width 34 height 15
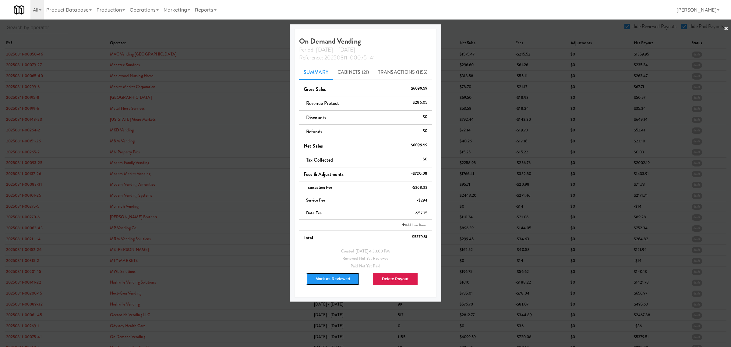
click at [342, 280] on button "Mark as Reviewed" at bounding box center [333, 278] width 54 height 13
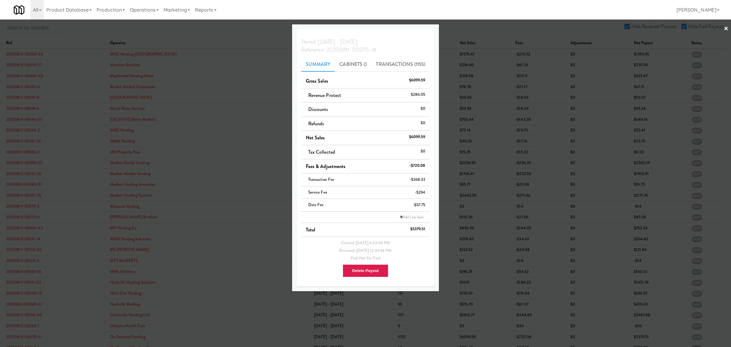
click at [191, 34] on div at bounding box center [365, 173] width 731 height 347
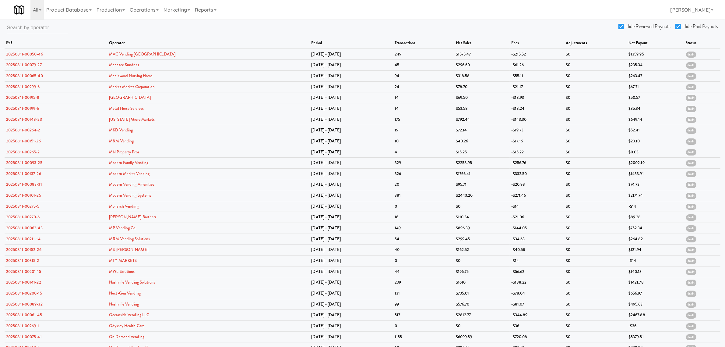
click at [621, 24] on input "Hide Reviewed Payouts" at bounding box center [622, 26] width 7 height 5
checkbox input "false"
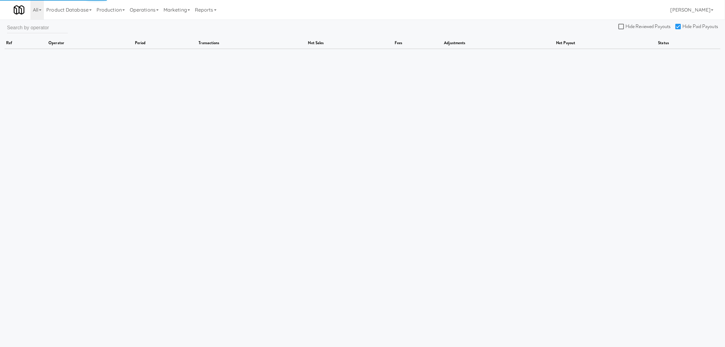
click at [680, 25] on input "Hide Paid Payouts" at bounding box center [679, 26] width 7 height 5
checkbox input "false"
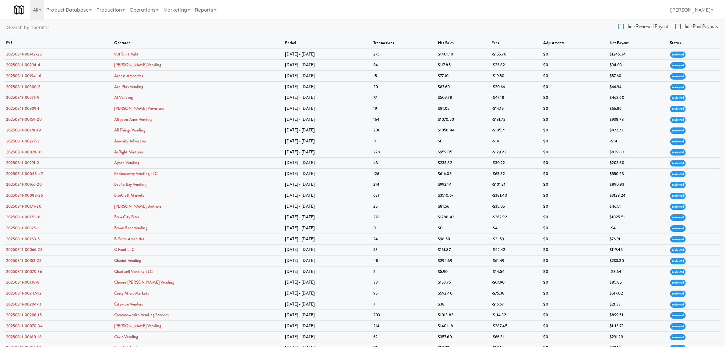
click at [621, 26] on input "Hide Reviewed Payouts" at bounding box center [622, 26] width 7 height 5
checkbox input "true"
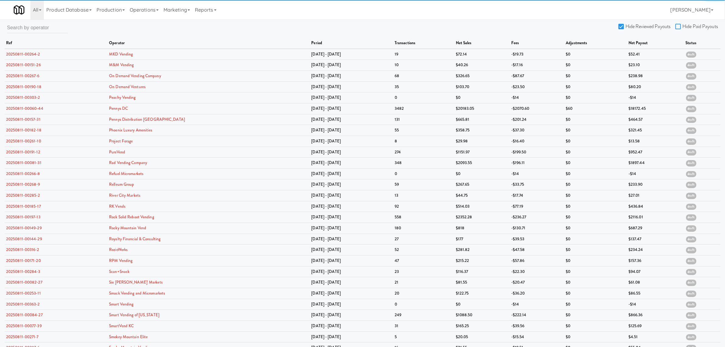
click at [679, 24] on input "Hide Paid Payouts" at bounding box center [679, 26] width 7 height 5
checkbox input "true"
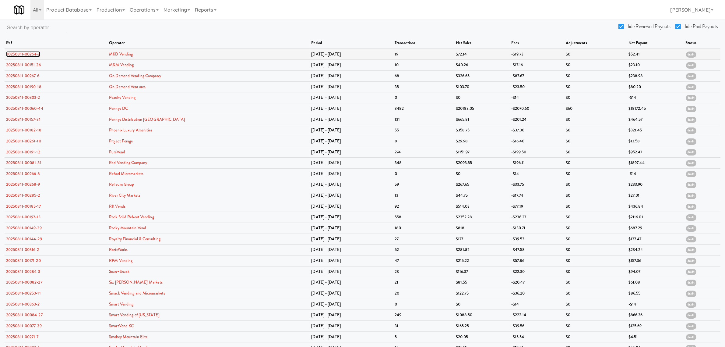
click at [34, 54] on link "20250811-00264-2" at bounding box center [23, 54] width 34 height 6
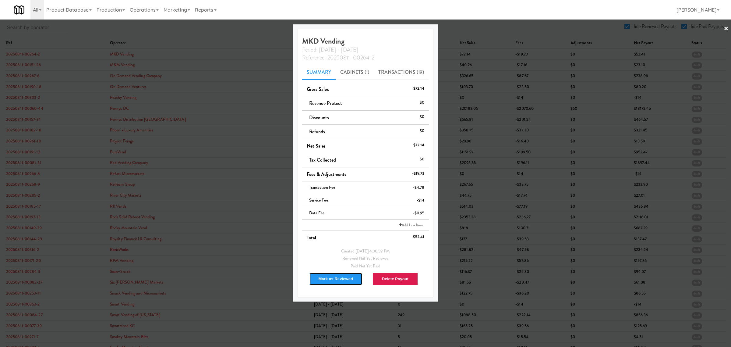
click at [343, 275] on button "Mark as Reviewed" at bounding box center [336, 278] width 54 height 13
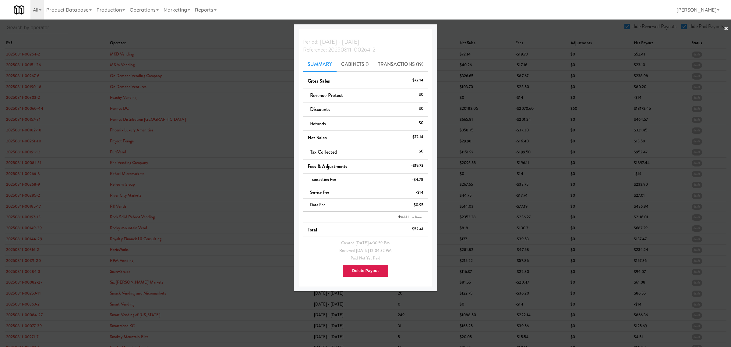
click at [14, 63] on div at bounding box center [365, 173] width 731 height 347
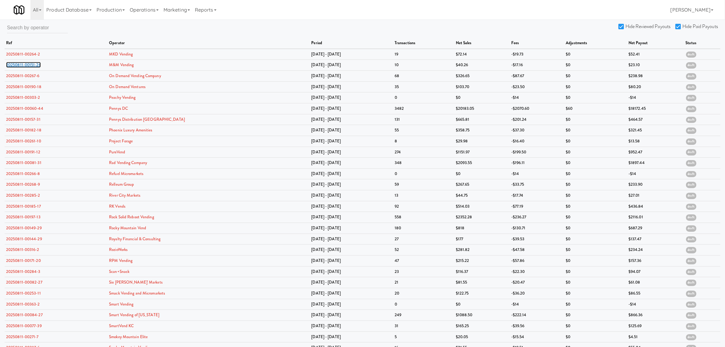
click at [14, 63] on link "20250811-00151-26" at bounding box center [23, 65] width 35 height 6
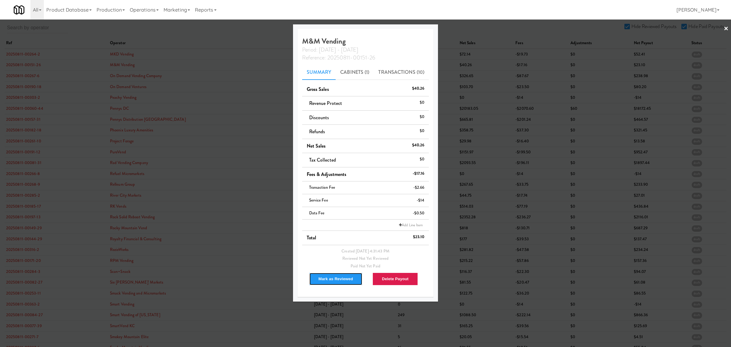
click at [325, 281] on button "Mark as Reviewed" at bounding box center [336, 278] width 54 height 13
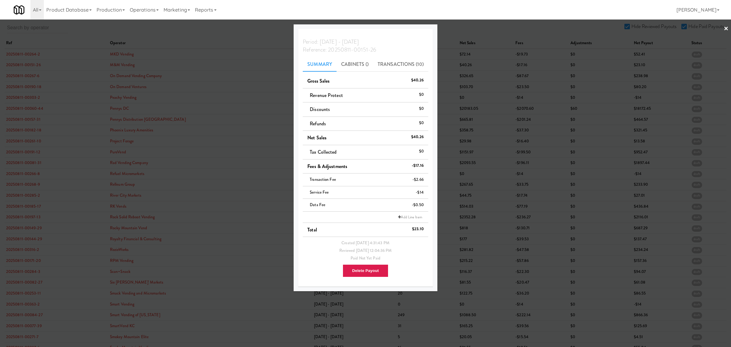
click at [27, 73] on div at bounding box center [365, 173] width 731 height 347
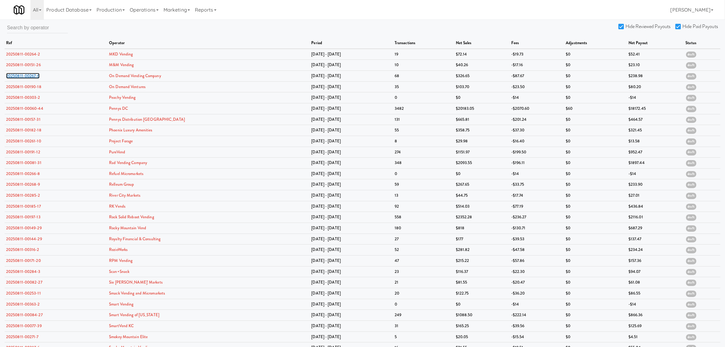
click at [27, 73] on link "20250811-00267-6" at bounding box center [23, 76] width 34 height 6
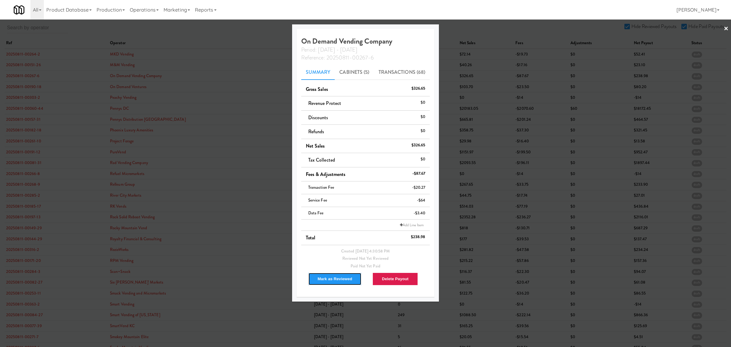
click at [334, 280] on button "Mark as Reviewed" at bounding box center [335, 278] width 54 height 13
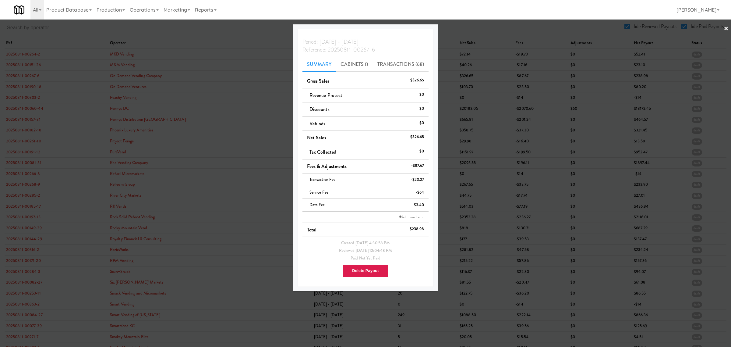
click at [31, 88] on div at bounding box center [365, 173] width 731 height 347
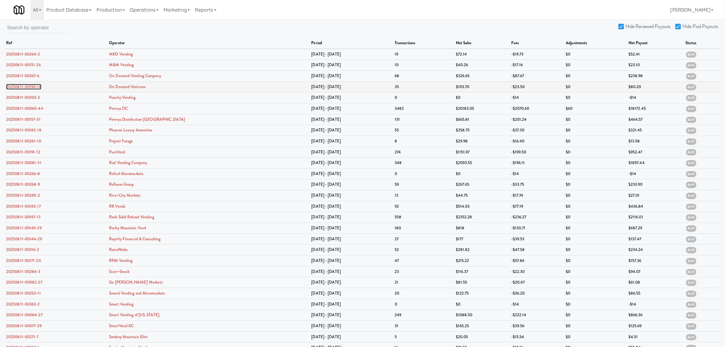
click at [31, 88] on link "20250811-00190-18" at bounding box center [23, 87] width 35 height 6
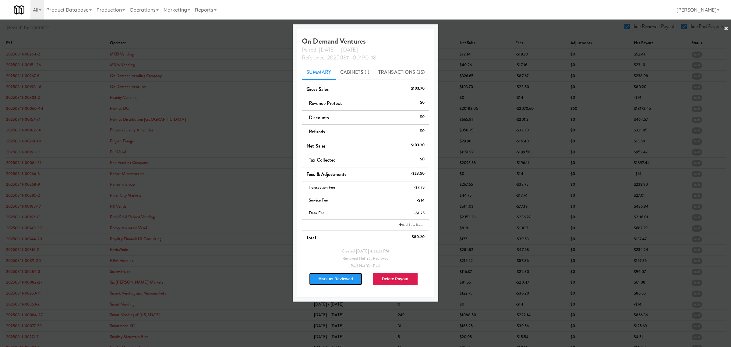
click at [324, 278] on button "Mark as Reviewed" at bounding box center [336, 278] width 54 height 13
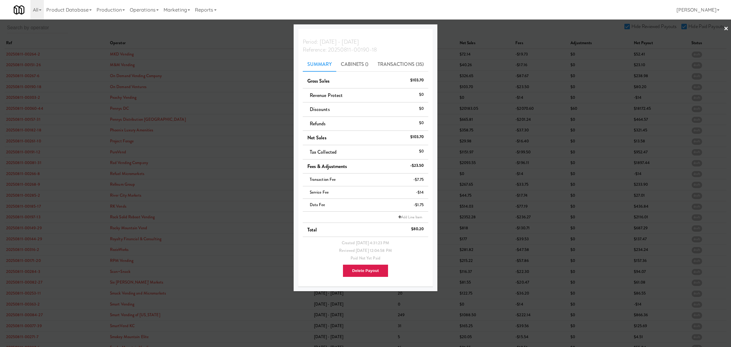
click at [31, 98] on div at bounding box center [365, 173] width 731 height 347
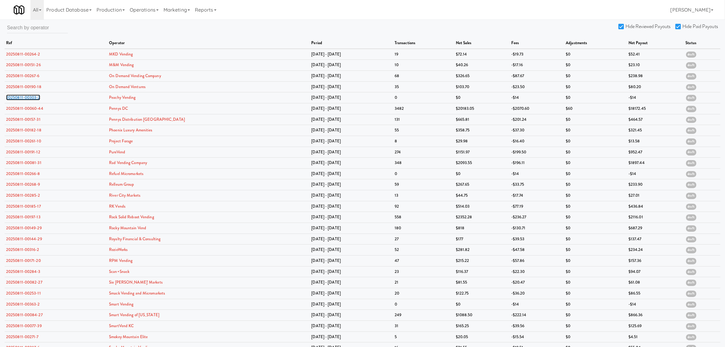
click at [31, 98] on link "20250811-00303-2" at bounding box center [23, 97] width 34 height 6
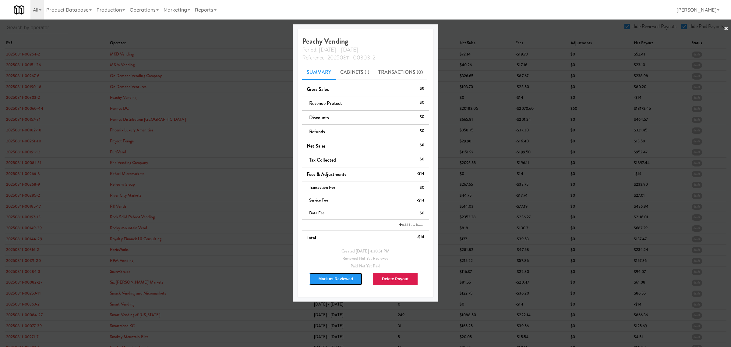
click at [345, 281] on button "Mark as Reviewed" at bounding box center [336, 278] width 54 height 13
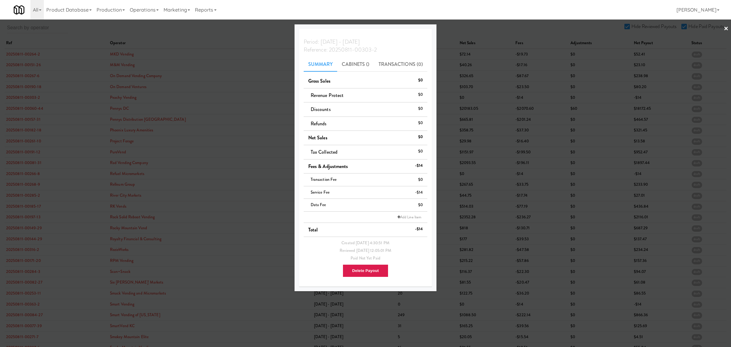
click at [16, 106] on div at bounding box center [365, 173] width 731 height 347
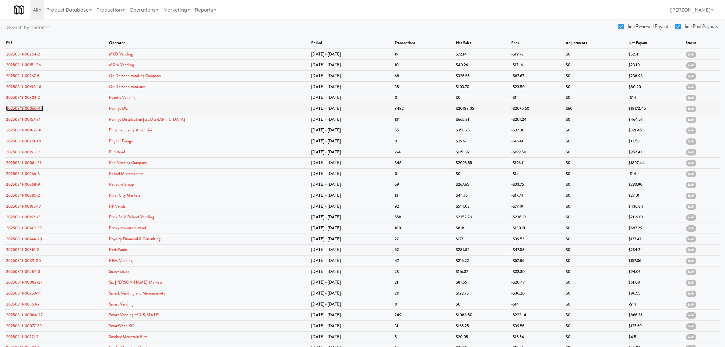
click at [19, 110] on link "20250811-00060-44" at bounding box center [24, 108] width 37 height 6
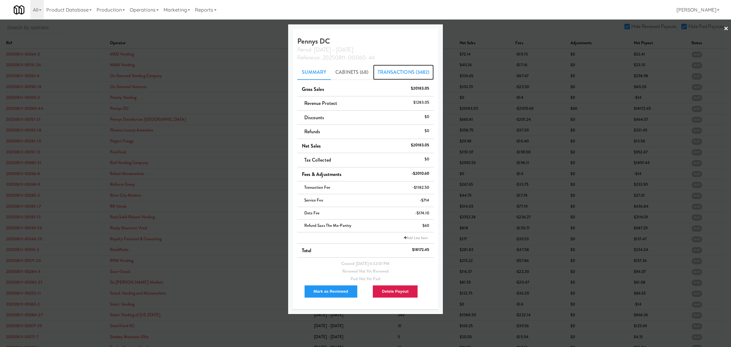
click at [405, 69] on link "Transactions (3482)" at bounding box center [403, 72] width 61 height 15
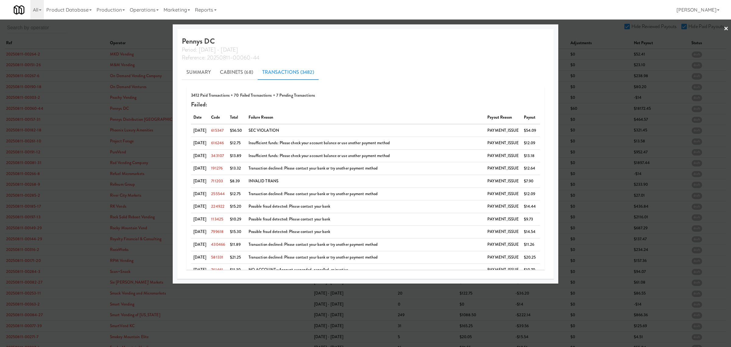
click at [489, 8] on div "All 901 Smrt Mrkt [URL][DOMAIN_NAME] 9518002 [GEOGRAPHIC_DATA] [URL][DOMAIN_NAM…" at bounding box center [366, 9] width 704 height 19
click at [100, 28] on div at bounding box center [365, 173] width 731 height 347
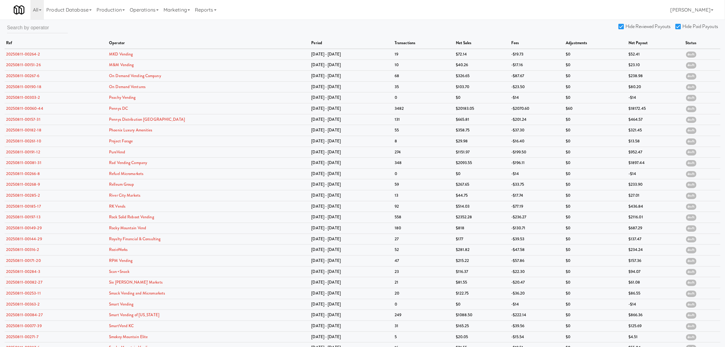
click at [622, 25] on input "Hide Reviewed Payouts" at bounding box center [622, 26] width 7 height 5
checkbox input "false"
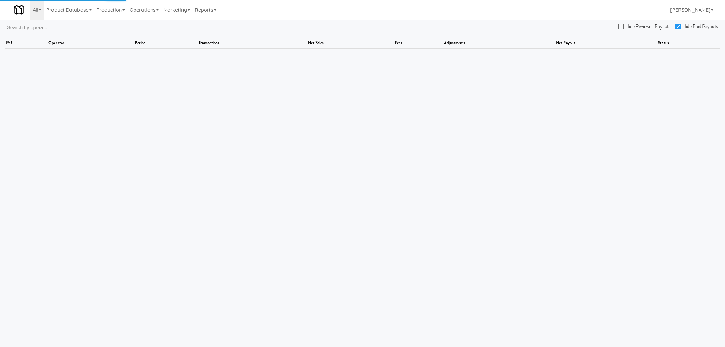
click at [681, 25] on input "Hide Paid Payouts" at bounding box center [679, 26] width 7 height 5
checkbox input "false"
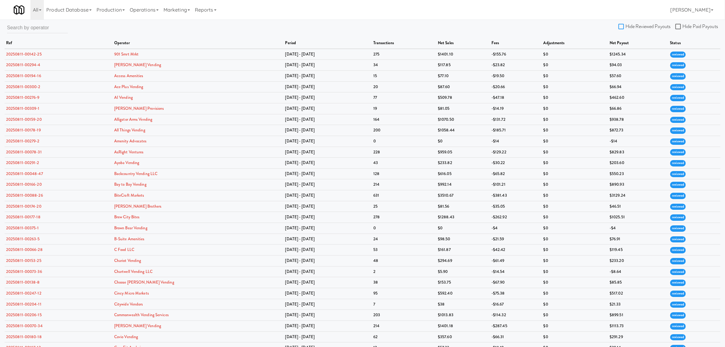
click at [621, 24] on input "Hide Reviewed Payouts" at bounding box center [622, 26] width 7 height 5
checkbox input "true"
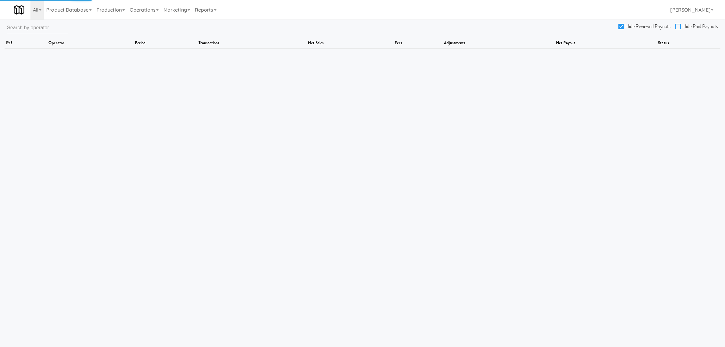
click at [678, 24] on input "Hide Paid Payouts" at bounding box center [679, 26] width 7 height 5
checkbox input "true"
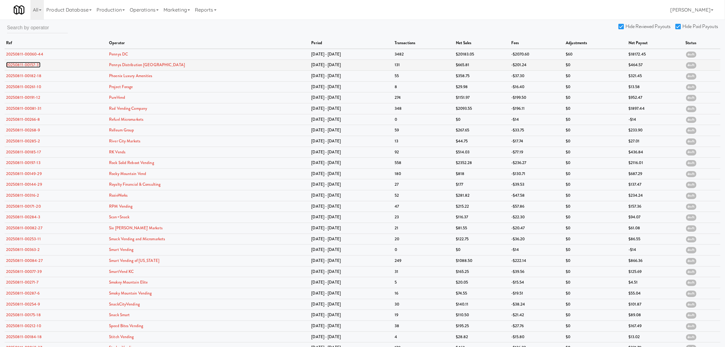
click at [30, 65] on link "20250811-00157-31" at bounding box center [23, 65] width 34 height 6
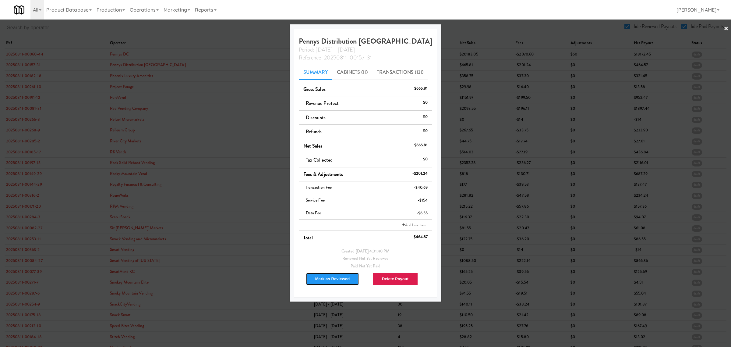
click at [326, 281] on button "Mark as Reviewed" at bounding box center [333, 278] width 54 height 13
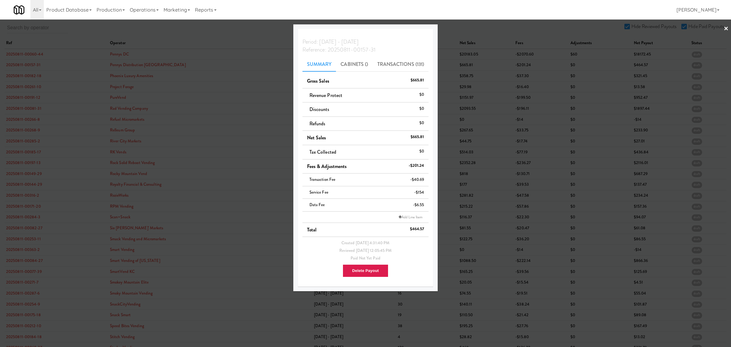
click at [26, 76] on div at bounding box center [365, 173] width 731 height 347
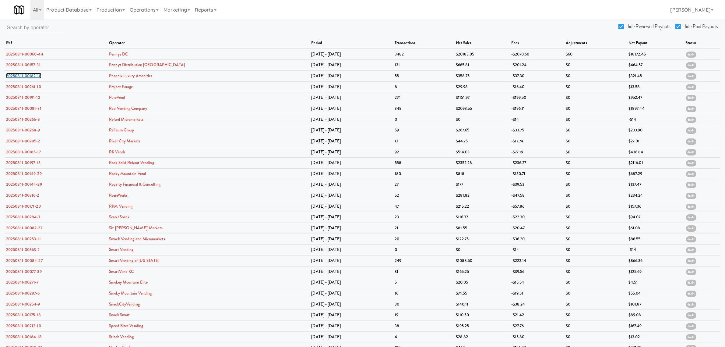
click at [26, 76] on link "20250811-00182-18" at bounding box center [23, 76] width 35 height 6
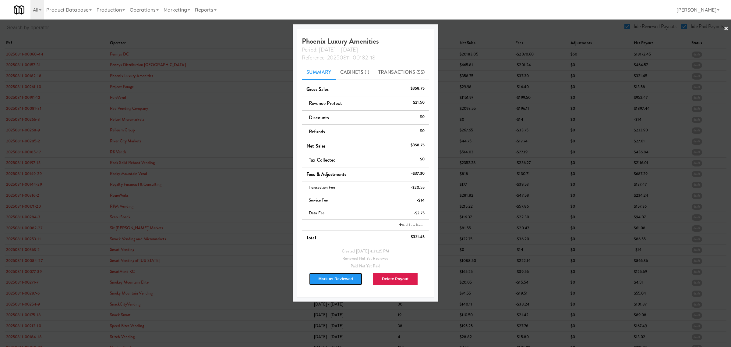
click at [324, 276] on button "Mark as Reviewed" at bounding box center [336, 278] width 54 height 13
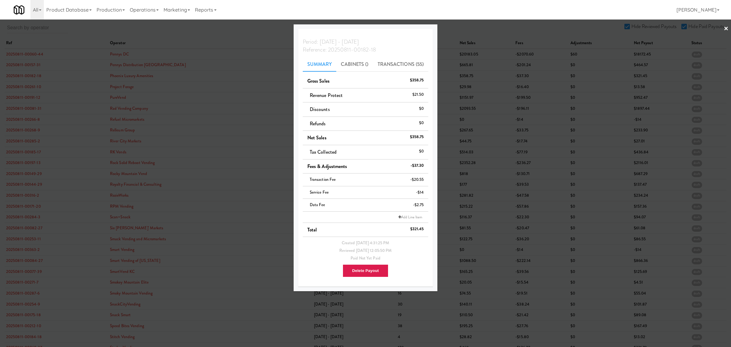
click at [20, 86] on div at bounding box center [365, 173] width 731 height 347
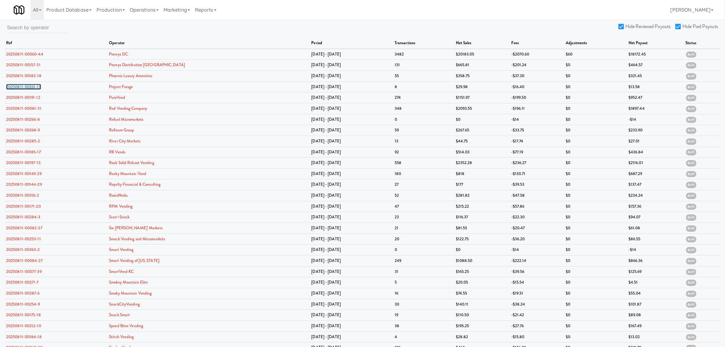
click at [20, 86] on link "20250811-00261-10" at bounding box center [23, 87] width 35 height 6
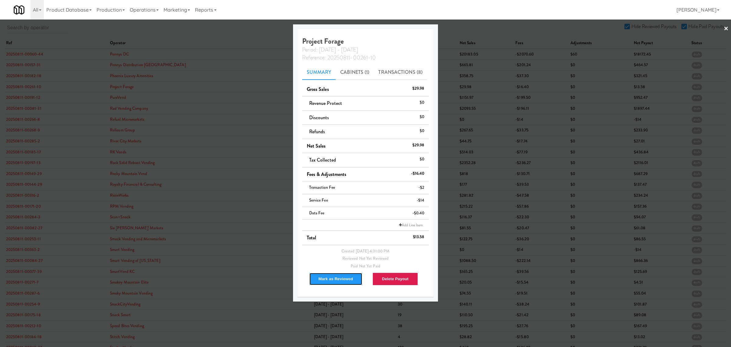
click at [331, 277] on button "Mark as Reviewed" at bounding box center [336, 278] width 54 height 13
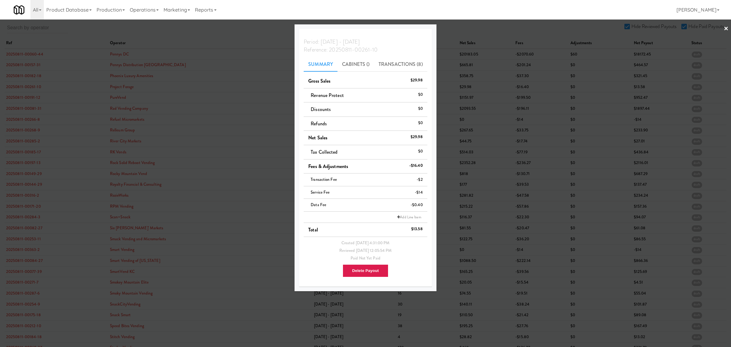
click at [21, 84] on div at bounding box center [365, 173] width 731 height 347
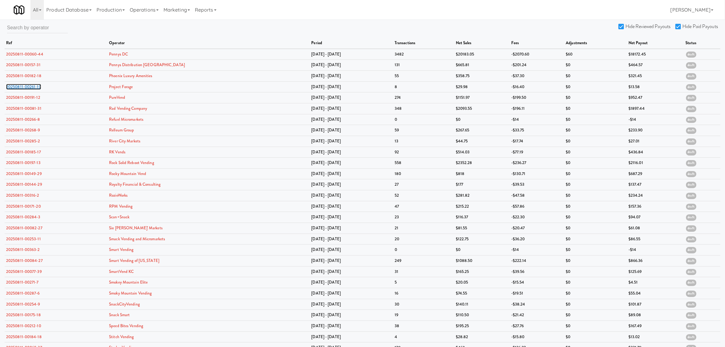
click at [21, 84] on link "20250811-00261-10" at bounding box center [23, 87] width 35 height 6
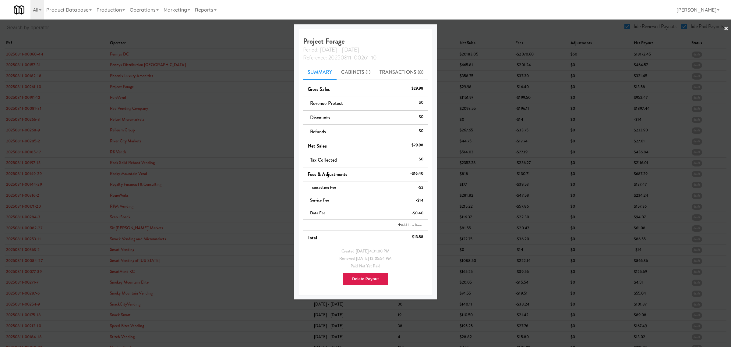
click at [24, 95] on div at bounding box center [365, 173] width 731 height 347
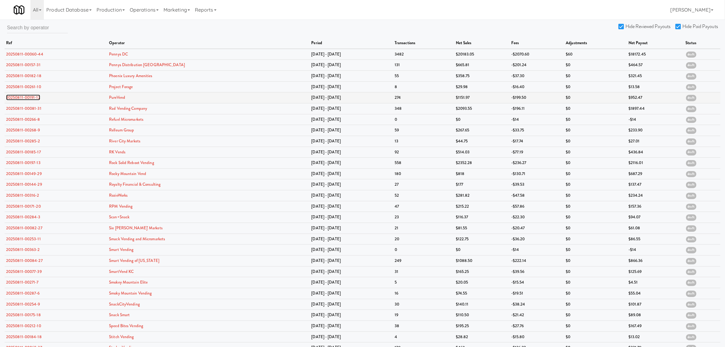
click at [23, 97] on link "20250811-00191-12" at bounding box center [23, 97] width 34 height 6
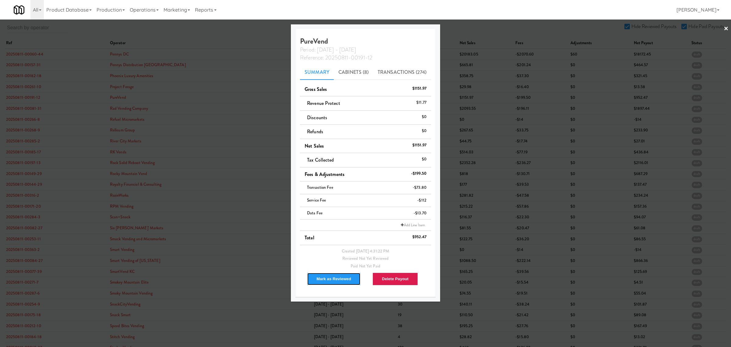
click at [318, 279] on button "Mark as Reviewed" at bounding box center [334, 278] width 54 height 13
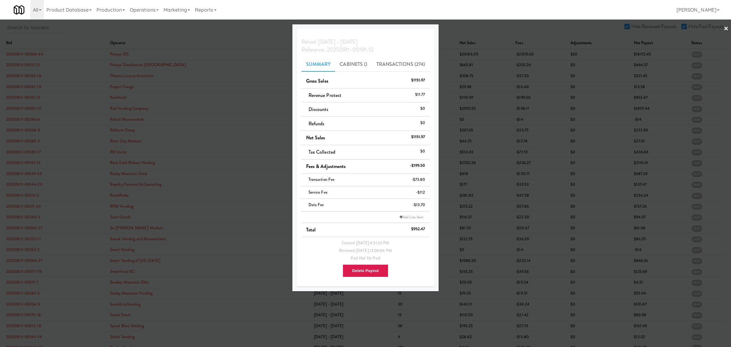
click at [20, 109] on div at bounding box center [365, 173] width 731 height 347
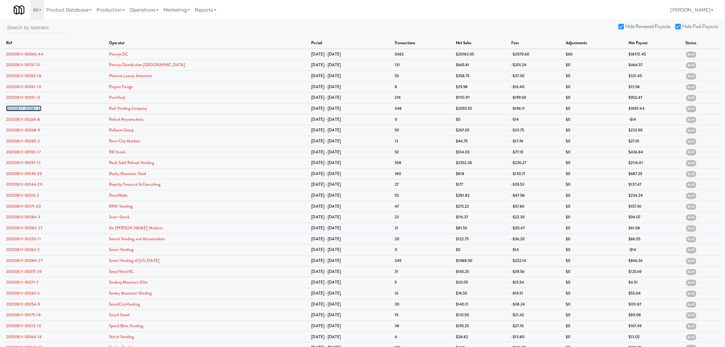
click at [20, 109] on link "20250811-00081-31" at bounding box center [23, 108] width 35 height 6
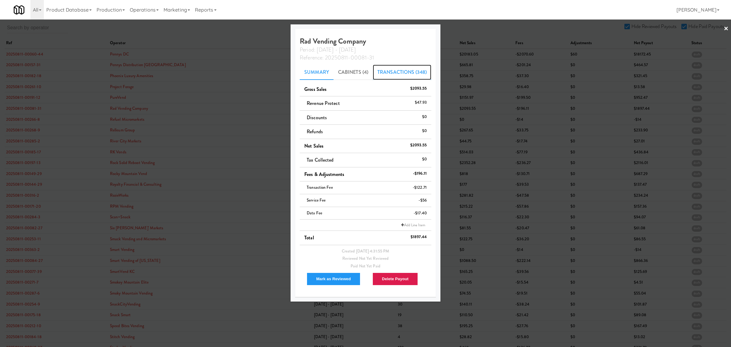
click at [390, 73] on link "Transactions (348)" at bounding box center [402, 72] width 58 height 15
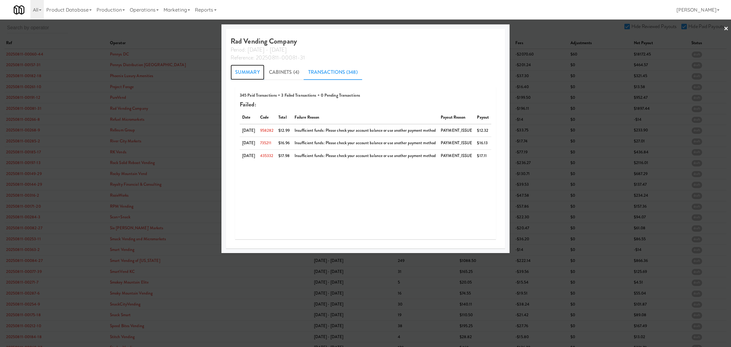
click at [242, 72] on link "Summary" at bounding box center [248, 72] width 34 height 15
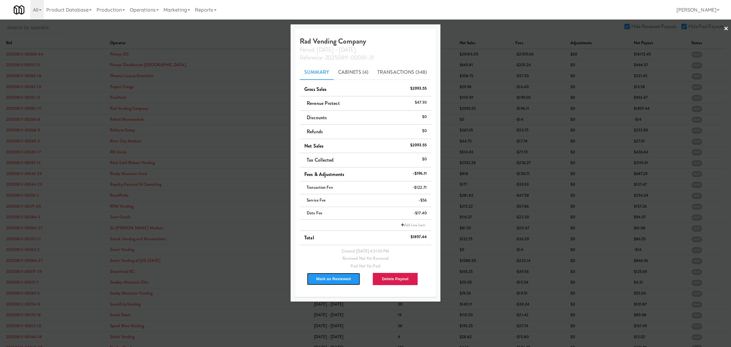
click at [331, 278] on button "Mark as Reviewed" at bounding box center [334, 278] width 54 height 13
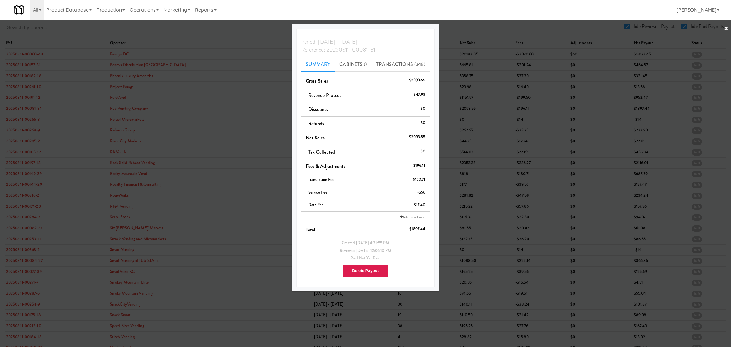
click at [24, 119] on div at bounding box center [365, 173] width 731 height 347
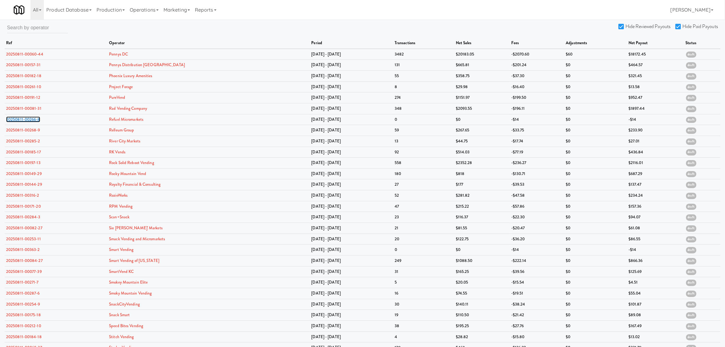
click at [24, 119] on link "20250811-00266-8" at bounding box center [23, 119] width 34 height 6
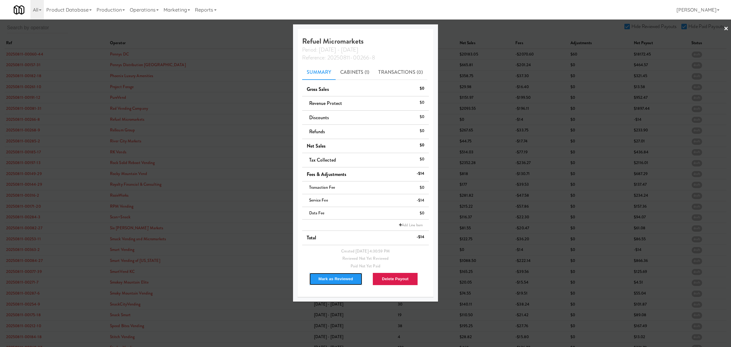
click at [331, 279] on button "Mark as Reviewed" at bounding box center [336, 278] width 54 height 13
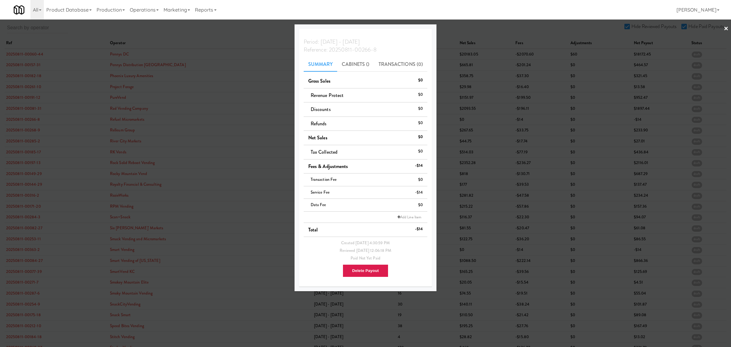
click at [29, 128] on div at bounding box center [365, 173] width 731 height 347
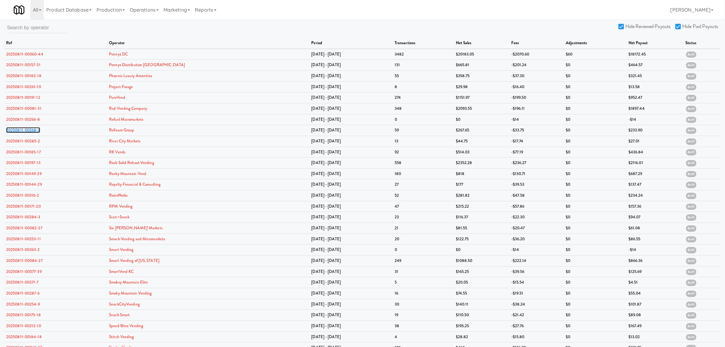
click at [29, 128] on link "20250811-00268-9" at bounding box center [23, 130] width 34 height 6
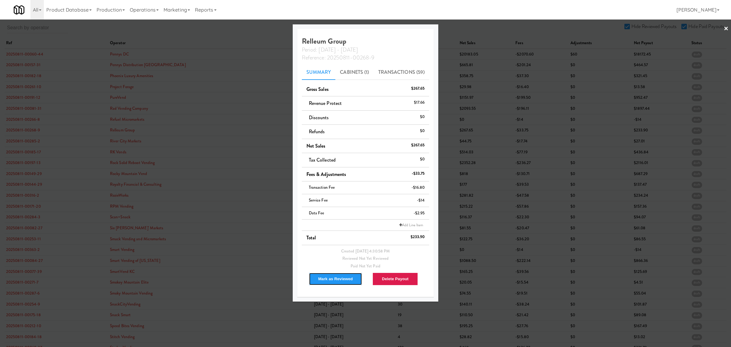
click at [327, 278] on button "Mark as Reviewed" at bounding box center [336, 278] width 54 height 13
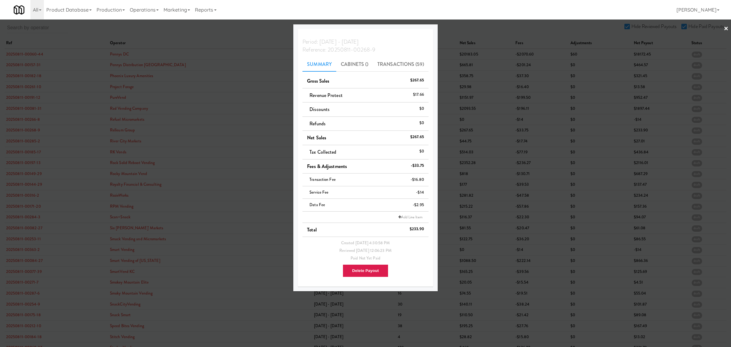
click at [28, 142] on div at bounding box center [365, 173] width 731 height 347
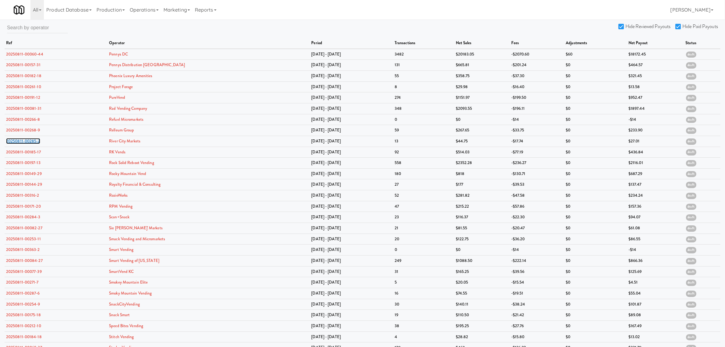
click at [28, 142] on link "20250811-00285-2" at bounding box center [23, 141] width 34 height 6
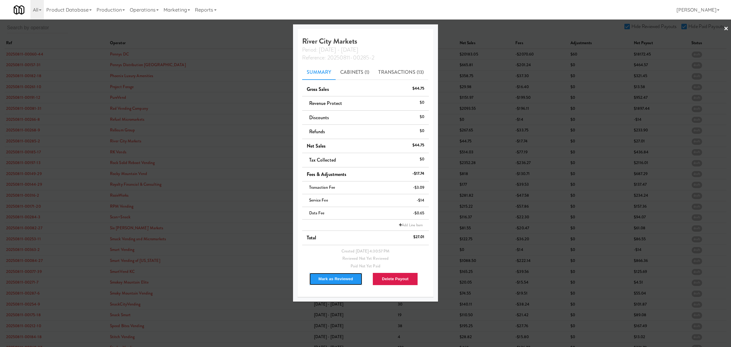
click at [340, 278] on button "Mark as Reviewed" at bounding box center [336, 278] width 54 height 13
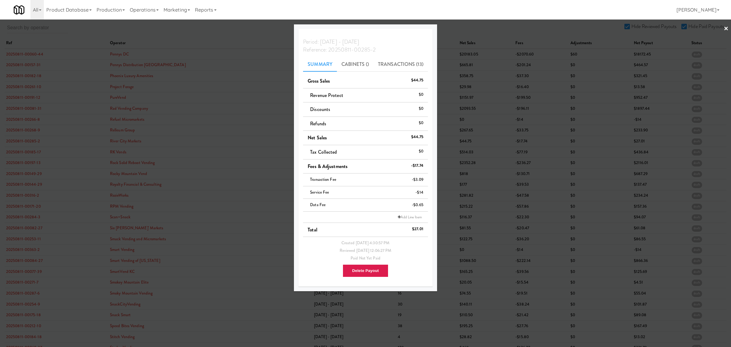
click at [27, 151] on div at bounding box center [365, 173] width 731 height 347
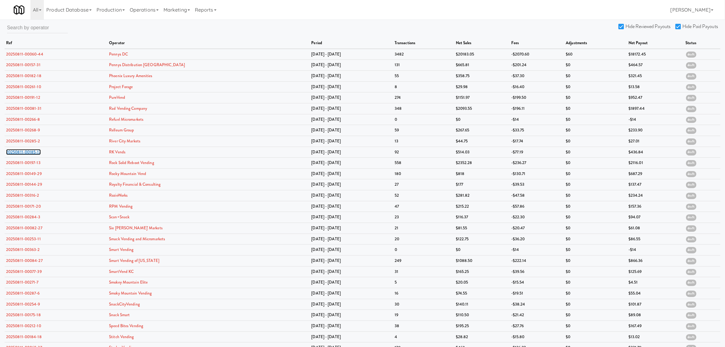
click at [27, 151] on link "20250811-00185-17" at bounding box center [23, 152] width 35 height 6
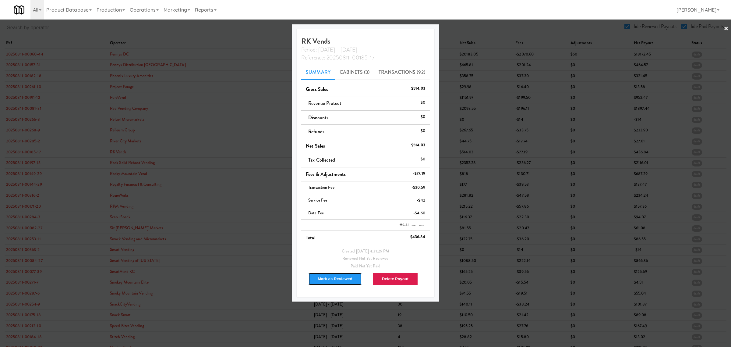
click at [333, 278] on button "Mark as Reviewed" at bounding box center [335, 278] width 54 height 13
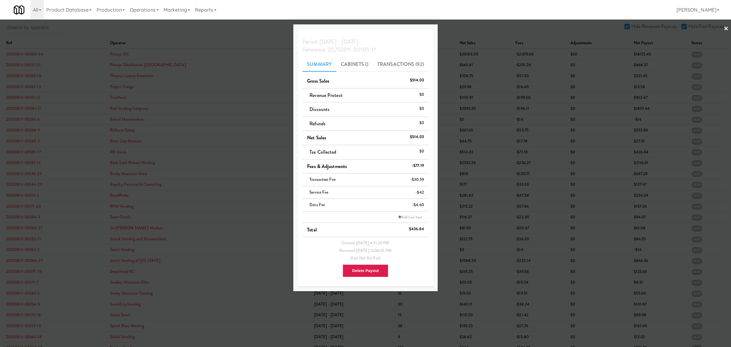
click at [31, 162] on div at bounding box center [365, 173] width 731 height 347
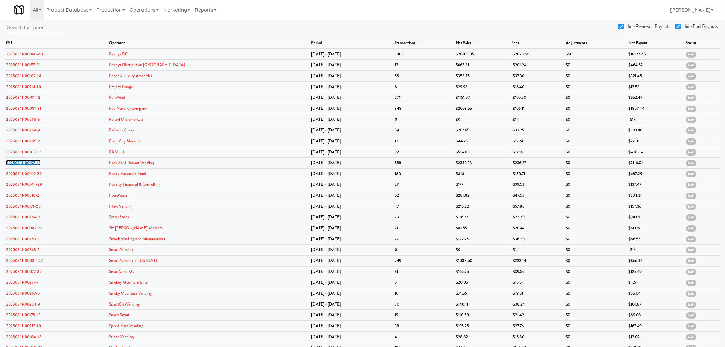
click at [31, 162] on link "20250811-00197-13" at bounding box center [23, 163] width 34 height 6
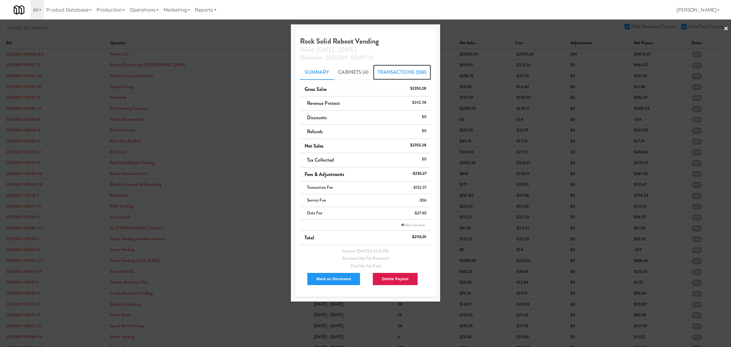
click at [405, 71] on link "Transactions (558)" at bounding box center [402, 72] width 58 height 15
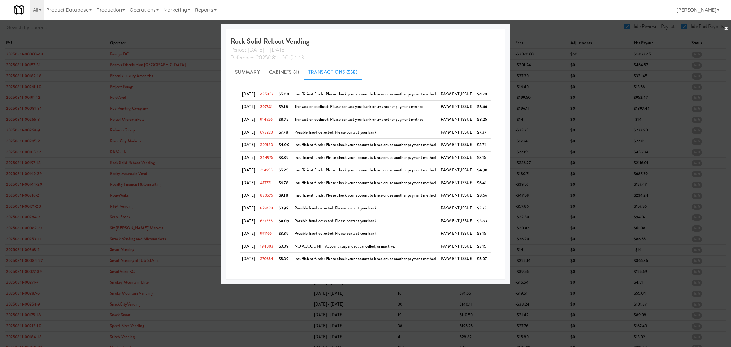
scroll to position [381, 0]
click at [248, 70] on link "Summary" at bounding box center [248, 72] width 34 height 15
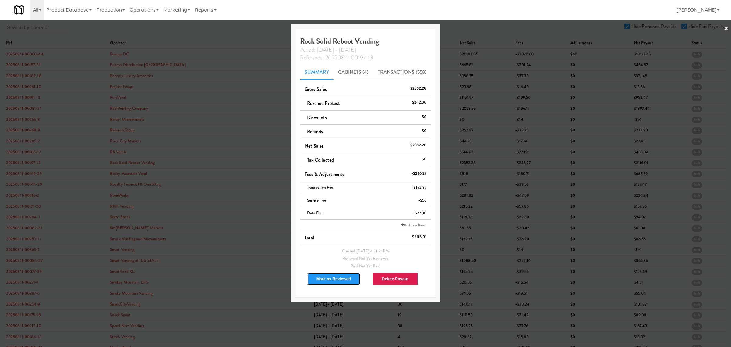
click at [325, 276] on button "Mark as Reviewed" at bounding box center [334, 278] width 54 height 13
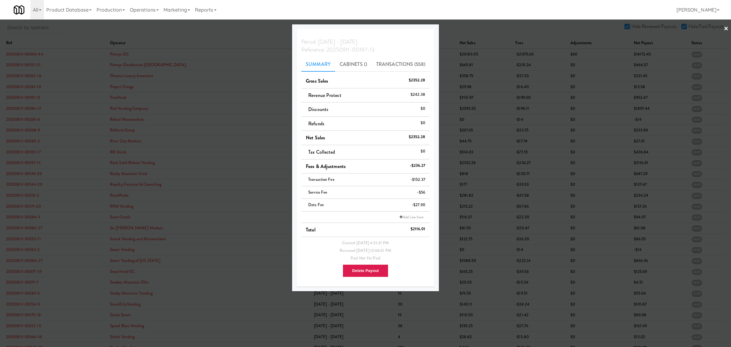
click at [22, 184] on div at bounding box center [365, 173] width 731 height 347
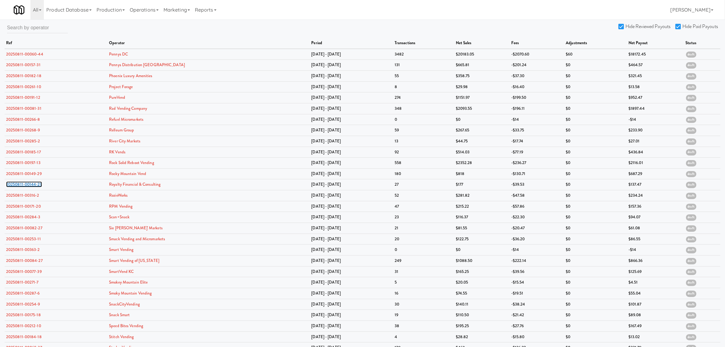
click at [22, 184] on link "20250811-00144-29" at bounding box center [24, 184] width 36 height 6
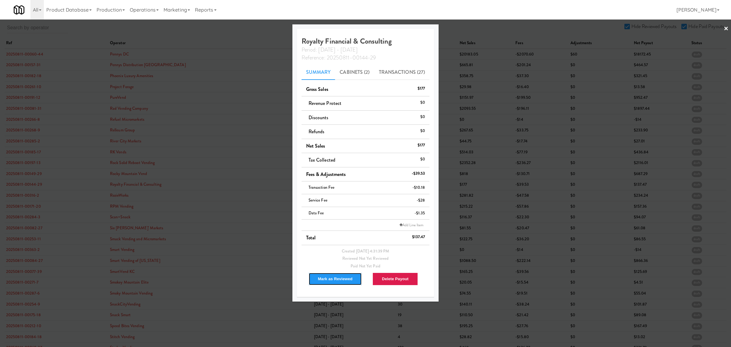
click at [334, 278] on button "Mark as Reviewed" at bounding box center [336, 278] width 54 height 13
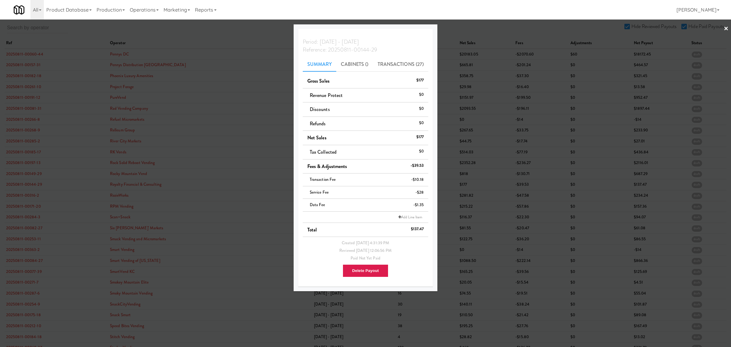
click at [27, 196] on div at bounding box center [365, 173] width 731 height 347
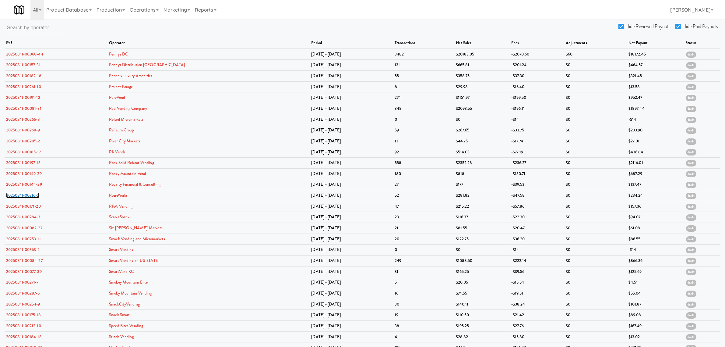
click at [27, 196] on link "20250811-00316-2" at bounding box center [22, 195] width 33 height 6
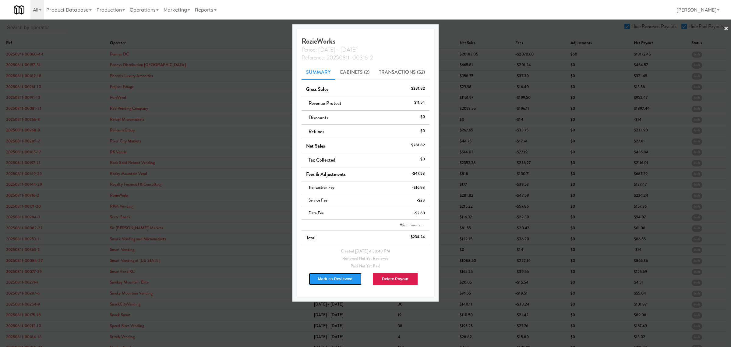
click at [334, 276] on button "Mark as Reviewed" at bounding box center [336, 278] width 54 height 13
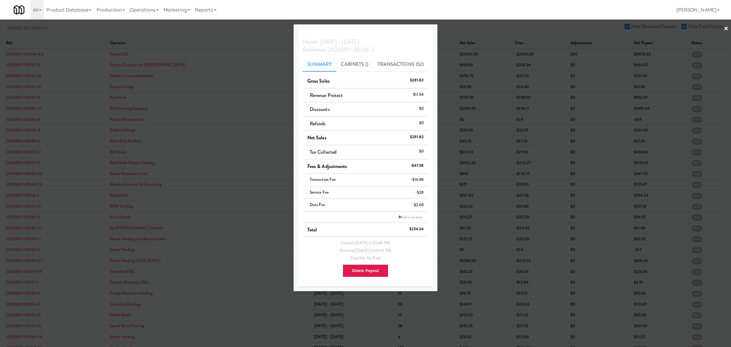
click at [28, 209] on div at bounding box center [365, 173] width 731 height 347
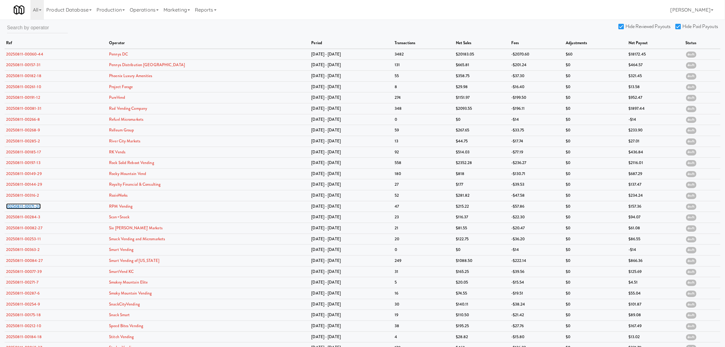
click at [28, 209] on link "20250811-00171-20" at bounding box center [23, 206] width 35 height 6
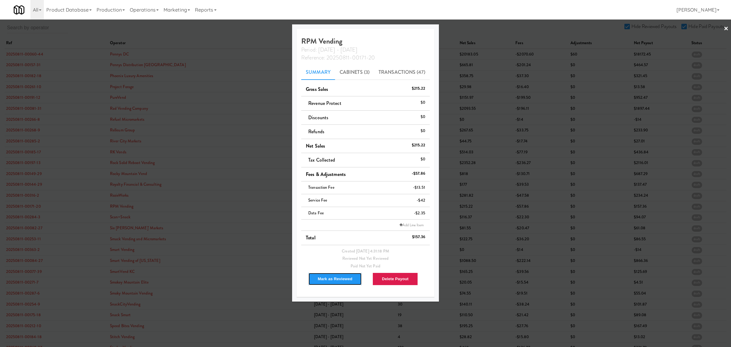
click at [345, 278] on button "Mark as Reviewed" at bounding box center [335, 278] width 54 height 13
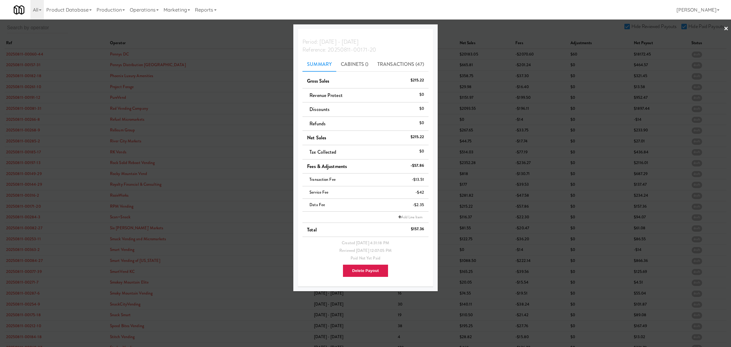
click at [33, 220] on div at bounding box center [365, 173] width 731 height 347
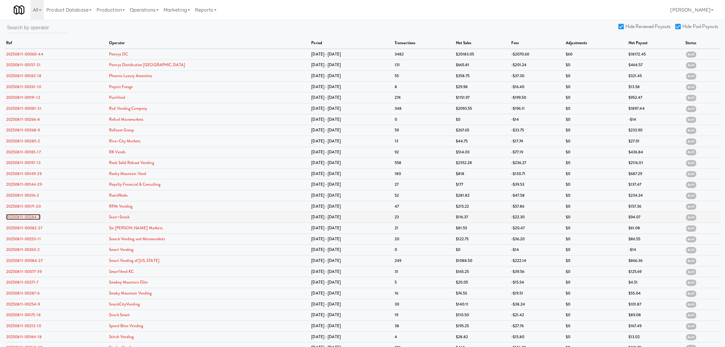
click at [32, 219] on link "20250811-00284-3" at bounding box center [23, 217] width 34 height 6
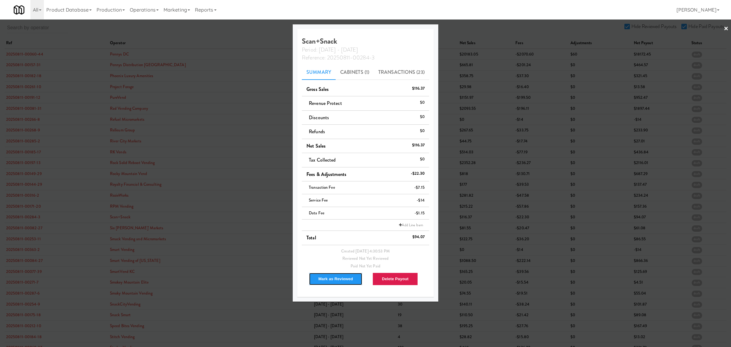
click at [338, 277] on button "Mark as Reviewed" at bounding box center [336, 278] width 54 height 13
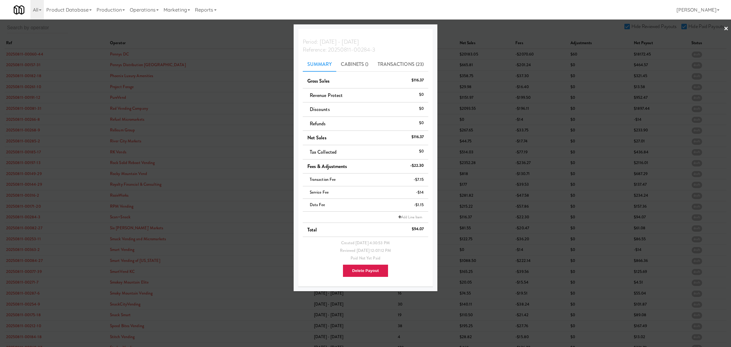
click at [22, 218] on div at bounding box center [365, 173] width 731 height 347
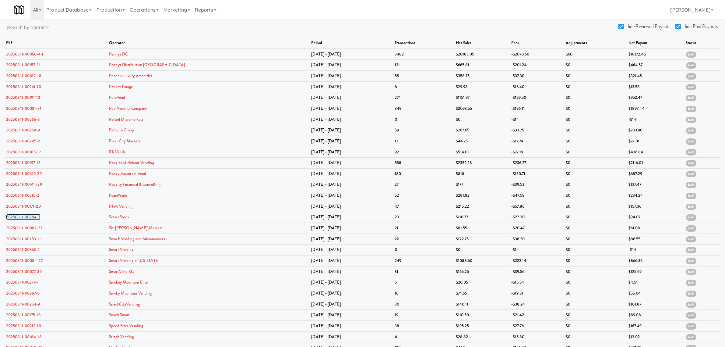
click at [22, 218] on link "20250811-00284-3" at bounding box center [23, 217] width 34 height 6
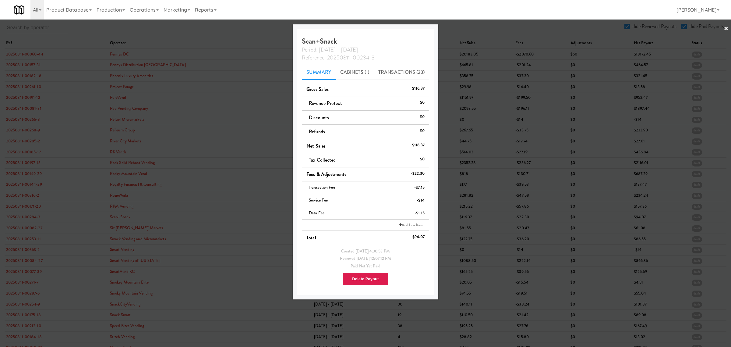
click at [20, 232] on div at bounding box center [365, 173] width 731 height 347
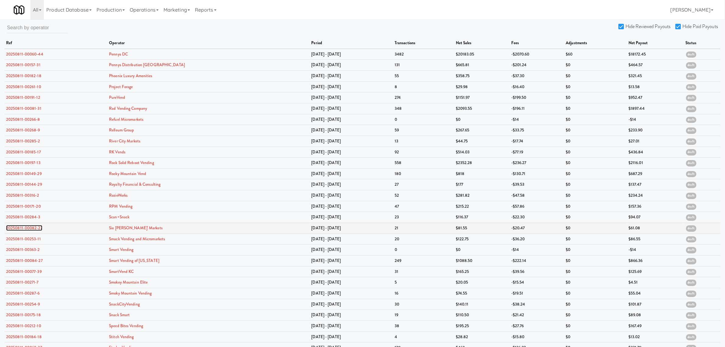
click at [21, 231] on link "20250811-00082-27" at bounding box center [24, 228] width 36 height 6
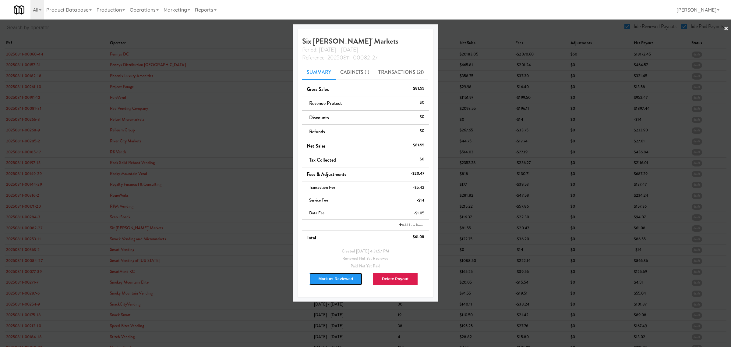
click at [340, 276] on button "Mark as Reviewed" at bounding box center [336, 278] width 54 height 13
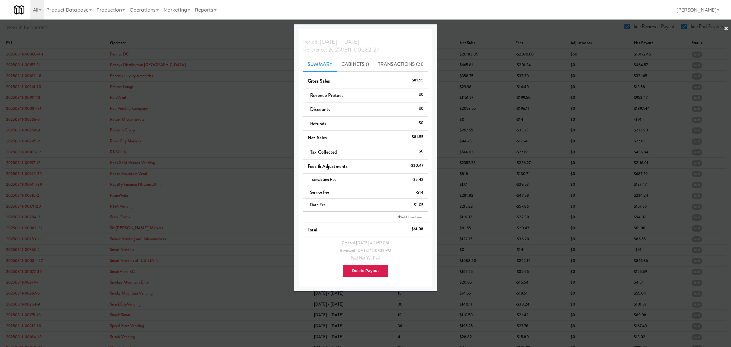
click at [19, 242] on div at bounding box center [365, 173] width 731 height 347
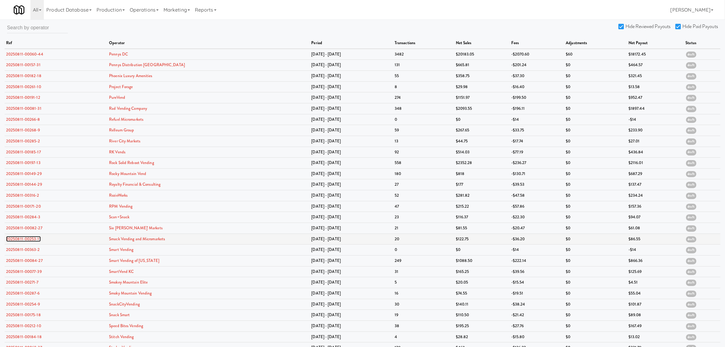
click at [19, 242] on link "20250811-00253-11" at bounding box center [23, 239] width 35 height 6
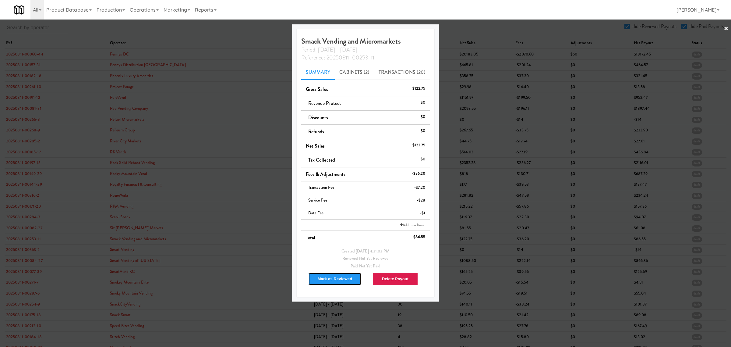
click at [326, 280] on button "Mark as Reviewed" at bounding box center [335, 278] width 54 height 13
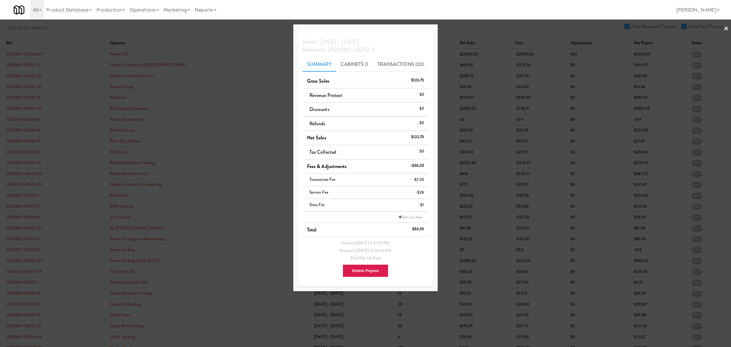
click at [19, 251] on div at bounding box center [365, 173] width 731 height 347
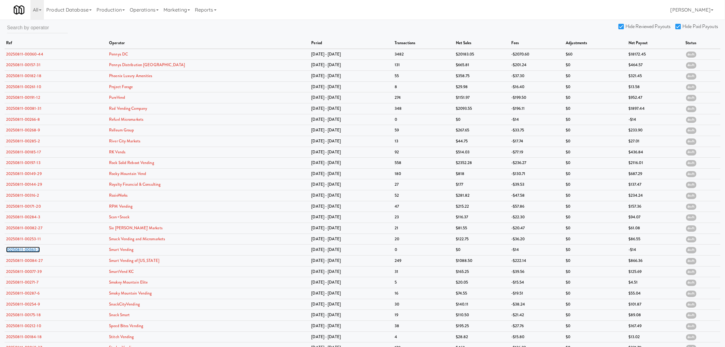
click at [19, 251] on link "20250811-00363-2" at bounding box center [23, 249] width 34 height 6
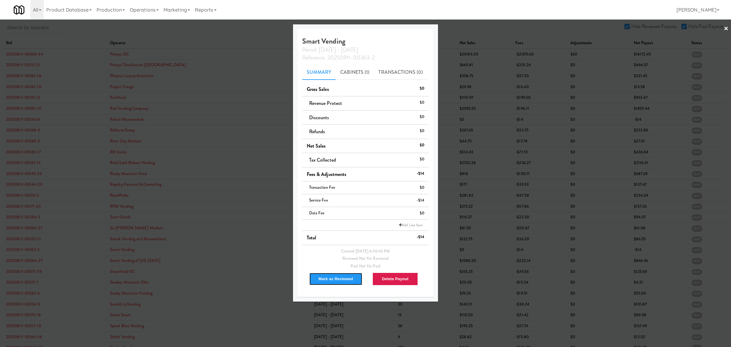
click at [330, 277] on button "Mark as Reviewed" at bounding box center [336, 278] width 54 height 13
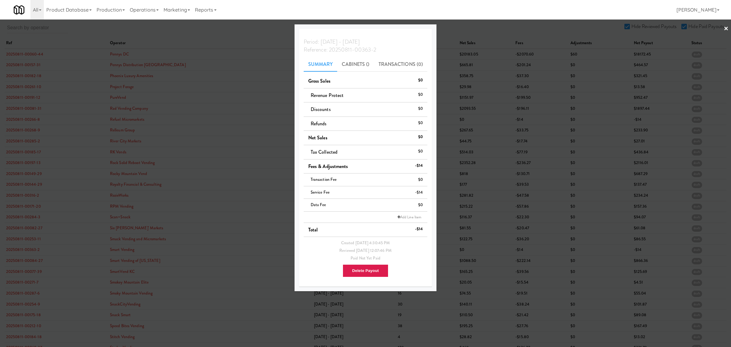
click at [22, 273] on div at bounding box center [365, 173] width 731 height 347
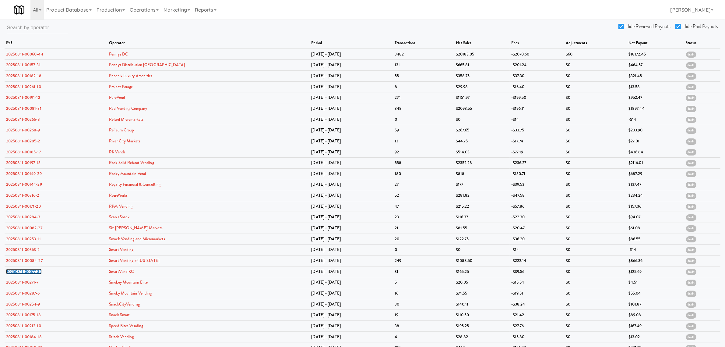
click at [22, 273] on link "20250811-00077-39" at bounding box center [24, 271] width 36 height 6
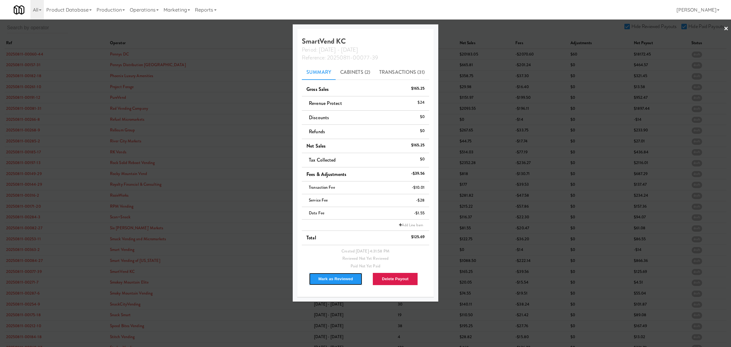
click at [338, 281] on button "Mark as Reviewed" at bounding box center [336, 278] width 54 height 13
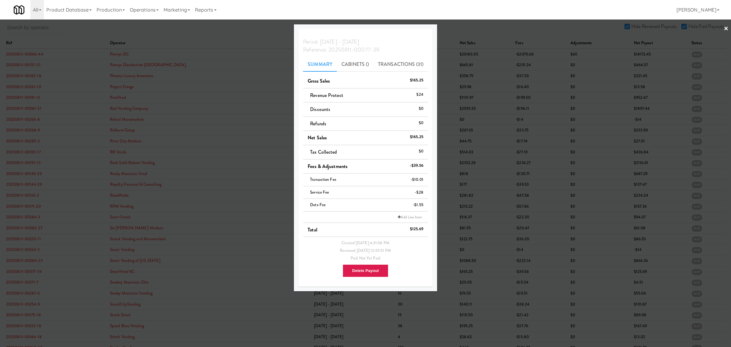
click at [24, 285] on div at bounding box center [365, 173] width 731 height 347
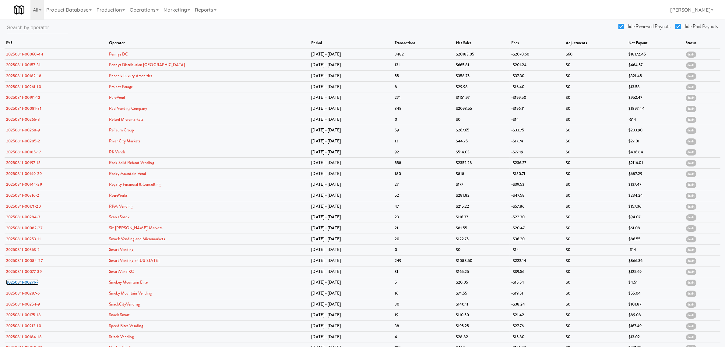
click at [24, 285] on link "20250811-00271-7" at bounding box center [22, 282] width 33 height 6
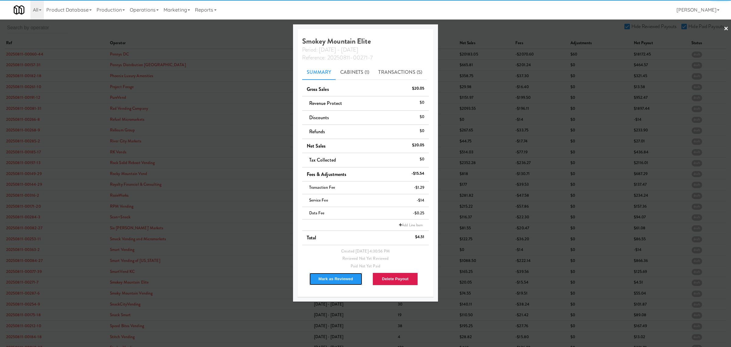
click at [342, 277] on button "Mark as Reviewed" at bounding box center [336, 278] width 54 height 13
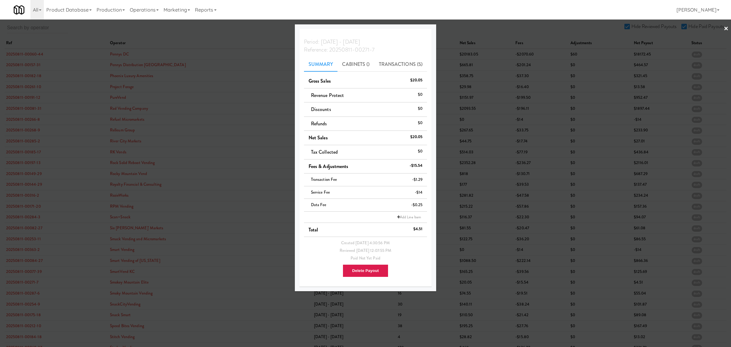
click at [35, 294] on div at bounding box center [365, 173] width 731 height 347
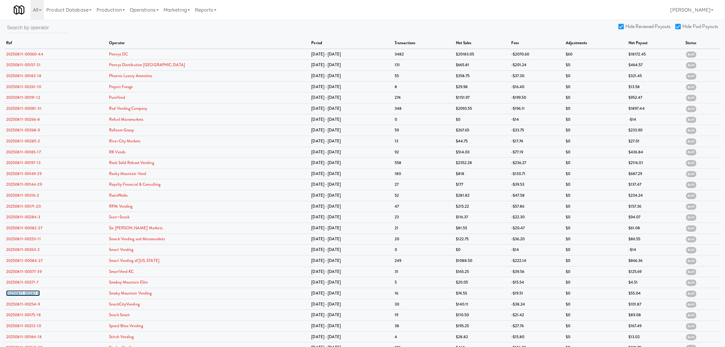
click at [35, 294] on link "20250811-00287-6" at bounding box center [23, 293] width 34 height 6
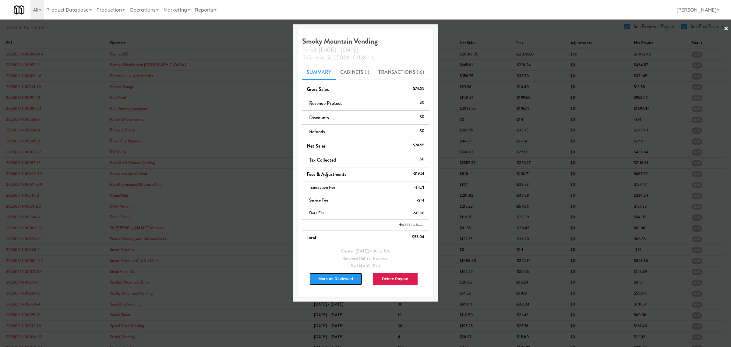
click at [330, 281] on button "Mark as Reviewed" at bounding box center [336, 278] width 54 height 13
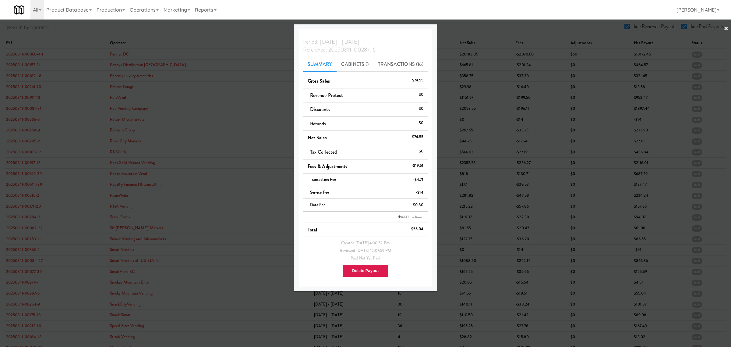
click at [35, 306] on div at bounding box center [365, 173] width 731 height 347
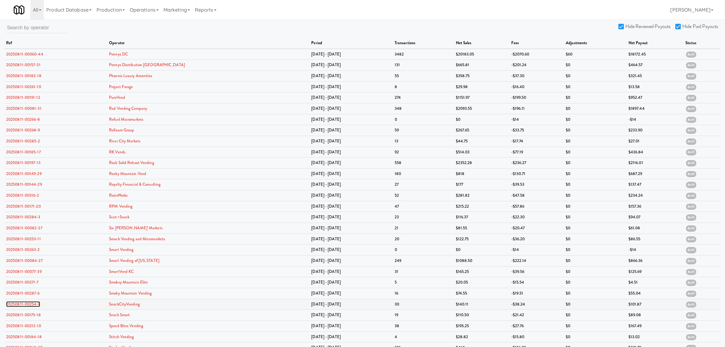
click at [35, 306] on link "20250811-00254-9" at bounding box center [23, 304] width 34 height 6
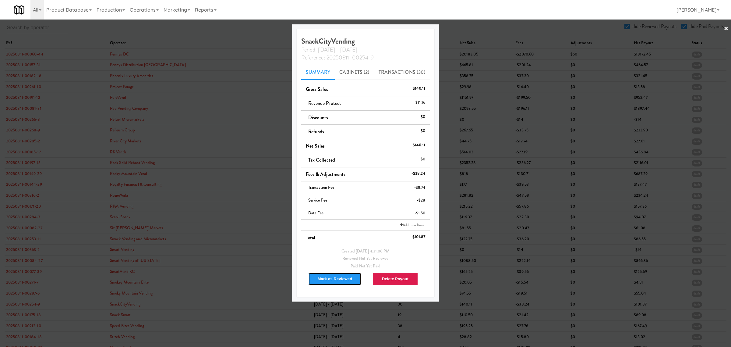
click at [342, 282] on button "Mark as Reviewed" at bounding box center [335, 278] width 54 height 13
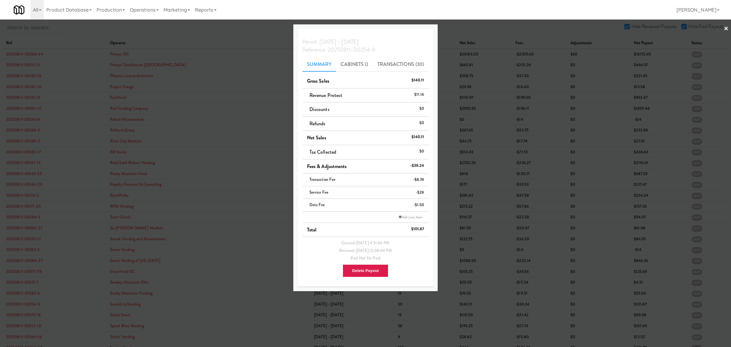
click at [21, 318] on div at bounding box center [365, 173] width 731 height 347
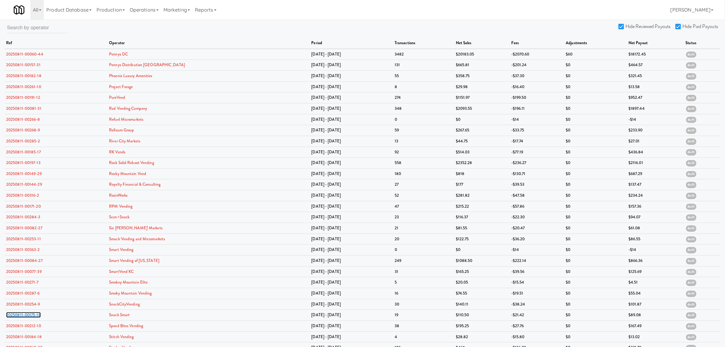
click at [21, 317] on link "20250811-00175-18" at bounding box center [23, 315] width 35 height 6
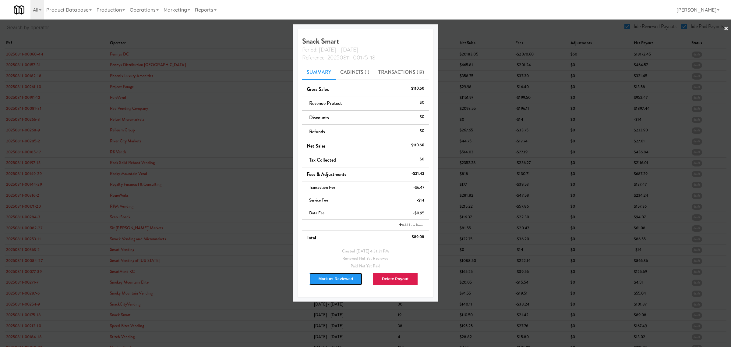
click at [334, 275] on button "Mark as Reviewed" at bounding box center [336, 278] width 54 height 13
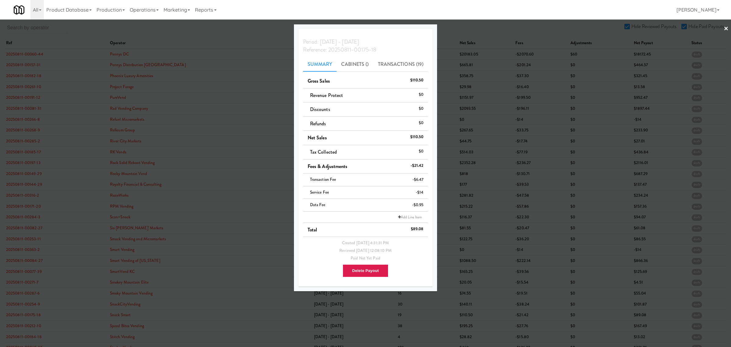
click at [31, 331] on div at bounding box center [365, 173] width 731 height 347
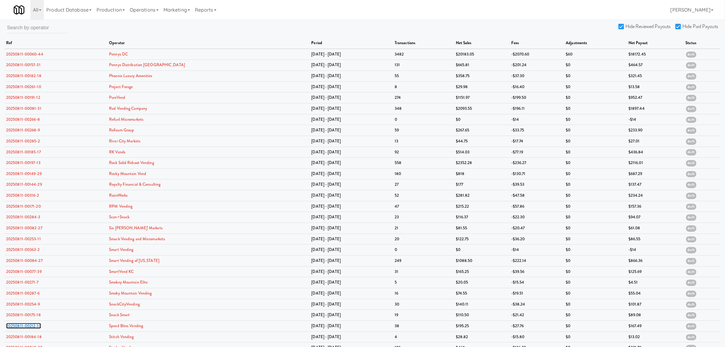
click at [31, 328] on link "20250811-00212-10" at bounding box center [23, 326] width 35 height 6
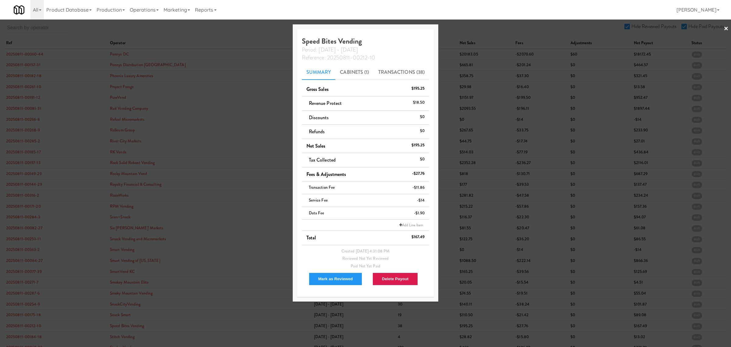
click at [337, 272] on div "Mark as Reviewed" at bounding box center [334, 279] width 64 height 18
click at [30, 340] on div at bounding box center [365, 173] width 731 height 347
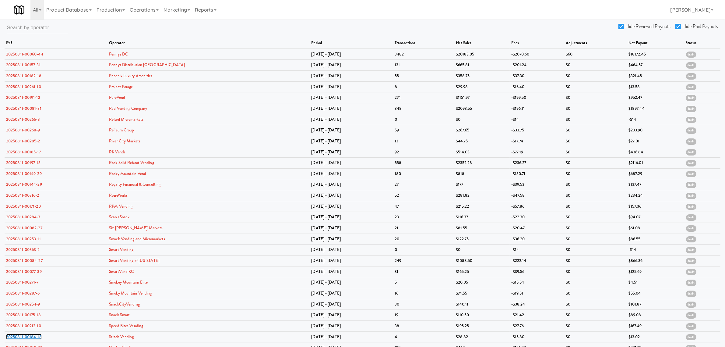
click at [30, 339] on link "20250811-00184-18" at bounding box center [24, 337] width 36 height 6
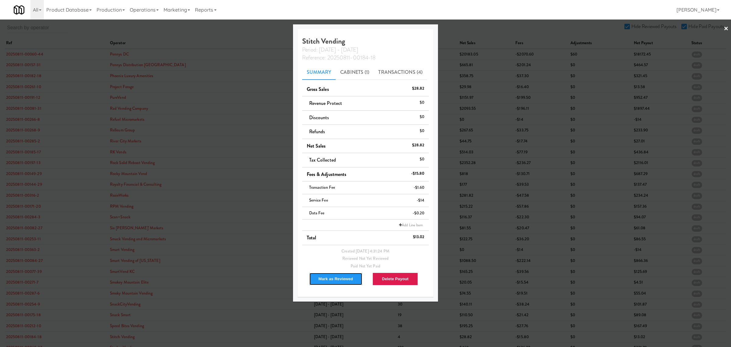
click at [341, 281] on button "Mark as Reviewed" at bounding box center [336, 278] width 54 height 13
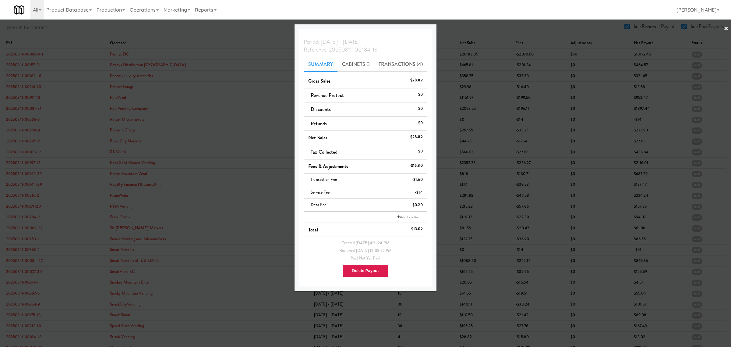
click at [207, 25] on div at bounding box center [365, 173] width 731 height 347
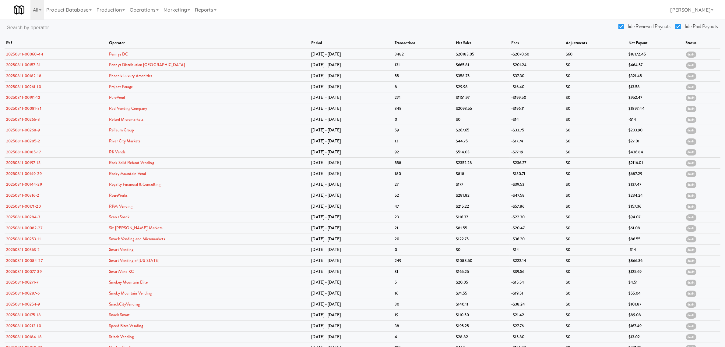
click at [622, 24] on input "Hide Reviewed Payouts" at bounding box center [622, 26] width 7 height 5
checkbox input "false"
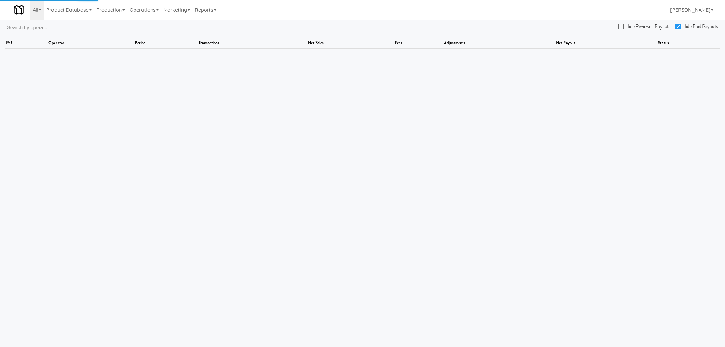
click at [678, 24] on input "Hide Paid Payouts" at bounding box center [679, 26] width 7 height 5
checkbox input "false"
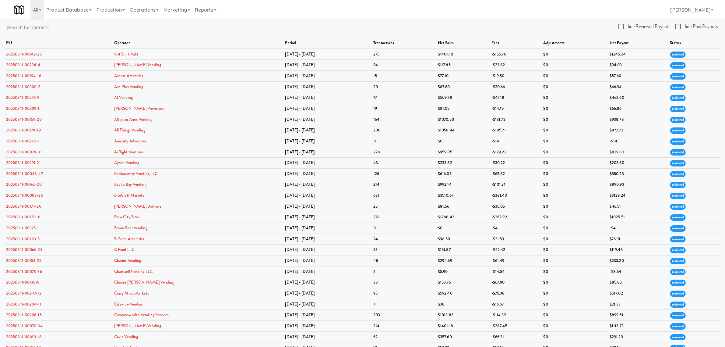
click at [624, 23] on label "Hide Reviewed Payouts" at bounding box center [645, 26] width 52 height 9
click at [624, 24] on input "Hide Reviewed Payouts" at bounding box center [622, 26] width 7 height 5
checkbox input "true"
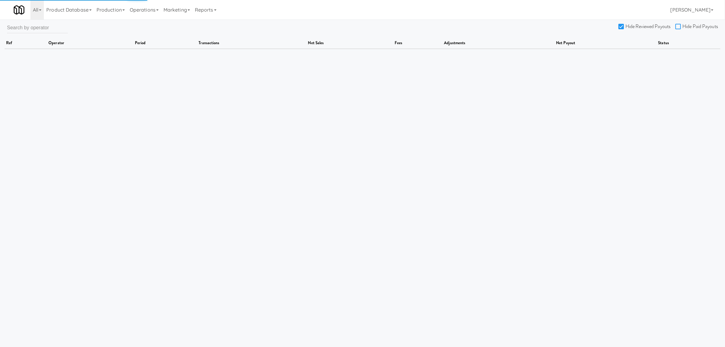
click at [677, 27] on input "Hide Paid Payouts" at bounding box center [679, 26] width 7 height 5
checkbox input "true"
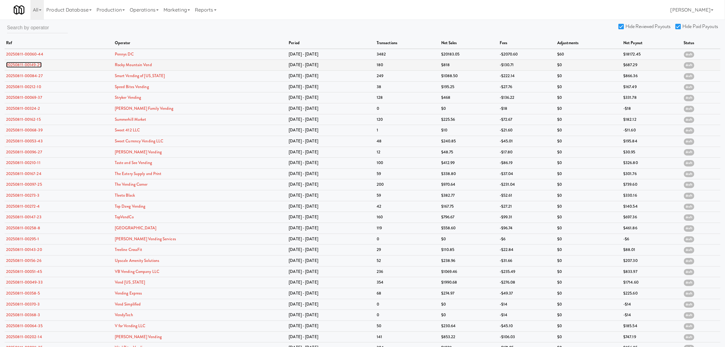
click at [32, 64] on link "20250811-00149-29" at bounding box center [24, 65] width 36 height 6
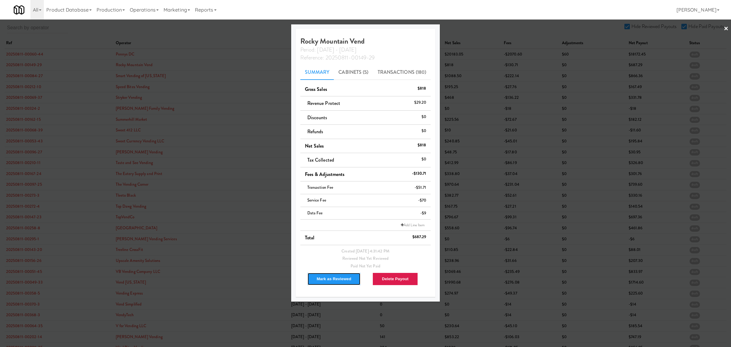
click at [314, 278] on button "Mark as Reviewed" at bounding box center [334, 278] width 54 height 13
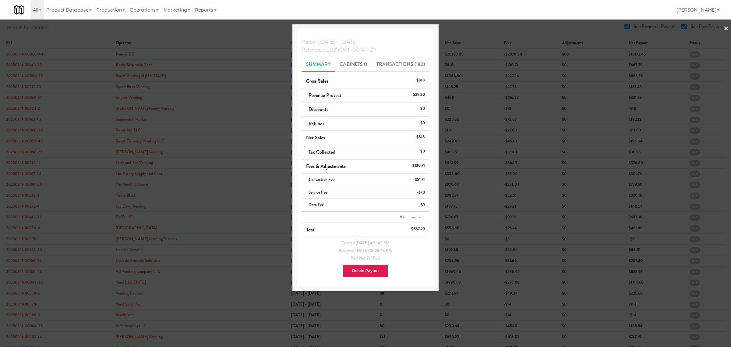
click at [35, 76] on div at bounding box center [365, 173] width 731 height 347
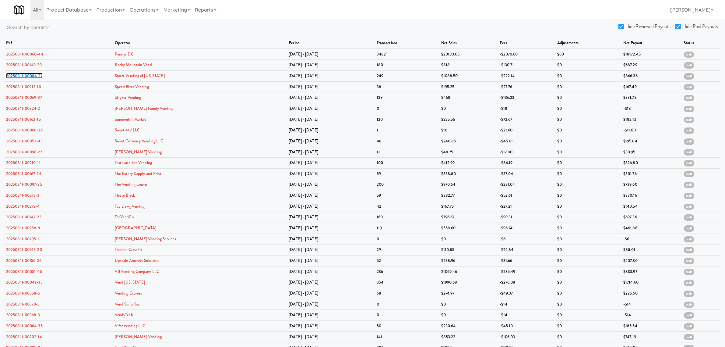
click at [35, 76] on link "20250811-00084-27" at bounding box center [24, 76] width 37 height 6
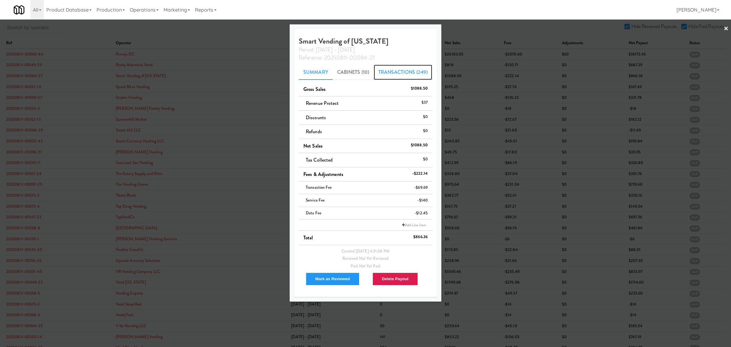
click at [395, 69] on link "Transactions (249)" at bounding box center [403, 72] width 58 height 15
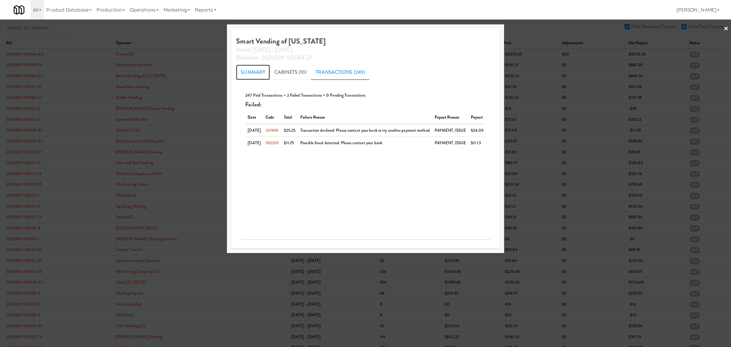
click at [244, 75] on link "Summary" at bounding box center [253, 72] width 34 height 15
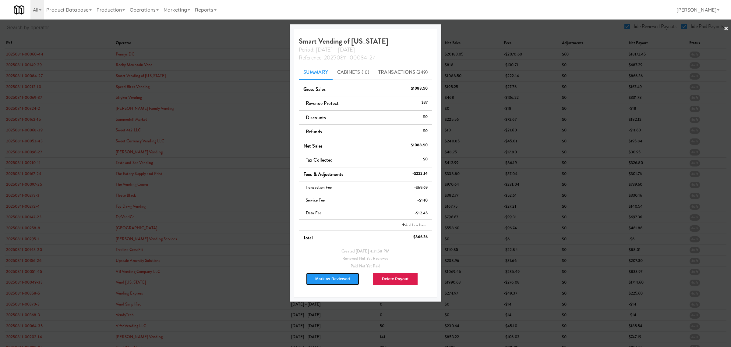
click at [314, 279] on button "Mark as Reviewed" at bounding box center [333, 278] width 54 height 13
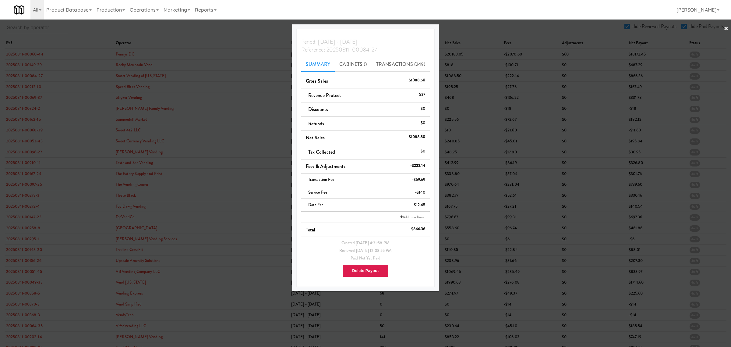
click at [28, 89] on div at bounding box center [365, 173] width 731 height 347
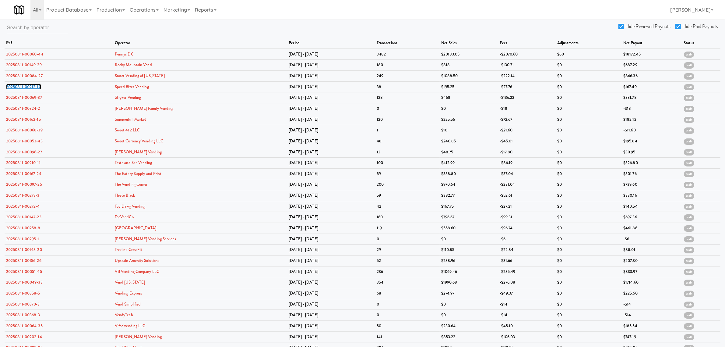
click at [28, 89] on link "20250811-00212-10" at bounding box center [23, 87] width 35 height 6
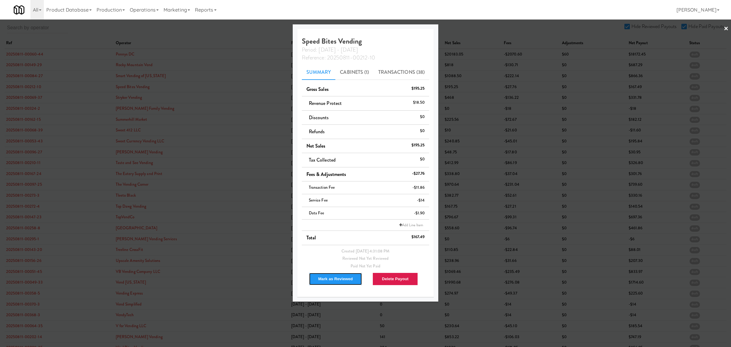
click at [330, 278] on button "Mark as Reviewed" at bounding box center [336, 278] width 54 height 13
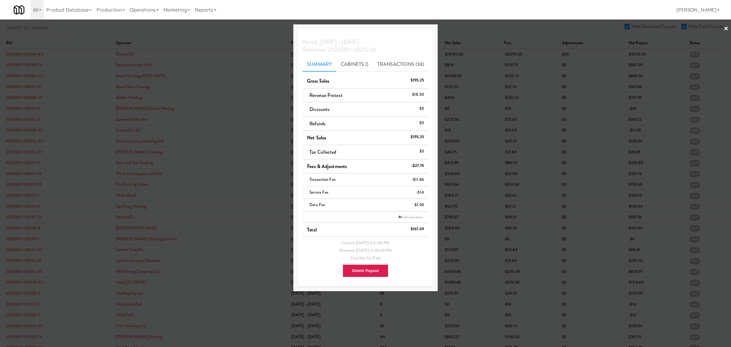
click at [33, 97] on div at bounding box center [365, 173] width 731 height 347
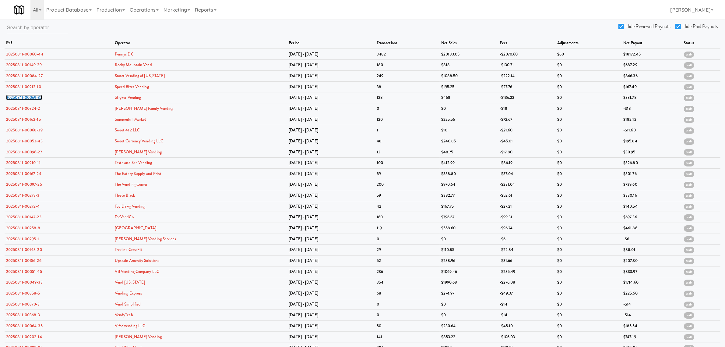
click at [33, 97] on link "20250811-00069-37" at bounding box center [24, 97] width 36 height 6
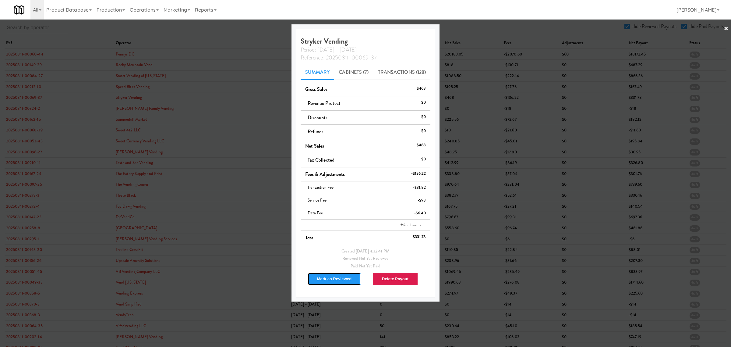
click at [331, 279] on button "Mark as Reviewed" at bounding box center [335, 278] width 54 height 13
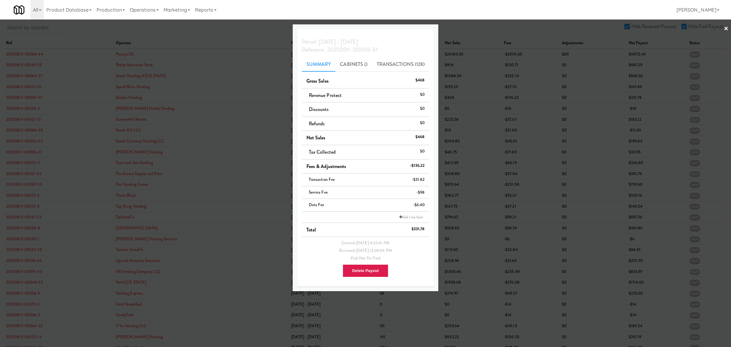
click at [32, 111] on div at bounding box center [365, 173] width 731 height 347
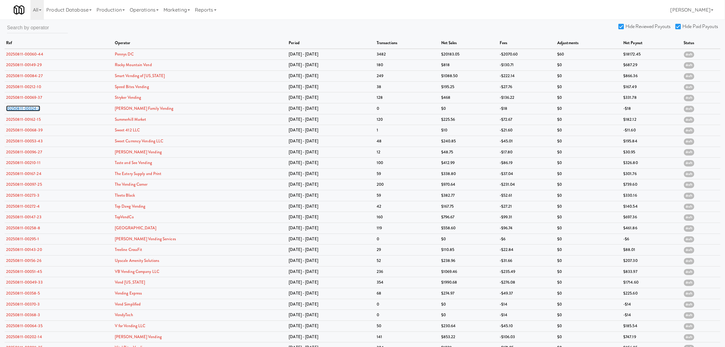
click at [32, 111] on link "20250811-00324-2" at bounding box center [23, 108] width 34 height 6
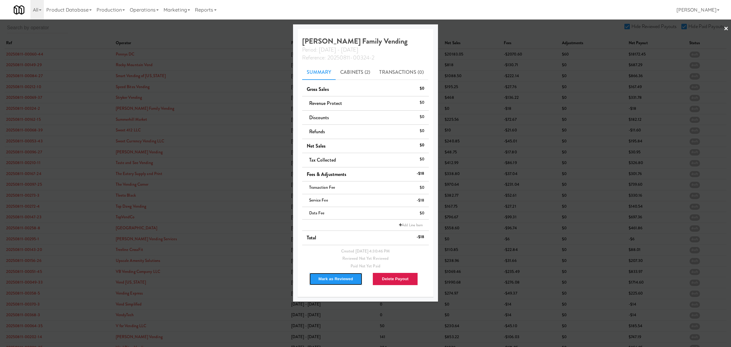
click at [342, 278] on button "Mark as Reviewed" at bounding box center [336, 278] width 54 height 13
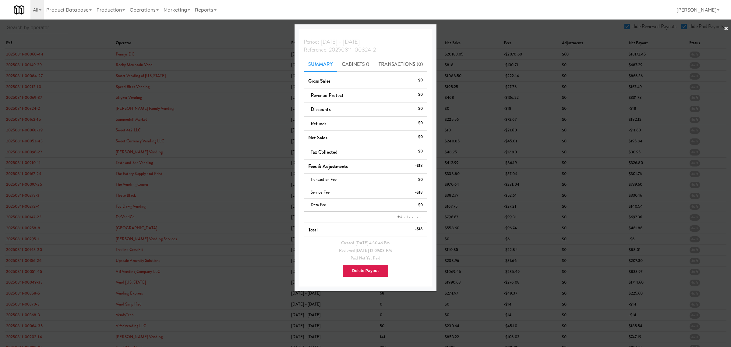
click at [25, 119] on div at bounding box center [365, 173] width 731 height 347
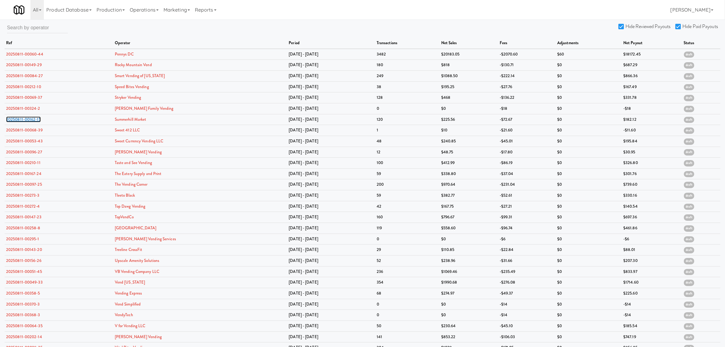
click at [25, 119] on link "20250811-00162-15" at bounding box center [23, 119] width 35 height 6
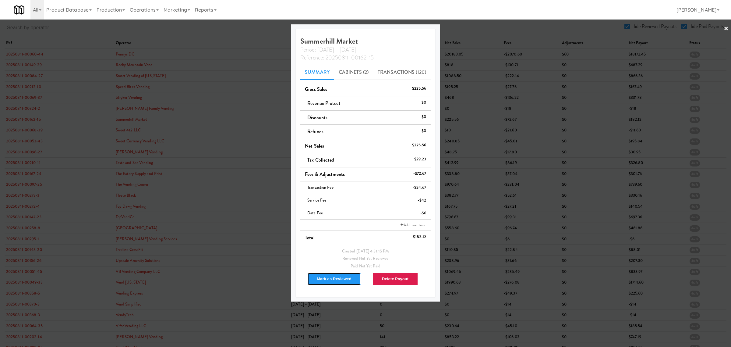
click at [326, 283] on button "Mark as Reviewed" at bounding box center [334, 278] width 54 height 13
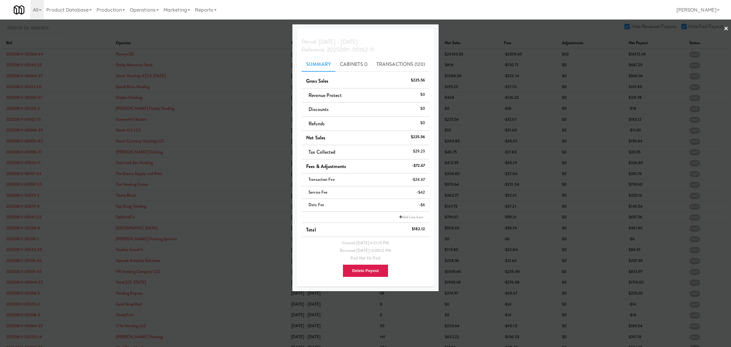
click at [13, 133] on div at bounding box center [365, 173] width 731 height 347
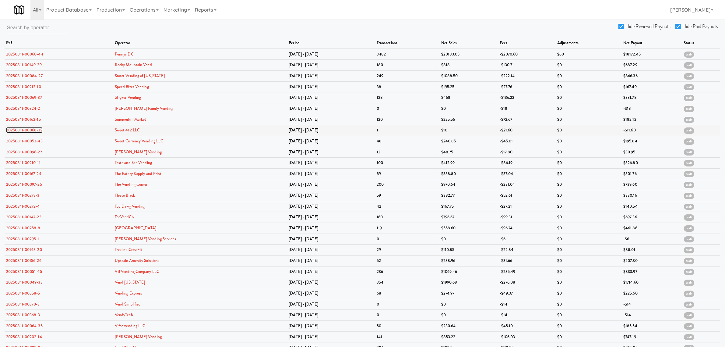
click at [17, 129] on link "20250811-00068-39" at bounding box center [24, 130] width 37 height 6
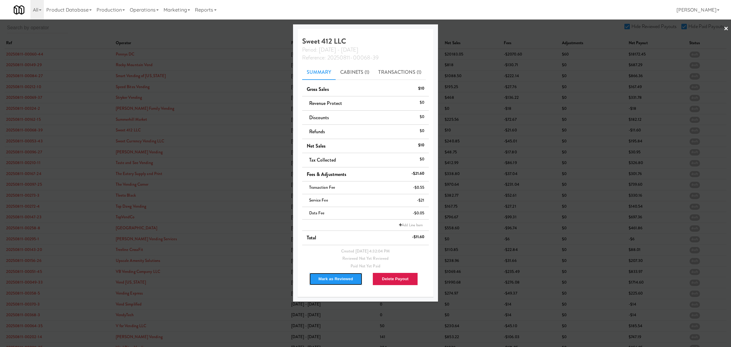
click at [340, 282] on button "Mark as Reviewed" at bounding box center [336, 278] width 54 height 13
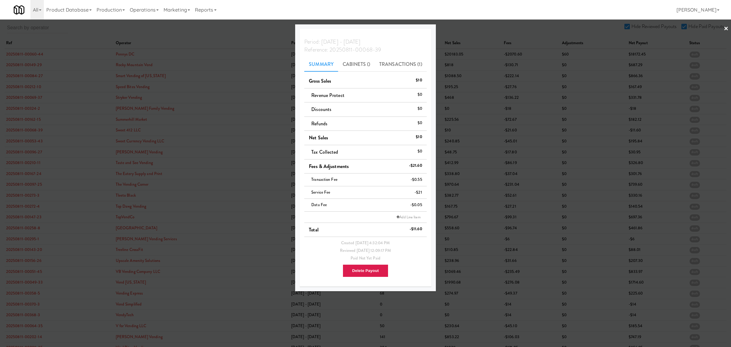
click at [28, 139] on div at bounding box center [365, 173] width 731 height 347
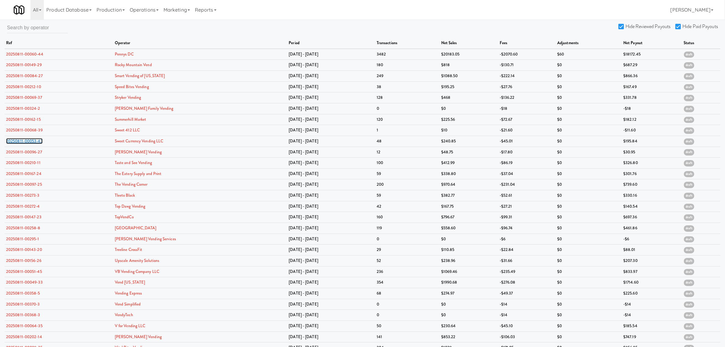
click at [28, 139] on link "20250811-00053-43" at bounding box center [24, 141] width 37 height 6
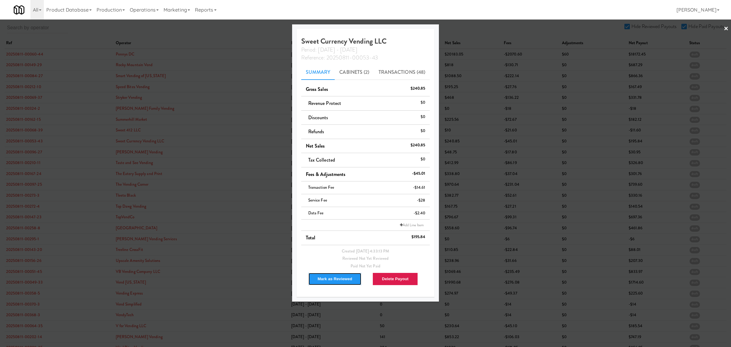
click at [331, 278] on button "Mark as Reviewed" at bounding box center [335, 278] width 54 height 13
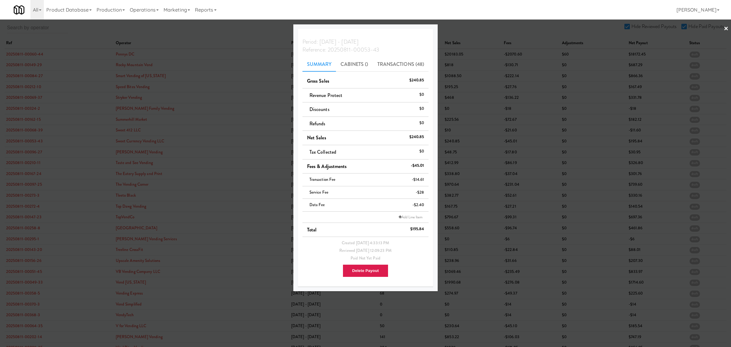
click at [222, 35] on div at bounding box center [365, 173] width 731 height 347
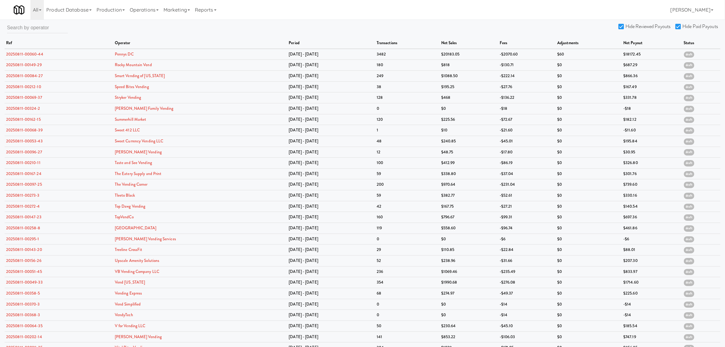
click at [625, 24] on input "Hide Reviewed Payouts" at bounding box center [622, 26] width 7 height 5
checkbox input "false"
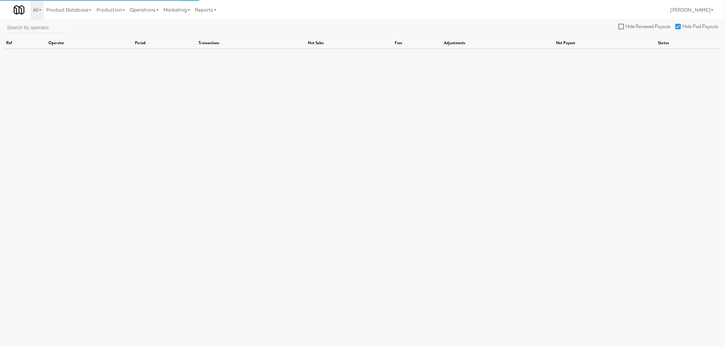
click at [681, 24] on input "Hide Paid Payouts" at bounding box center [679, 26] width 7 height 5
checkbox input "false"
click at [622, 26] on input "Hide Reviewed Payouts" at bounding box center [622, 26] width 7 height 5
checkbox input "true"
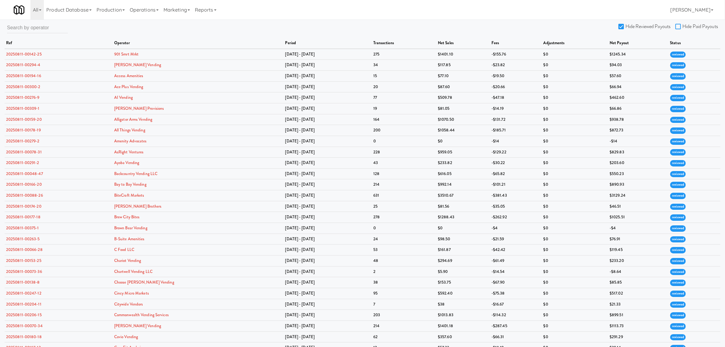
click at [679, 27] on input "Hide Paid Payouts" at bounding box center [679, 26] width 7 height 5
checkbox input "true"
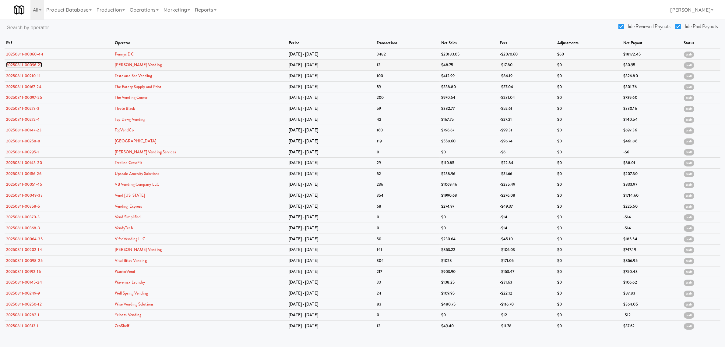
click at [35, 64] on link "20250811-00096-27" at bounding box center [24, 65] width 36 height 6
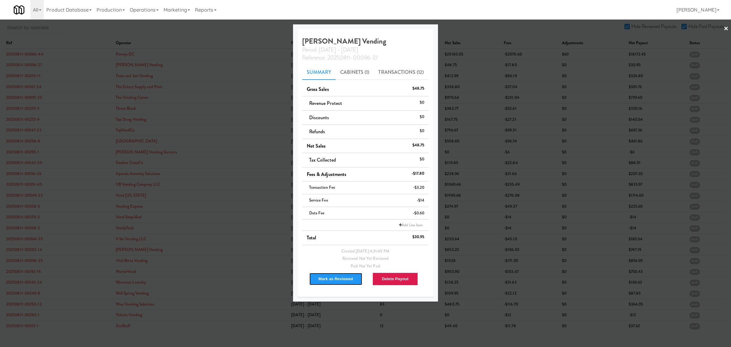
click at [327, 276] on button "Mark as Reviewed" at bounding box center [336, 278] width 54 height 13
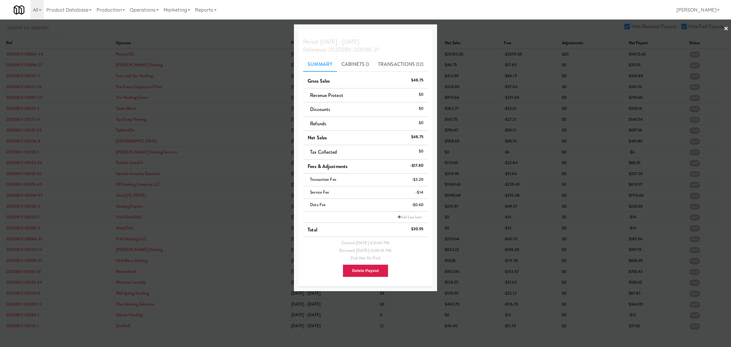
click at [23, 75] on div at bounding box center [365, 173] width 731 height 347
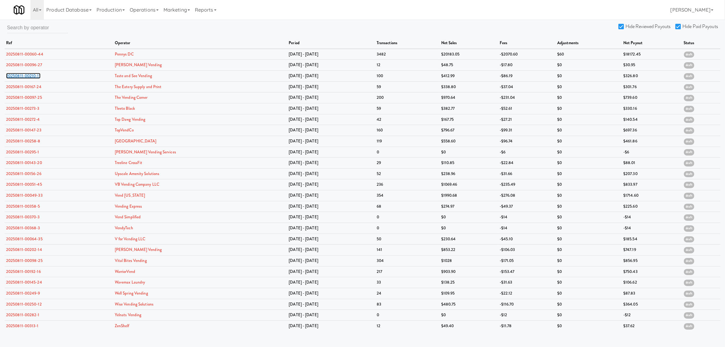
click at [23, 75] on link "20250811-00210-11" at bounding box center [23, 76] width 34 height 6
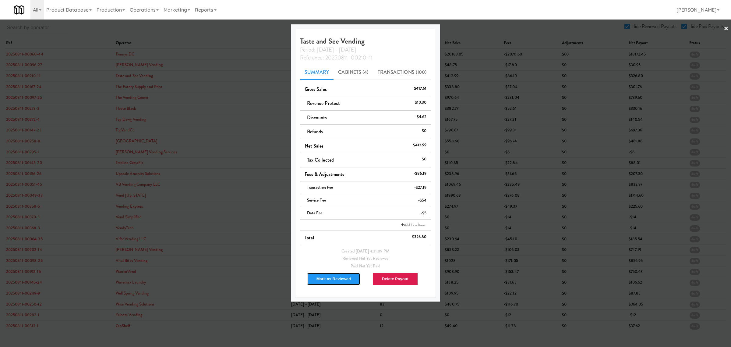
click at [332, 281] on button "Mark as Reviewed" at bounding box center [334, 278] width 54 height 13
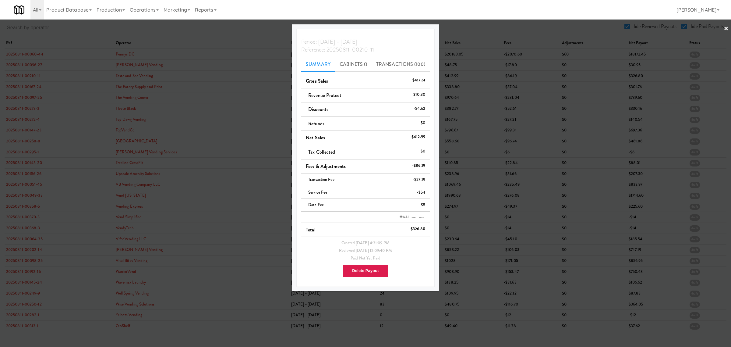
click at [20, 85] on div at bounding box center [365, 173] width 731 height 347
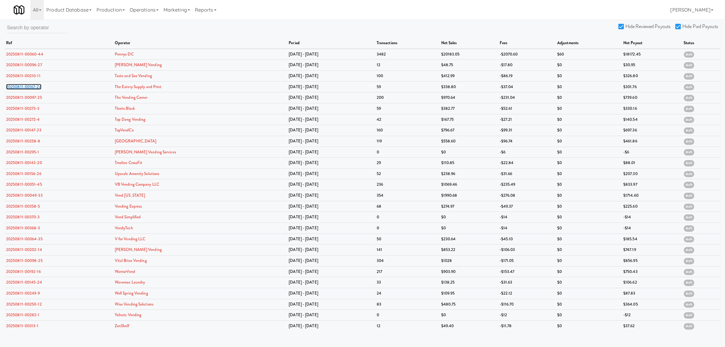
click at [20, 85] on link "20250811-00167-24" at bounding box center [23, 87] width 35 height 6
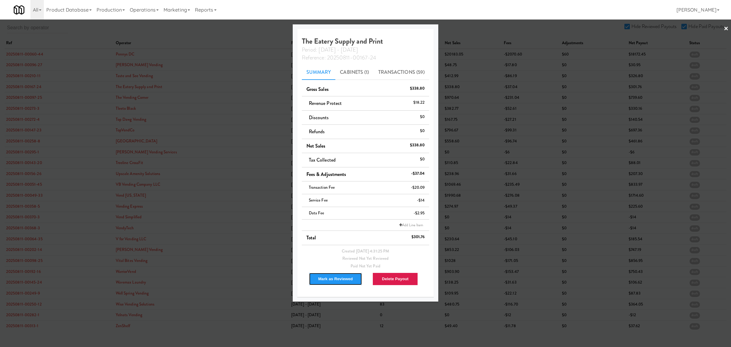
click at [326, 281] on button "Mark as Reviewed" at bounding box center [336, 278] width 54 height 13
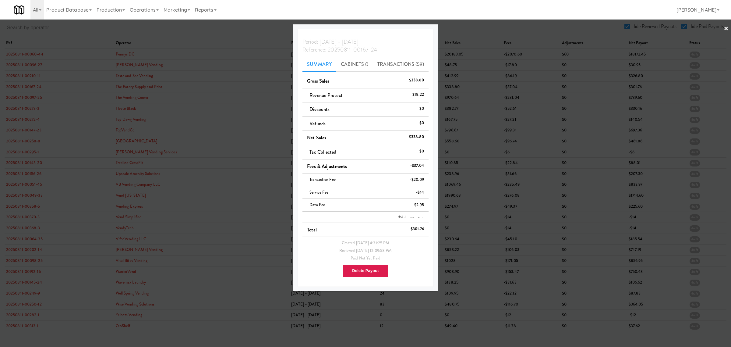
click at [20, 98] on div at bounding box center [365, 173] width 731 height 347
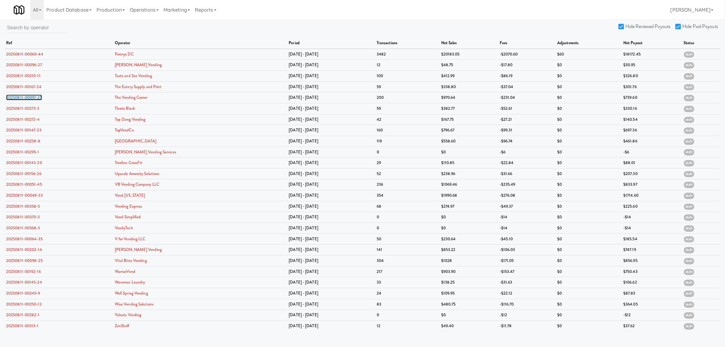
click at [20, 98] on link "20250811-00097-25" at bounding box center [24, 97] width 36 height 6
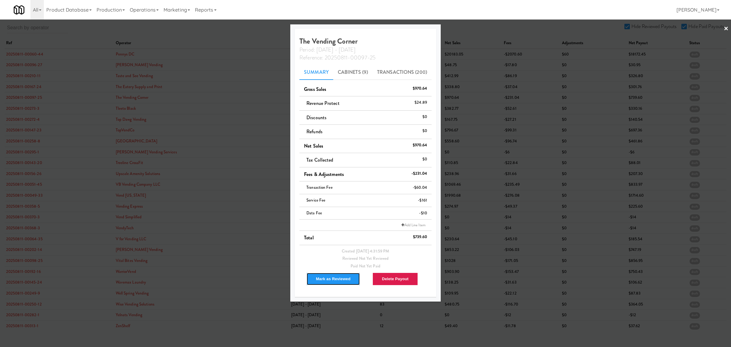
click at [332, 274] on button "Mark as Reviewed" at bounding box center [333, 278] width 54 height 13
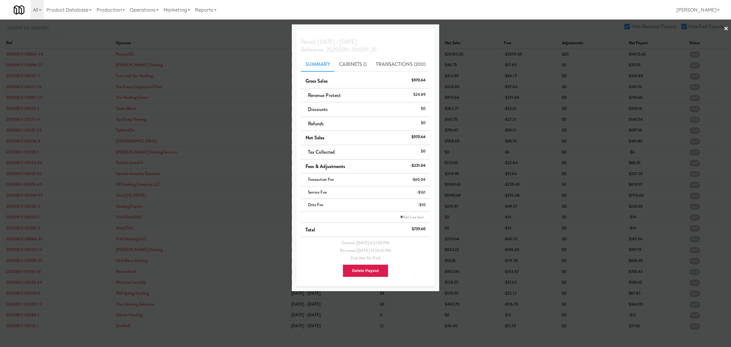
click at [20, 107] on div at bounding box center [365, 173] width 731 height 347
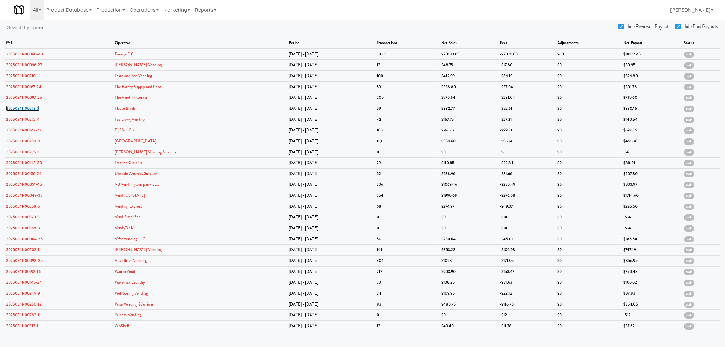
click at [20, 107] on link "20250811-00273-3" at bounding box center [23, 108] width 34 height 6
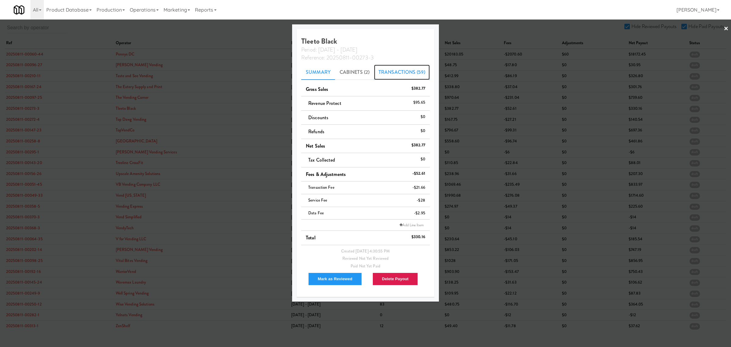
click at [392, 70] on link "Transactions (59)" at bounding box center [402, 72] width 56 height 15
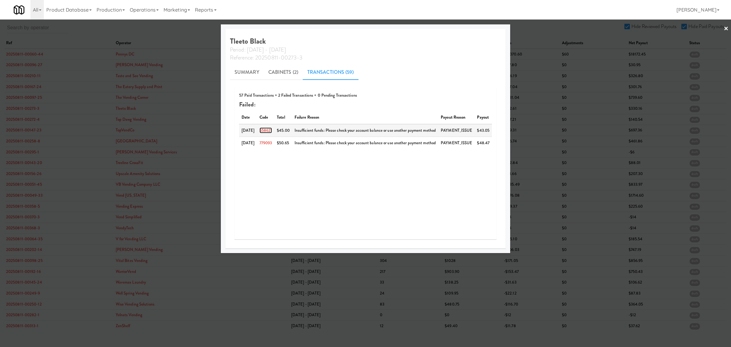
click at [269, 129] on link "658621" at bounding box center [266, 130] width 13 height 6
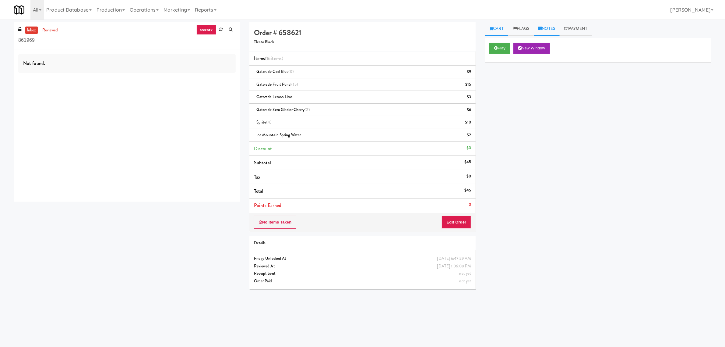
click at [549, 28] on link "Notes" at bounding box center [547, 29] width 26 height 14
click at [518, 27] on link "Flags" at bounding box center [521, 29] width 26 height 14
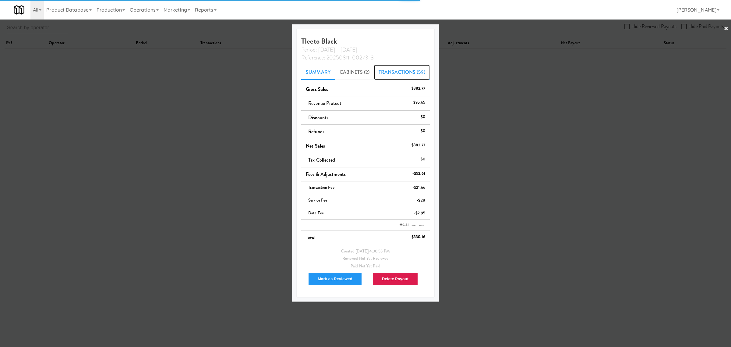
click at [395, 74] on link "Transactions (59)" at bounding box center [402, 72] width 56 height 15
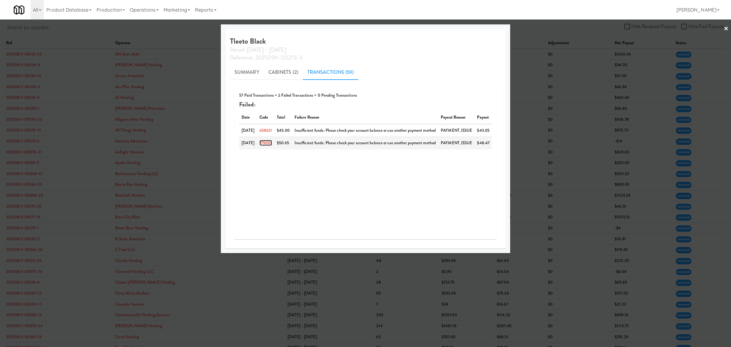
click at [264, 141] on link "779093" at bounding box center [266, 143] width 13 height 6
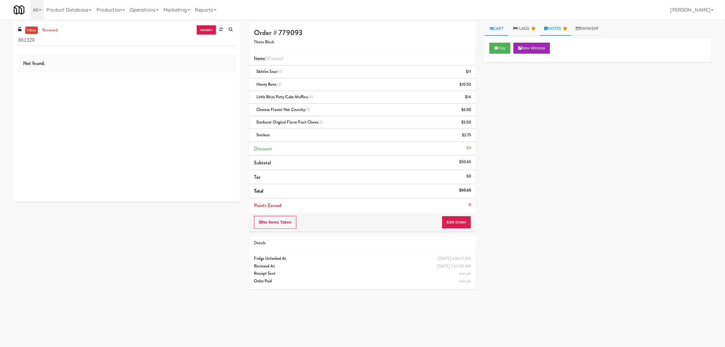
click at [548, 27] on icon at bounding box center [546, 29] width 3 height 4
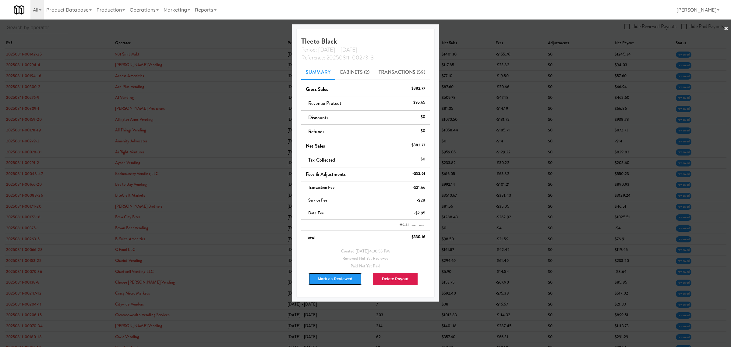
click at [344, 278] on button "Mark as Reviewed" at bounding box center [335, 278] width 54 height 13
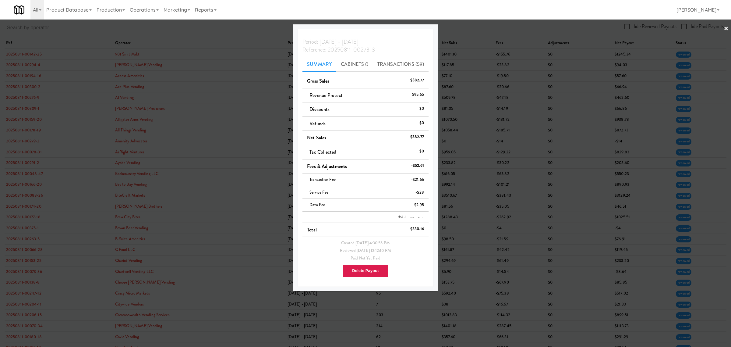
click at [232, 24] on div at bounding box center [365, 173] width 731 height 347
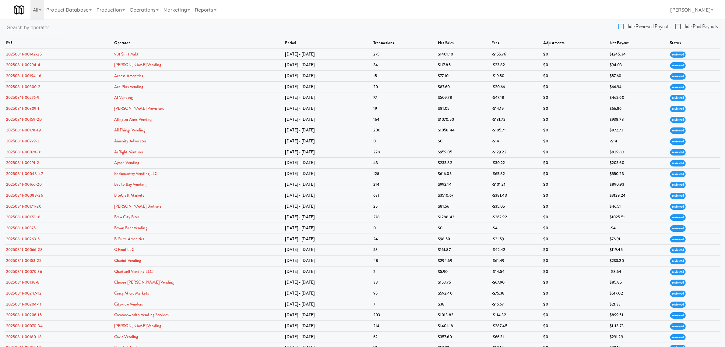
click at [621, 24] on input "Hide Reviewed Payouts" at bounding box center [622, 26] width 7 height 5
checkbox input "true"
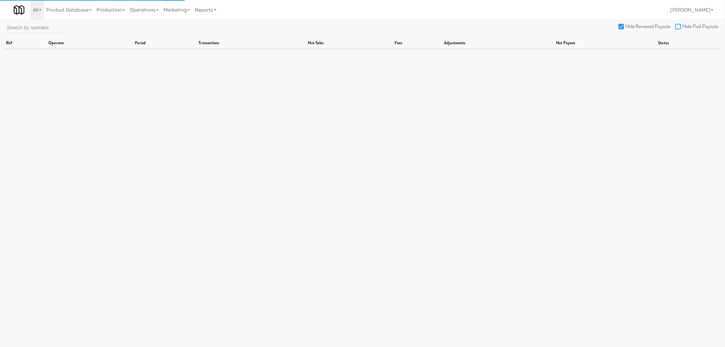
click at [678, 25] on input "Hide Paid Payouts" at bounding box center [679, 26] width 7 height 5
checkbox input "true"
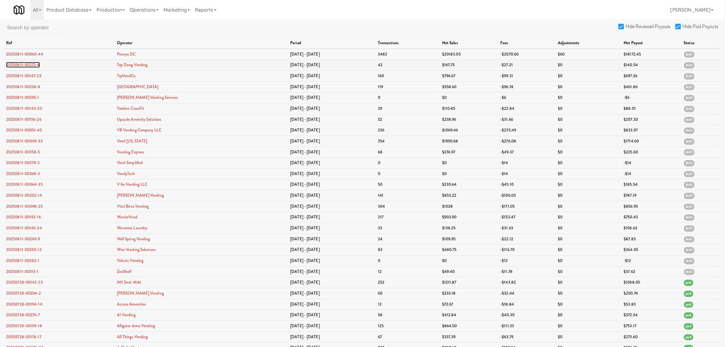
click at [27, 66] on link "20250811-00272-4" at bounding box center [23, 65] width 34 height 6
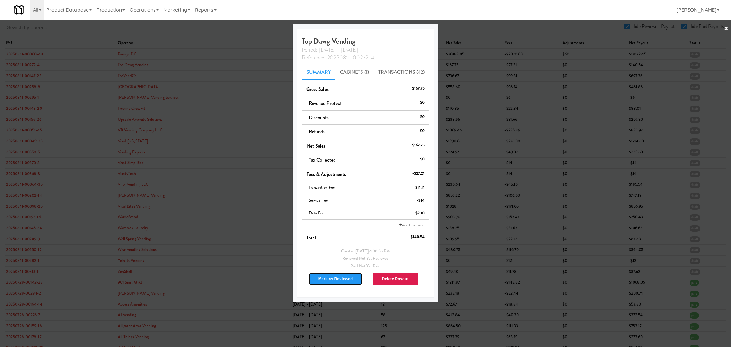
click at [339, 282] on button "Mark as Reviewed" at bounding box center [336, 278] width 54 height 13
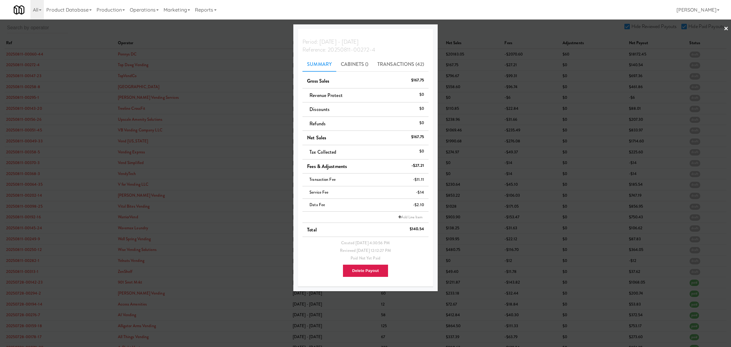
click at [30, 76] on div at bounding box center [365, 173] width 731 height 347
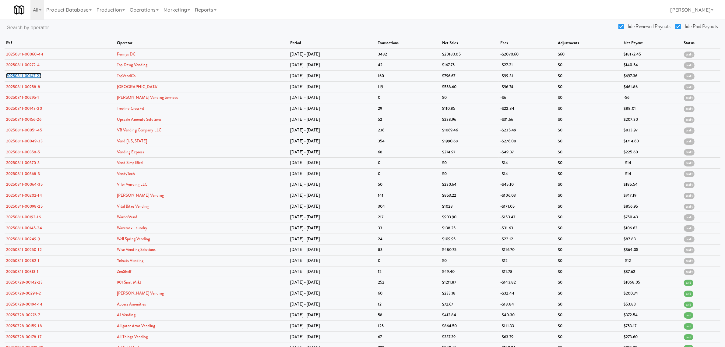
click at [30, 76] on link "20250811-00147-23" at bounding box center [23, 76] width 35 height 6
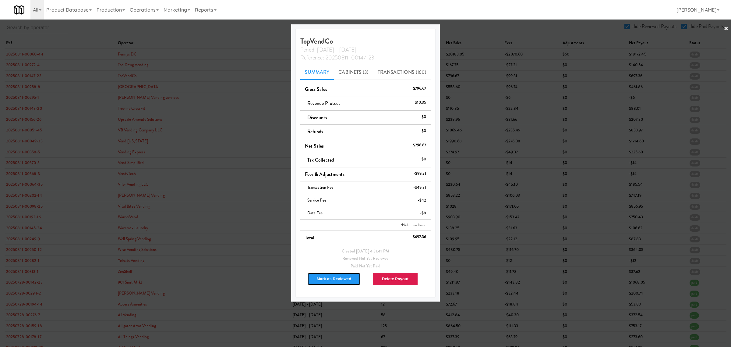
click at [328, 282] on button "Mark as Reviewed" at bounding box center [334, 278] width 54 height 13
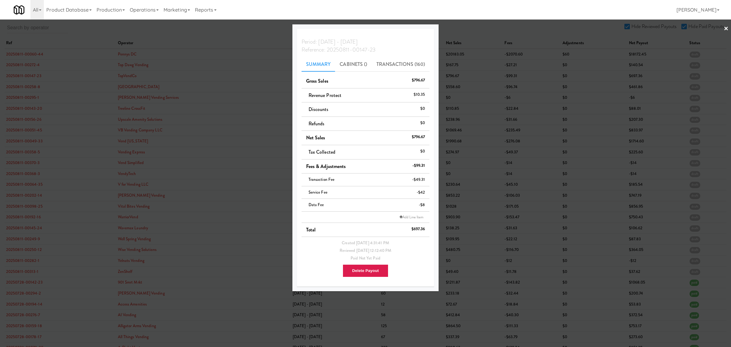
click at [25, 75] on div at bounding box center [365, 173] width 731 height 347
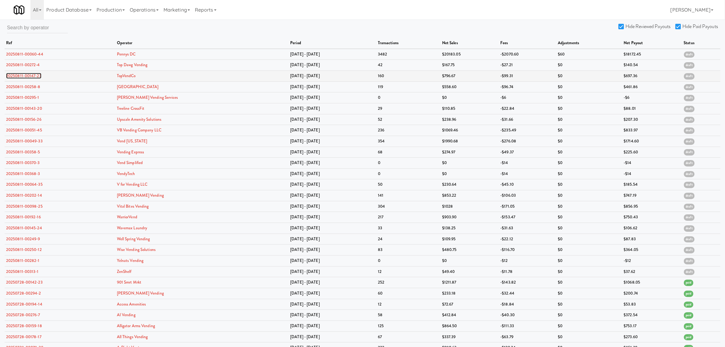
click at [25, 75] on link "20250811-00147-23" at bounding box center [23, 76] width 35 height 6
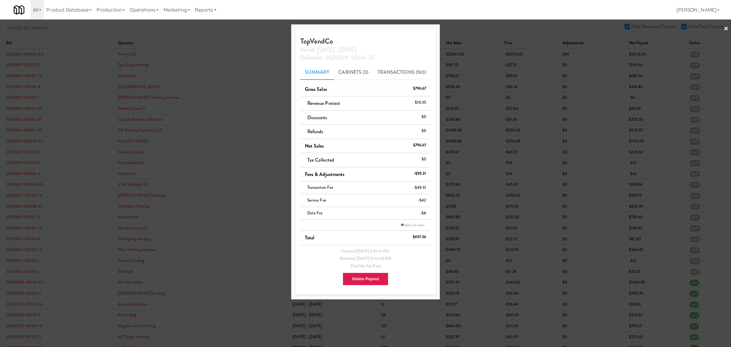
click at [26, 87] on div at bounding box center [365, 173] width 731 height 347
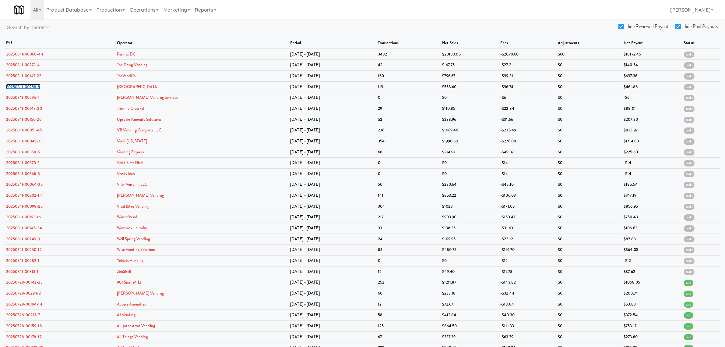
click at [26, 87] on link "20250811-00258-8" at bounding box center [23, 87] width 34 height 6
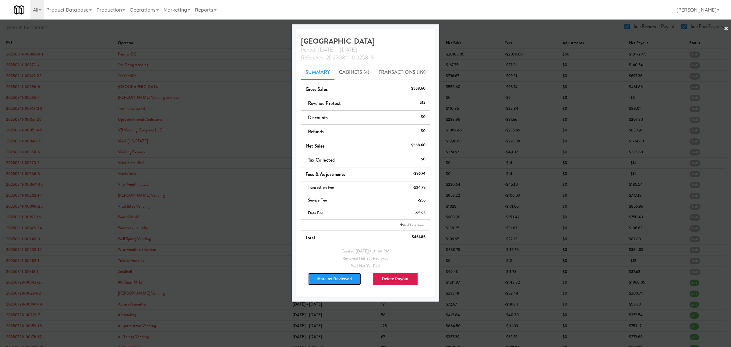
click at [326, 280] on button "Mark as Reviewed" at bounding box center [335, 278] width 54 height 13
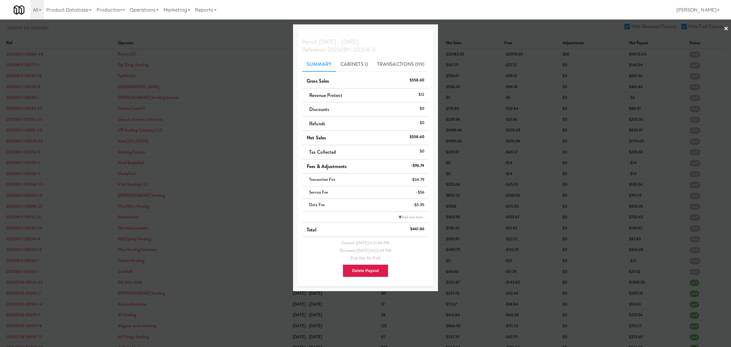
click at [24, 86] on div at bounding box center [365, 173] width 731 height 347
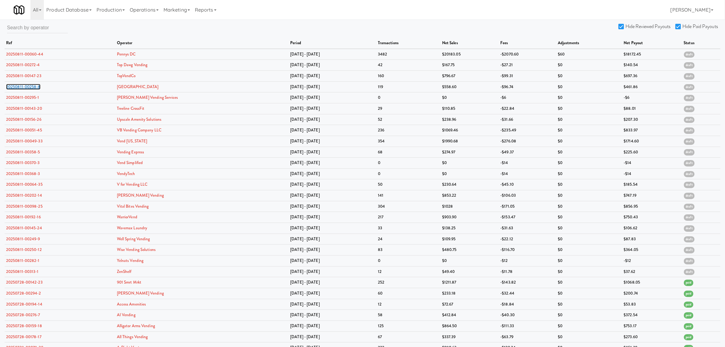
click at [24, 86] on link "20250811-00258-8" at bounding box center [23, 87] width 34 height 6
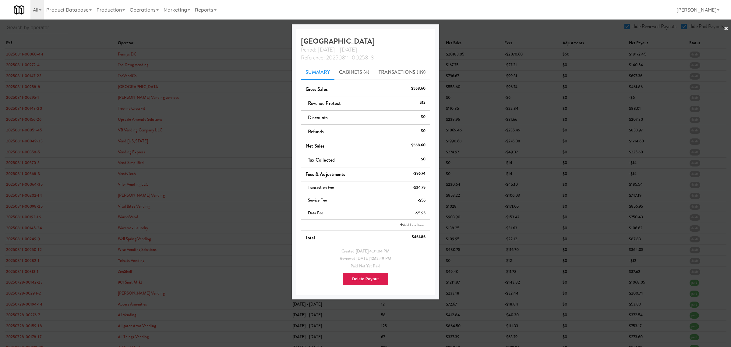
click at [20, 97] on div at bounding box center [365, 173] width 731 height 347
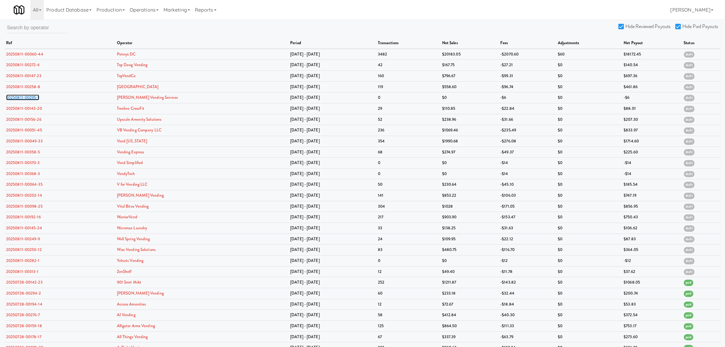
click at [20, 97] on link "20250811-00295-1" at bounding box center [22, 97] width 33 height 6
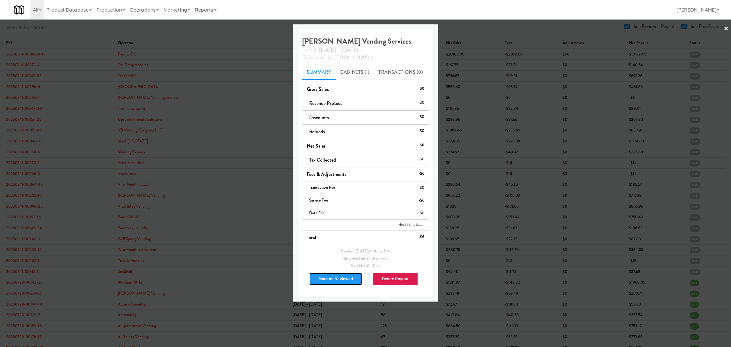
click at [321, 281] on button "Mark as Reviewed" at bounding box center [336, 278] width 54 height 13
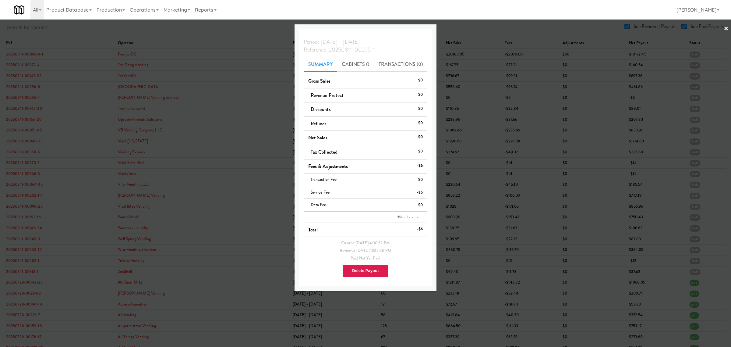
click at [36, 109] on div at bounding box center [365, 173] width 731 height 347
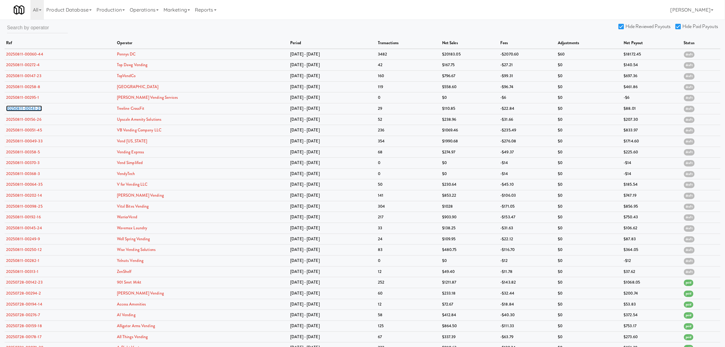
click at [36, 109] on link "20250811-00143-20" at bounding box center [24, 108] width 36 height 6
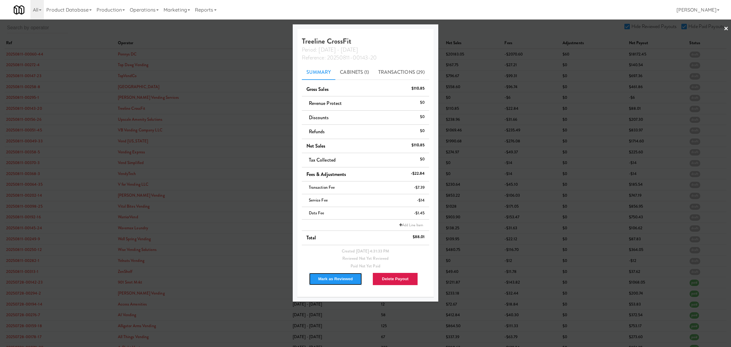
click at [334, 279] on button "Mark as Reviewed" at bounding box center [336, 278] width 54 height 13
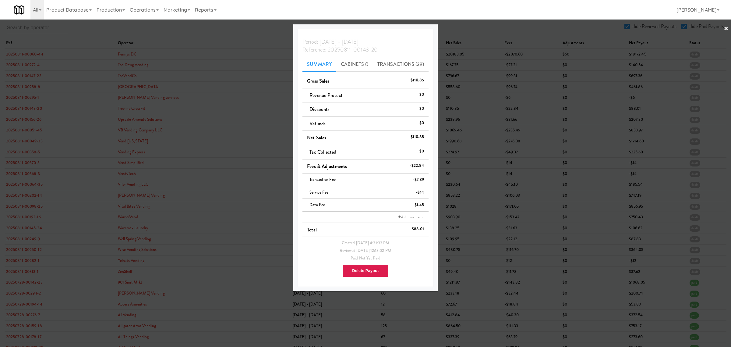
click at [27, 118] on div at bounding box center [365, 173] width 731 height 347
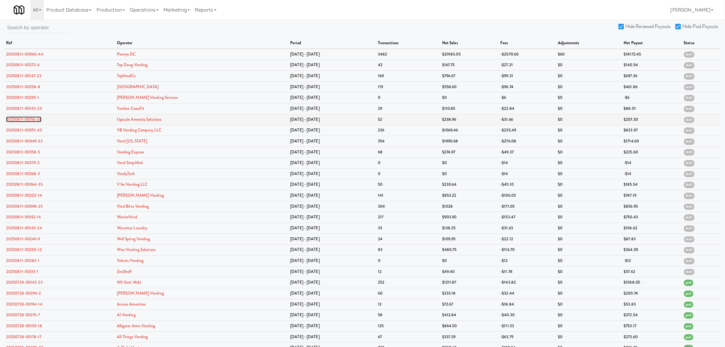
click at [27, 118] on link "20250811-00156-26" at bounding box center [23, 119] width 35 height 6
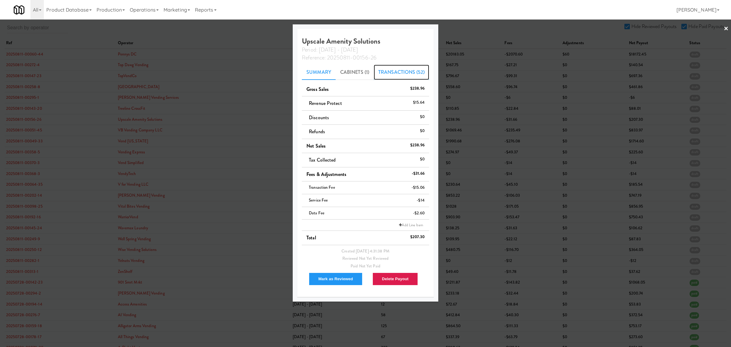
click at [382, 75] on link "Transactions (52)" at bounding box center [401, 72] width 55 height 15
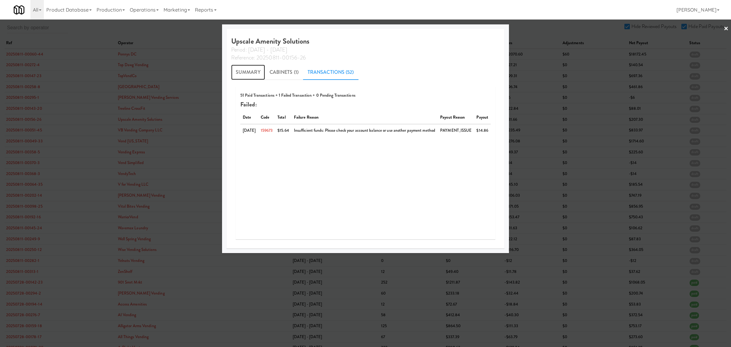
click at [247, 72] on link "Summary" at bounding box center [248, 72] width 34 height 15
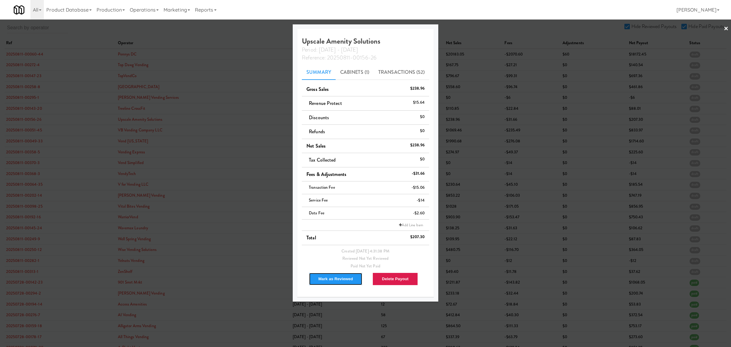
click at [317, 279] on button "Mark as Reviewed" at bounding box center [336, 278] width 54 height 13
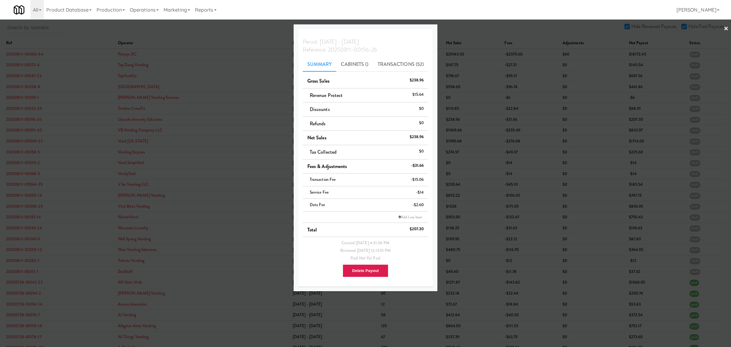
click at [12, 131] on div at bounding box center [365, 173] width 731 height 347
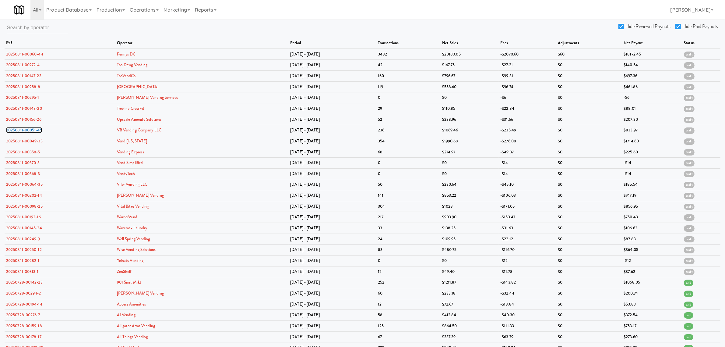
click at [12, 131] on link "20250811-00051-45" at bounding box center [24, 130] width 36 height 6
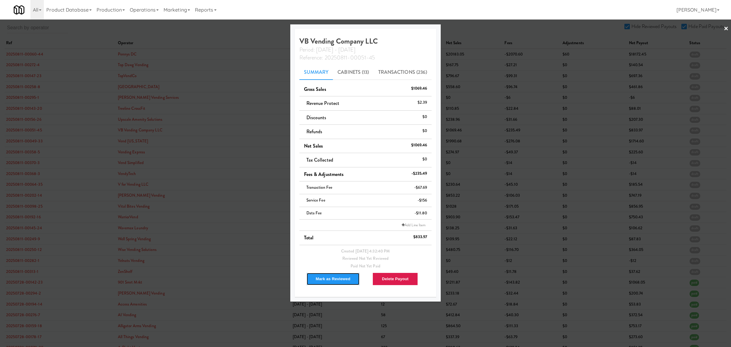
click at [315, 279] on button "Mark as Reviewed" at bounding box center [333, 278] width 54 height 13
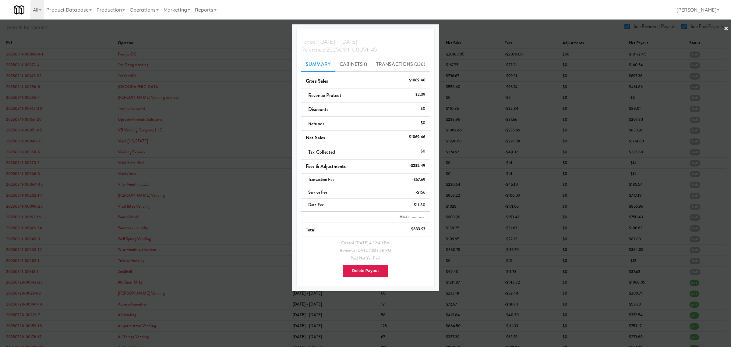
click at [23, 98] on div at bounding box center [365, 173] width 731 height 347
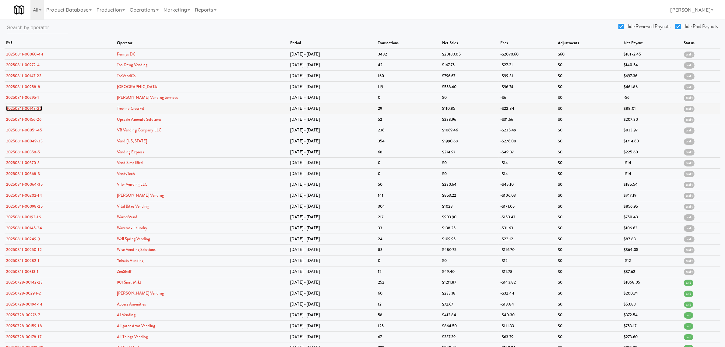
click at [22, 108] on link "20250811-00143-20" at bounding box center [24, 108] width 36 height 6
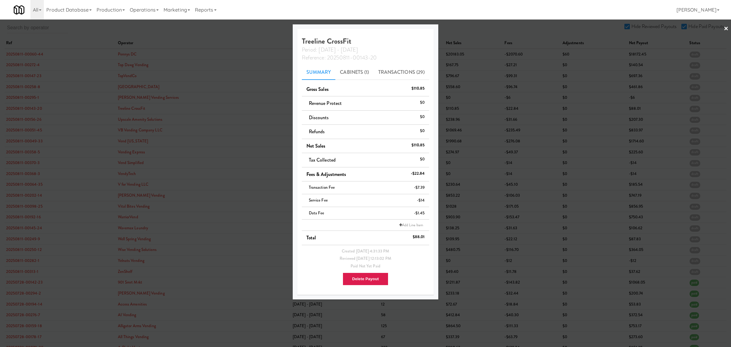
click at [19, 130] on div at bounding box center [365, 173] width 731 height 347
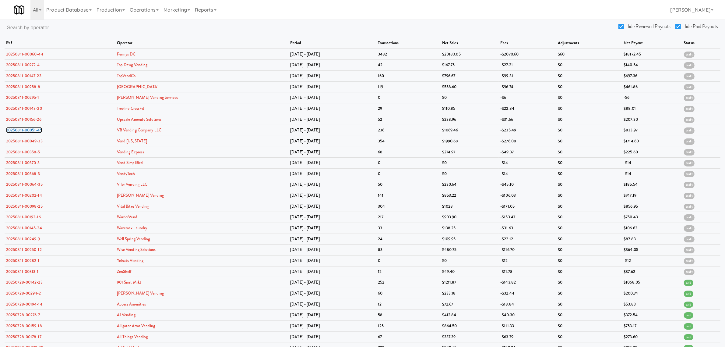
click at [19, 130] on link "20250811-00051-45" at bounding box center [24, 130] width 36 height 6
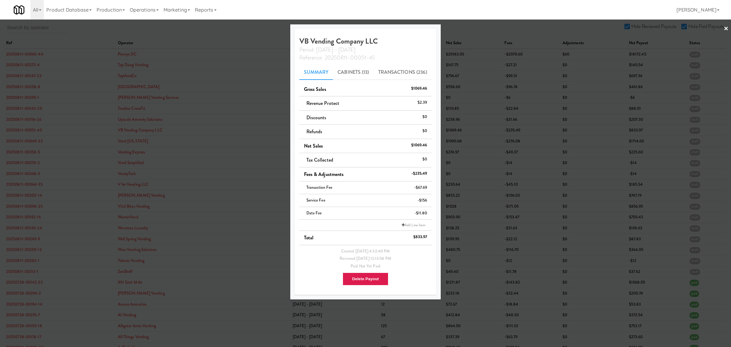
click at [22, 143] on div at bounding box center [365, 173] width 731 height 347
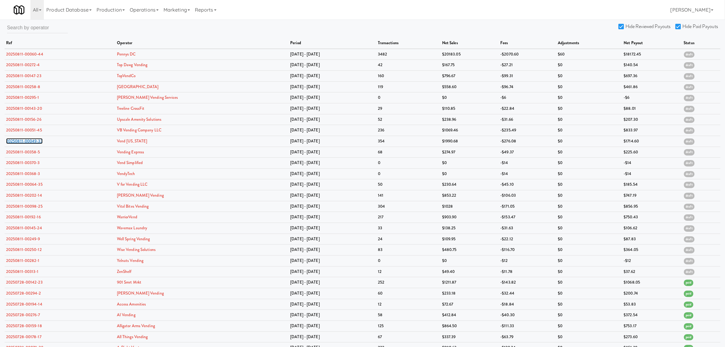
click at [22, 143] on link "20250811-00049-33" at bounding box center [24, 141] width 37 height 6
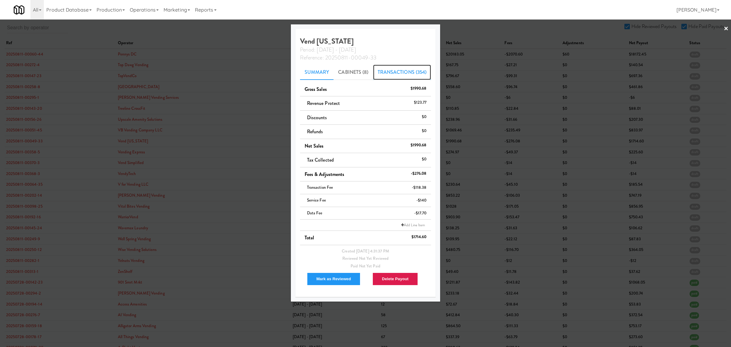
click at [409, 71] on link "Transactions (354)" at bounding box center [402, 72] width 58 height 15
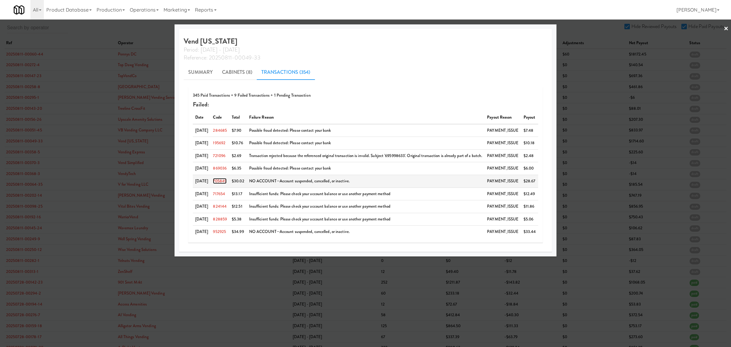
click at [225, 182] on link "705849" at bounding box center [220, 181] width 14 height 6
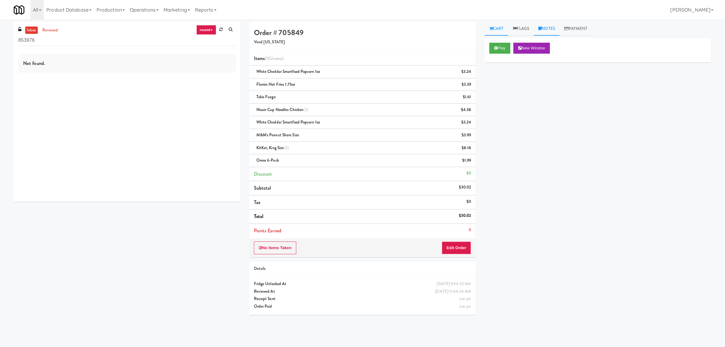
click at [549, 25] on link "Notes" at bounding box center [547, 29] width 26 height 14
click at [523, 26] on link "Flags" at bounding box center [521, 29] width 26 height 14
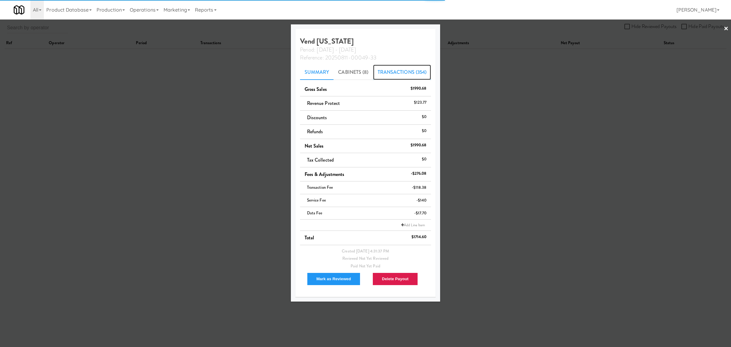
click at [396, 66] on link "Transactions (354)" at bounding box center [402, 72] width 58 height 15
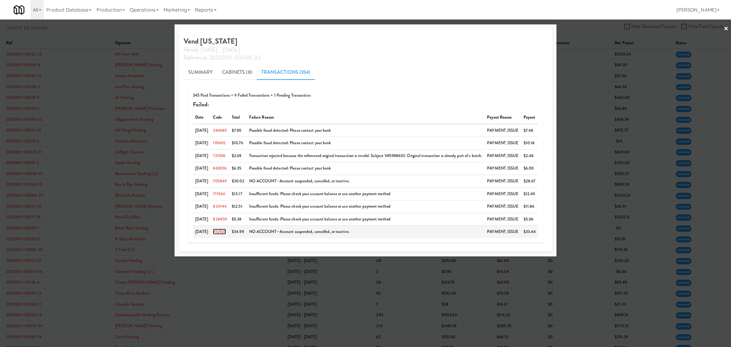
click at [222, 233] on link "952925" at bounding box center [219, 231] width 13 height 6
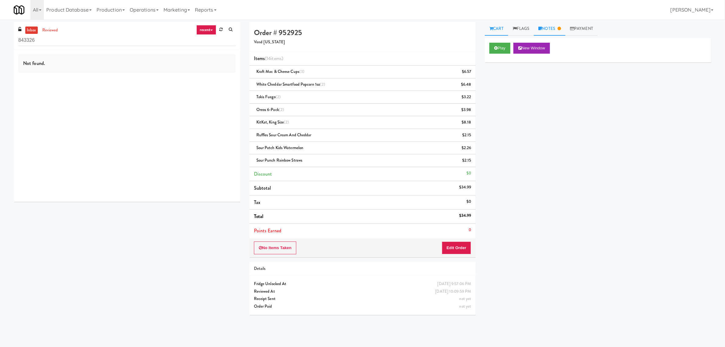
click at [551, 27] on link "Notes" at bounding box center [550, 29] width 32 height 14
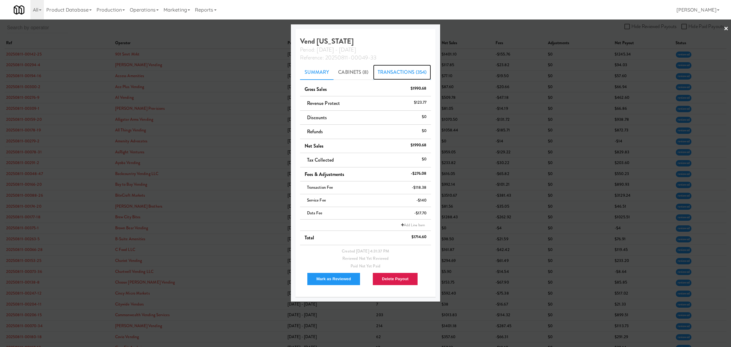
click at [406, 72] on link "Transactions (354)" at bounding box center [402, 72] width 58 height 15
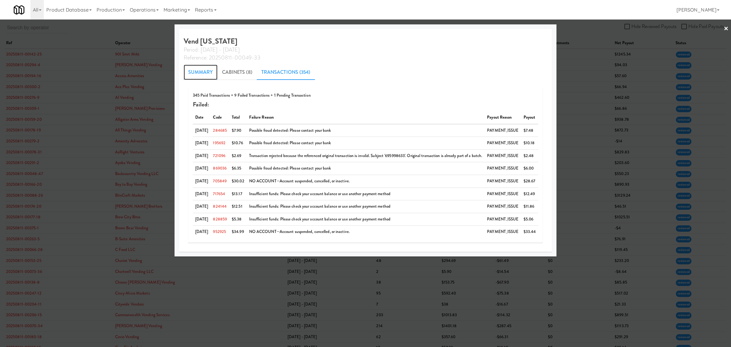
click at [206, 67] on link "Summary" at bounding box center [201, 72] width 34 height 15
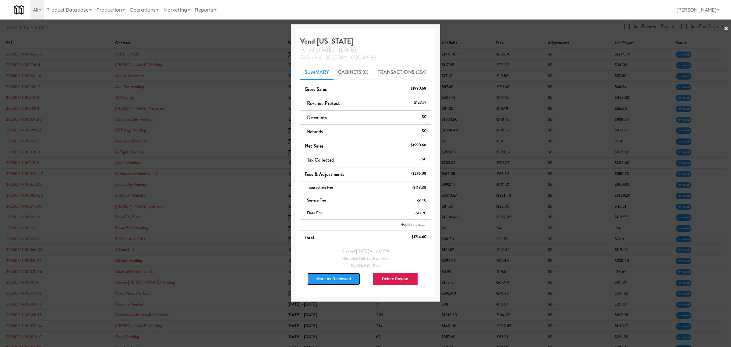
click at [326, 279] on button "Mark as Reviewed" at bounding box center [334, 278] width 54 height 13
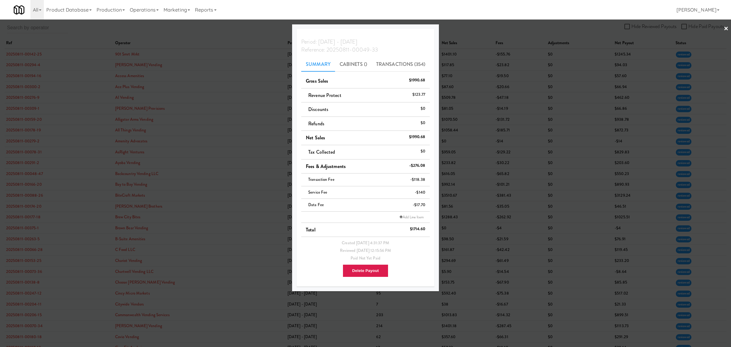
click at [207, 34] on div at bounding box center [365, 173] width 731 height 347
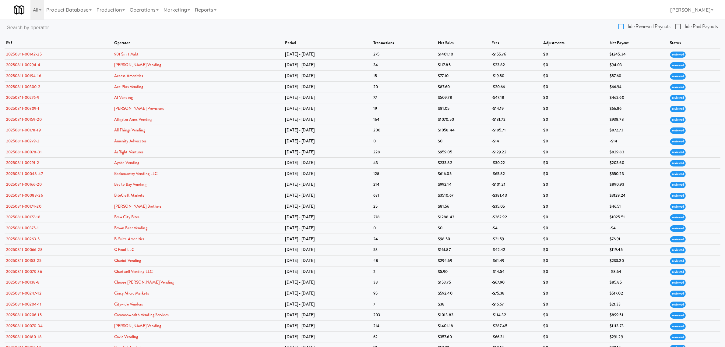
click at [622, 25] on input "Hide Reviewed Payouts" at bounding box center [622, 26] width 7 height 5
checkbox input "true"
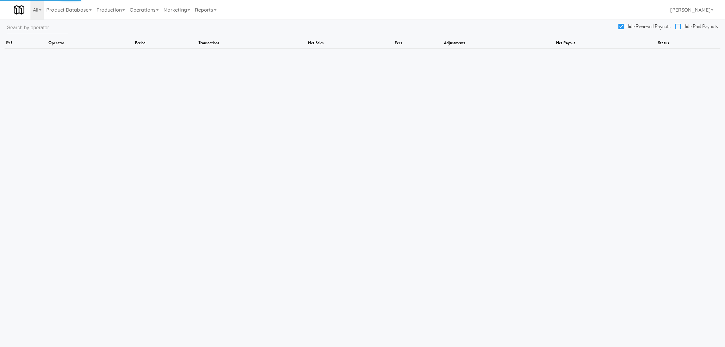
click at [680, 24] on input "Hide Paid Payouts" at bounding box center [679, 26] width 7 height 5
checkbox input "true"
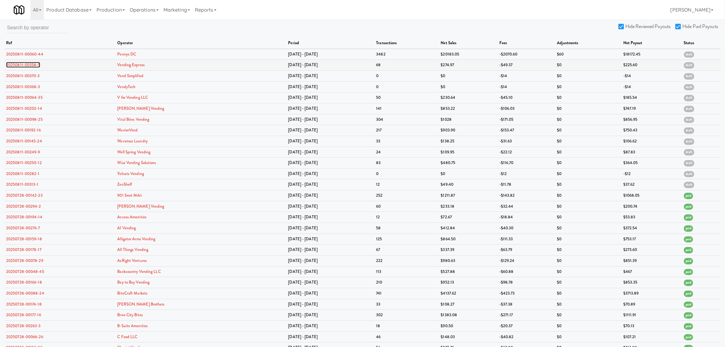
click at [27, 62] on link "20250811-00358-5" at bounding box center [23, 65] width 34 height 6
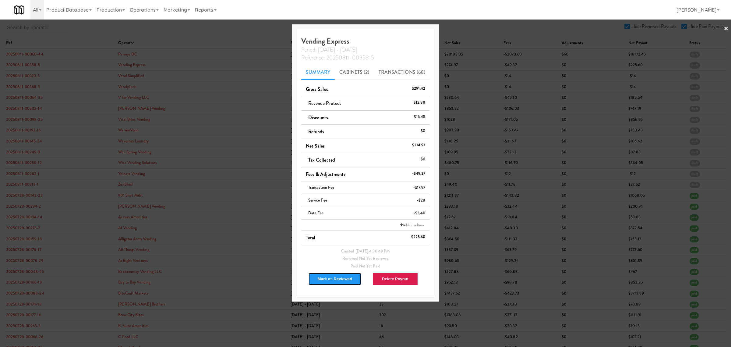
click at [335, 278] on button "Mark as Reviewed" at bounding box center [335, 278] width 54 height 13
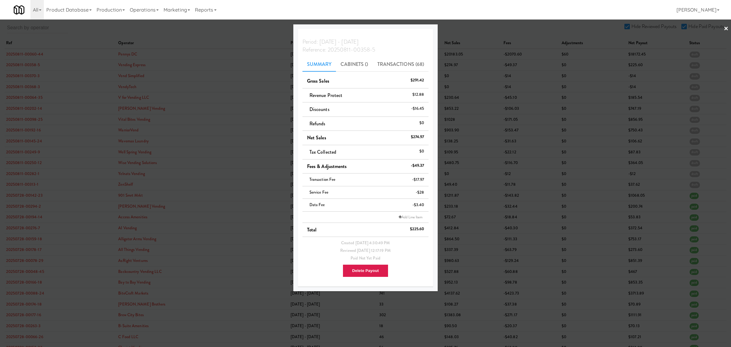
click at [28, 75] on div at bounding box center [365, 173] width 731 height 347
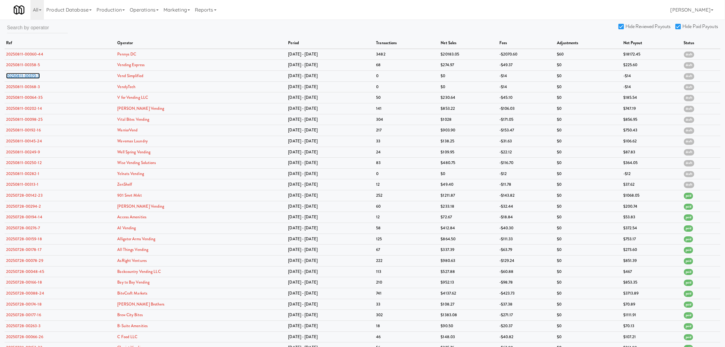
click at [28, 75] on link "20250811-00370-3" at bounding box center [23, 76] width 34 height 6
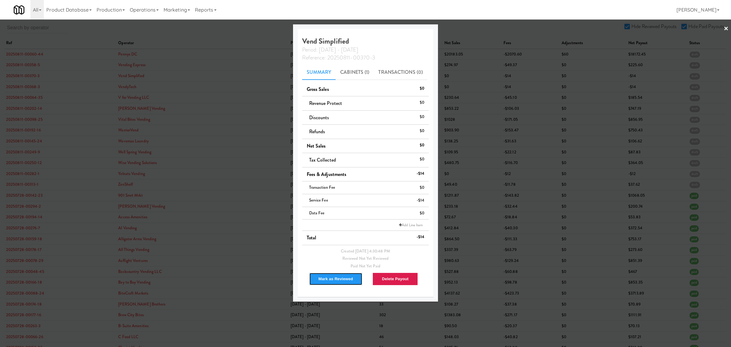
click at [337, 278] on button "Mark as Reviewed" at bounding box center [336, 278] width 54 height 13
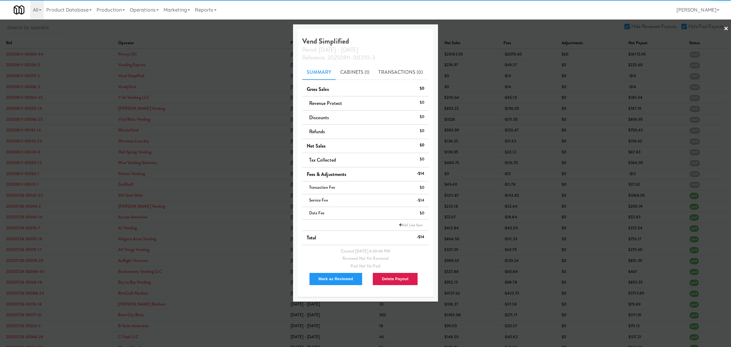
click at [20, 86] on div at bounding box center [365, 173] width 731 height 347
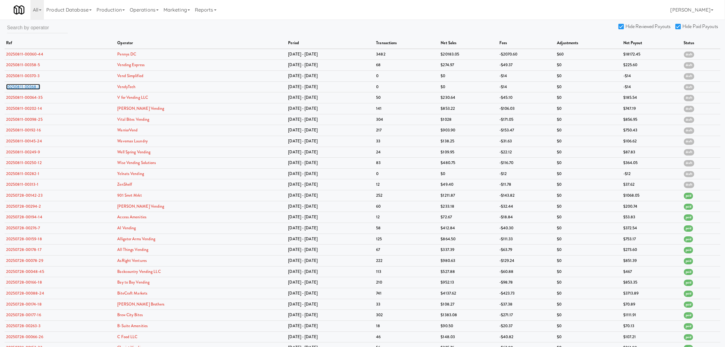
click at [20, 86] on link "20250811-00368-3" at bounding box center [23, 87] width 34 height 6
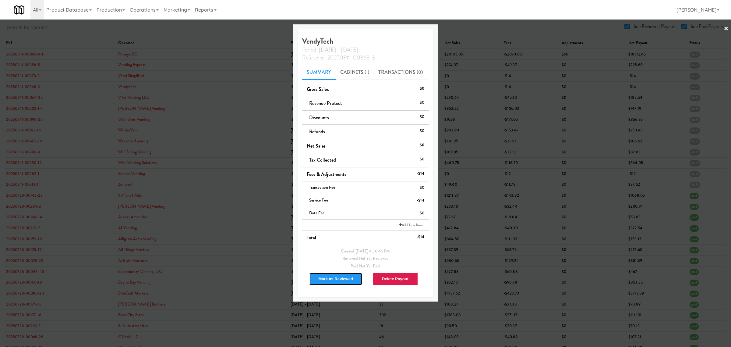
click at [334, 282] on button "Mark as Reviewed" at bounding box center [336, 278] width 54 height 13
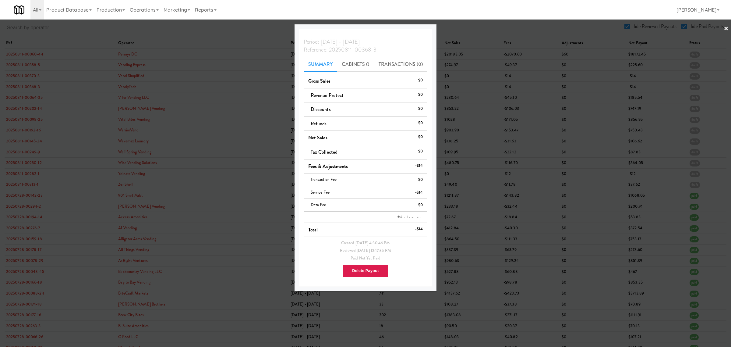
click at [25, 95] on div at bounding box center [365, 173] width 731 height 347
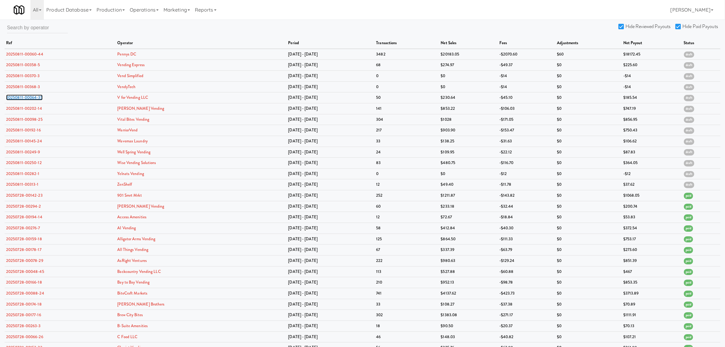
click at [25, 95] on link "20250811-00064-35" at bounding box center [24, 97] width 37 height 6
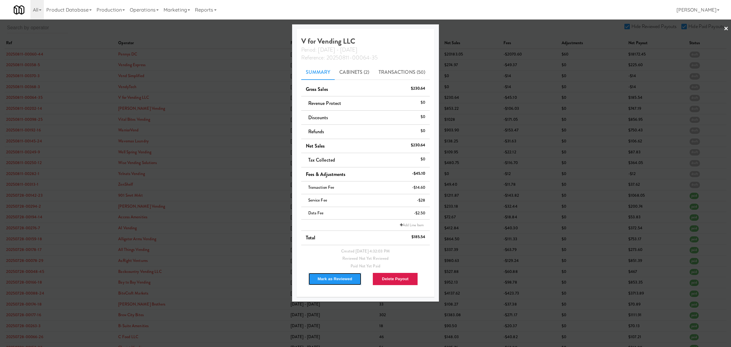
click at [331, 281] on button "Mark as Reviewed" at bounding box center [335, 278] width 54 height 13
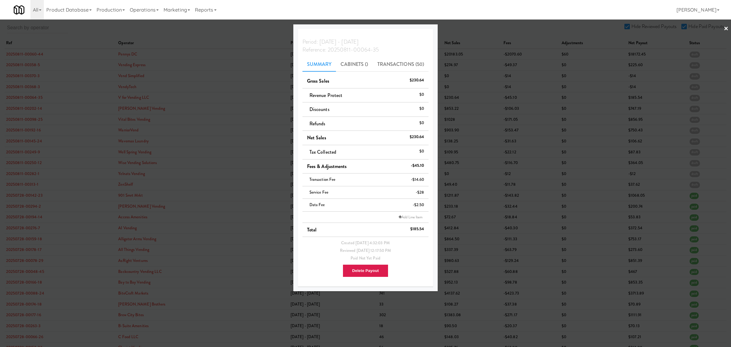
click at [24, 116] on div at bounding box center [365, 173] width 731 height 347
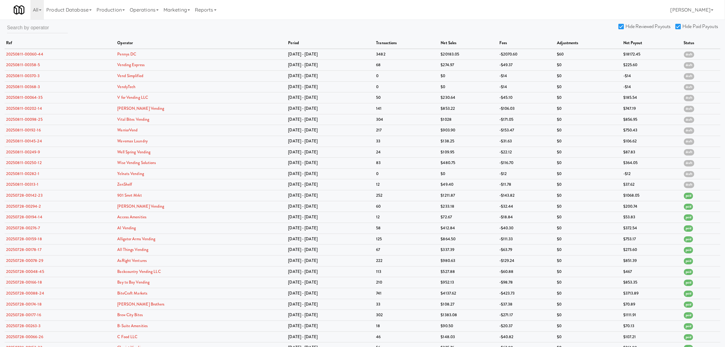
click at [24, 116] on td "20250811-00098-25" at bounding box center [60, 119] width 111 height 11
click at [29, 117] on link "20250811-00098-25" at bounding box center [24, 119] width 37 height 6
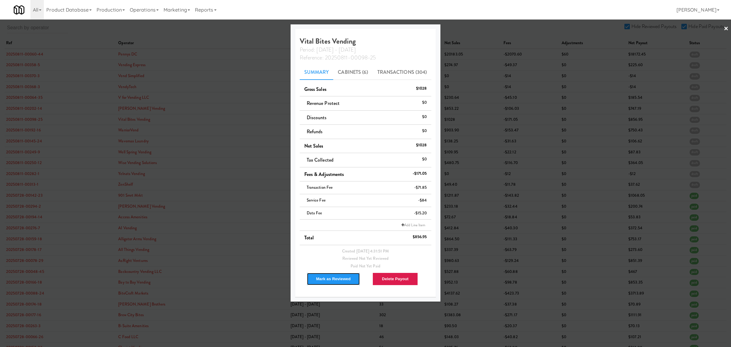
click at [322, 278] on button "Mark as Reviewed" at bounding box center [334, 278] width 54 height 13
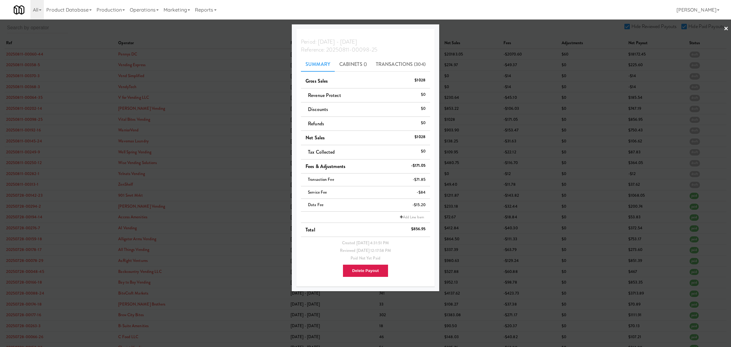
click at [31, 129] on div at bounding box center [365, 173] width 731 height 347
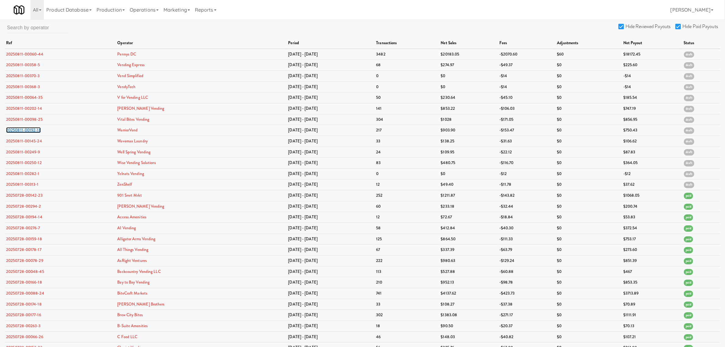
click at [31, 129] on link "20250811-00192-16" at bounding box center [23, 130] width 35 height 6
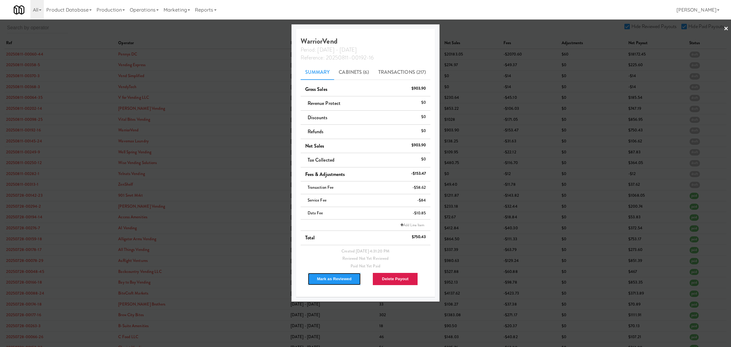
click at [330, 277] on button "Mark as Reviewed" at bounding box center [335, 278] width 54 height 13
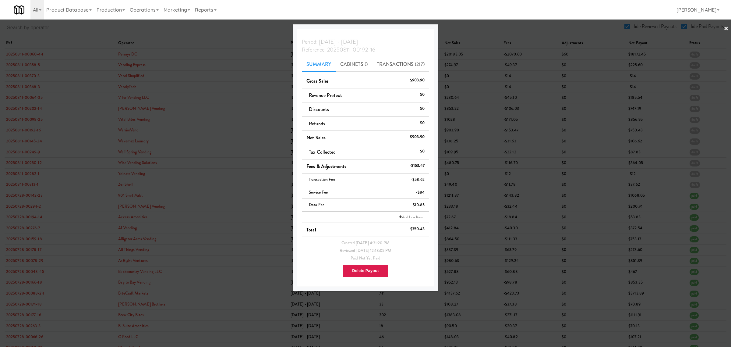
click at [231, 28] on div at bounding box center [365, 173] width 731 height 347
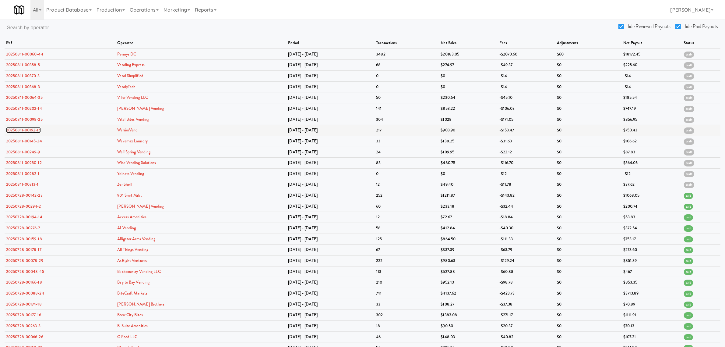
click at [17, 130] on link "20250811-00192-16" at bounding box center [23, 130] width 35 height 6
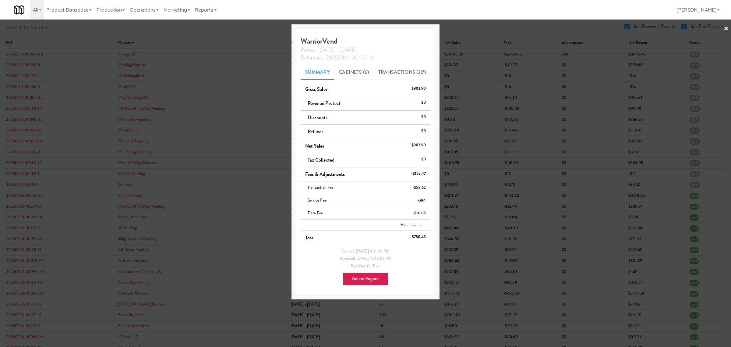
click at [20, 141] on div at bounding box center [365, 173] width 731 height 347
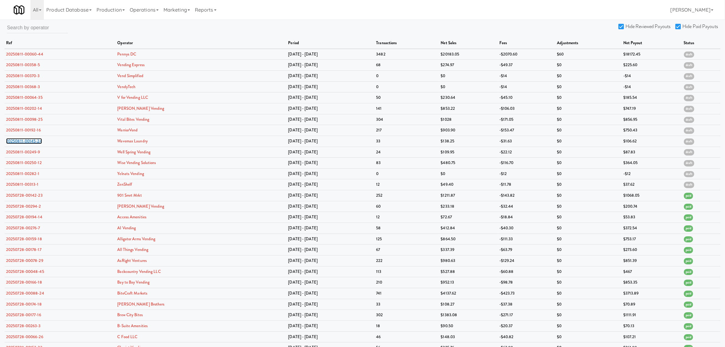
click at [20, 141] on link "20250811-00145-24" at bounding box center [24, 141] width 36 height 6
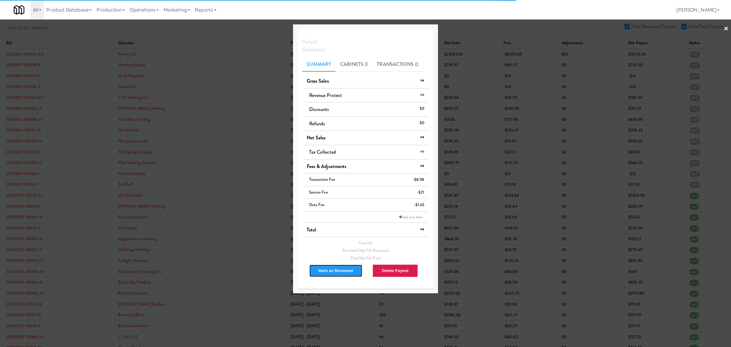
click at [322, 271] on button "Mark as Reviewed" at bounding box center [336, 270] width 54 height 13
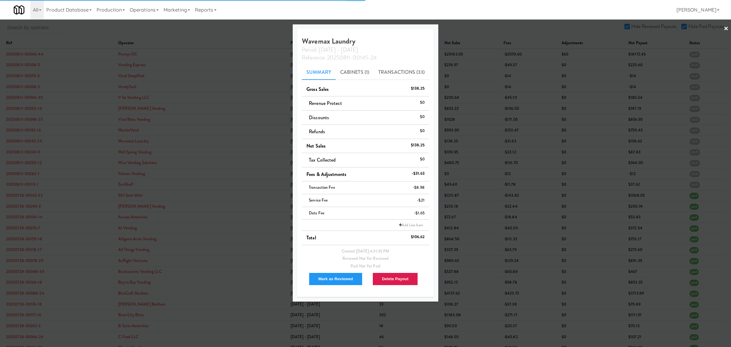
click at [19, 153] on div at bounding box center [365, 173] width 731 height 347
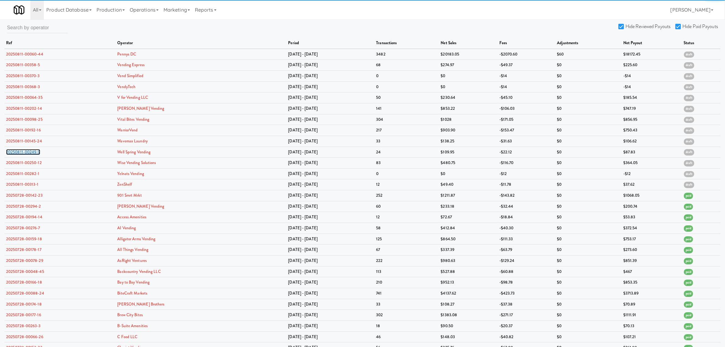
click at [19, 153] on link "20250811-00249-9" at bounding box center [23, 152] width 34 height 6
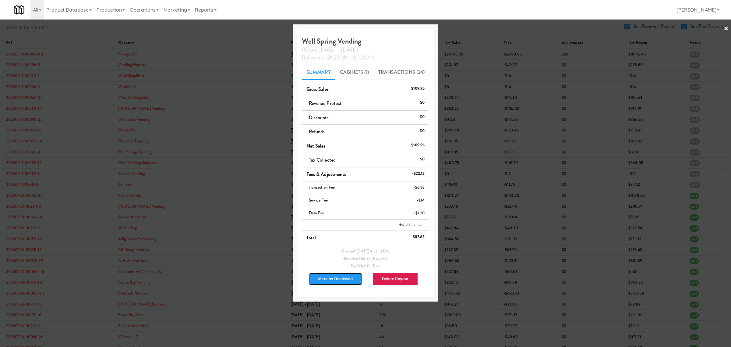
click at [338, 278] on button "Mark as Reviewed" at bounding box center [336, 278] width 54 height 13
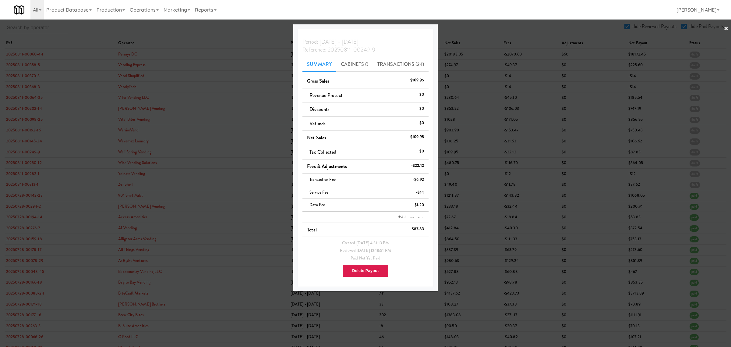
click at [27, 175] on div at bounding box center [365, 173] width 731 height 347
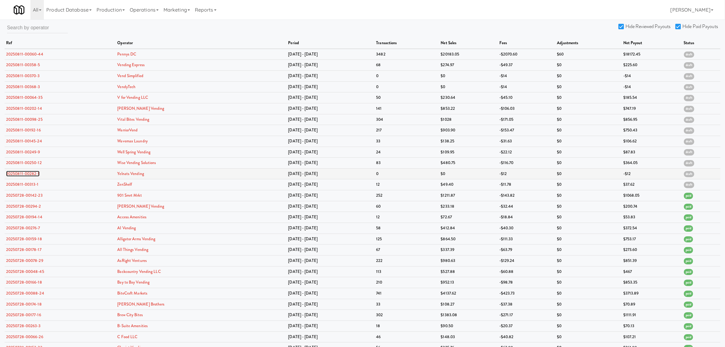
click at [27, 175] on link "20250811-00282-1" at bounding box center [23, 174] width 34 height 6
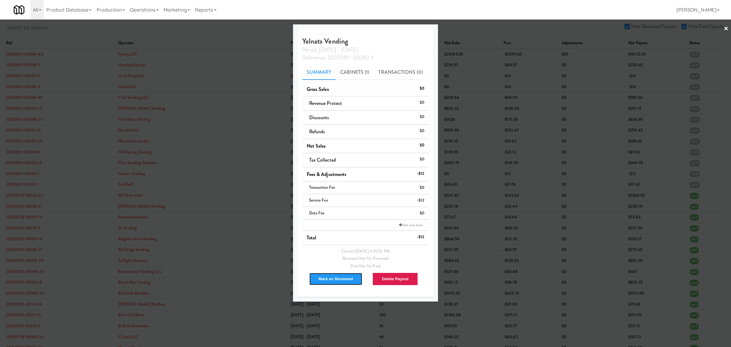
click at [324, 277] on button "Mark as Reviewed" at bounding box center [336, 278] width 54 height 13
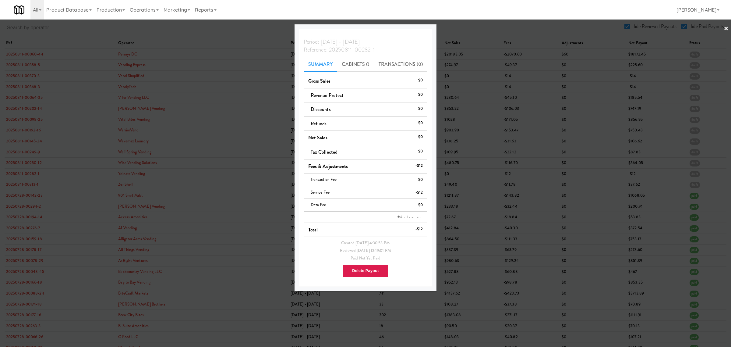
click at [29, 186] on div at bounding box center [365, 173] width 731 height 347
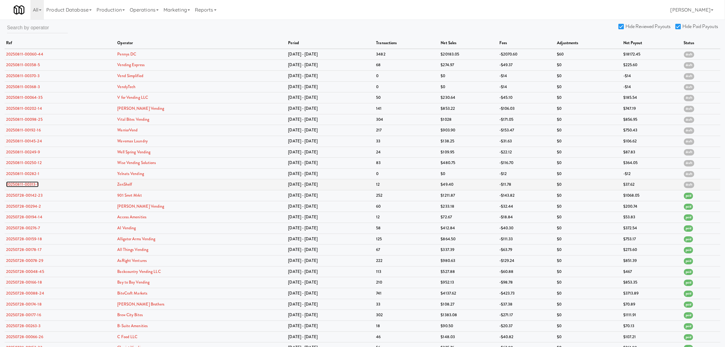
click at [29, 186] on link "20250811-00313-1" at bounding box center [22, 184] width 33 height 6
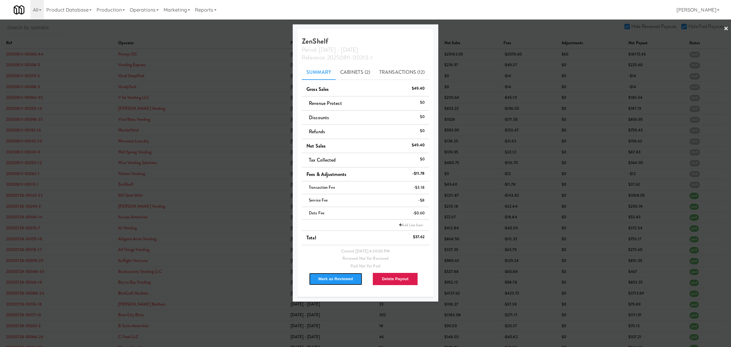
click at [329, 278] on button "Mark as Reviewed" at bounding box center [336, 278] width 54 height 13
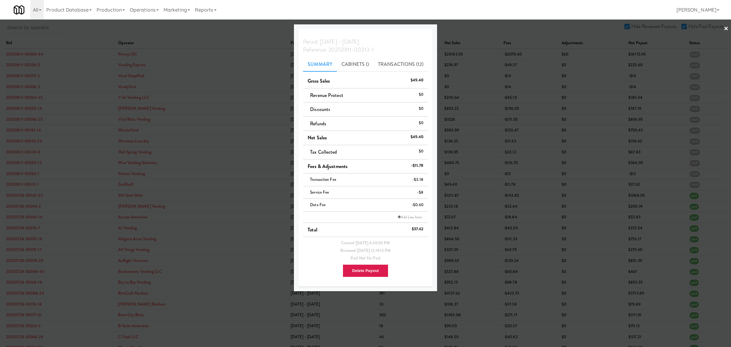
click at [226, 34] on div at bounding box center [365, 173] width 731 height 347
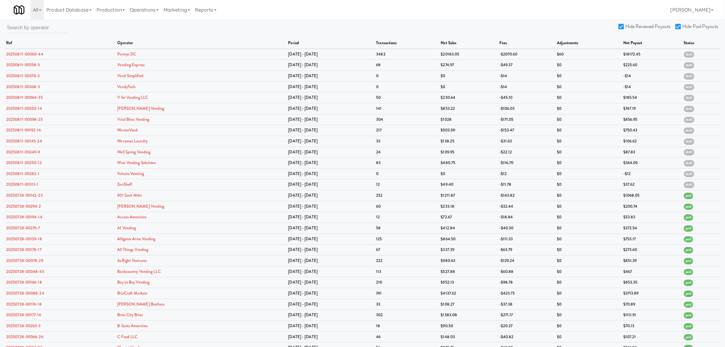
click at [625, 24] on input "Hide Reviewed Payouts" at bounding box center [622, 26] width 7 height 5
checkbox input "false"
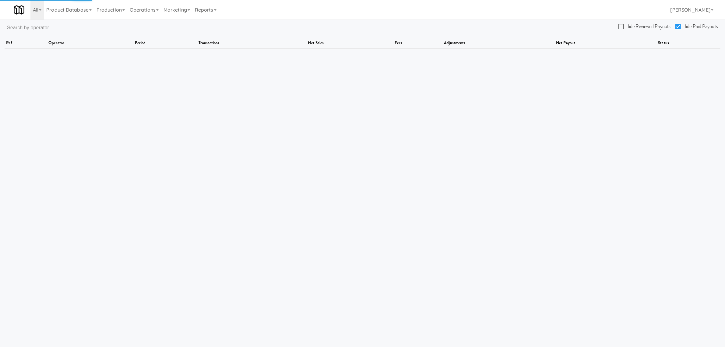
click at [677, 24] on input "Hide Paid Payouts" at bounding box center [679, 26] width 7 height 5
checkbox input "false"
click at [620, 26] on input "Hide Reviewed Payouts" at bounding box center [622, 26] width 7 height 5
checkbox input "true"
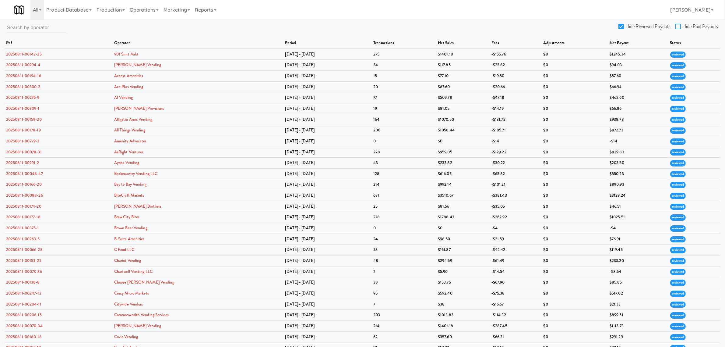
click at [678, 26] on input "Hide Paid Payouts" at bounding box center [679, 26] width 7 height 5
checkbox input "true"
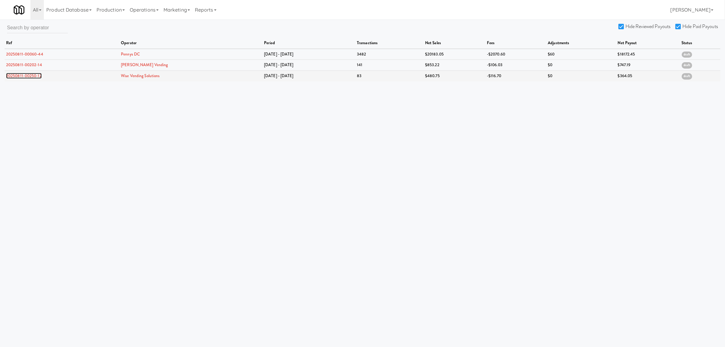
click at [30, 75] on link "20250811-00250-12" at bounding box center [24, 76] width 36 height 6
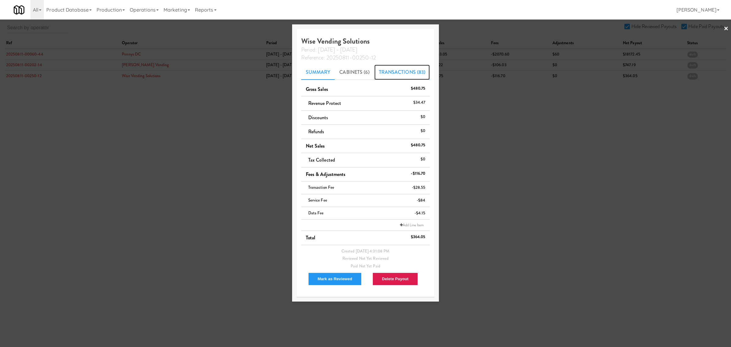
click at [400, 66] on link "Transactions (83)" at bounding box center [402, 72] width 56 height 15
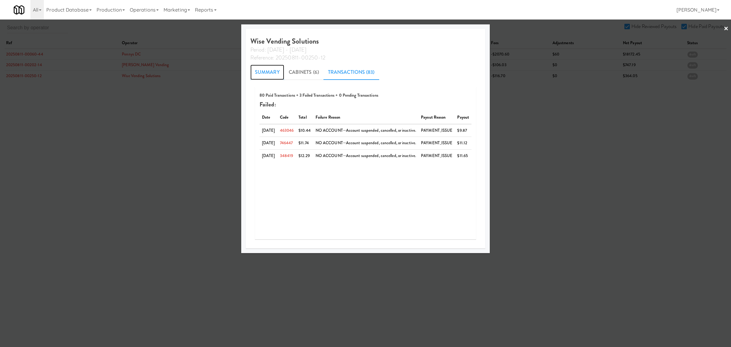
click at [267, 73] on link "Summary" at bounding box center [267, 72] width 34 height 15
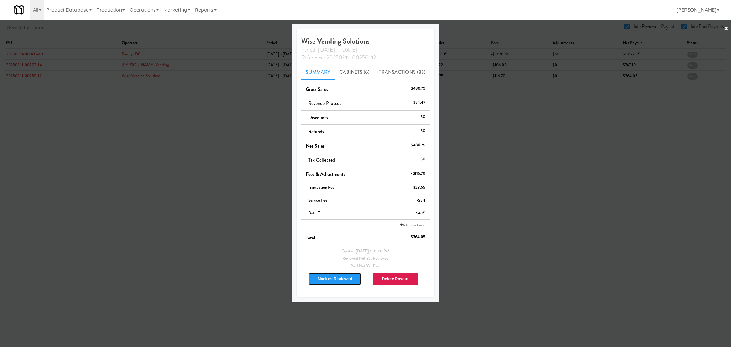
click at [326, 280] on button "Mark as Reviewed" at bounding box center [335, 278] width 54 height 13
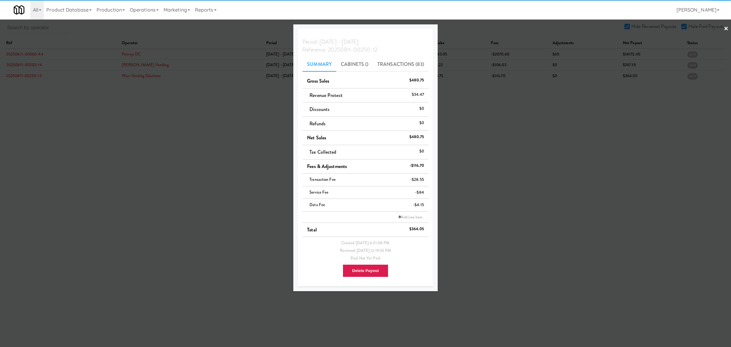
click at [182, 159] on div at bounding box center [365, 173] width 731 height 347
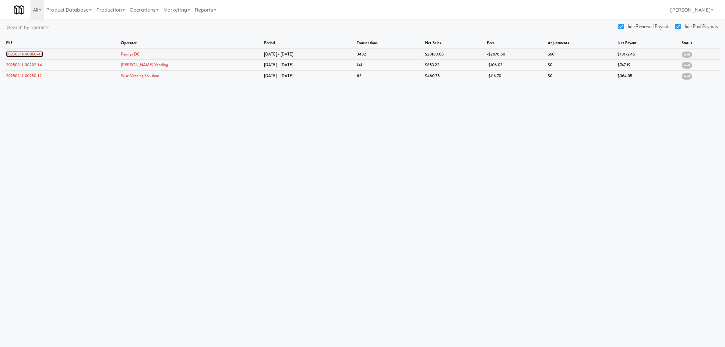
click at [30, 54] on link "20250811-00060-44" at bounding box center [24, 54] width 37 height 6
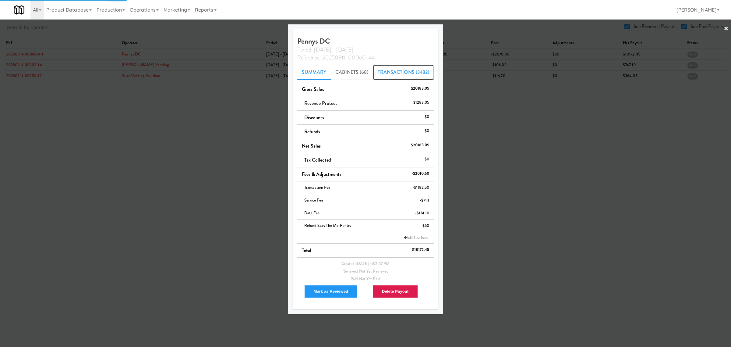
click at [418, 69] on link "Transactions (3482)" at bounding box center [403, 72] width 61 height 15
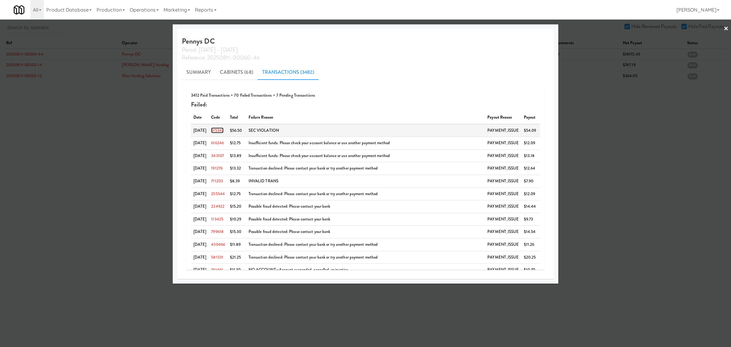
click at [218, 131] on link "615347" at bounding box center [217, 130] width 12 height 6
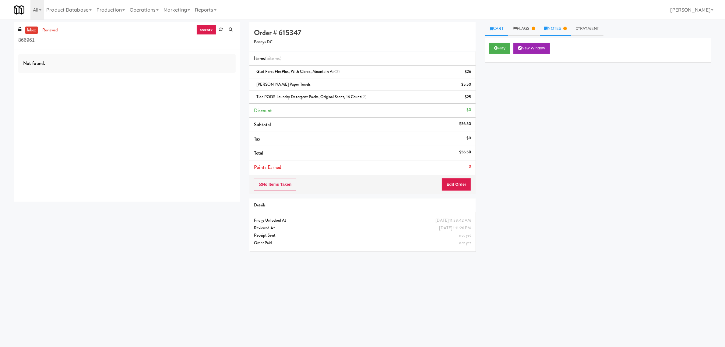
click at [567, 27] on icon at bounding box center [565, 29] width 3 height 4
click at [528, 26] on link "Flags" at bounding box center [524, 29] width 32 height 14
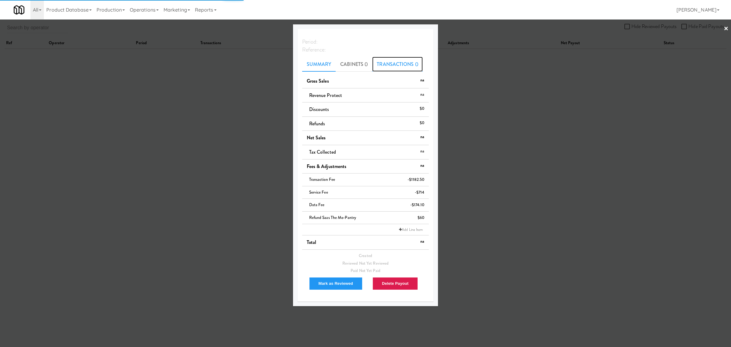
click at [389, 60] on link "Transactions ()" at bounding box center [397, 64] width 51 height 15
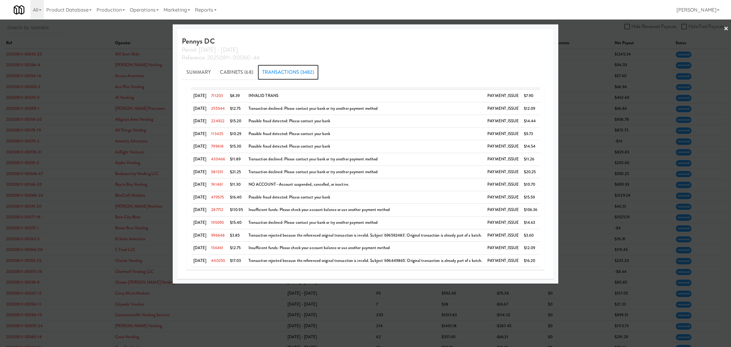
scroll to position [114, 0]
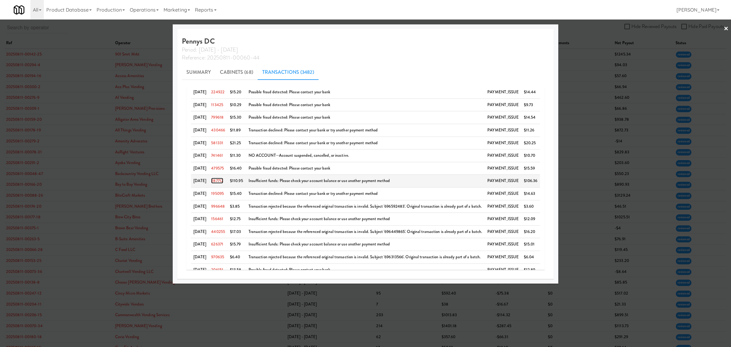
click at [219, 179] on link "287712" at bounding box center [217, 181] width 12 height 6
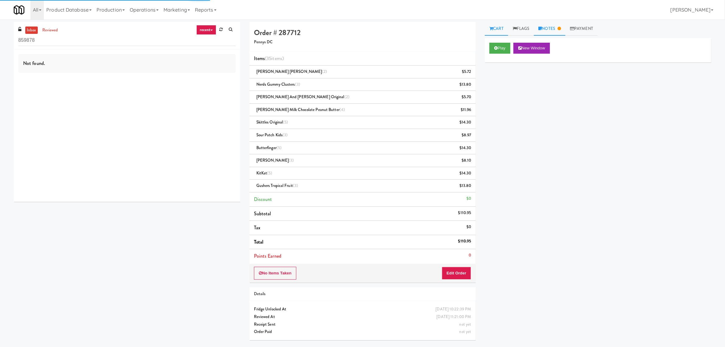
click at [549, 24] on link "Notes" at bounding box center [550, 29] width 32 height 14
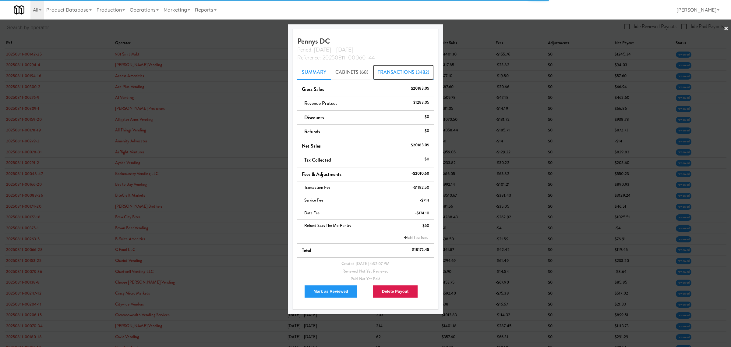
click at [394, 72] on link "Transactions (3482)" at bounding box center [403, 72] width 61 height 15
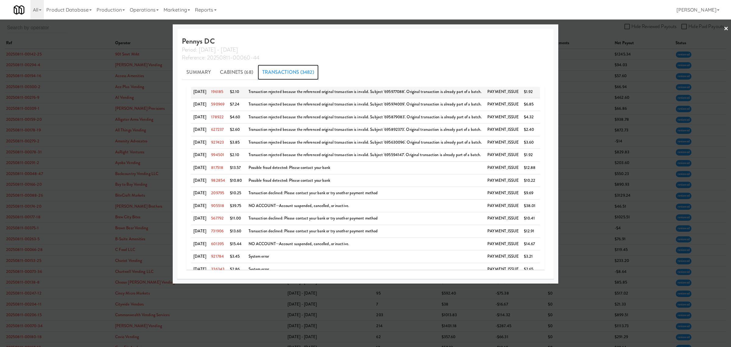
scroll to position [457, 0]
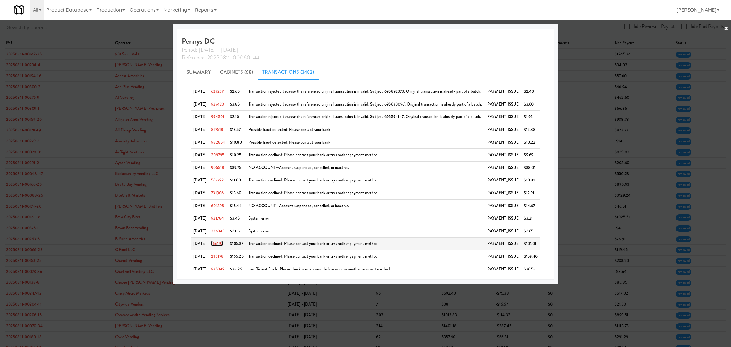
click at [220, 245] on link "166192" at bounding box center [217, 243] width 12 height 6
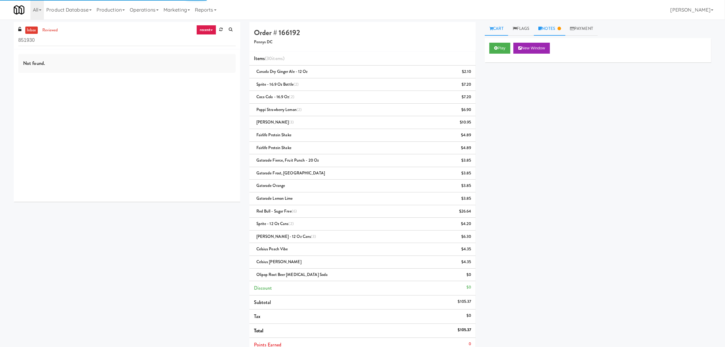
click at [554, 24] on link "Notes" at bounding box center [550, 29] width 32 height 14
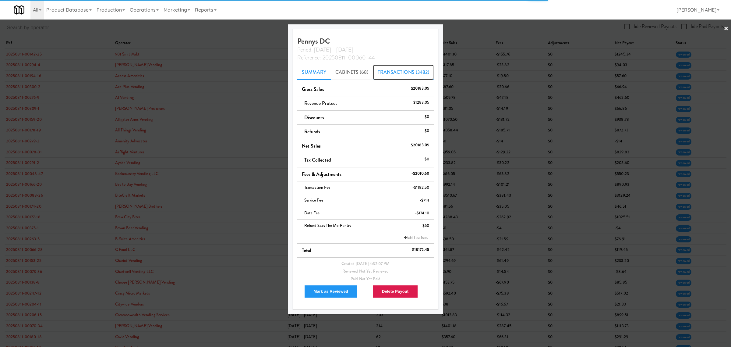
click at [399, 68] on link "Transactions (3482)" at bounding box center [403, 72] width 61 height 15
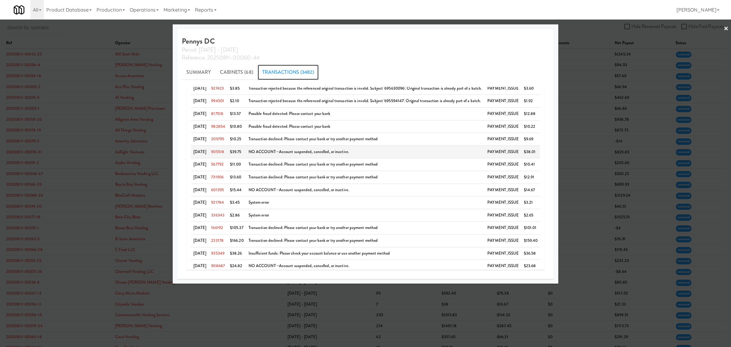
scroll to position [496, 0]
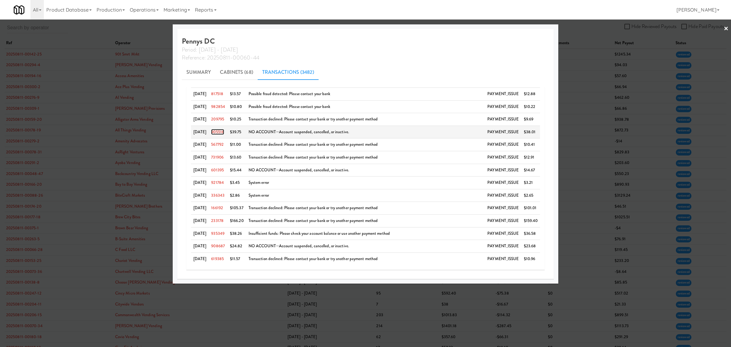
click at [218, 131] on link "905518" at bounding box center [217, 132] width 13 height 6
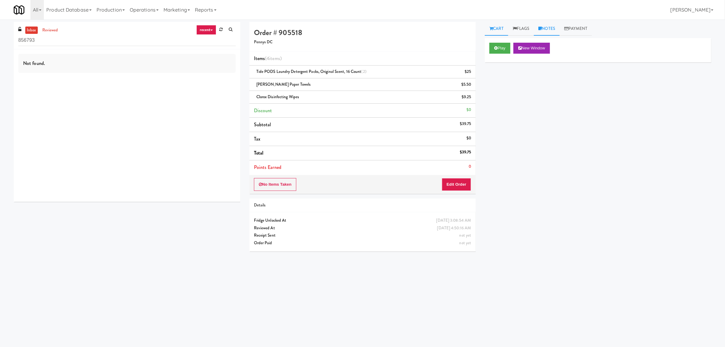
click at [555, 25] on link "Notes" at bounding box center [547, 29] width 26 height 14
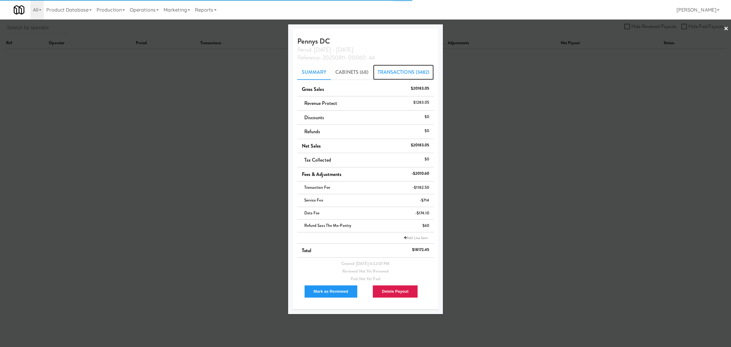
click at [408, 68] on link "Transactions (3482)" at bounding box center [403, 72] width 61 height 15
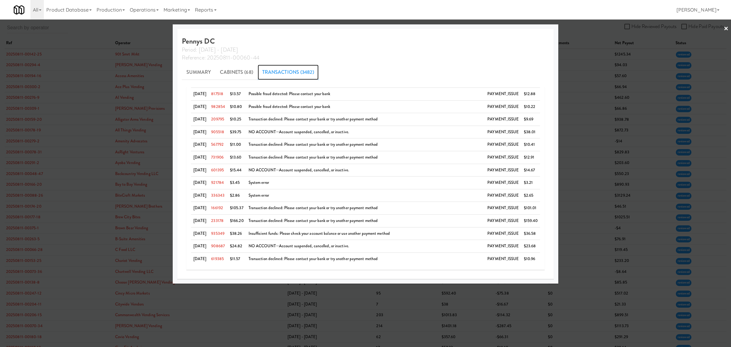
scroll to position [496, 0]
click at [223, 220] on link "233178" at bounding box center [217, 221] width 12 height 6
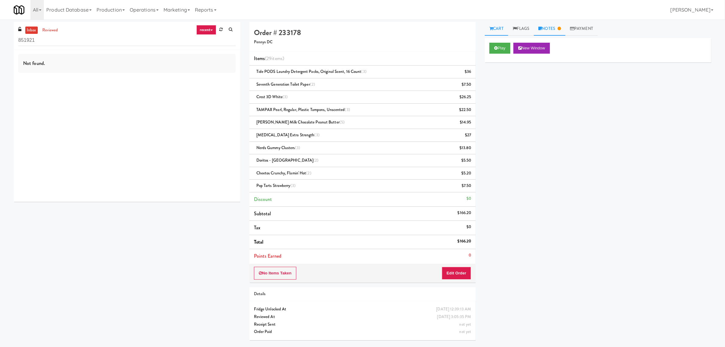
click at [556, 28] on link "Notes" at bounding box center [550, 29] width 32 height 14
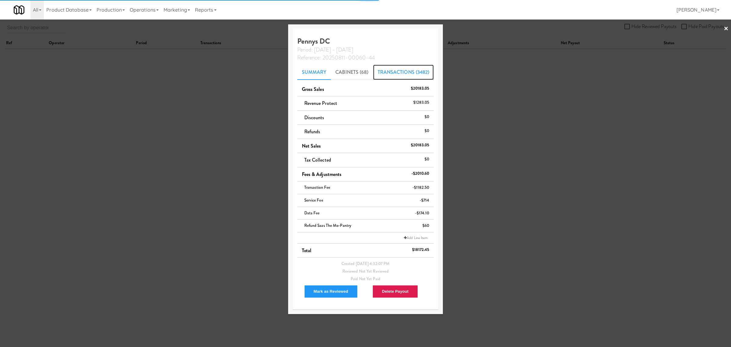
click at [392, 71] on link "Transactions (3482)" at bounding box center [403, 72] width 61 height 15
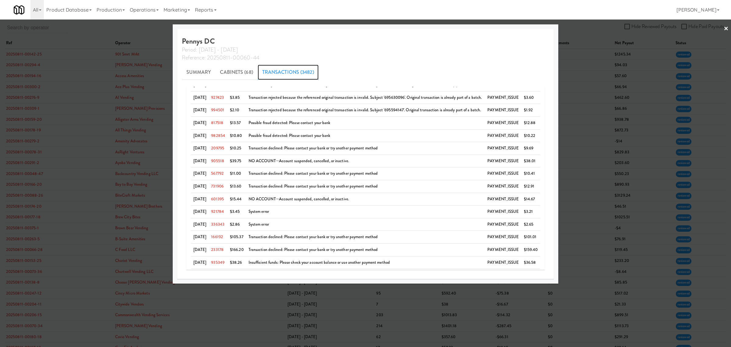
scroll to position [496, 0]
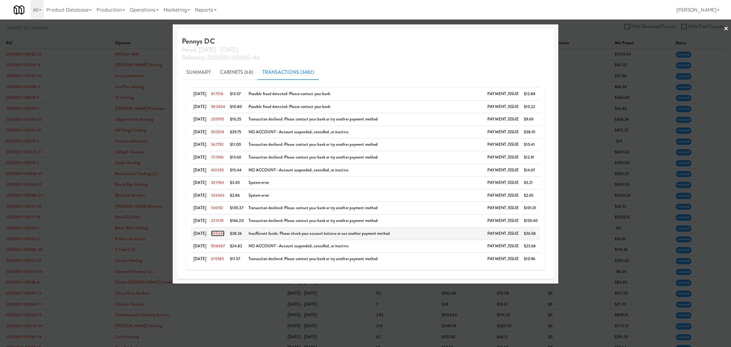
click at [218, 233] on link "935349" at bounding box center [217, 233] width 13 height 6
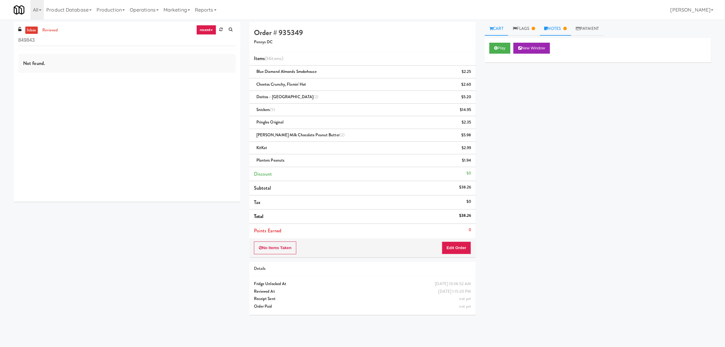
click at [561, 29] on link "Notes" at bounding box center [556, 29] width 32 height 14
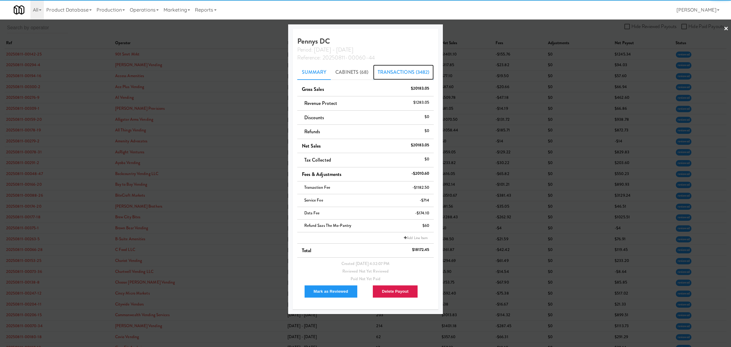
click at [392, 71] on link "Transactions (3482)" at bounding box center [403, 72] width 61 height 15
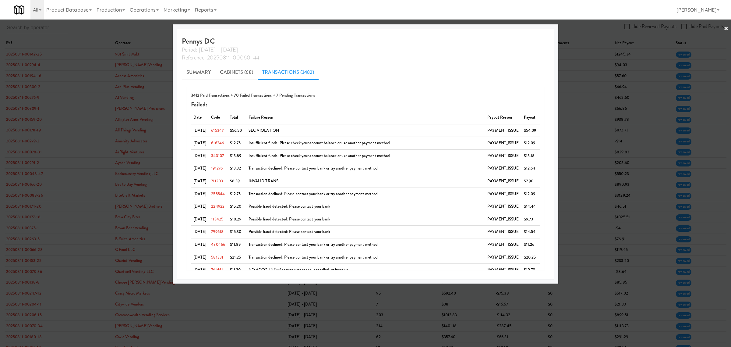
click at [80, 31] on div at bounding box center [365, 173] width 731 height 347
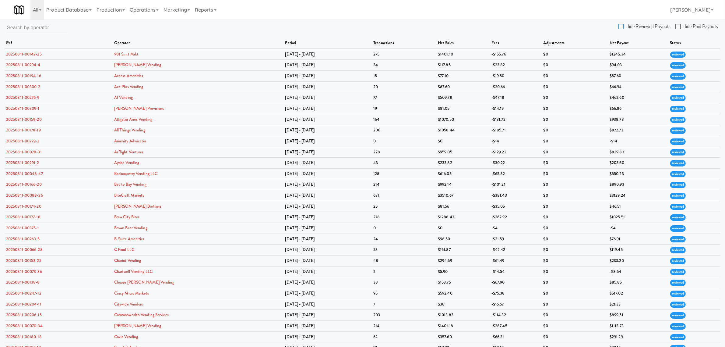
click at [620, 26] on input "Hide Reviewed Payouts" at bounding box center [622, 26] width 7 height 5
checkbox input "true"
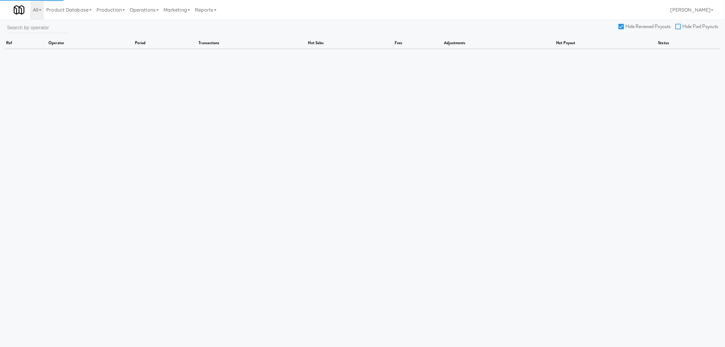
click at [680, 25] on input "Hide Paid Payouts" at bounding box center [679, 26] width 7 height 5
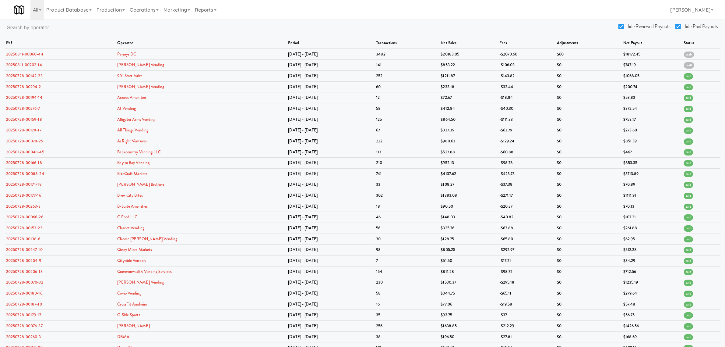
click at [678, 24] on input "Hide Paid Payouts" at bounding box center [679, 26] width 7 height 5
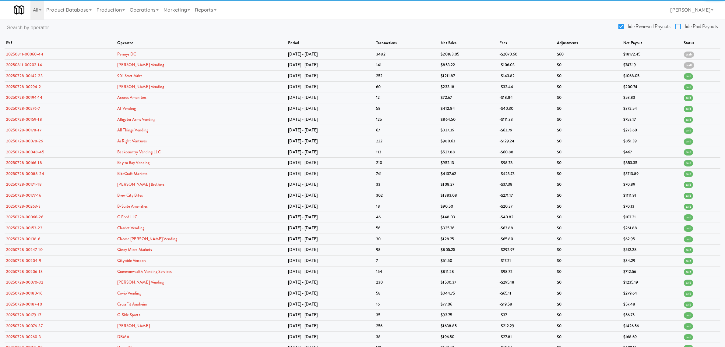
click at [678, 24] on input "Hide Paid Payouts" at bounding box center [679, 26] width 7 height 5
checkbox input "true"
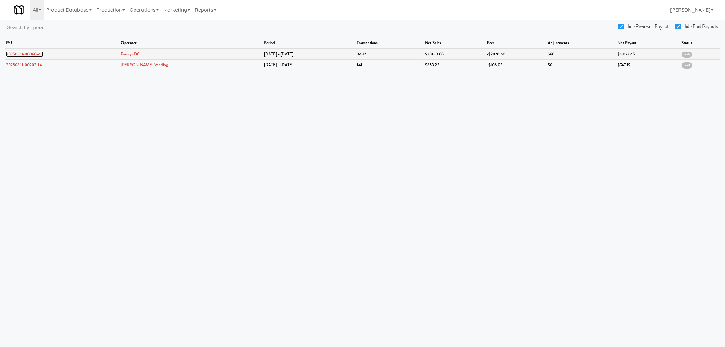
click at [37, 54] on link "20250811-00060-44" at bounding box center [24, 54] width 37 height 6
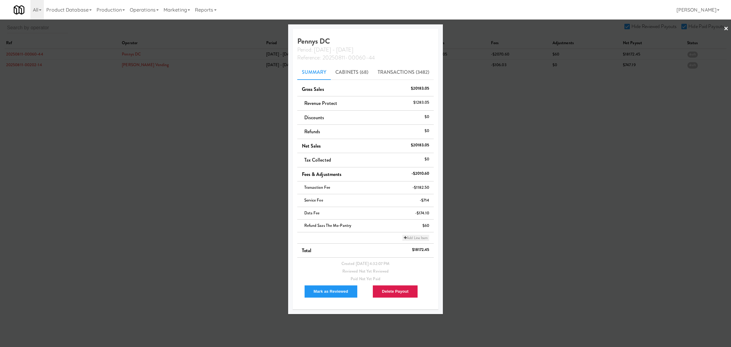
click at [413, 237] on link "Add Line Item" at bounding box center [415, 238] width 27 height 6
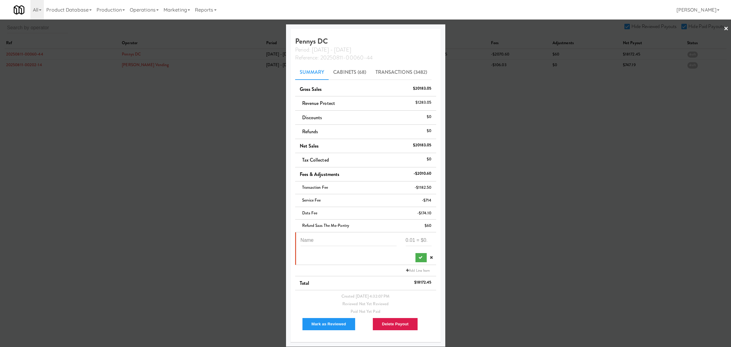
click at [288, 244] on div "Pennys DC Period: [DATE] - [DATE] Reference: 20250811-00060-44 Summary Cabinets…" at bounding box center [365, 185] width 159 height 322
click at [312, 238] on input "text" at bounding box center [349, 240] width 96 height 11
type input "Suspected Theft 166192"
type input "-95.37"
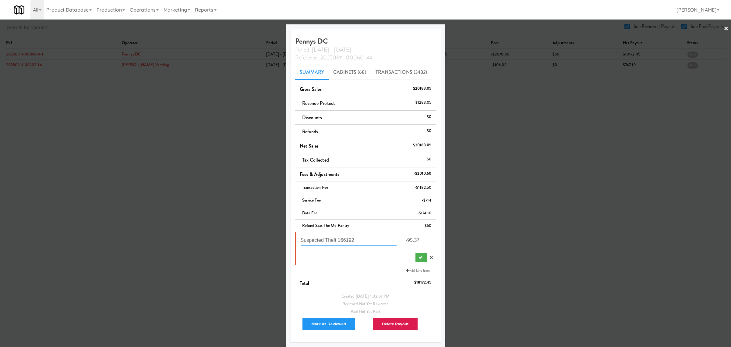
drag, startPoint x: 355, startPoint y: 239, endPoint x: 246, endPoint y: 247, distance: 109.6
click at [246, 247] on div "× Pennys DC Period: [DATE] - [DATE] Reference: 20250811-00060-44 Summary Cabine…" at bounding box center [365, 173] width 731 height 347
click at [416, 254] on button "submit" at bounding box center [421, 257] width 11 height 9
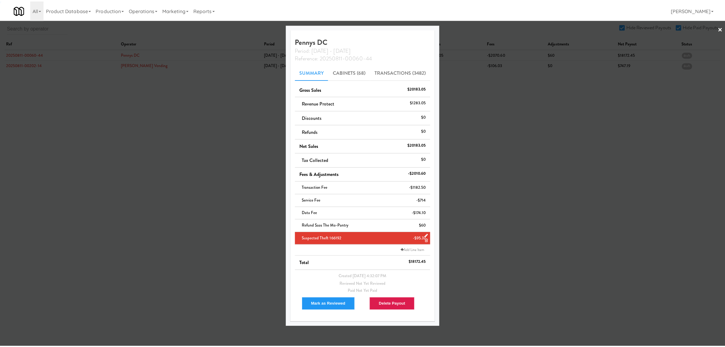
scroll to position [0, 0]
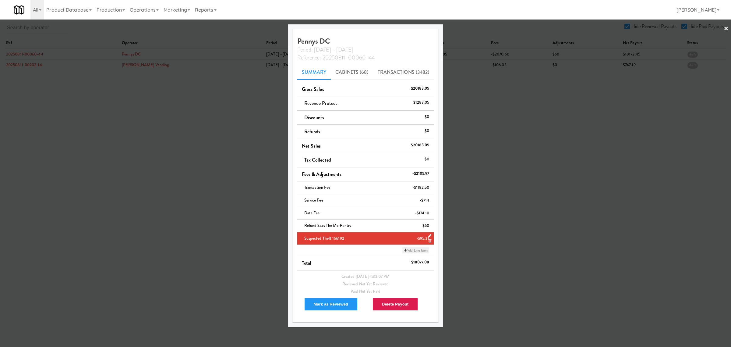
click at [416, 249] on link "Add Line Item" at bounding box center [415, 250] width 27 height 6
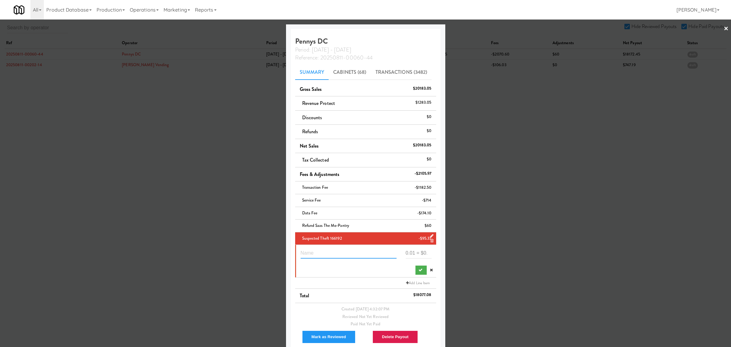
click at [338, 252] on input "text" at bounding box center [349, 252] width 96 height 11
paste input "Suspected Theft 166192"
type input "Suspected Theft 233178"
type input "-156.2"
click at [356, 268] on div at bounding box center [366, 269] width 140 height 12
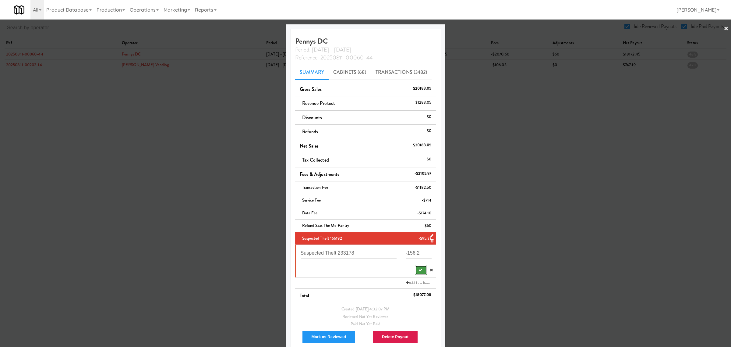
click at [419, 270] on icon "submit" at bounding box center [421, 270] width 4 height 4
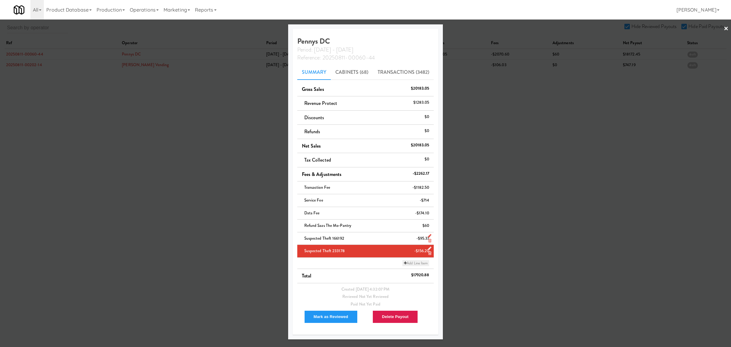
click at [415, 263] on link "Add Line Item" at bounding box center [415, 263] width 27 height 6
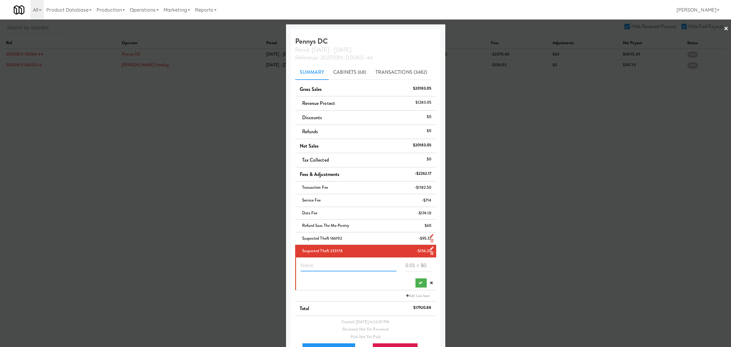
click at [334, 269] on input "text" at bounding box center [349, 265] width 96 height 11
paste input "Suspected Theft 166192"
type input "Suspected Theft 935349"
type input "-28.26"
click at [419, 282] on icon "submit" at bounding box center [421, 283] width 4 height 4
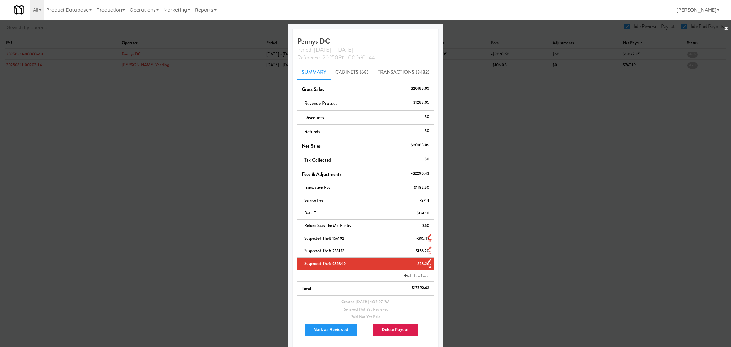
click at [487, 241] on div at bounding box center [365, 173] width 731 height 347
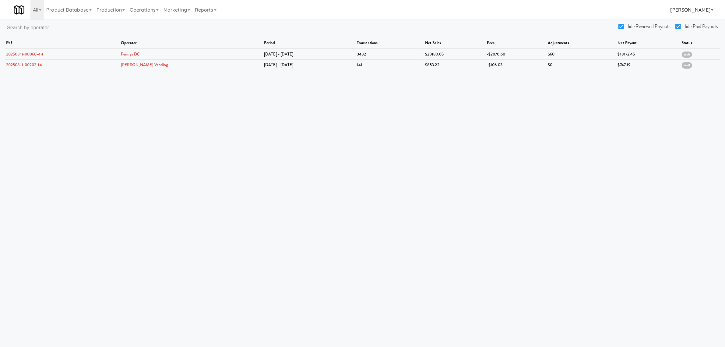
click at [701, 11] on link "[PERSON_NAME]" at bounding box center [692, 9] width 48 height 19
click at [666, 121] on link "Logout" at bounding box center [685, 122] width 62 height 11
